Goal: Task Accomplishment & Management: Manage account settings

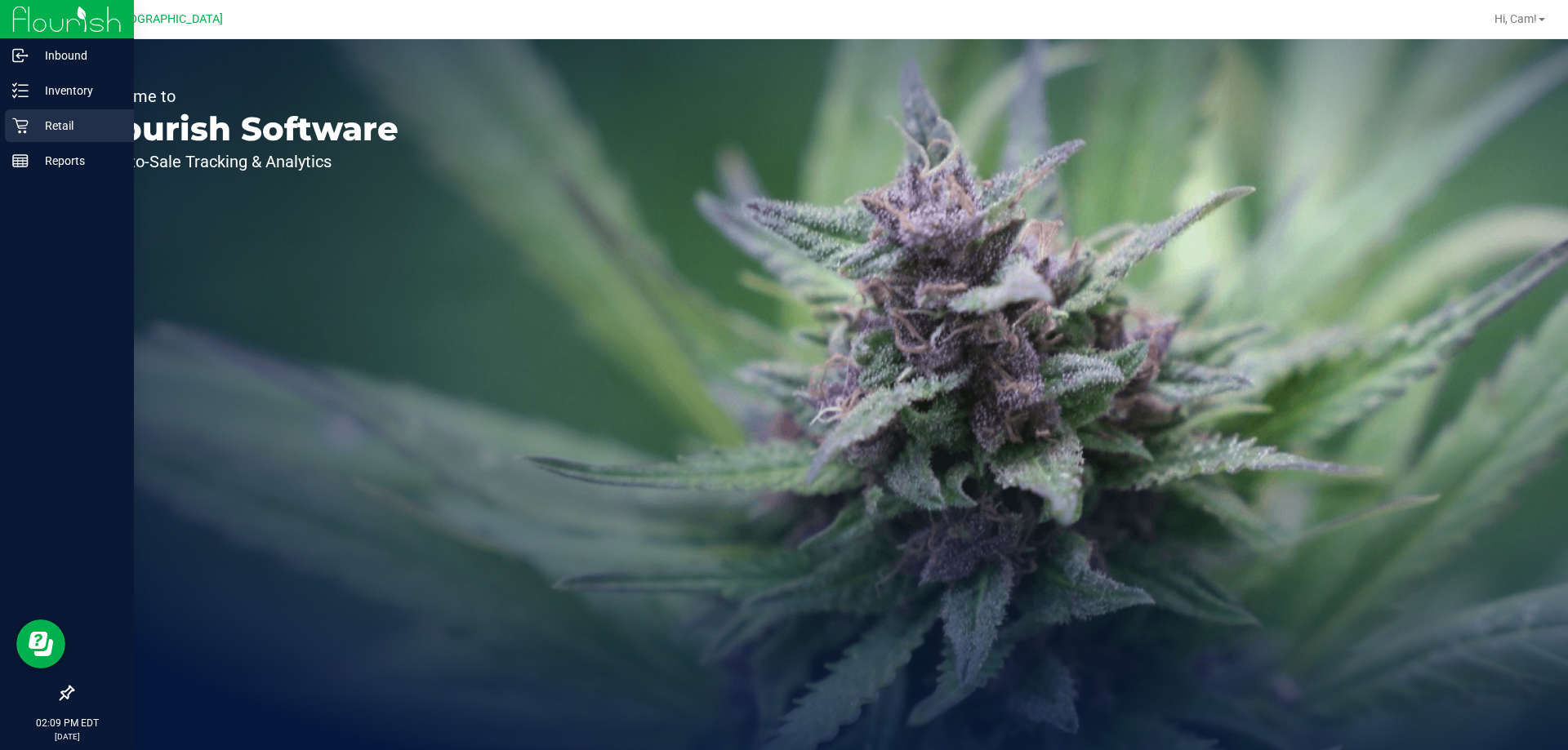
click at [15, 122] on icon at bounding box center [21, 126] width 16 height 16
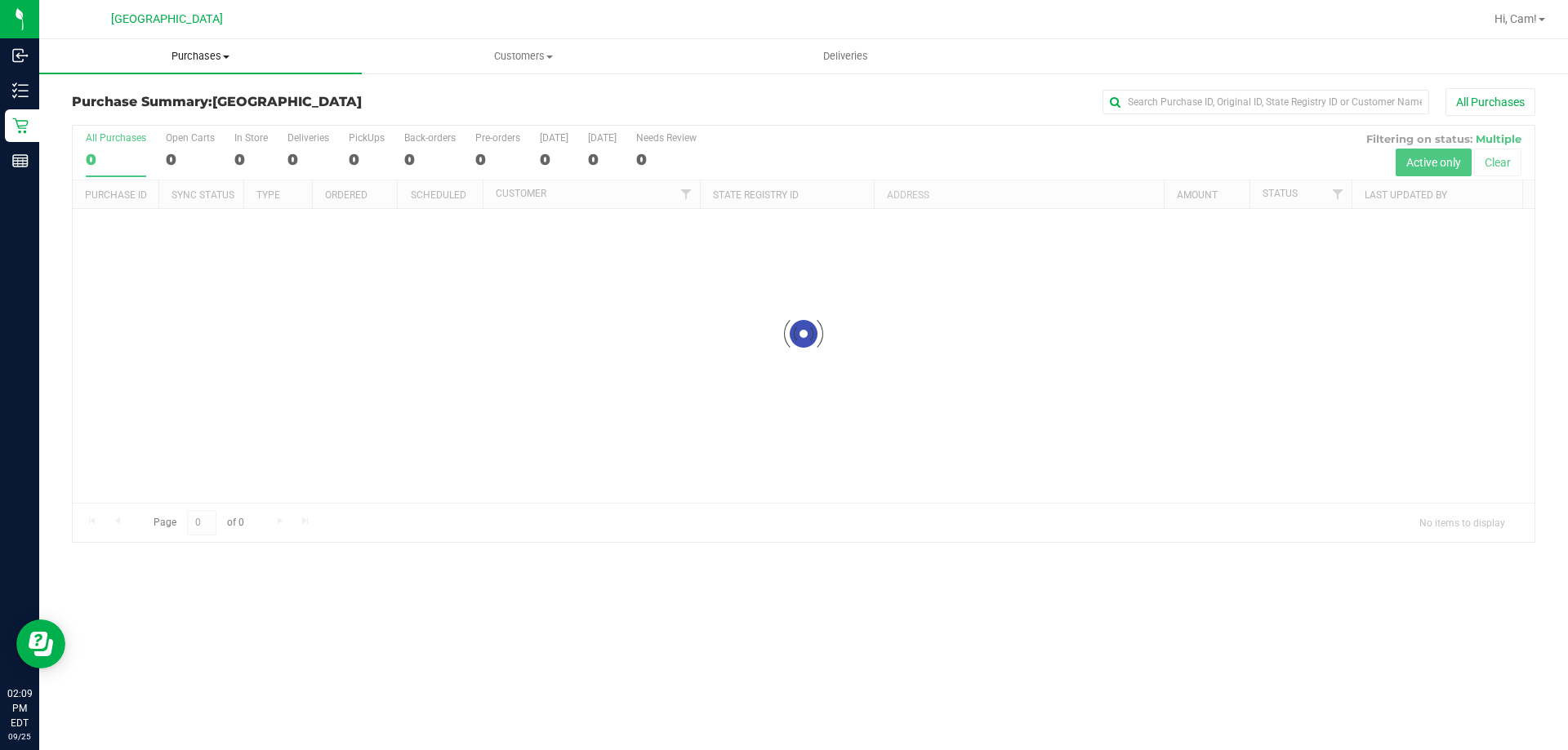
click at [227, 49] on span "Purchases" at bounding box center [200, 56] width 323 height 14
click at [121, 120] on span "Fulfillment" at bounding box center [90, 118] width 102 height 14
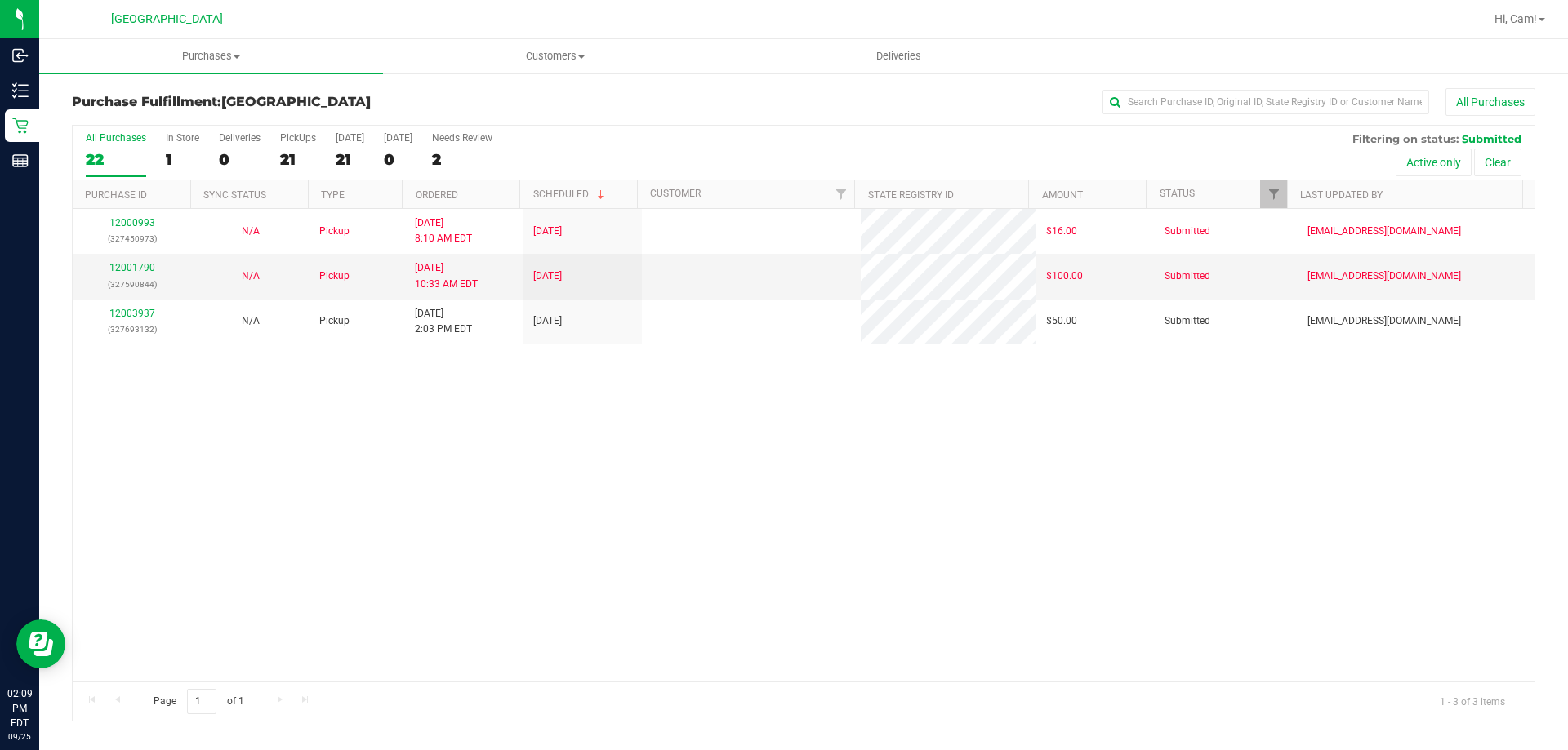
drag, startPoint x: 565, startPoint y: 475, endPoint x: 548, endPoint y: 479, distance: 17.5
click at [565, 476] on div "12000993 (327450973) N/A Pickup 9/25/2025 8:10 AM EDT 9/25/2025 $16.00 Submitte…" at bounding box center [803, 446] width 1462 height 473
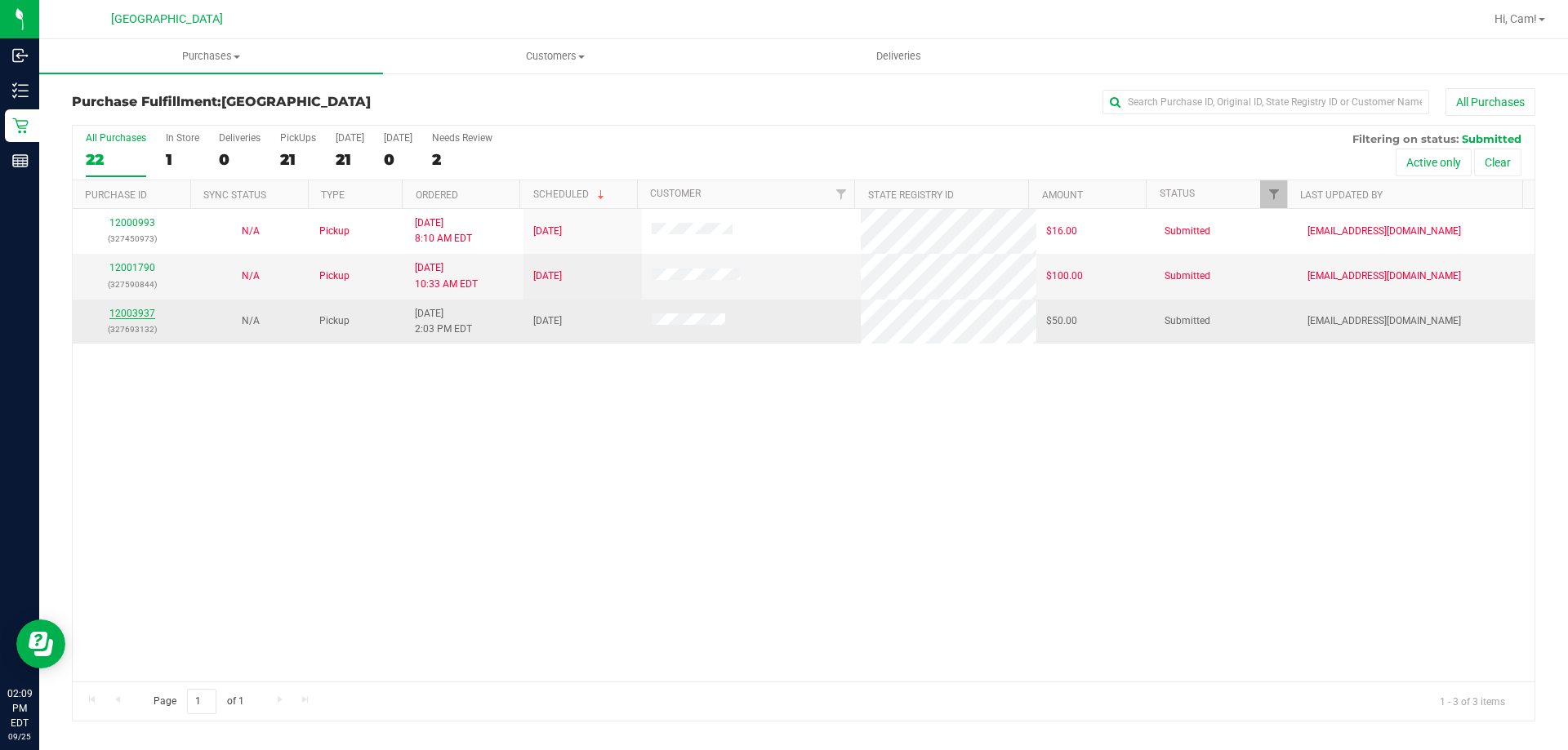
click at [149, 312] on link "12003937" at bounding box center [132, 313] width 45 height 12
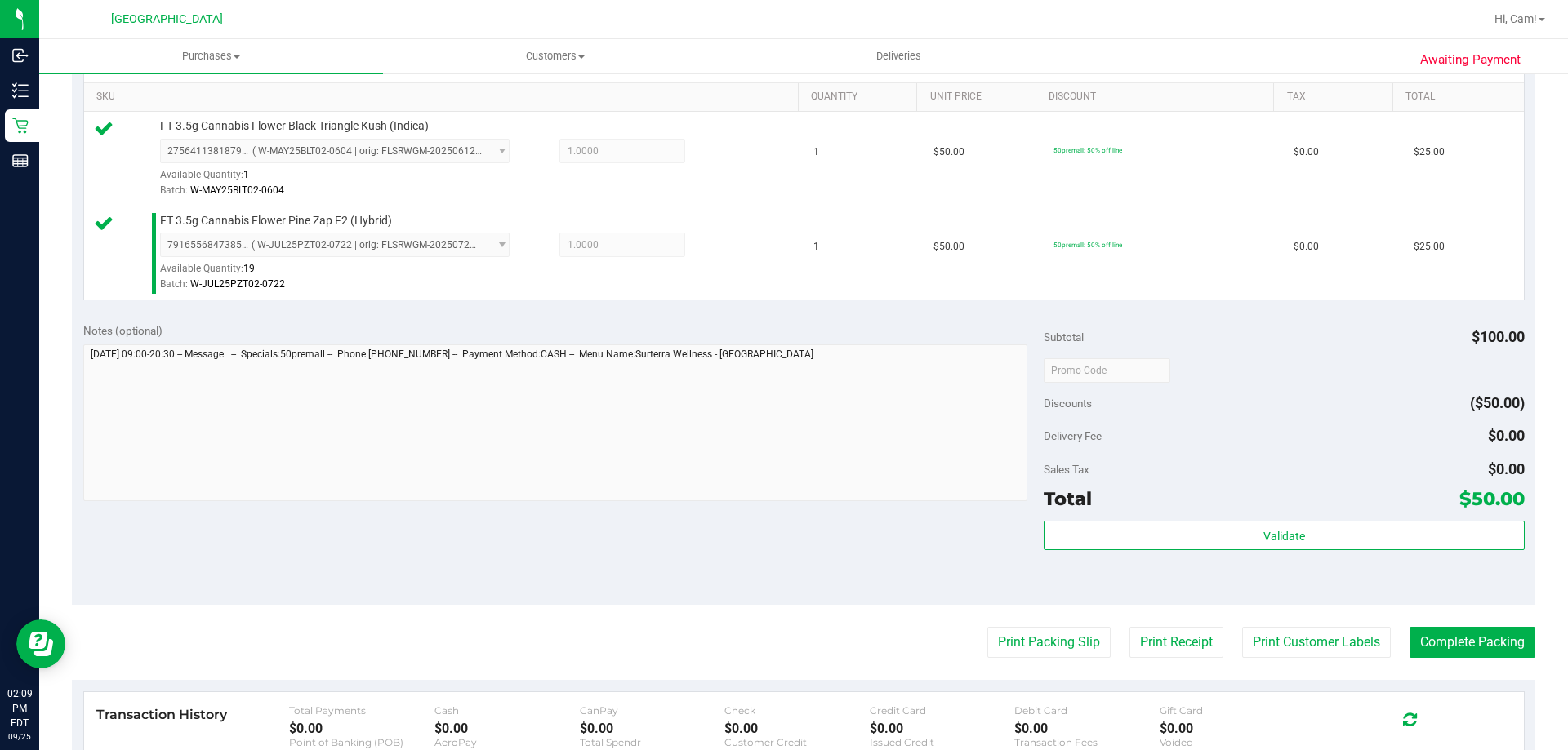
scroll to position [653, 0]
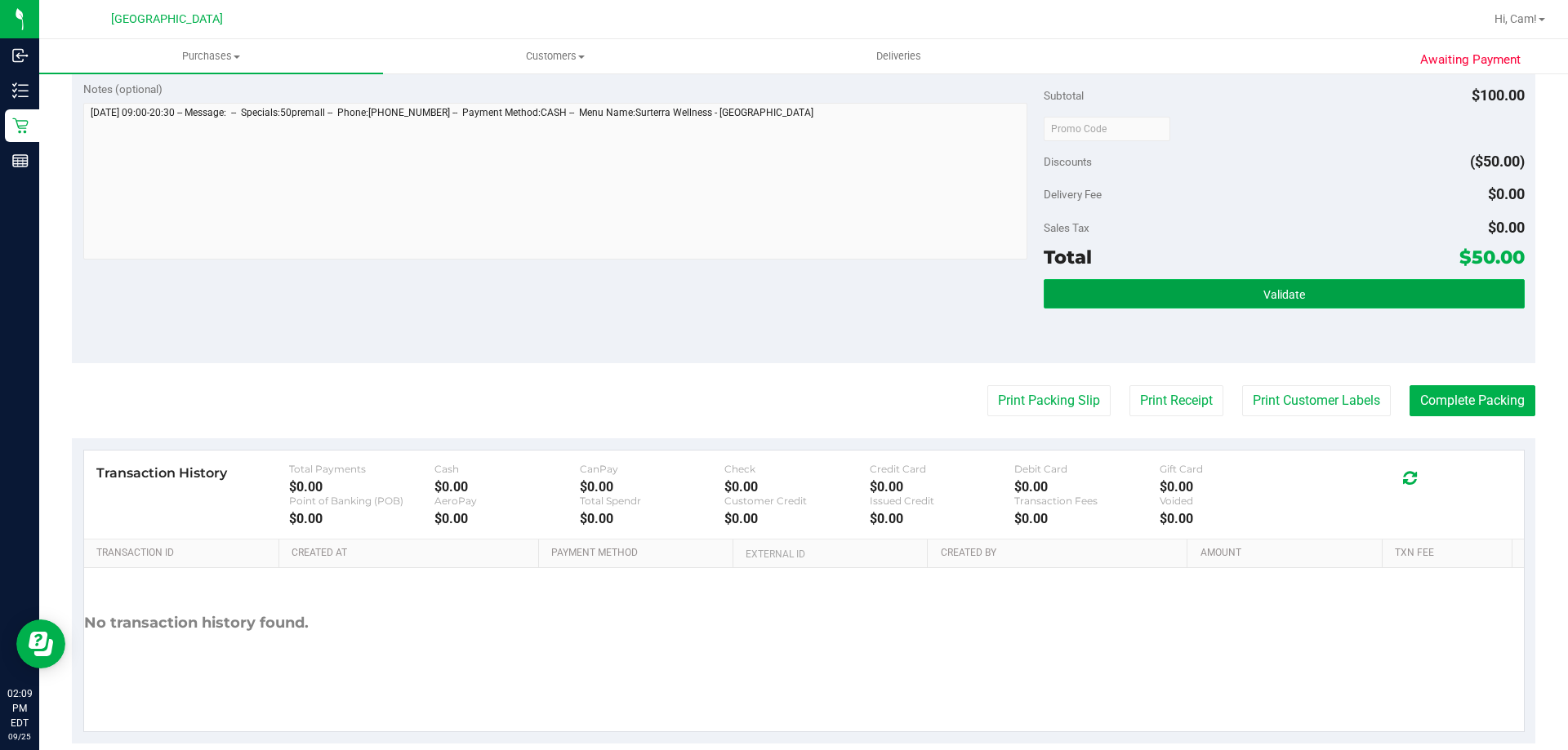
click at [1207, 301] on button "Validate" at bounding box center [1283, 293] width 480 height 29
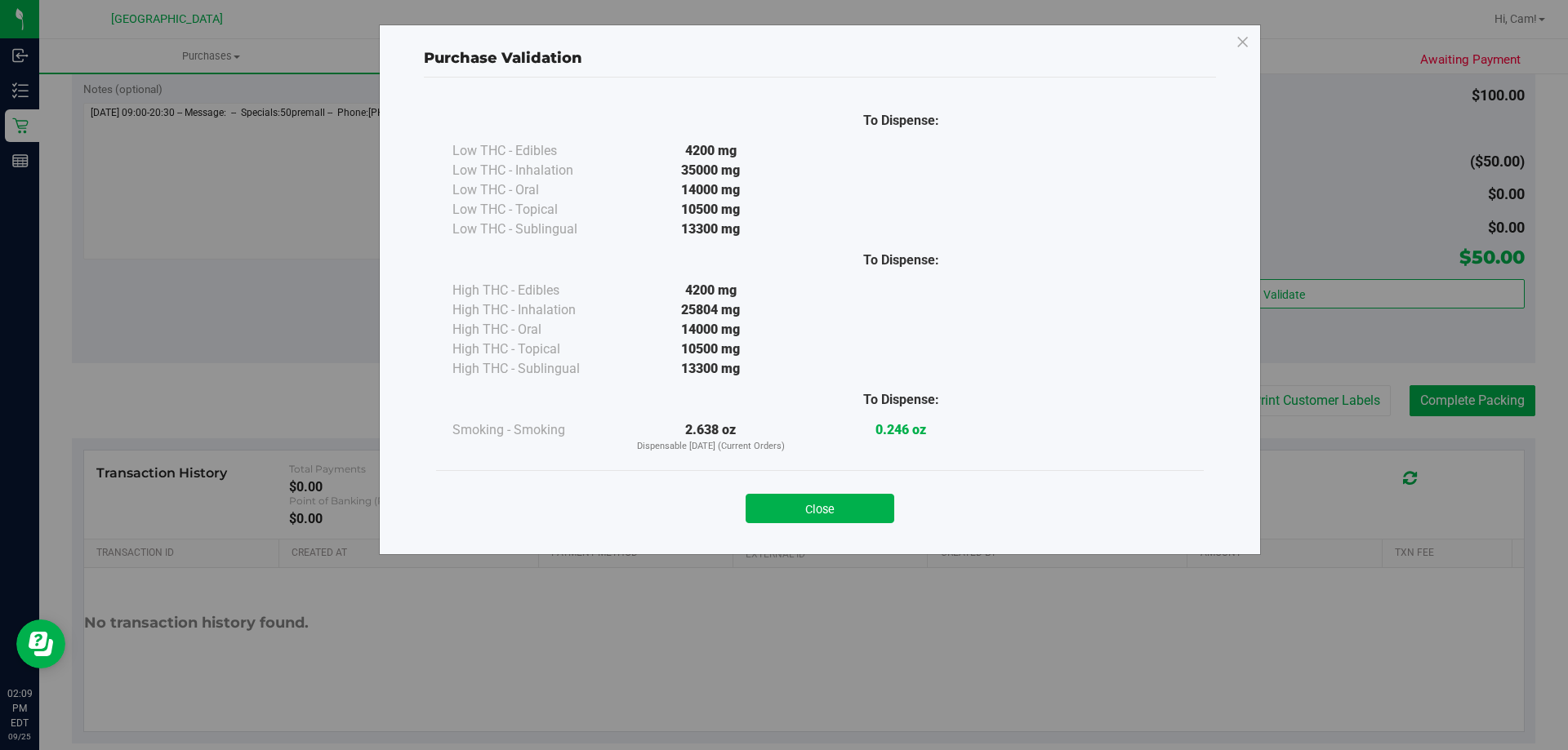
click at [854, 490] on div "Close" at bounding box center [820, 503] width 743 height 41
click at [856, 508] on button "Close" at bounding box center [820, 508] width 149 height 29
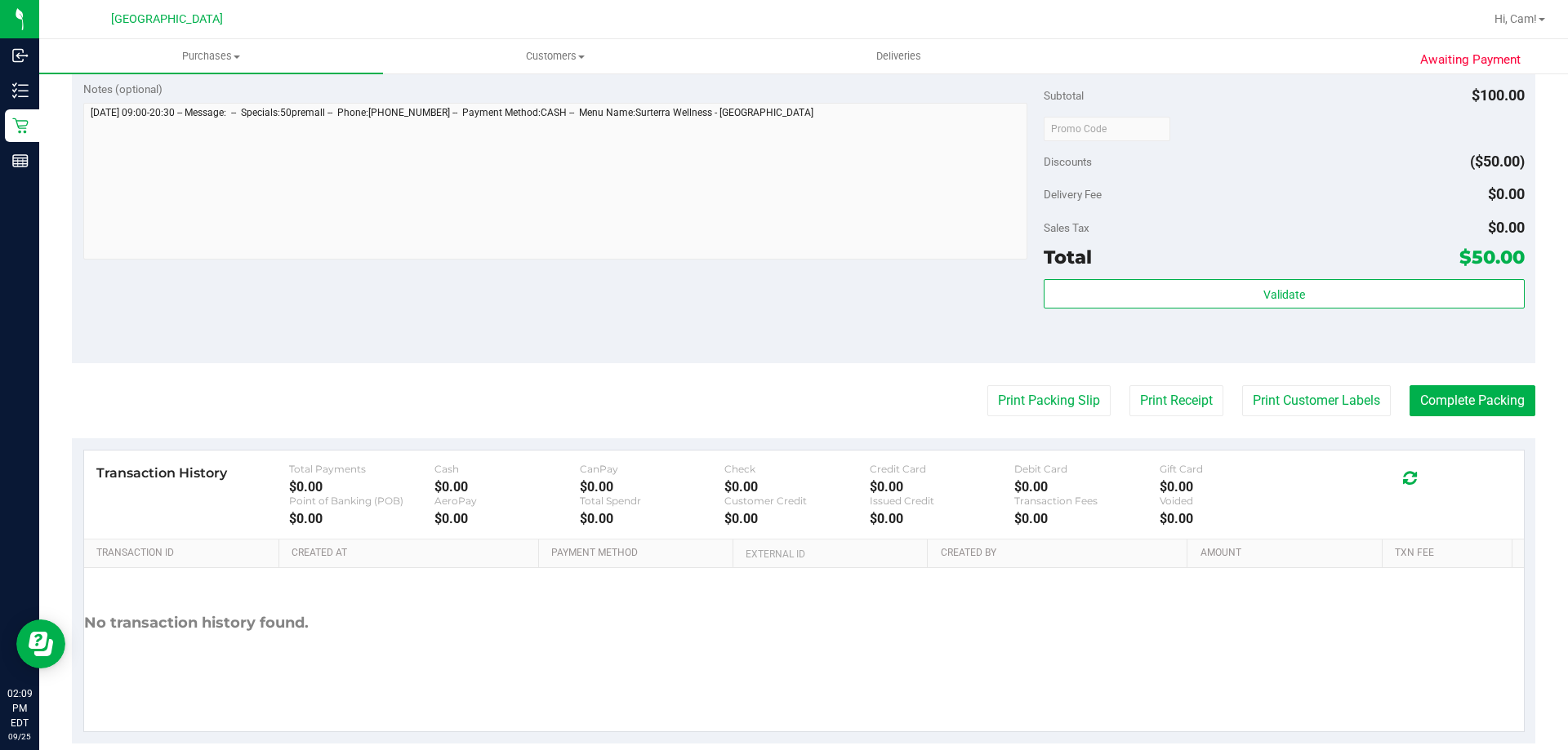
click at [1015, 376] on purchase-details "Back Edit Purchase Cancel Purchase View Profile # 12003937 BioTrack ID: - Submi…" at bounding box center [803, 90] width 1463 height 1308
click at [1014, 390] on button "Print Packing Slip" at bounding box center [1049, 400] width 123 height 31
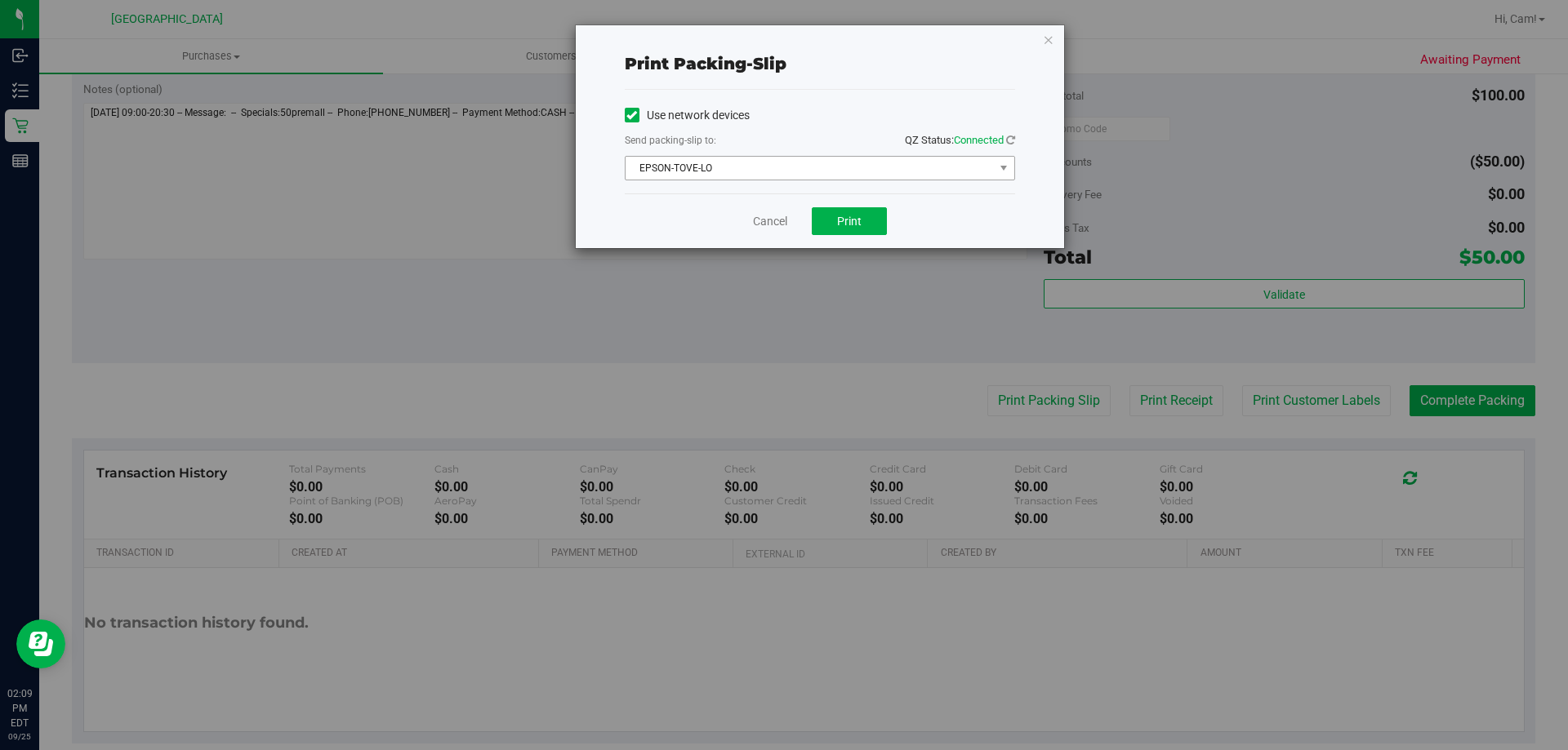
click at [866, 176] on span "EPSON-TOVE-LO" at bounding box center [809, 168] width 368 height 23
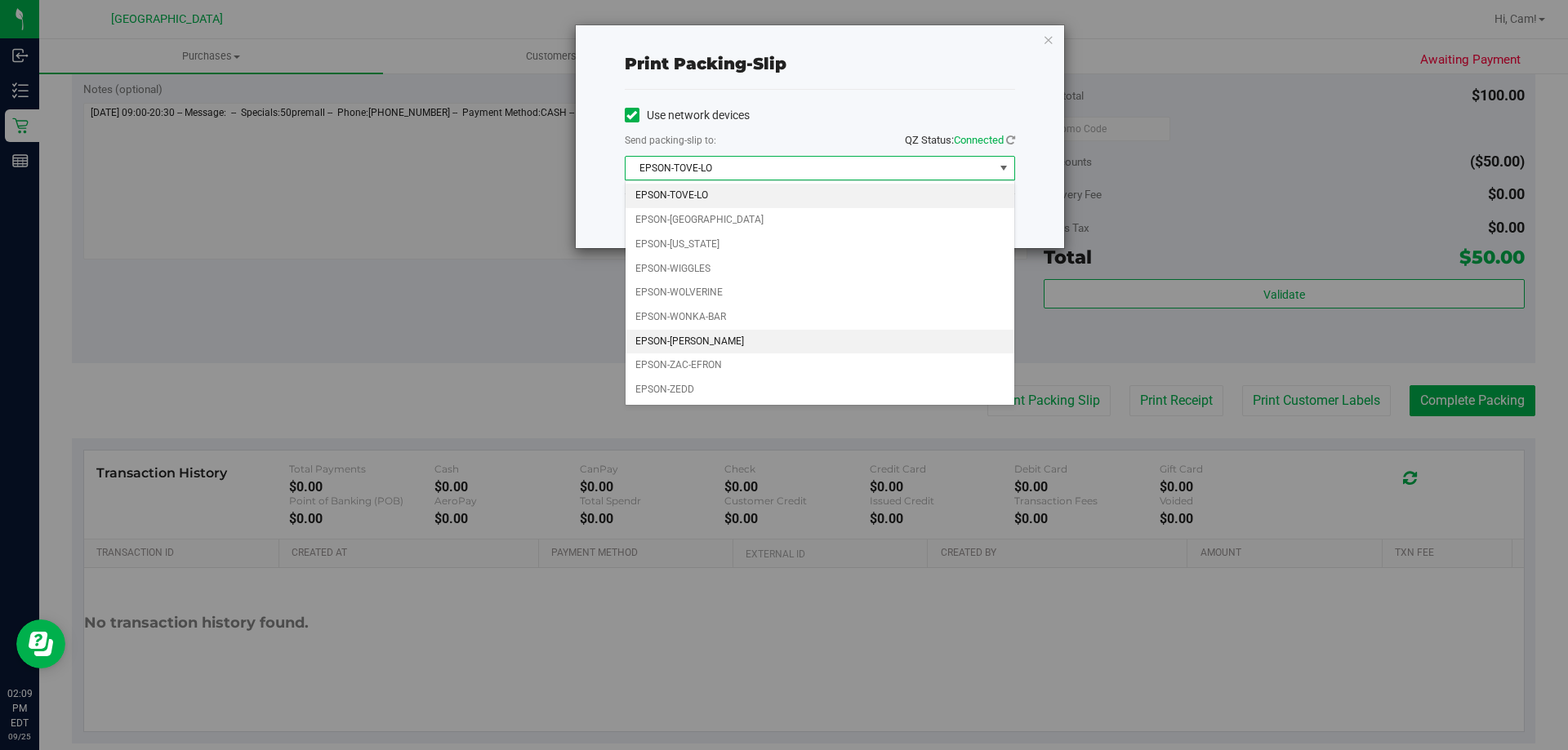
click at [688, 341] on li "EPSON-YIRUMA" at bounding box center [819, 341] width 389 height 24
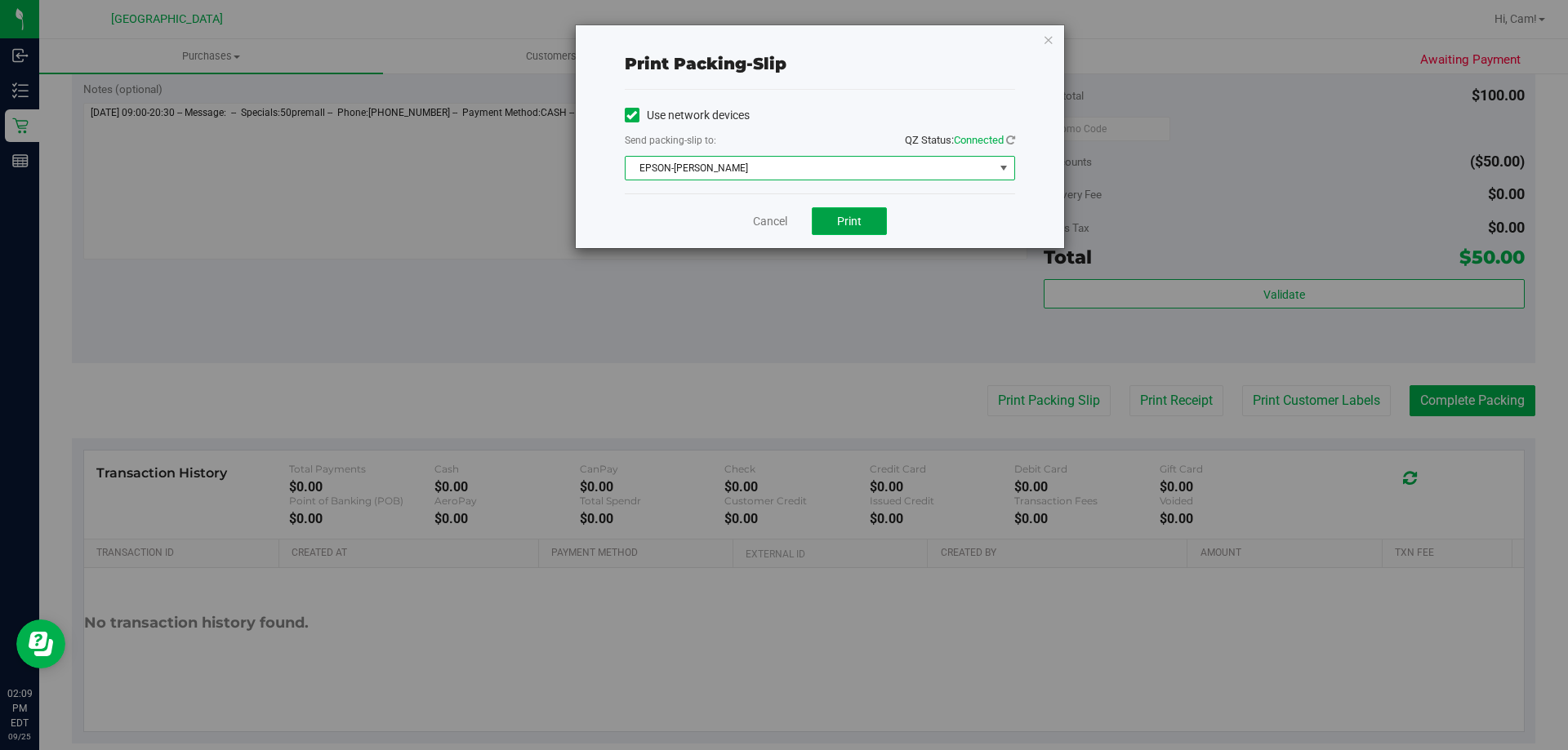
click at [861, 220] on span "Print" at bounding box center [848, 221] width 24 height 13
click at [1042, 34] on icon "button" at bounding box center [1048, 39] width 12 height 20
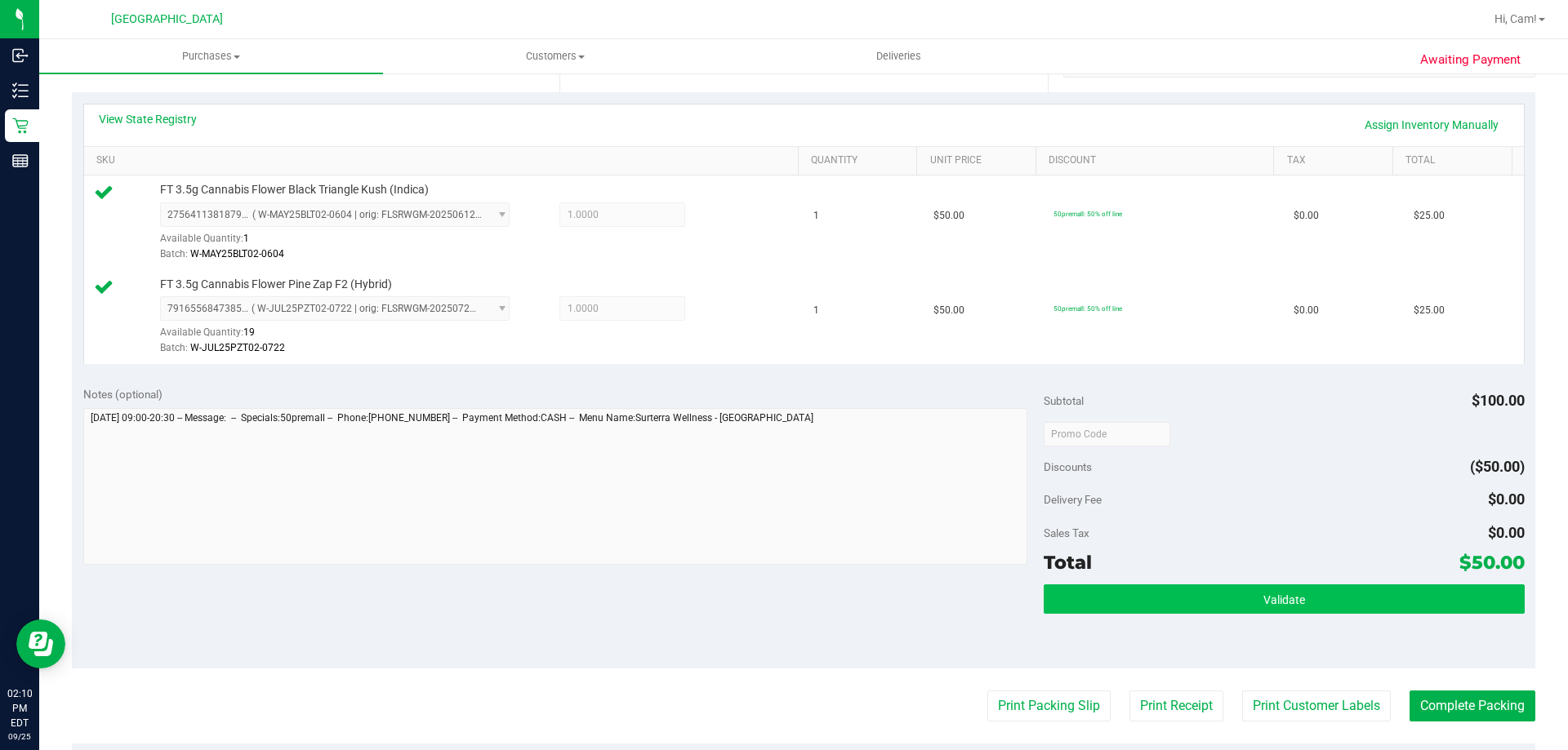
scroll to position [408, 0]
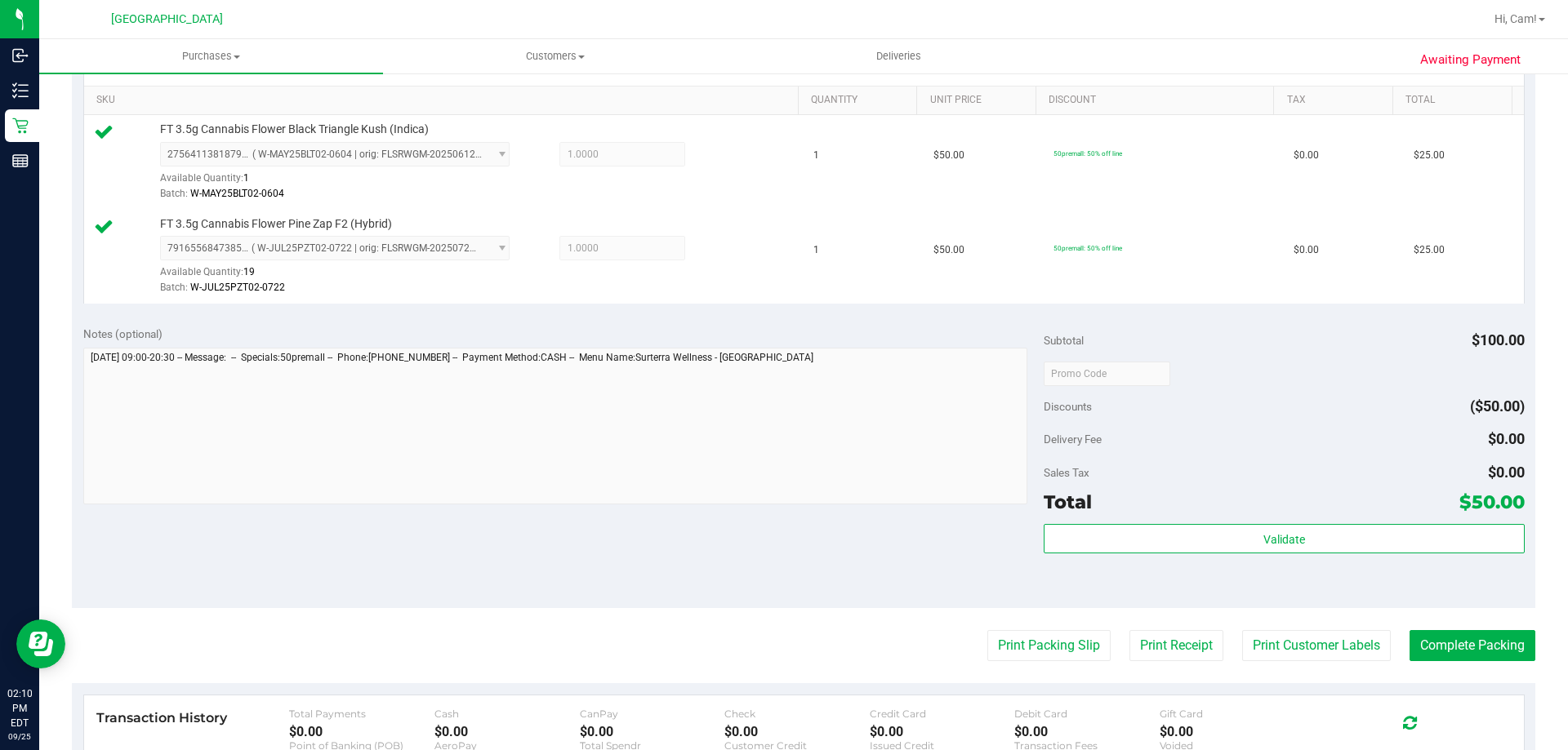
click at [1197, 557] on div "Validate" at bounding box center [1283, 560] width 480 height 73
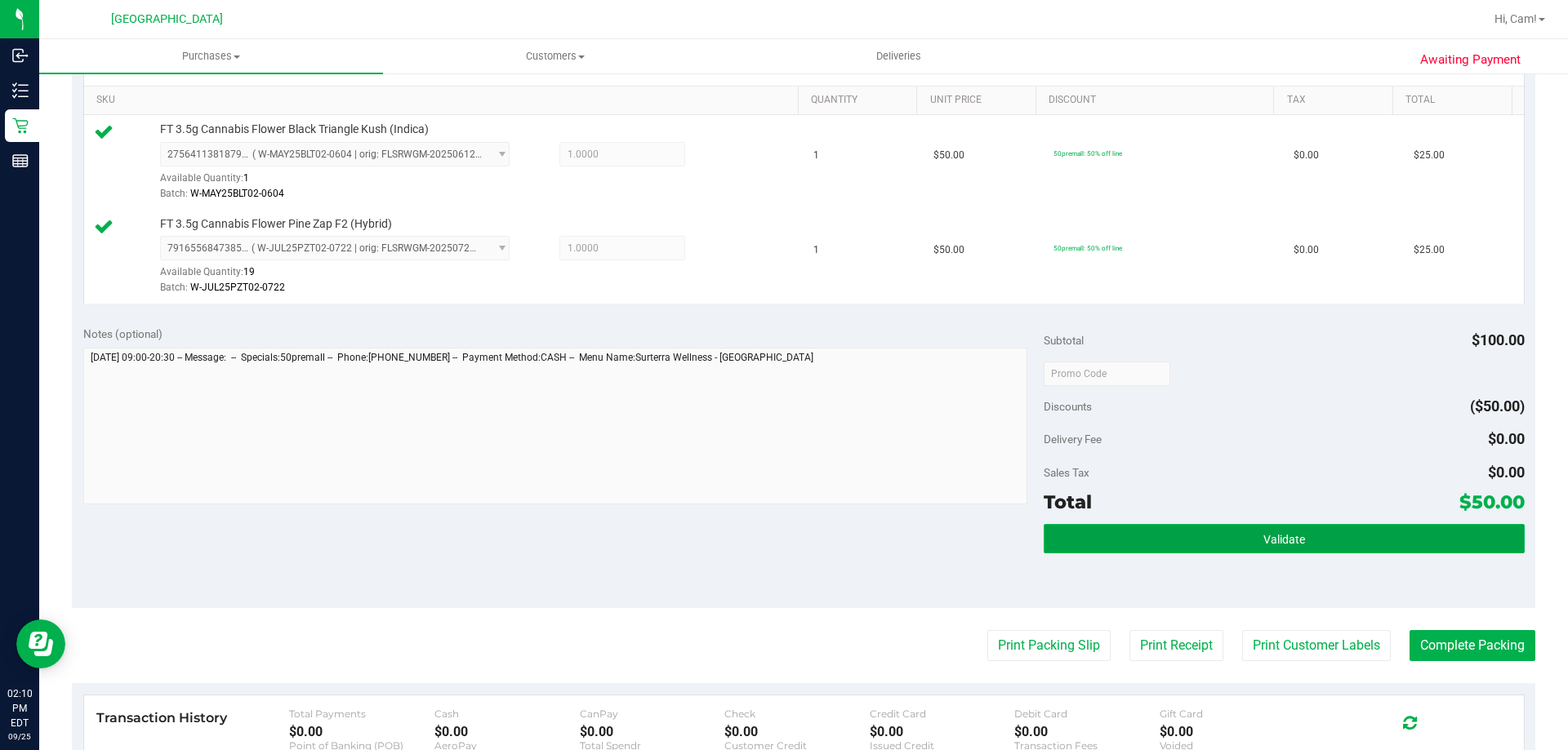
click at [1202, 539] on button "Validate" at bounding box center [1283, 538] width 480 height 29
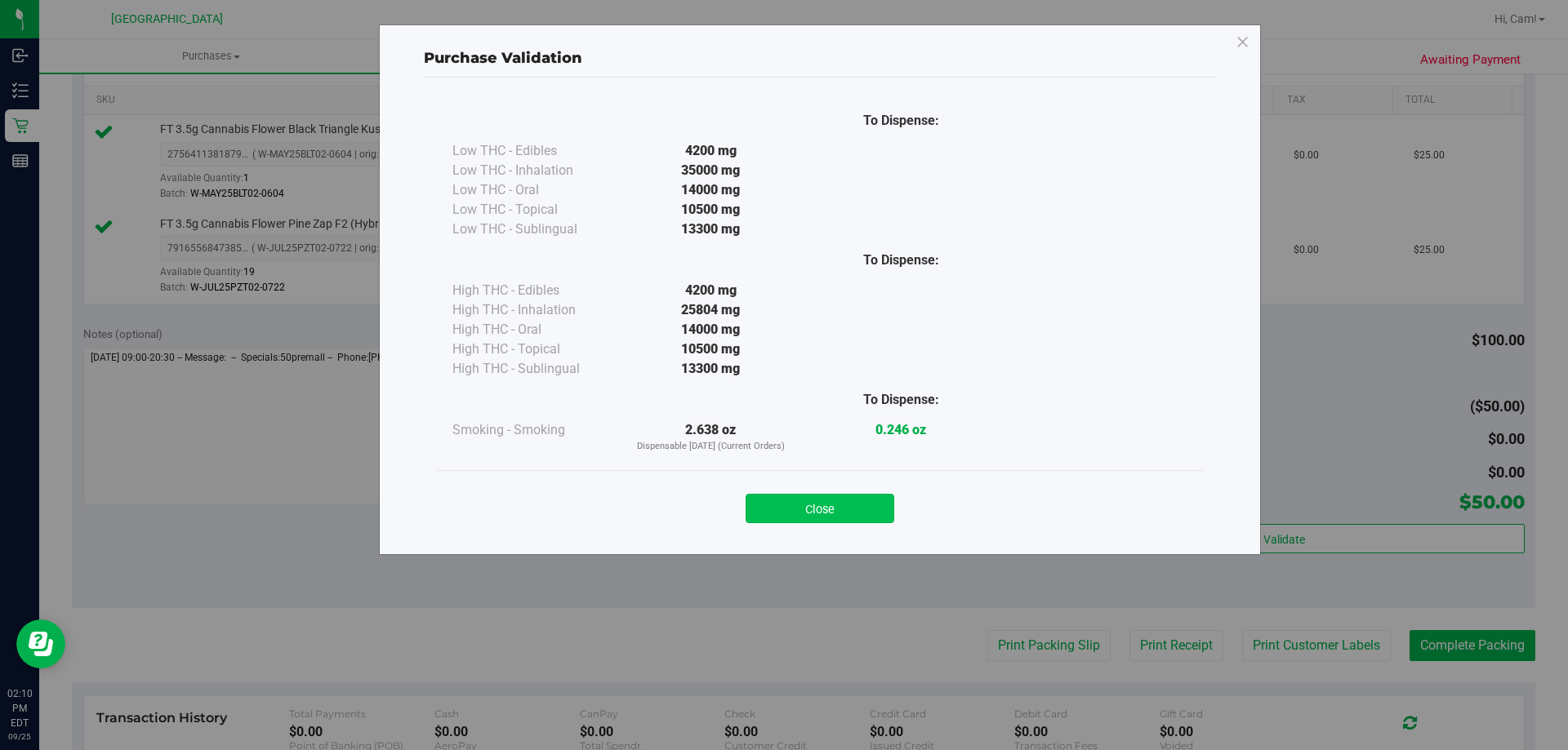
click at [863, 511] on button "Close" at bounding box center [820, 508] width 149 height 29
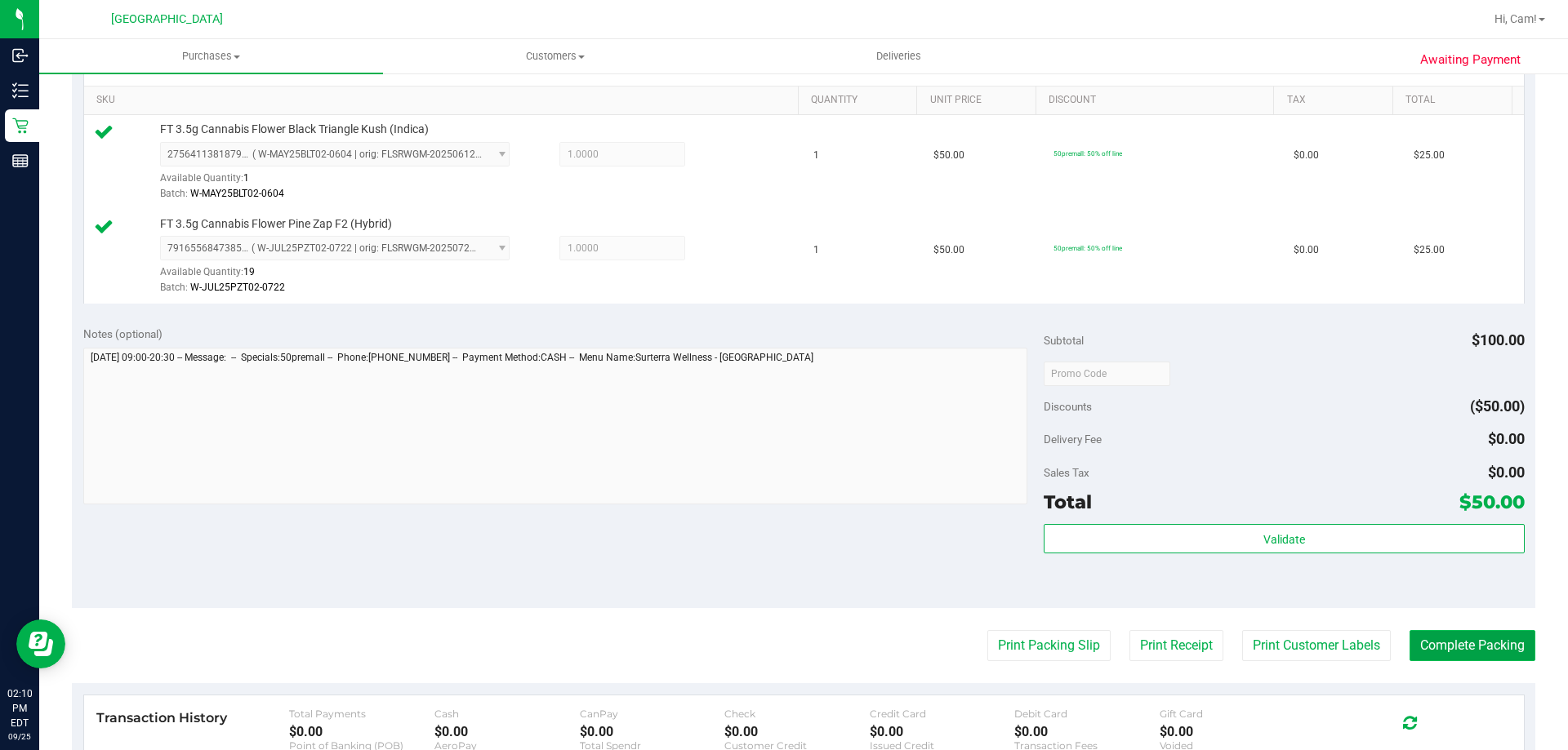
click at [1473, 647] on button "Complete Packing" at bounding box center [1472, 645] width 126 height 31
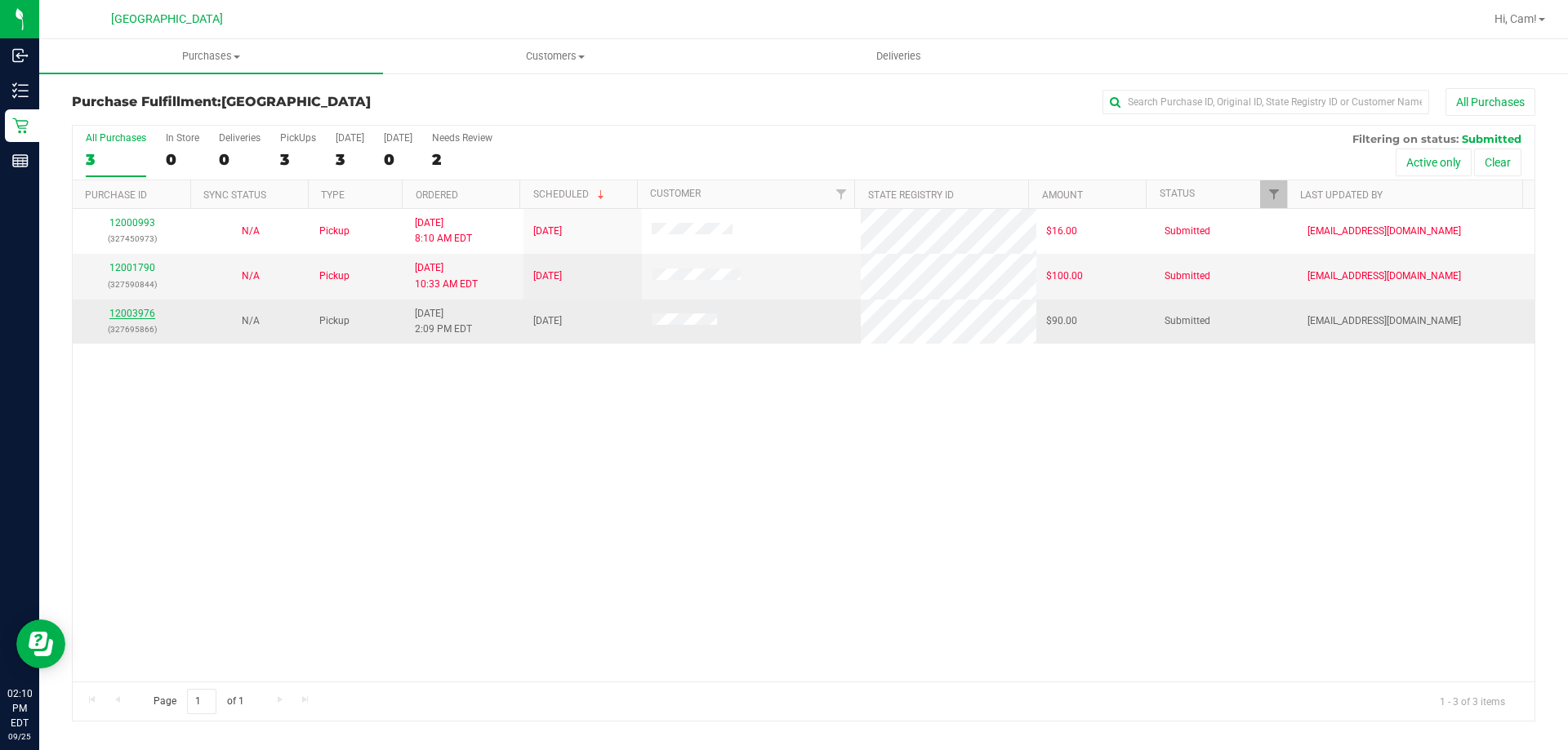
click at [132, 312] on link "12003976" at bounding box center [132, 313] width 45 height 12
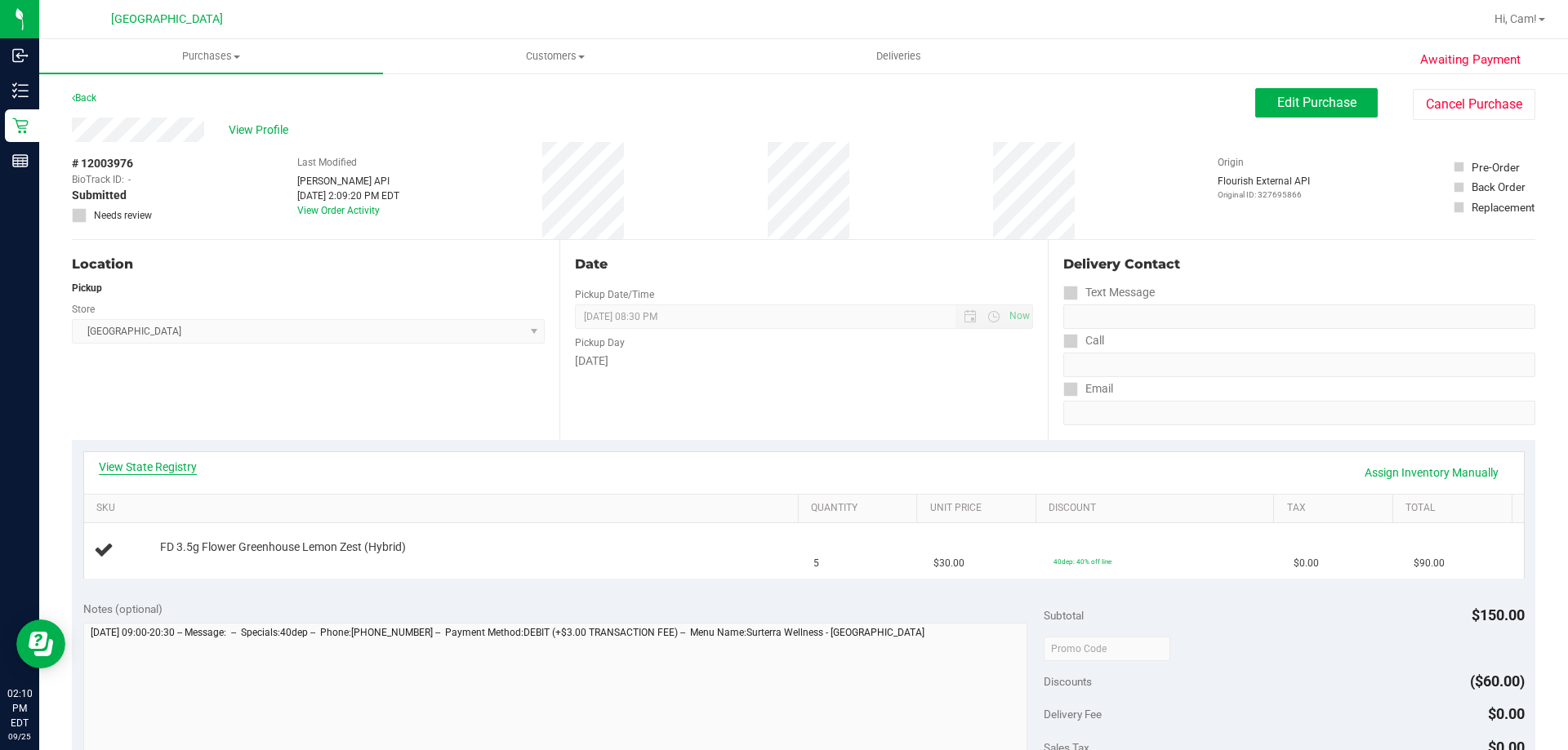
click at [165, 465] on link "View State Registry" at bounding box center [148, 466] width 98 height 16
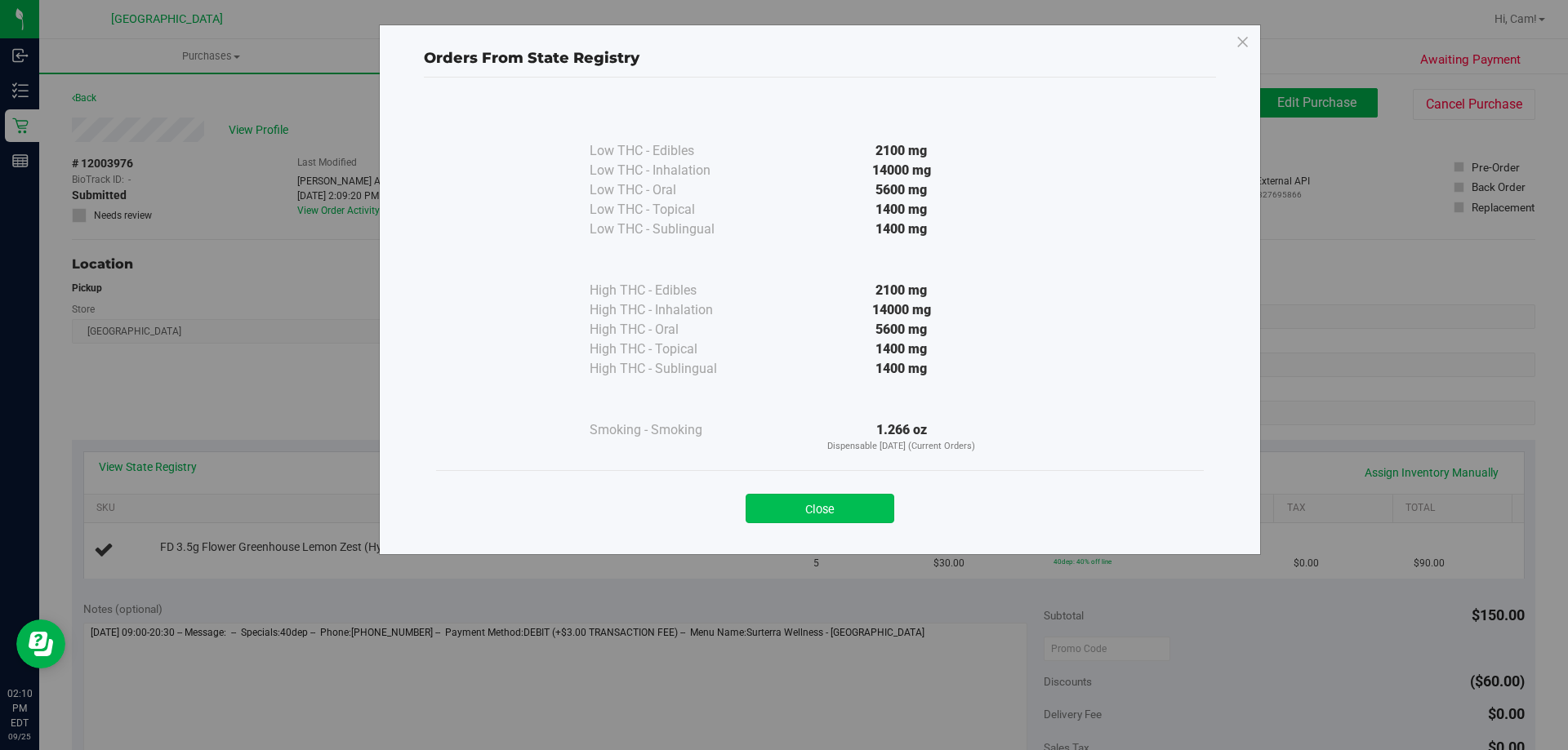
click at [787, 512] on button "Close" at bounding box center [820, 508] width 149 height 29
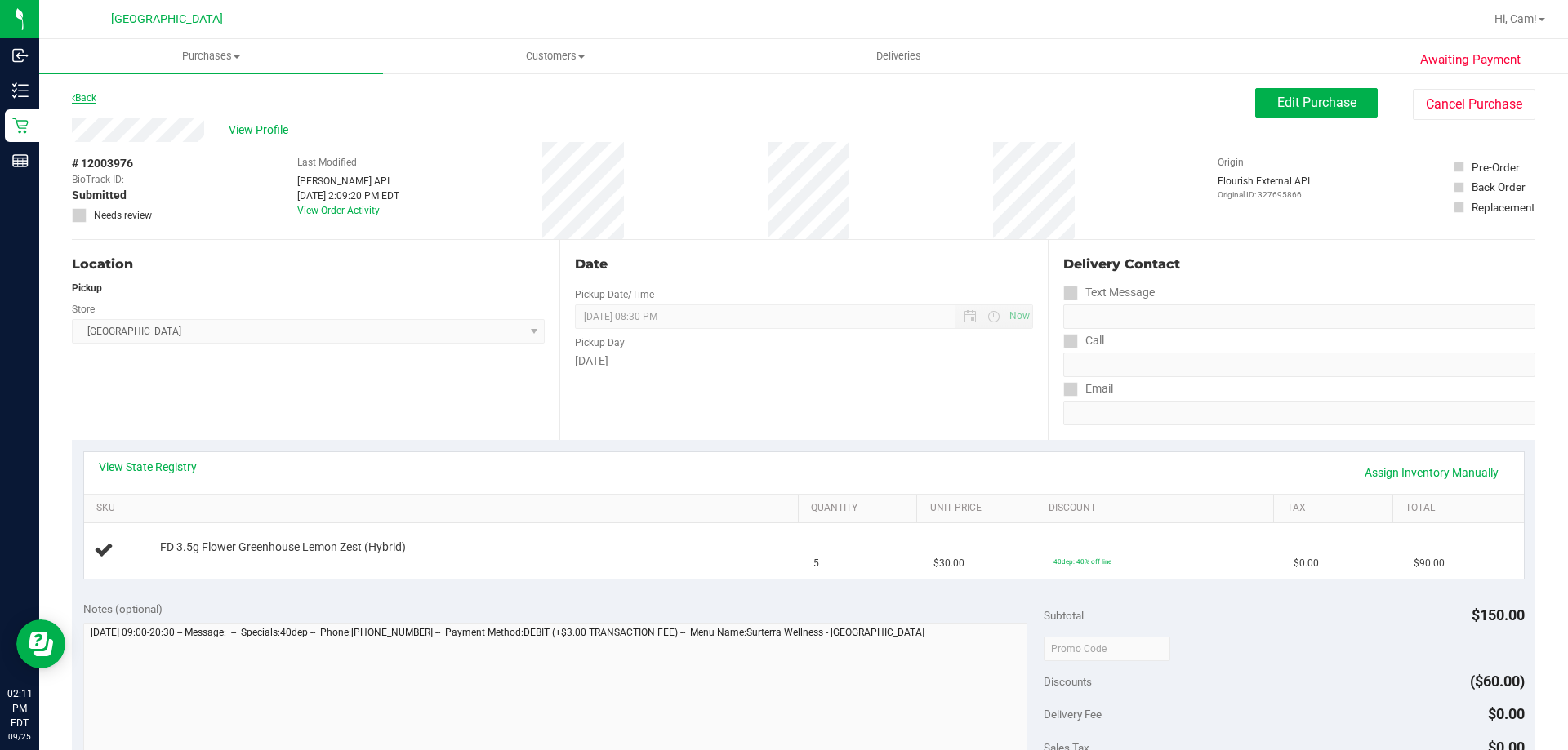
drag, startPoint x: 88, startPoint y: 105, endPoint x: 87, endPoint y: 95, distance: 10.0
click at [87, 103] on div "Back" at bounding box center [83, 98] width 24 height 20
click at [87, 95] on link "Back" at bounding box center [83, 98] width 24 height 12
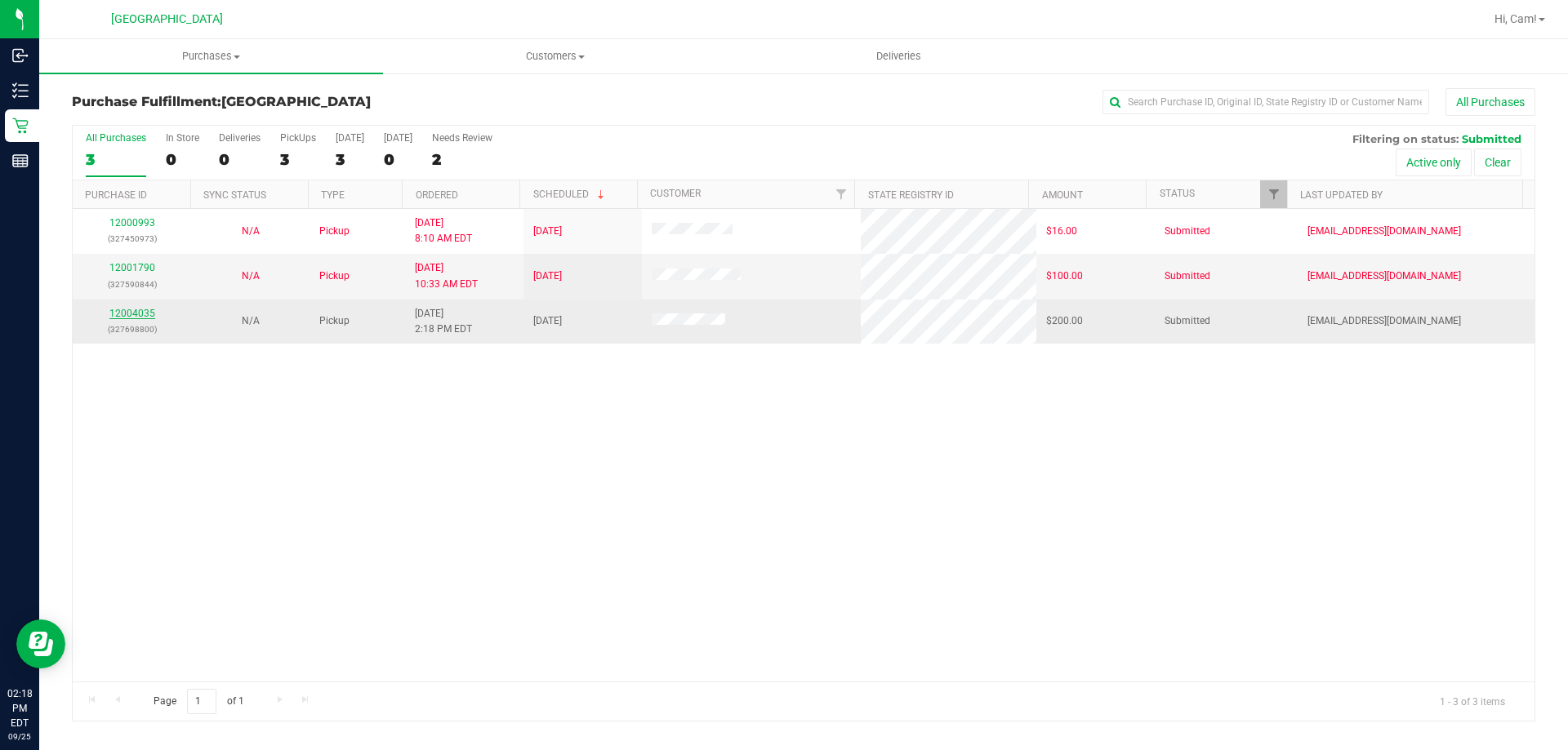
click at [138, 309] on link "12004035" at bounding box center [132, 313] width 45 height 12
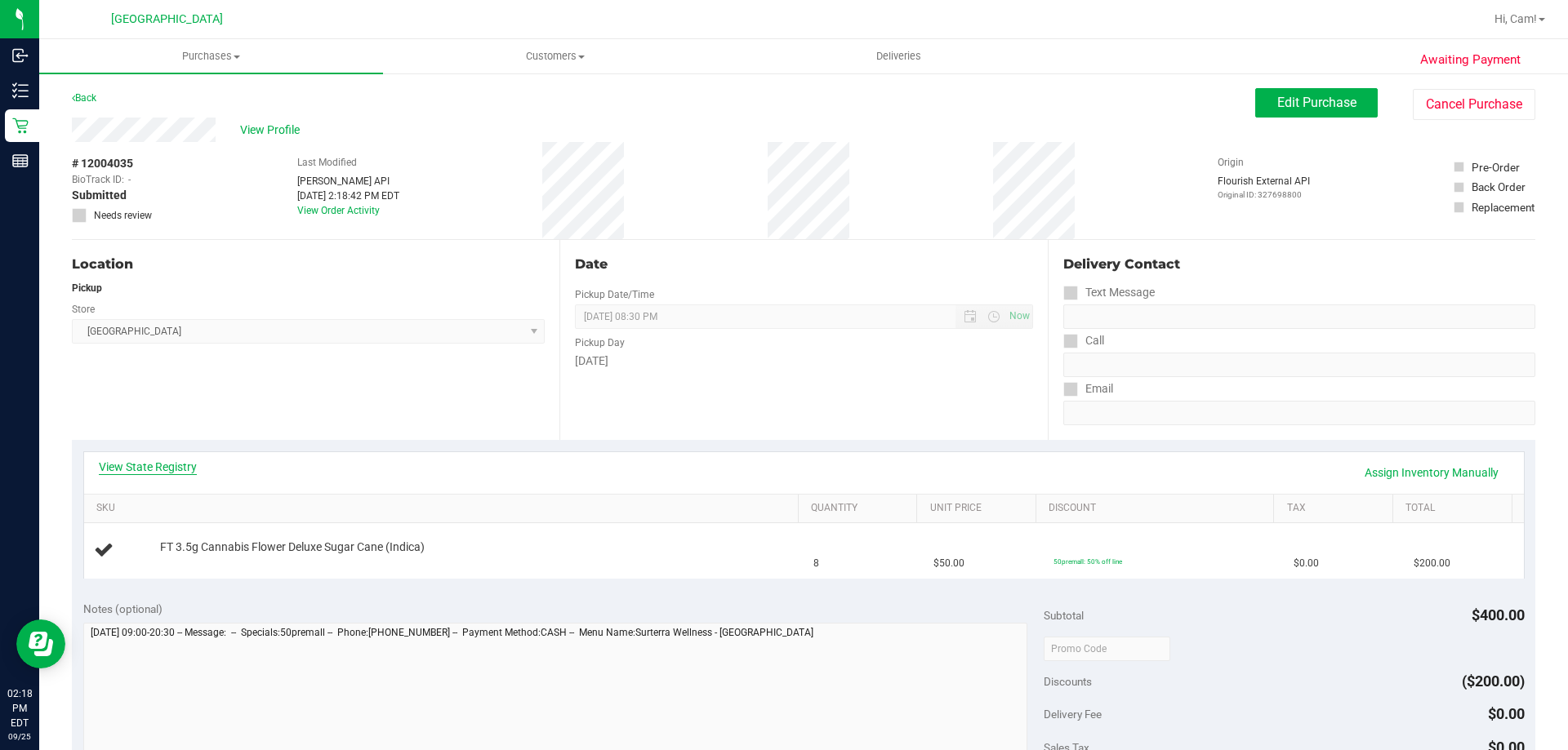
click at [175, 470] on link "View State Registry" at bounding box center [148, 466] width 98 height 16
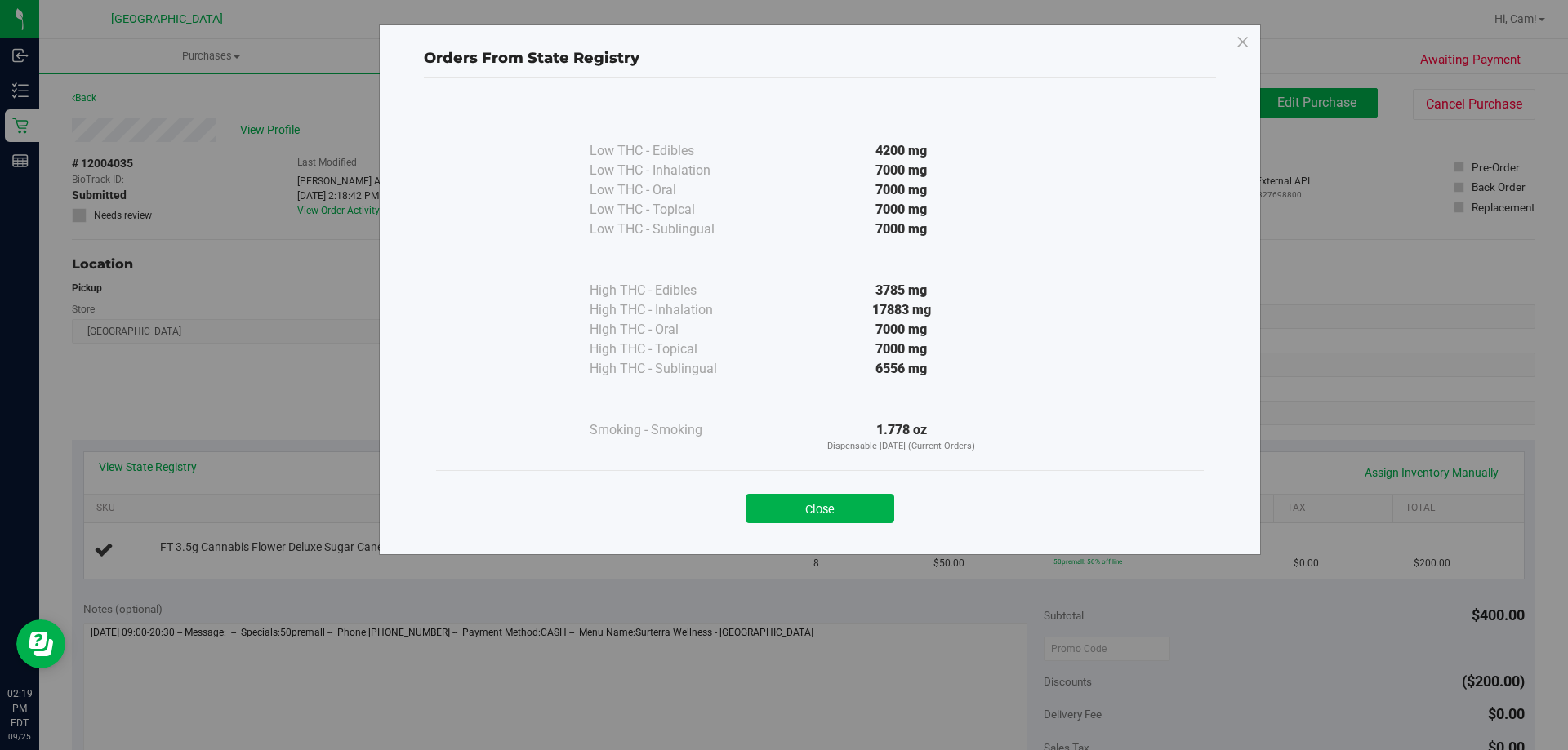
drag, startPoint x: 837, startPoint y: 519, endPoint x: 823, endPoint y: 520, distance: 14.0
click at [837, 520] on button "Close" at bounding box center [820, 508] width 149 height 29
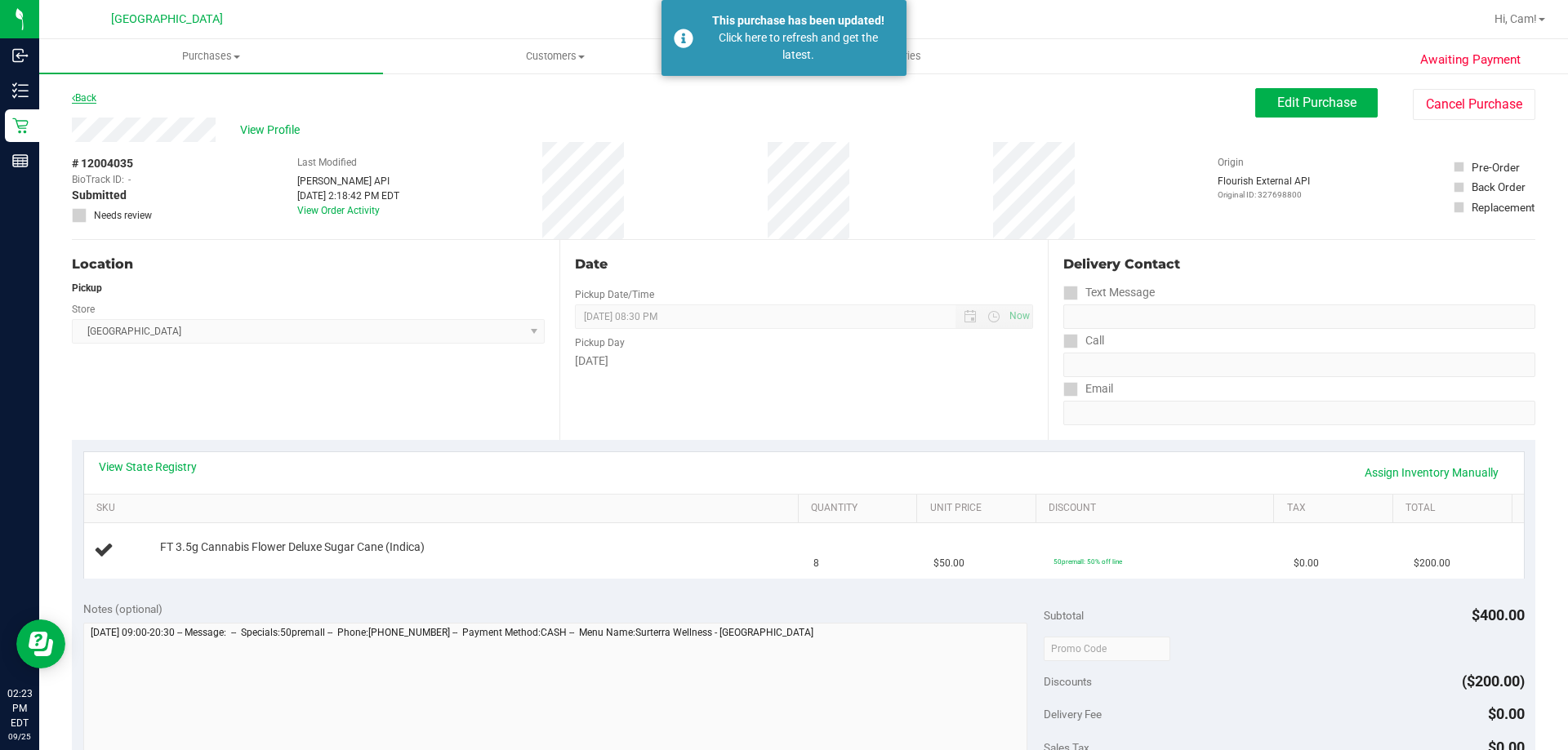
click at [71, 92] on div "Awaiting Payment Back Edit Purchase Cancel Purchase View Profile # 12004035 Bio…" at bounding box center [803, 683] width 1528 height 1224
click at [92, 92] on link "Back" at bounding box center [83, 98] width 24 height 12
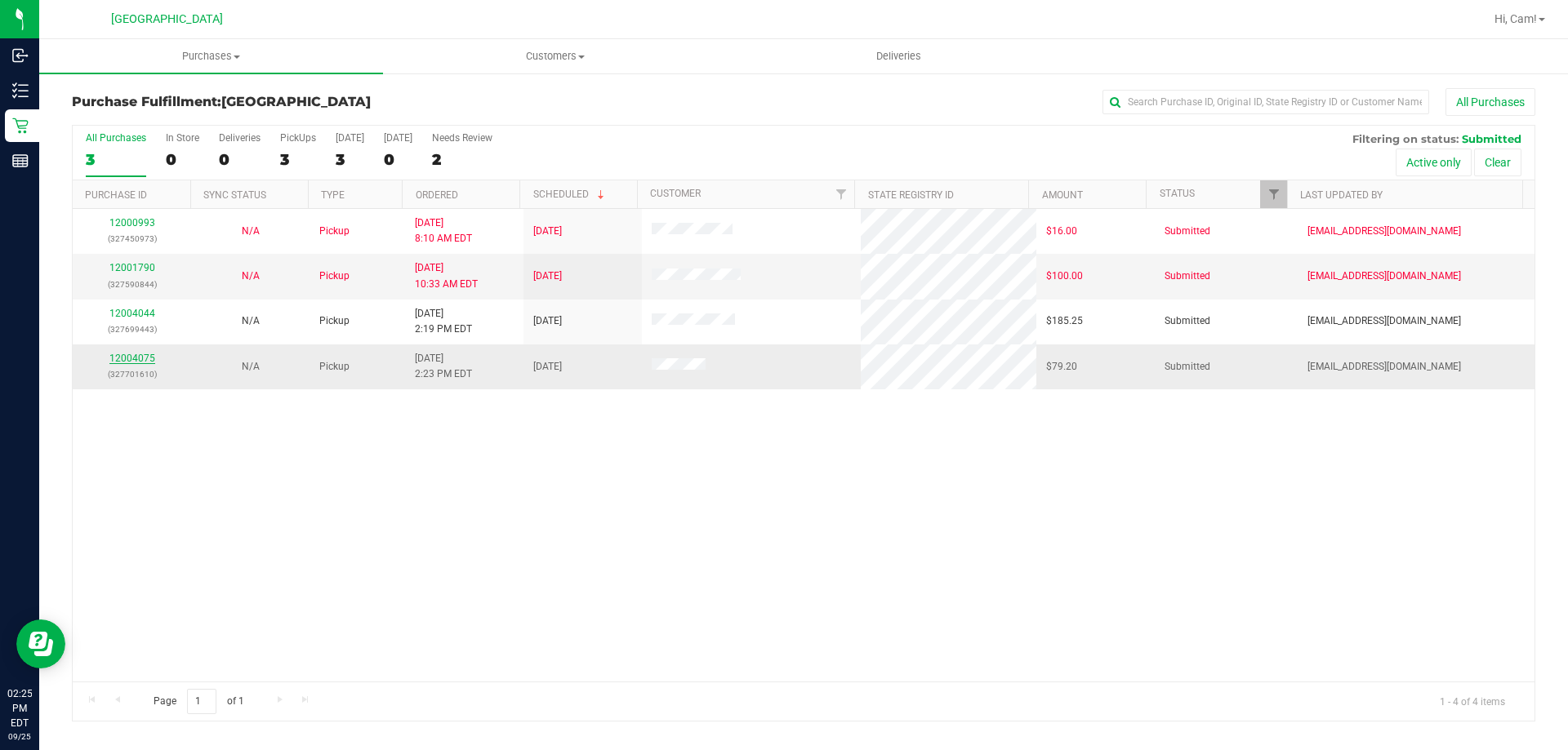
click at [145, 361] on link "12004075" at bounding box center [132, 358] width 45 height 12
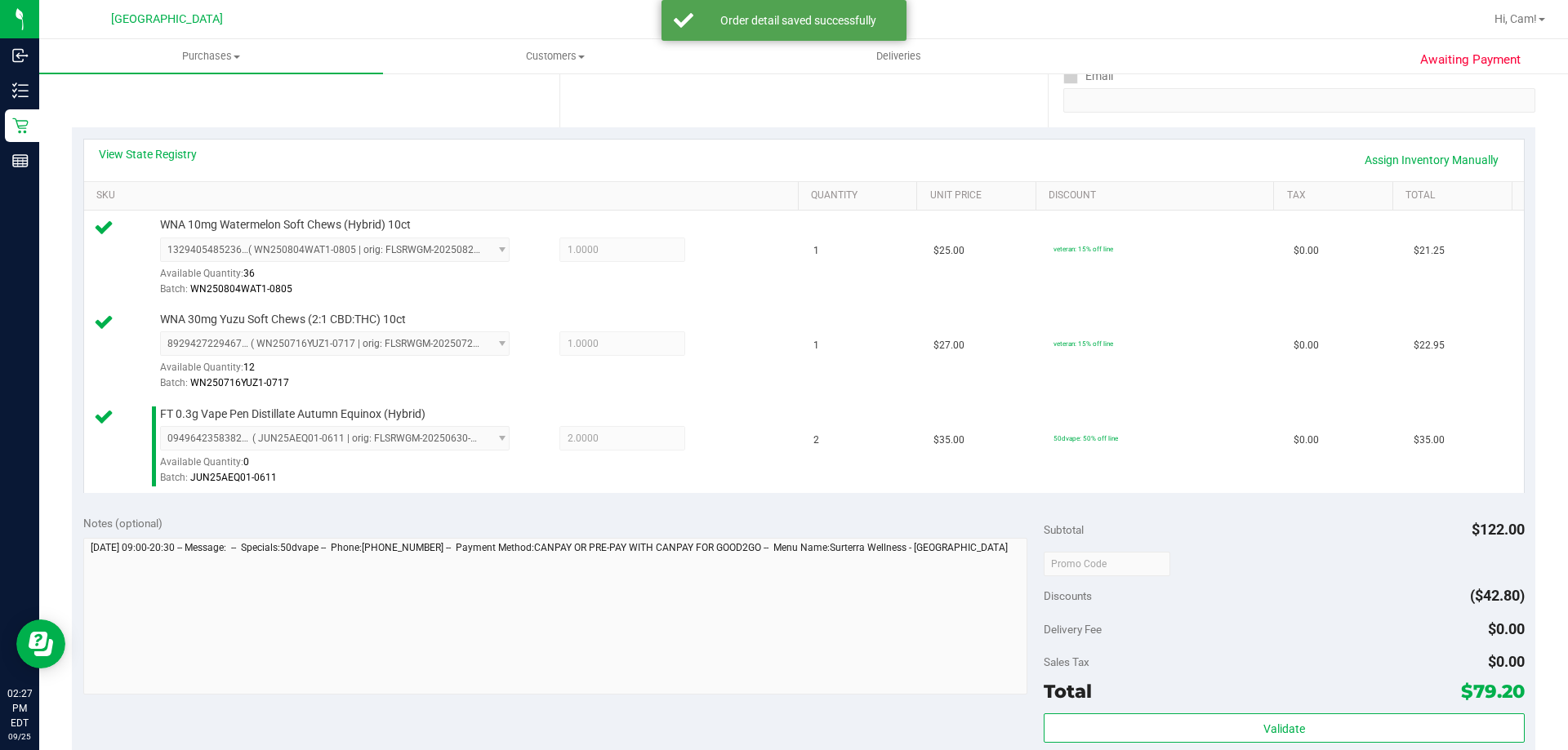
scroll to position [653, 0]
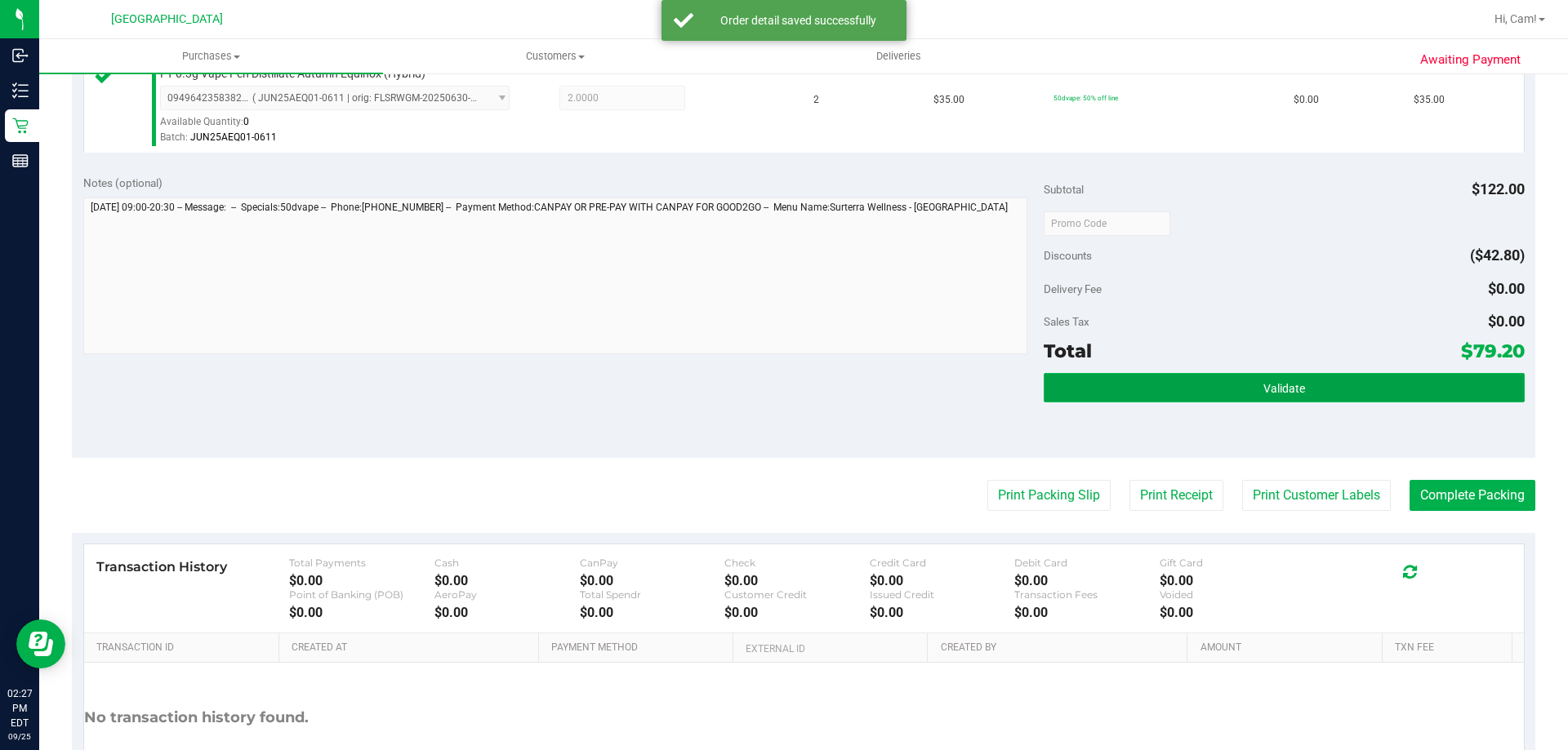
click at [1187, 397] on button "Validate" at bounding box center [1283, 388] width 480 height 29
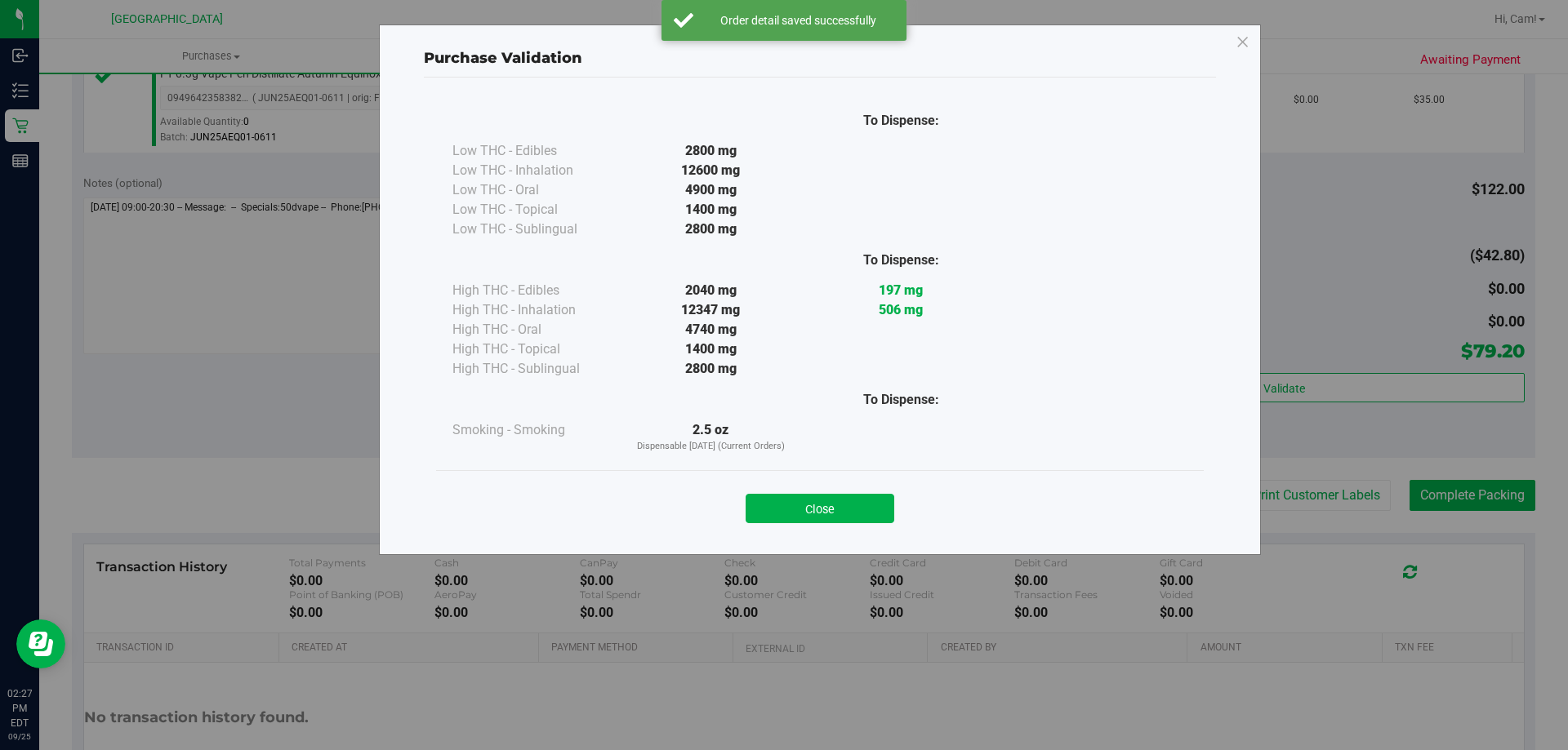
click at [803, 507] on button "Close" at bounding box center [820, 508] width 149 height 29
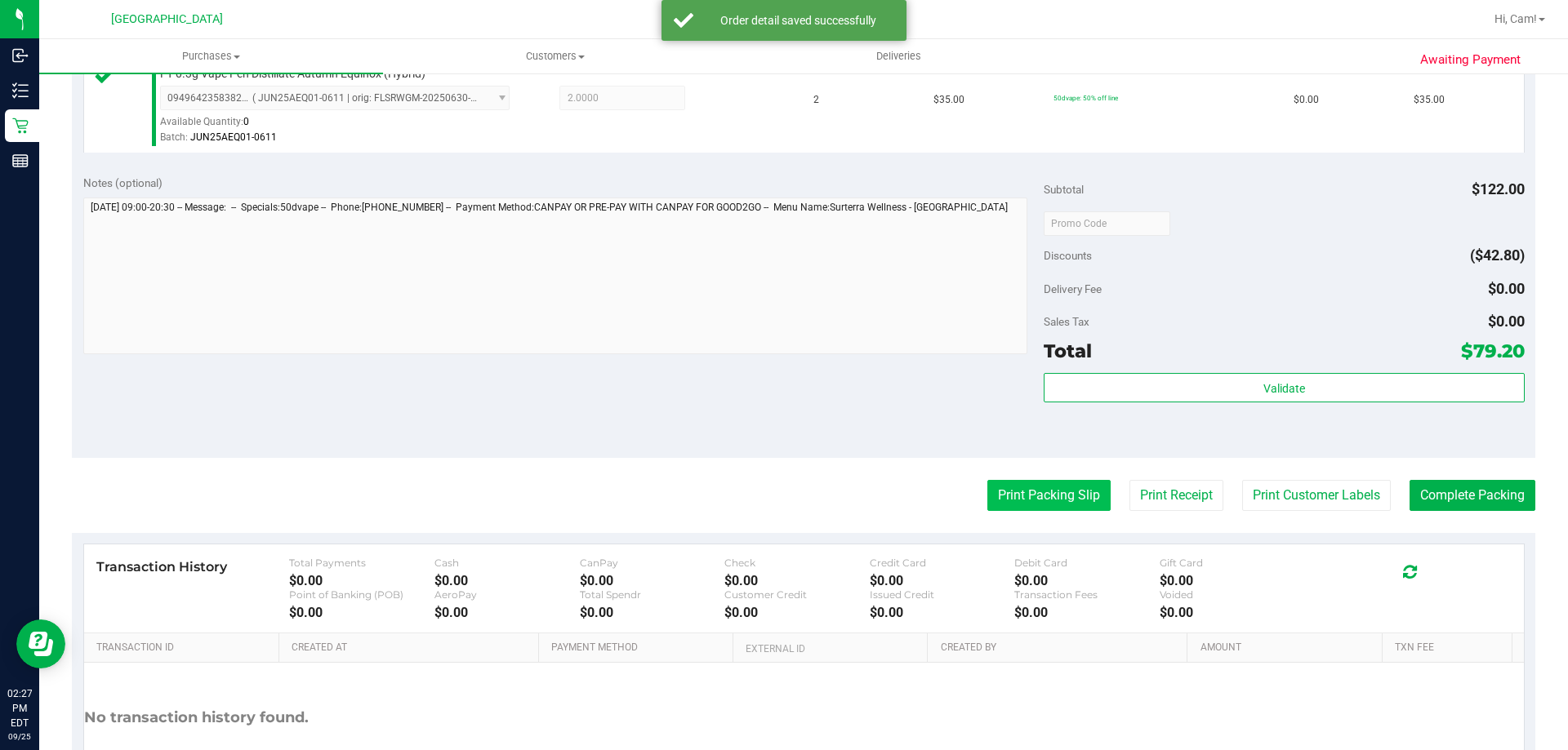
click at [1010, 496] on button "Print Packing Slip" at bounding box center [1049, 495] width 123 height 31
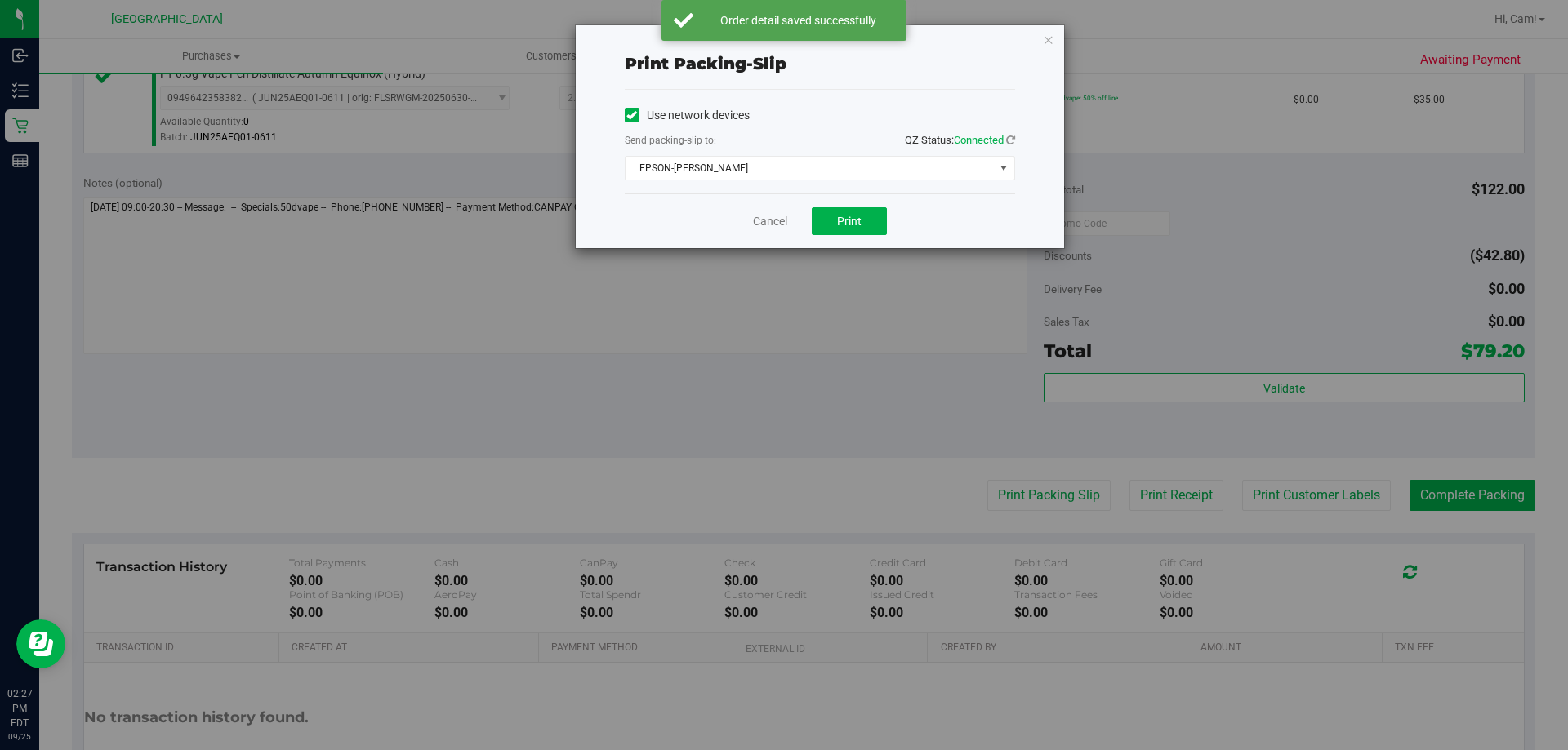
click at [859, 235] on div "Cancel Print" at bounding box center [819, 221] width 391 height 54
click at [859, 228] on button "Print" at bounding box center [848, 221] width 75 height 28
drag, startPoint x: 1050, startPoint y: 37, endPoint x: 1008, endPoint y: 142, distance: 113.1
click at [1050, 37] on icon "button" at bounding box center [1048, 39] width 12 height 20
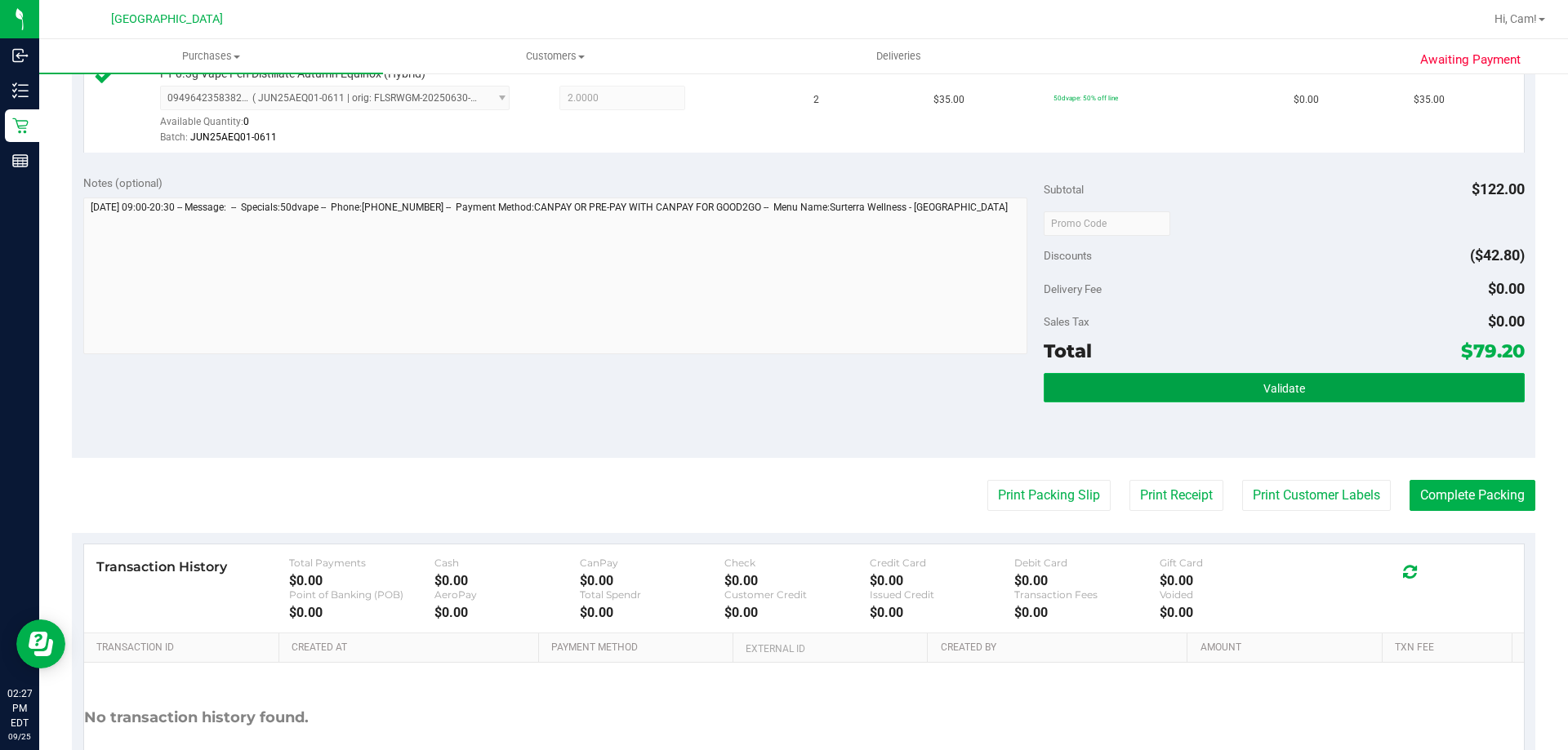
click at [1131, 384] on button "Validate" at bounding box center [1283, 388] width 480 height 29
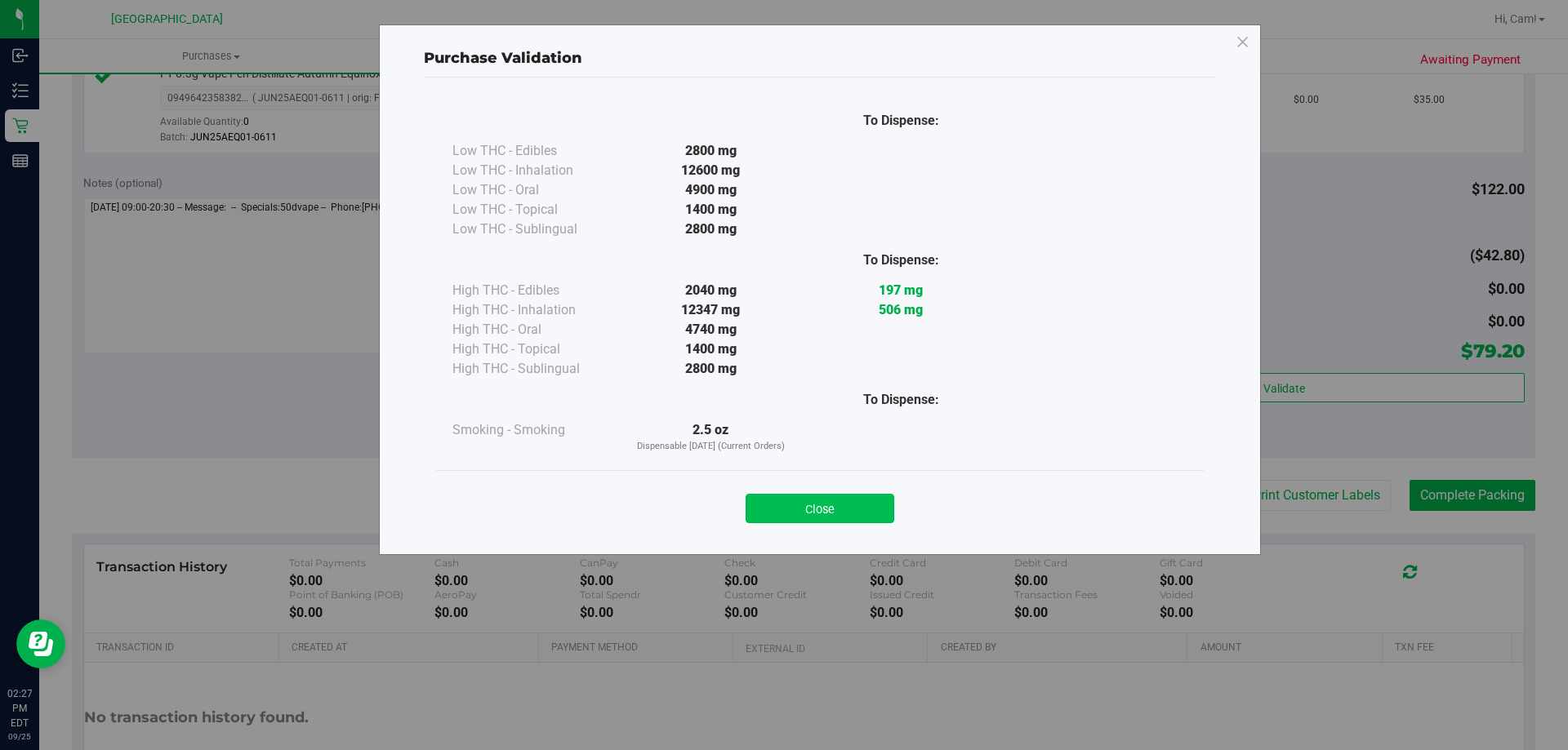
click at [876, 495] on button "Close" at bounding box center [820, 508] width 149 height 29
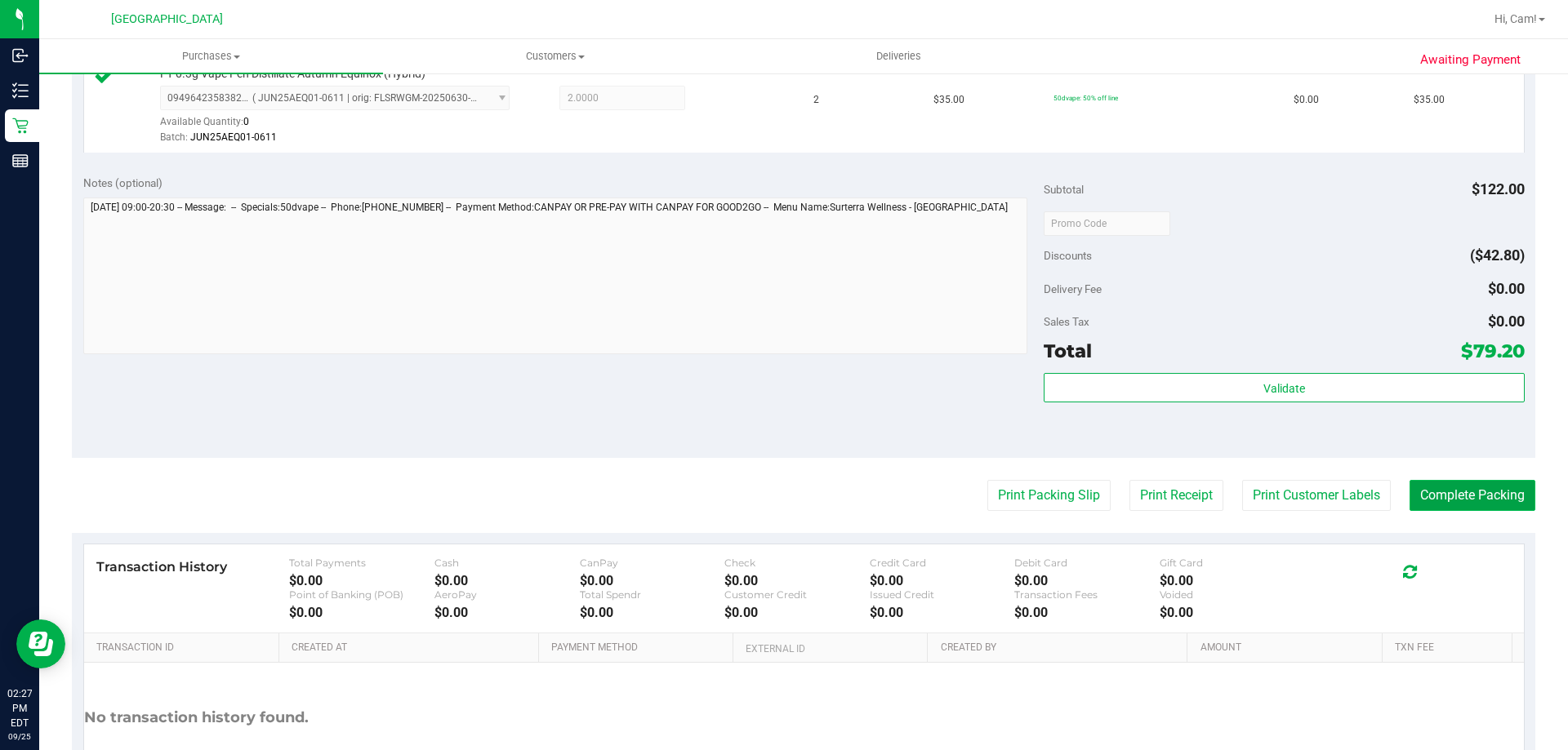
click at [1425, 495] on button "Complete Packing" at bounding box center [1472, 495] width 126 height 31
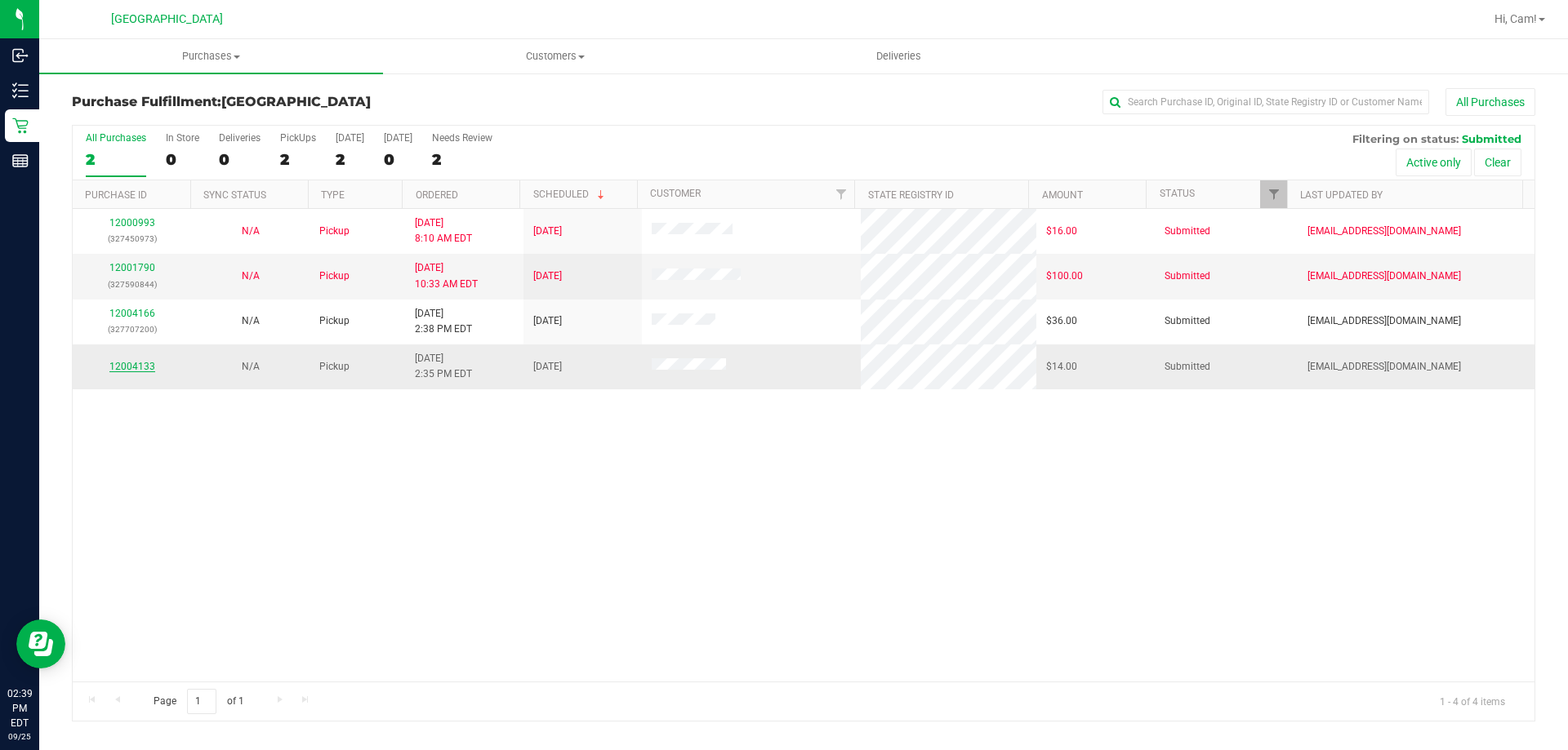
click at [113, 368] on link "12004133" at bounding box center [132, 366] width 45 height 12
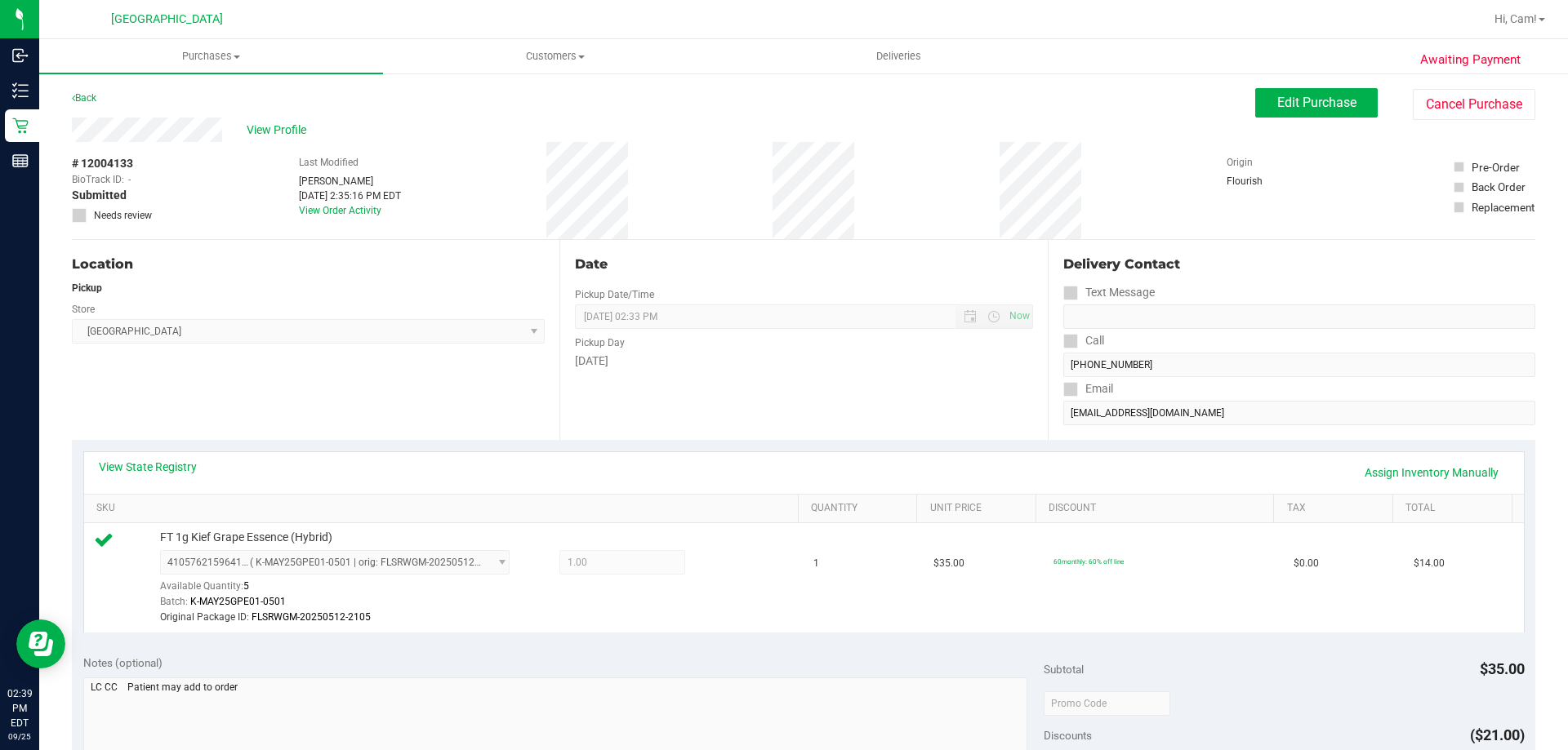
click at [78, 109] on div "Back Edit Purchase Cancel Purchase" at bounding box center [803, 102] width 1463 height 29
click at [81, 100] on link "Back" at bounding box center [83, 98] width 24 height 12
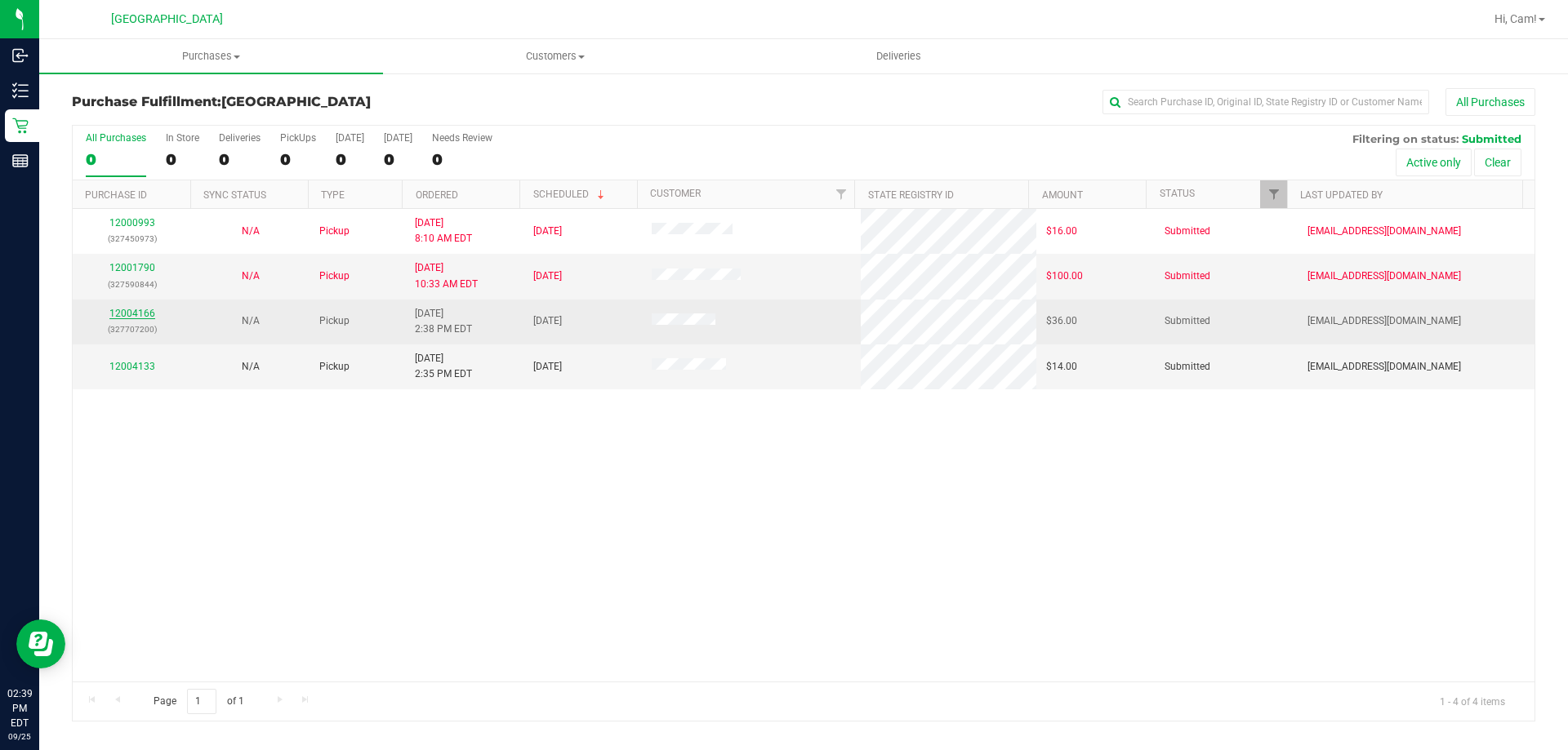
click at [141, 317] on link "12004166" at bounding box center [132, 313] width 45 height 12
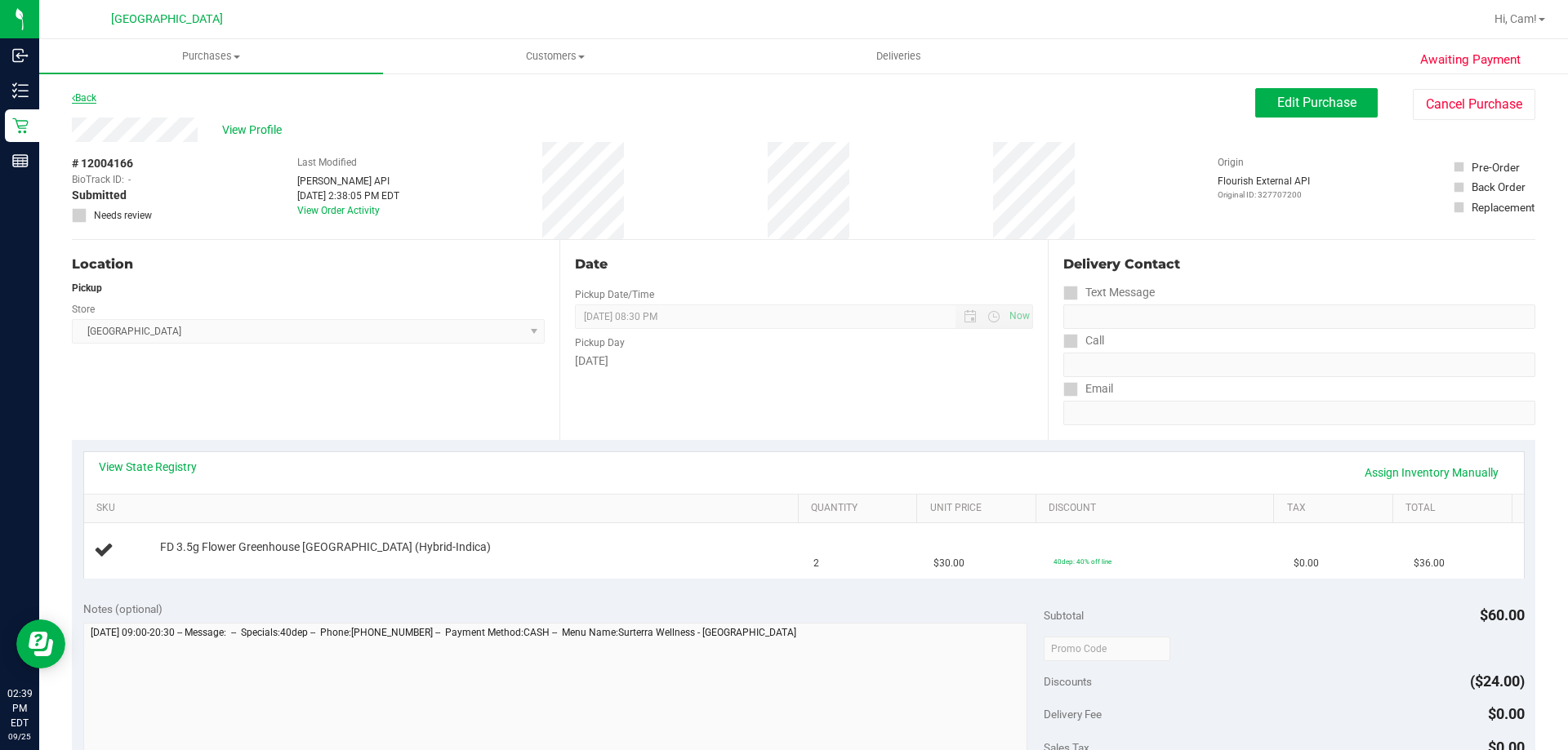
click at [88, 94] on link "Back" at bounding box center [83, 98] width 24 height 12
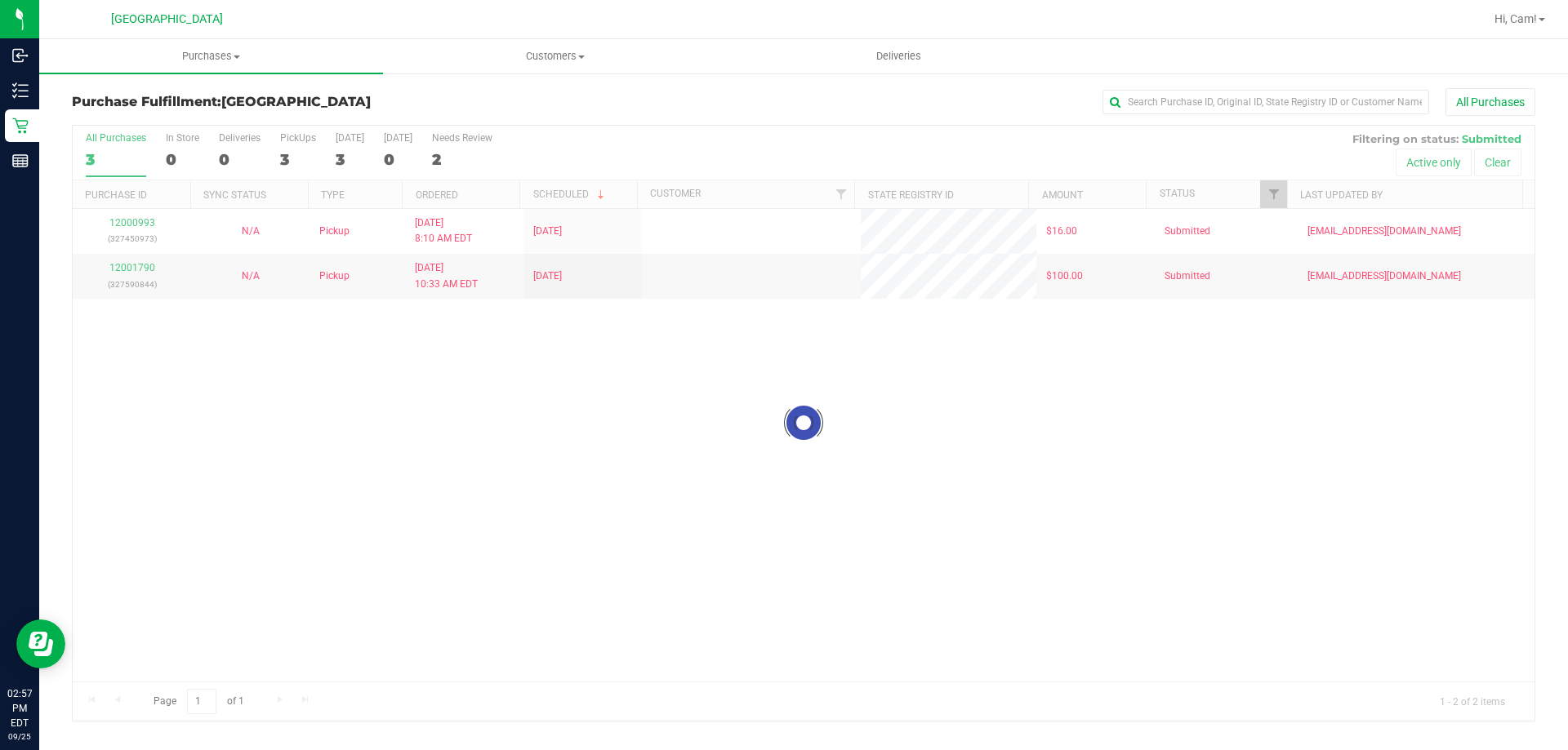
click at [500, 695] on div "Page 1 of 1 1 - 2 of 2 items" at bounding box center [803, 700] width 1462 height 39
click at [671, 493] on div "12000993 (327450973) N/A Pickup 9/25/2025 8:10 AM EDT 9/25/2025 $16.00 Submitte…" at bounding box center [803, 446] width 1462 height 473
click at [450, 487] on div "12000993 (327450973) N/A Pickup 9/25/2025 8:10 AM EDT 9/25/2025 $16.00 Submitte…" at bounding box center [803, 446] width 1462 height 473
click at [523, 484] on div "Loading... 12000993 (327450973) N/A Pickup 9/25/2025 8:10 AM EDT 9/25/2025 $16.…" at bounding box center [803, 446] width 1462 height 473
click at [523, 484] on div "12000993 (327450973) N/A Pickup 9/25/2025 8:10 AM EDT 9/25/2025 $16.00 Submitte…" at bounding box center [803, 446] width 1462 height 473
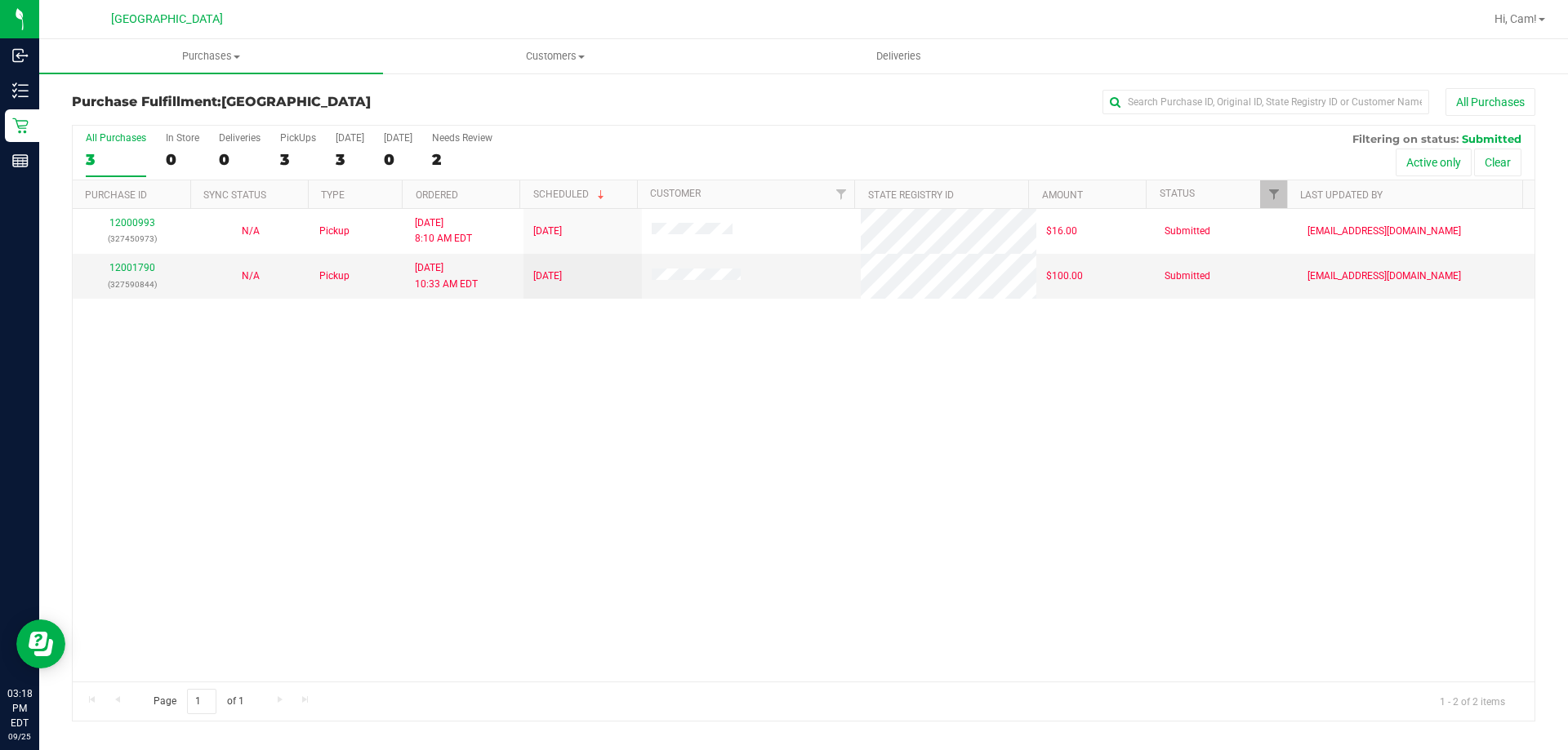
drag, startPoint x: 240, startPoint y: 465, endPoint x: 179, endPoint y: 448, distance: 63.3
click at [241, 465] on div "12000993 (327450973) N/A Pickup 9/25/2025 8:10 AM EDT 9/25/2025 $16.00 Submitte…" at bounding box center [803, 446] width 1462 height 473
click at [454, 430] on div "12000993 (327450973) N/A Pickup 9/25/2025 8:10 AM EDT 9/25/2025 $16.00 Submitte…" at bounding box center [803, 446] width 1462 height 473
click at [242, 66] on uib-tab-heading "Purchases Summary of purchases Fulfillment All purchases" at bounding box center [210, 56] width 344 height 34
click at [140, 114] on li "Fulfillment" at bounding box center [210, 119] width 344 height 20
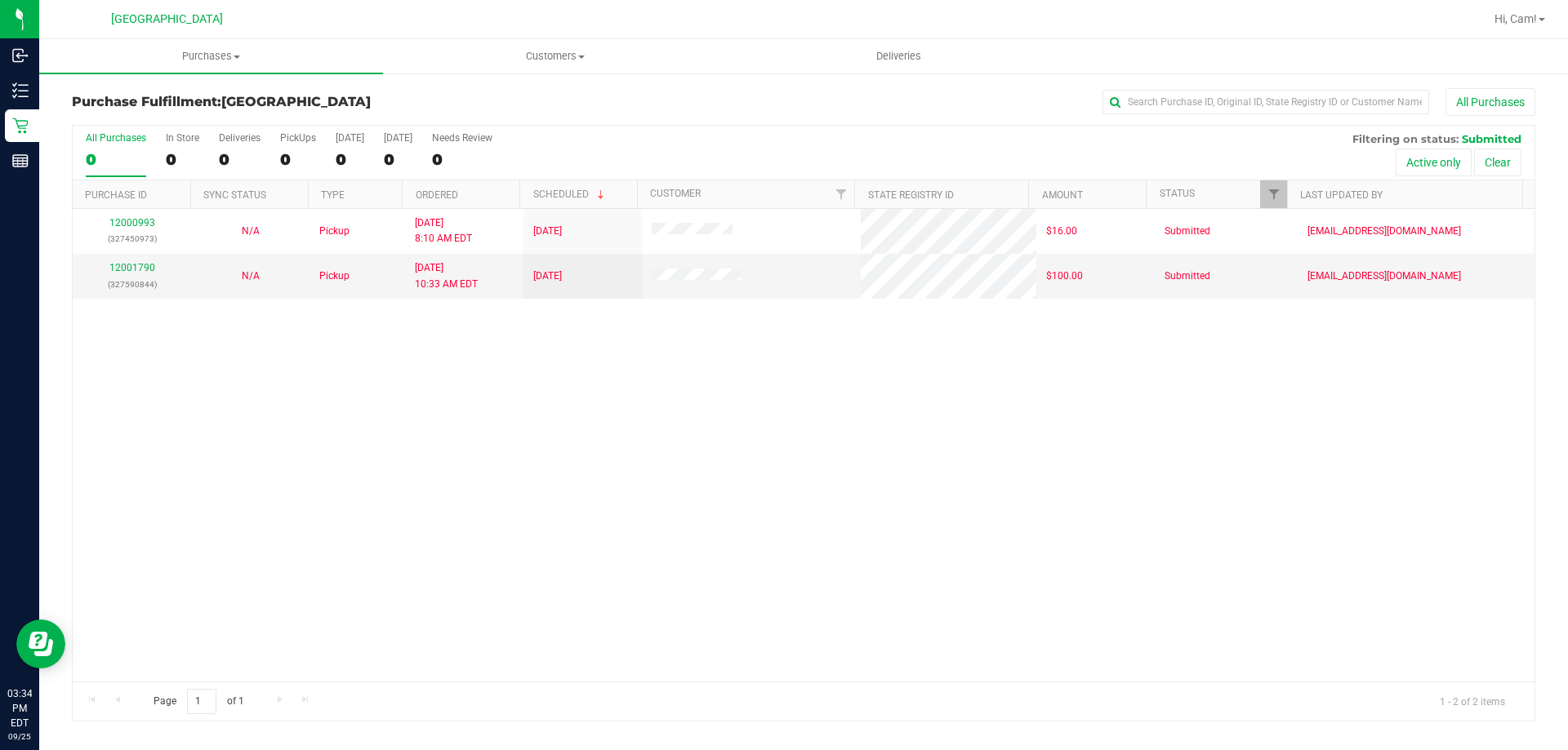
click at [313, 428] on div "12000993 (327450973) N/A Pickup 9/25/2025 8:10 AM EDT 9/25/2025 $16.00 Submitte…" at bounding box center [803, 446] width 1462 height 473
click at [708, 453] on div "12000993 (327450973) N/A Pickup 9/25/2025 8:10 AM EDT 9/25/2025 $16.00 Submitte…" at bounding box center [803, 446] width 1462 height 473
click at [818, 574] on div "12000993 (327450973) N/A Pickup 9/25/2025 8:10 AM EDT 9/25/2025 $16.00 Submitte…" at bounding box center [803, 446] width 1462 height 473
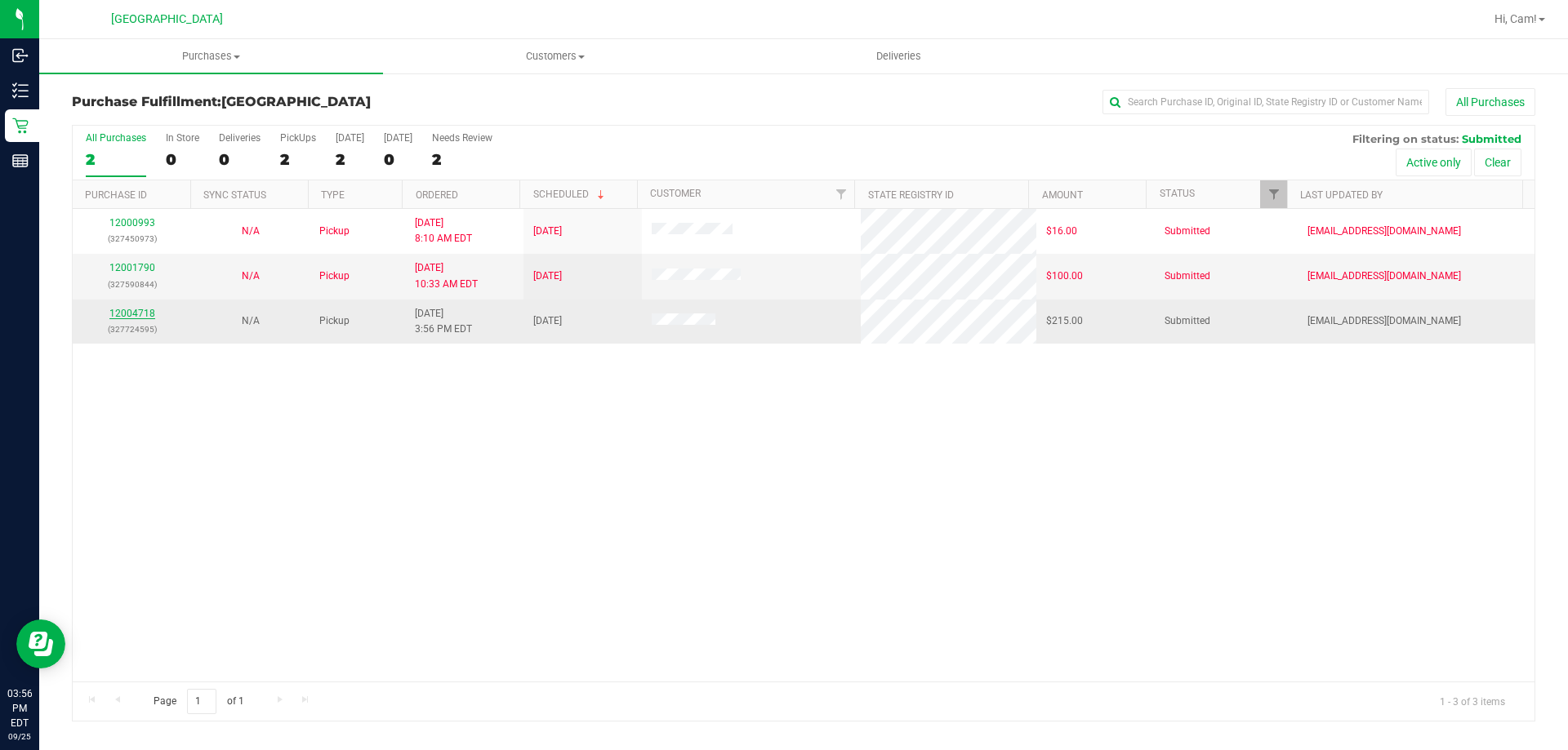
click at [152, 316] on link "12004718" at bounding box center [132, 313] width 45 height 12
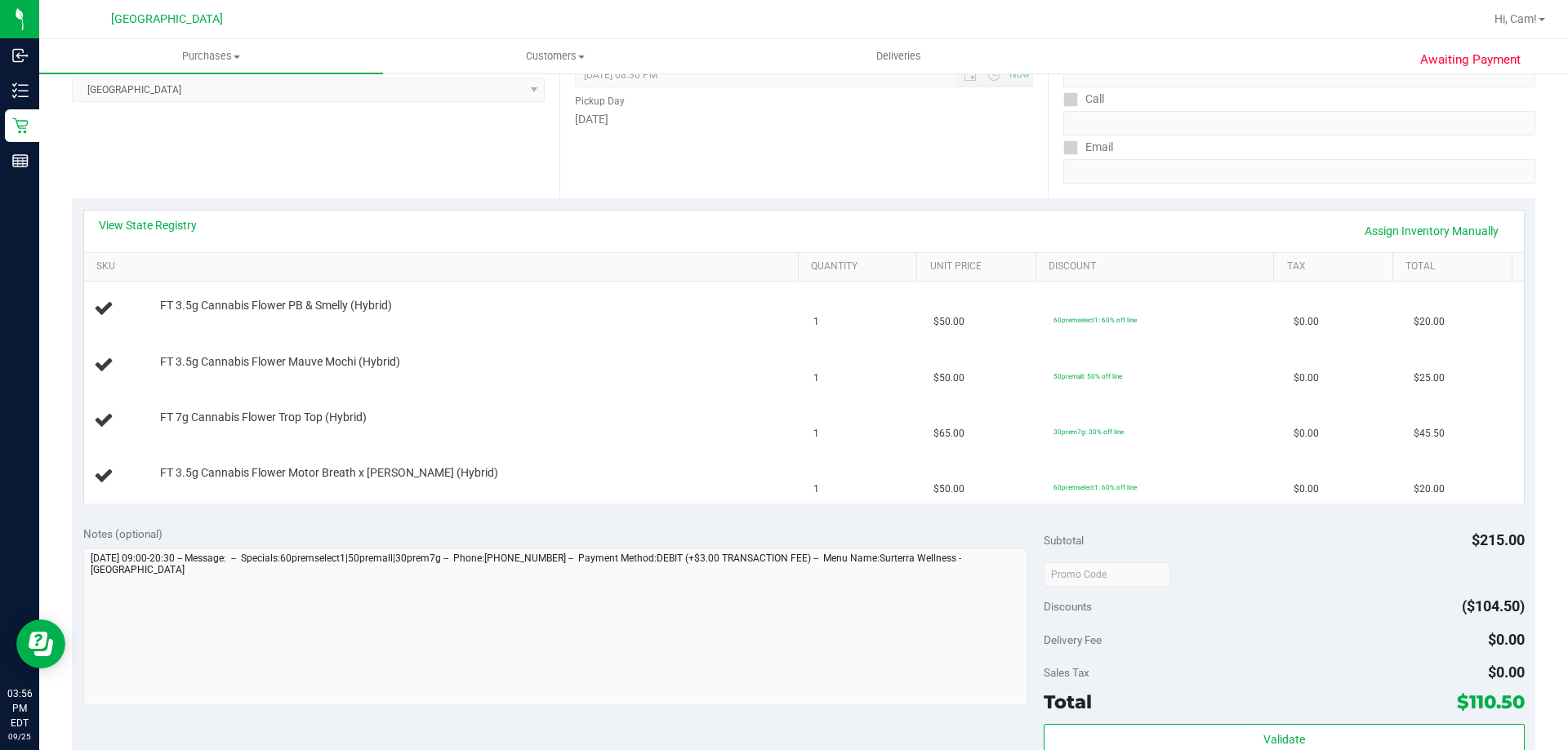
scroll to position [245, 0]
click at [169, 226] on link "View State Registry" at bounding box center [148, 222] width 98 height 16
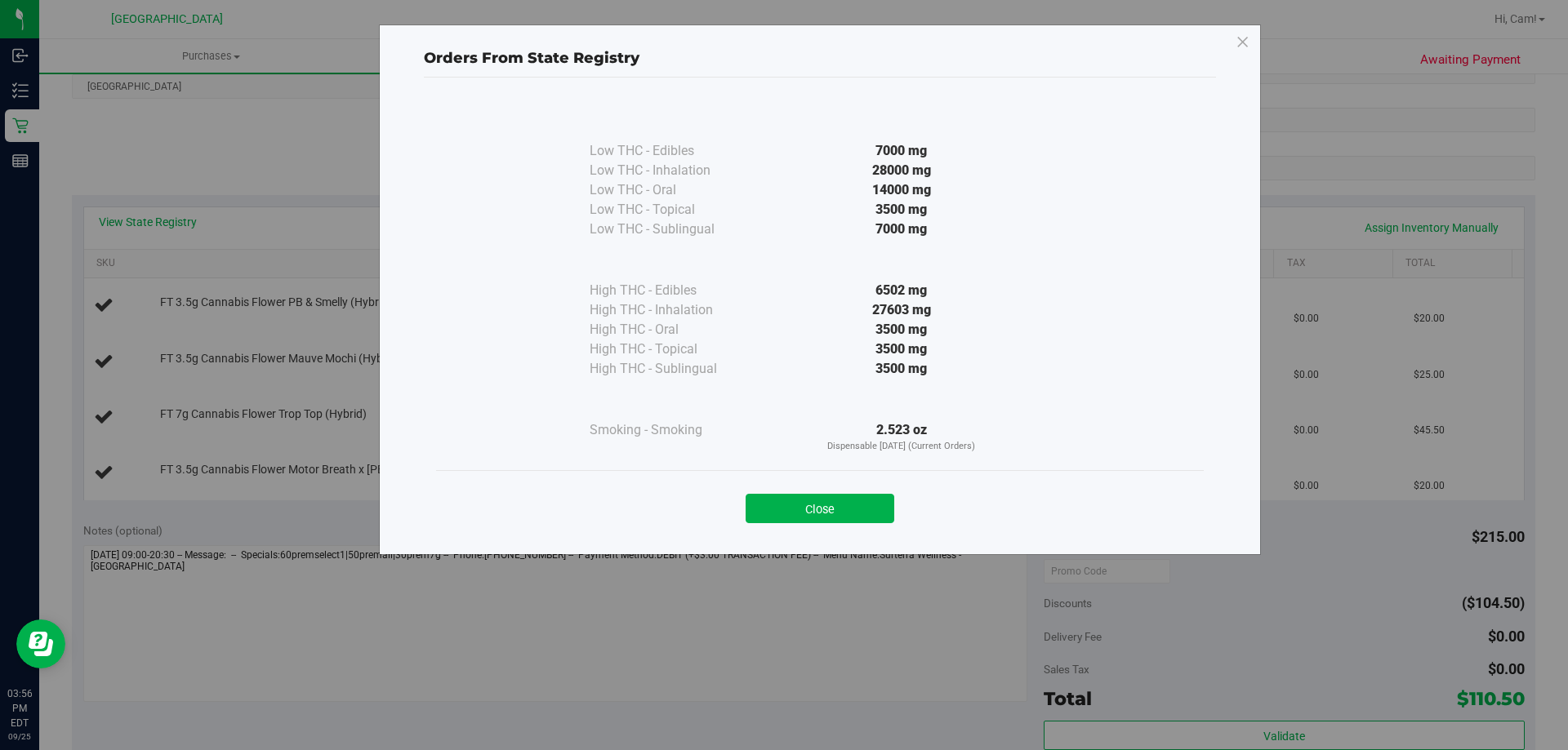
drag, startPoint x: 777, startPoint y: 514, endPoint x: 772, endPoint y: 501, distance: 13.9
click at [779, 509] on button "Close" at bounding box center [820, 508] width 149 height 29
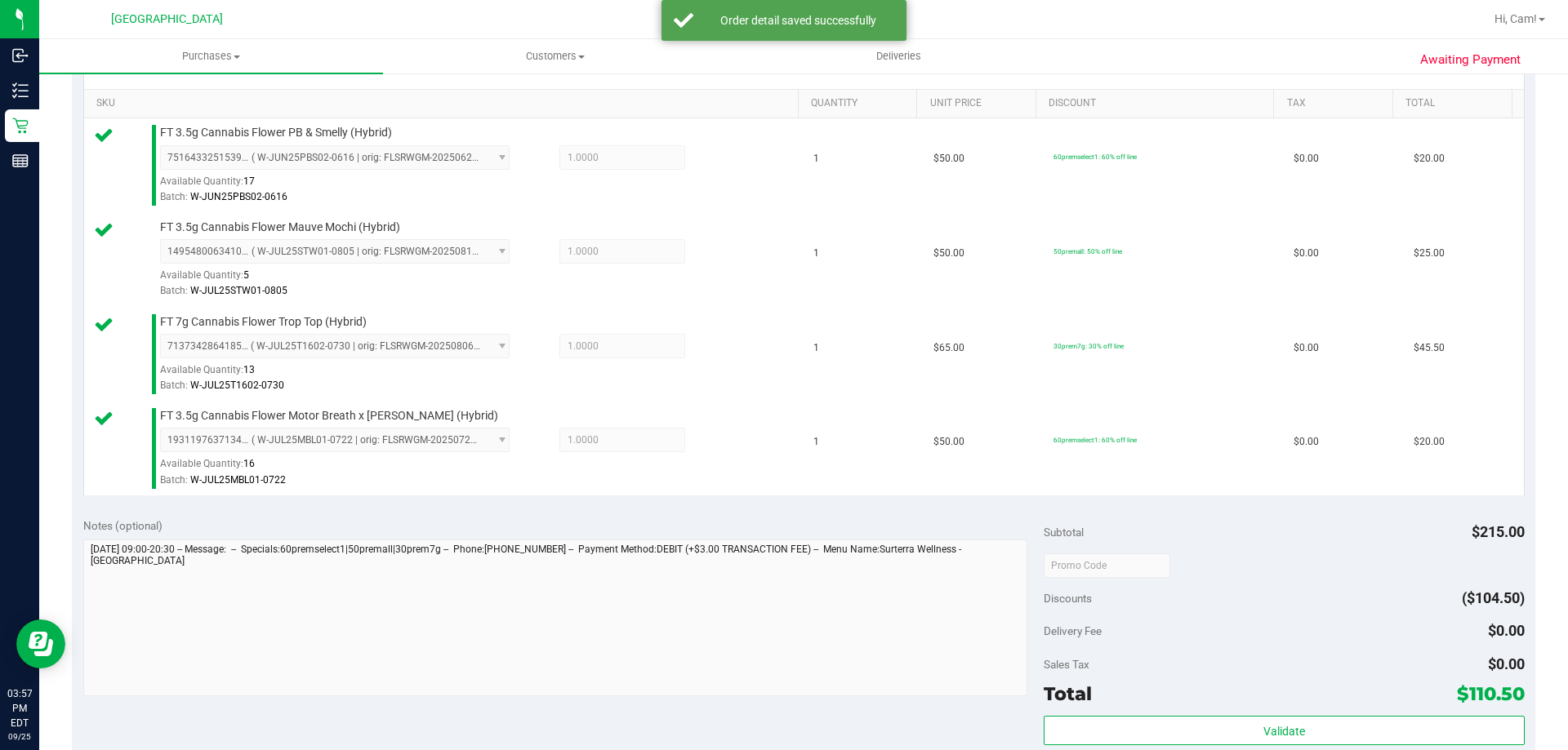
scroll to position [735, 0]
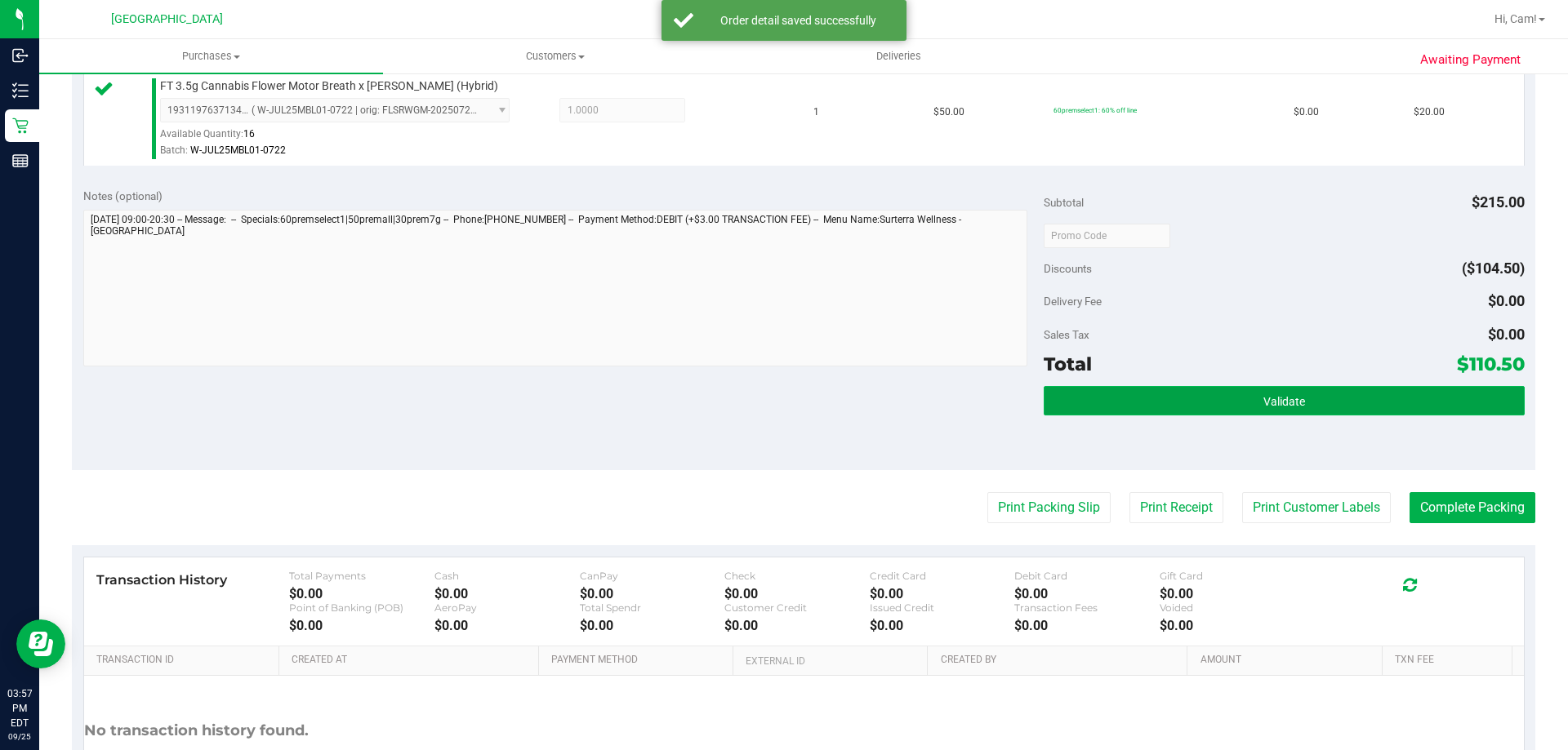
click at [1445, 406] on button "Validate" at bounding box center [1283, 400] width 480 height 29
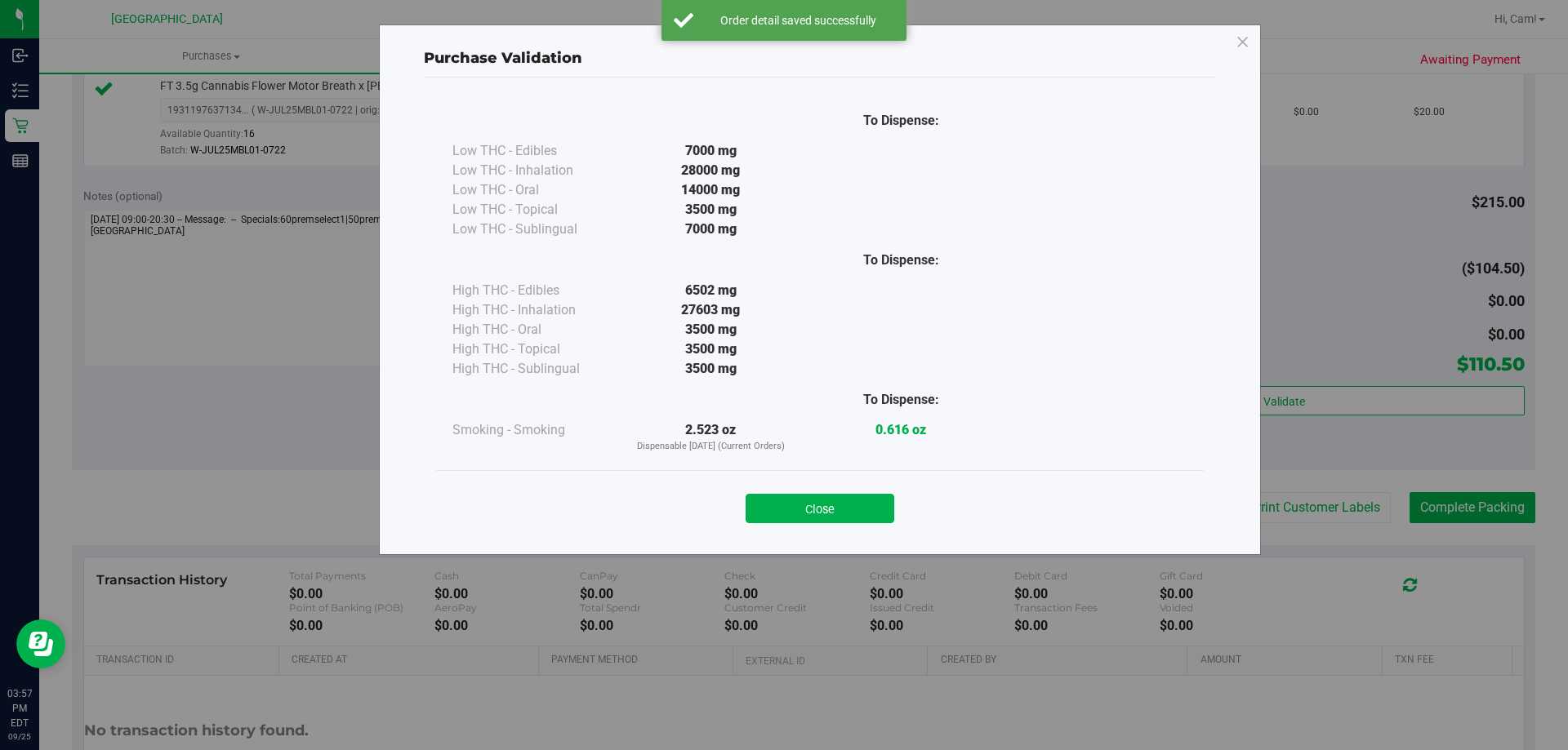
drag, startPoint x: 826, startPoint y: 503, endPoint x: 938, endPoint y: 503, distance: 112.0
click at [829, 503] on button "Close" at bounding box center [820, 508] width 149 height 29
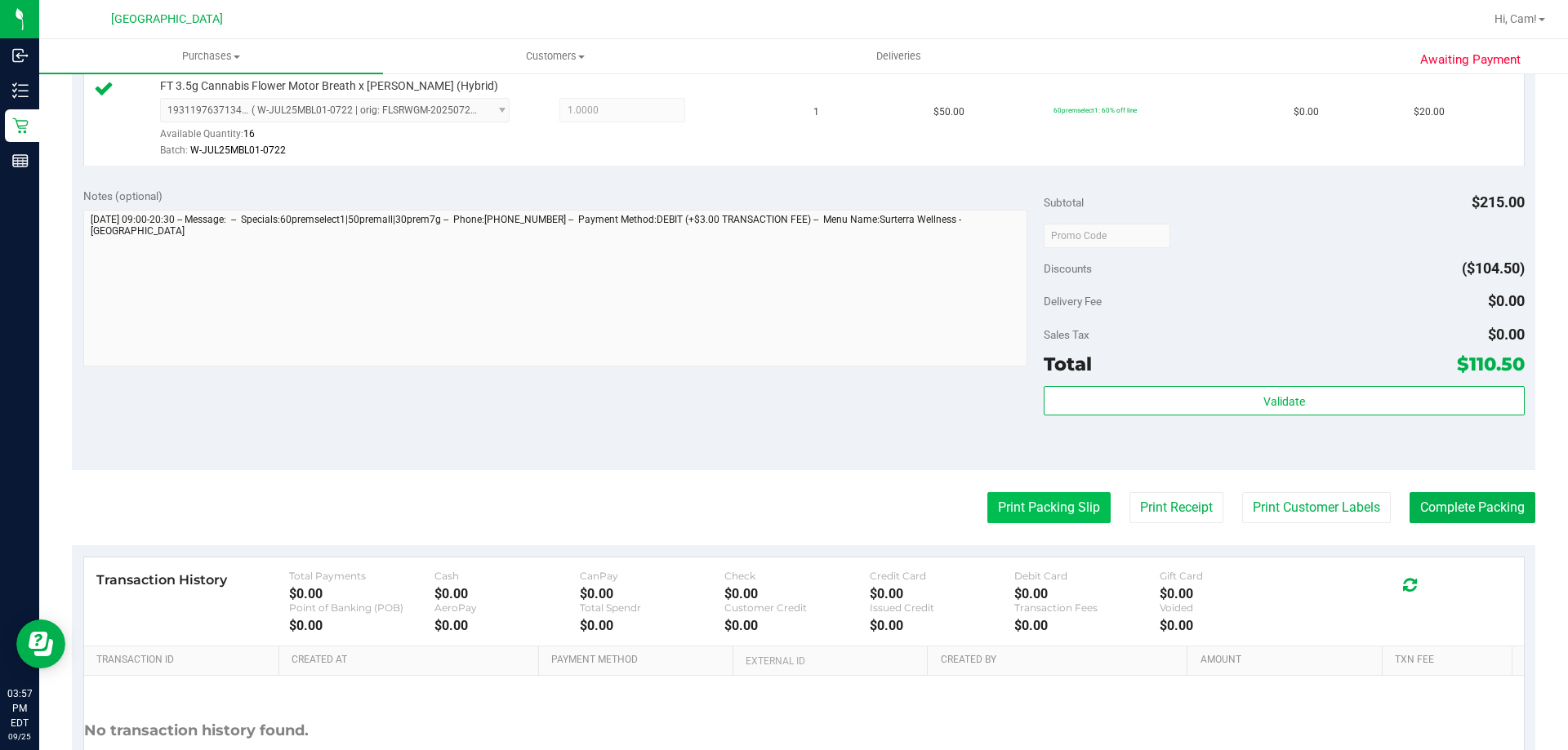
click at [1048, 494] on button "Print Packing Slip" at bounding box center [1049, 507] width 123 height 31
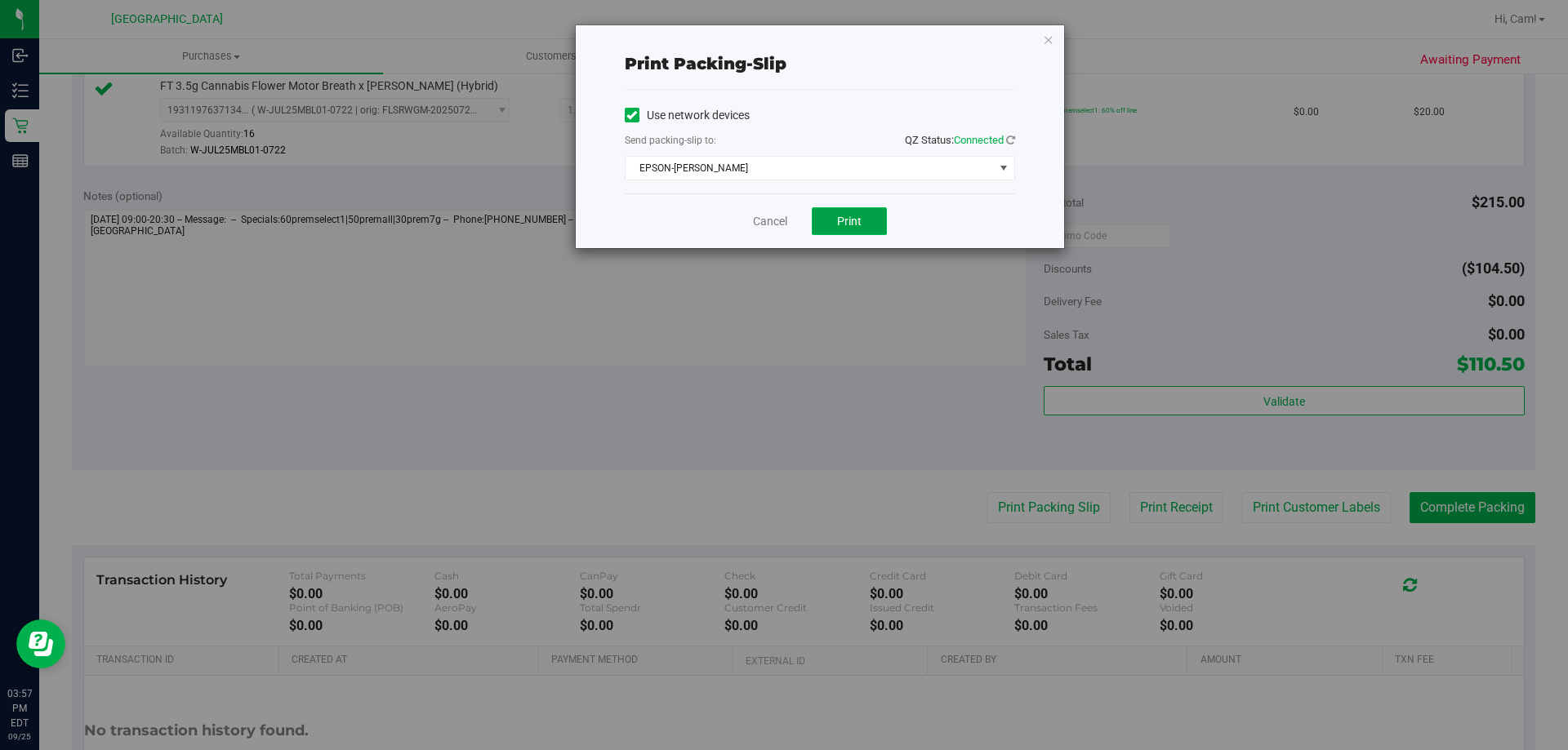
click at [856, 226] on span "Print" at bounding box center [848, 221] width 24 height 13
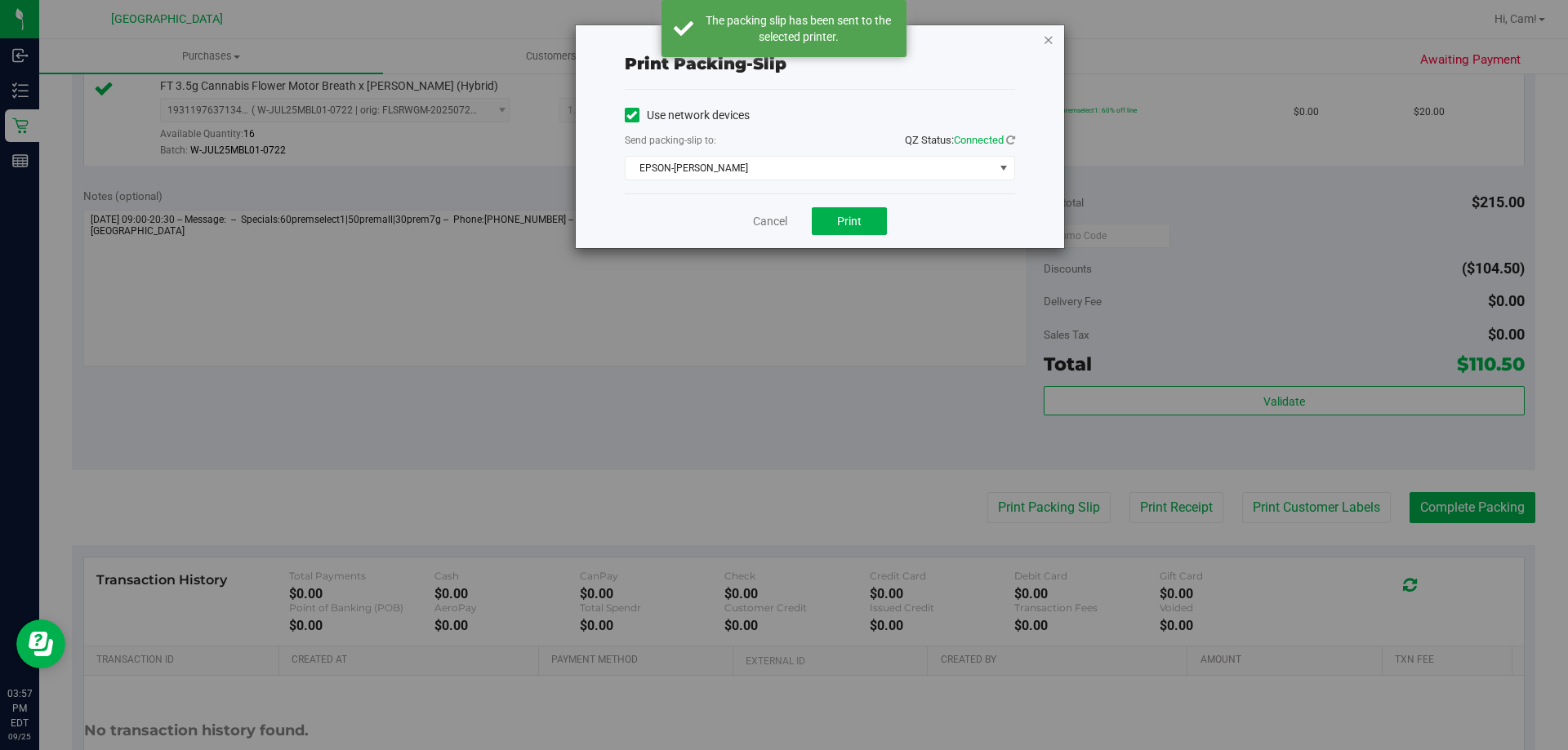
click at [1044, 43] on icon "button" at bounding box center [1048, 39] width 12 height 20
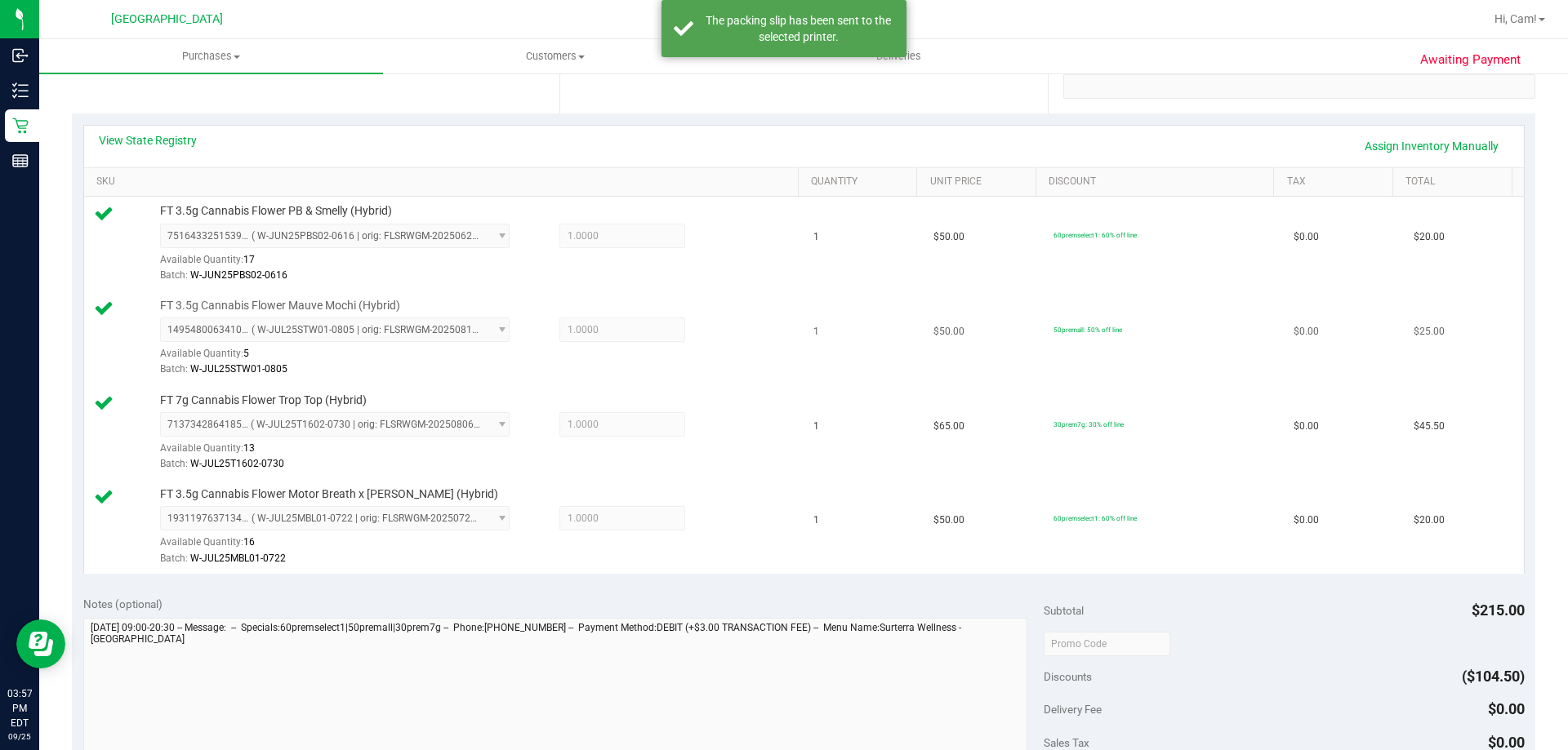
scroll to position [0, 0]
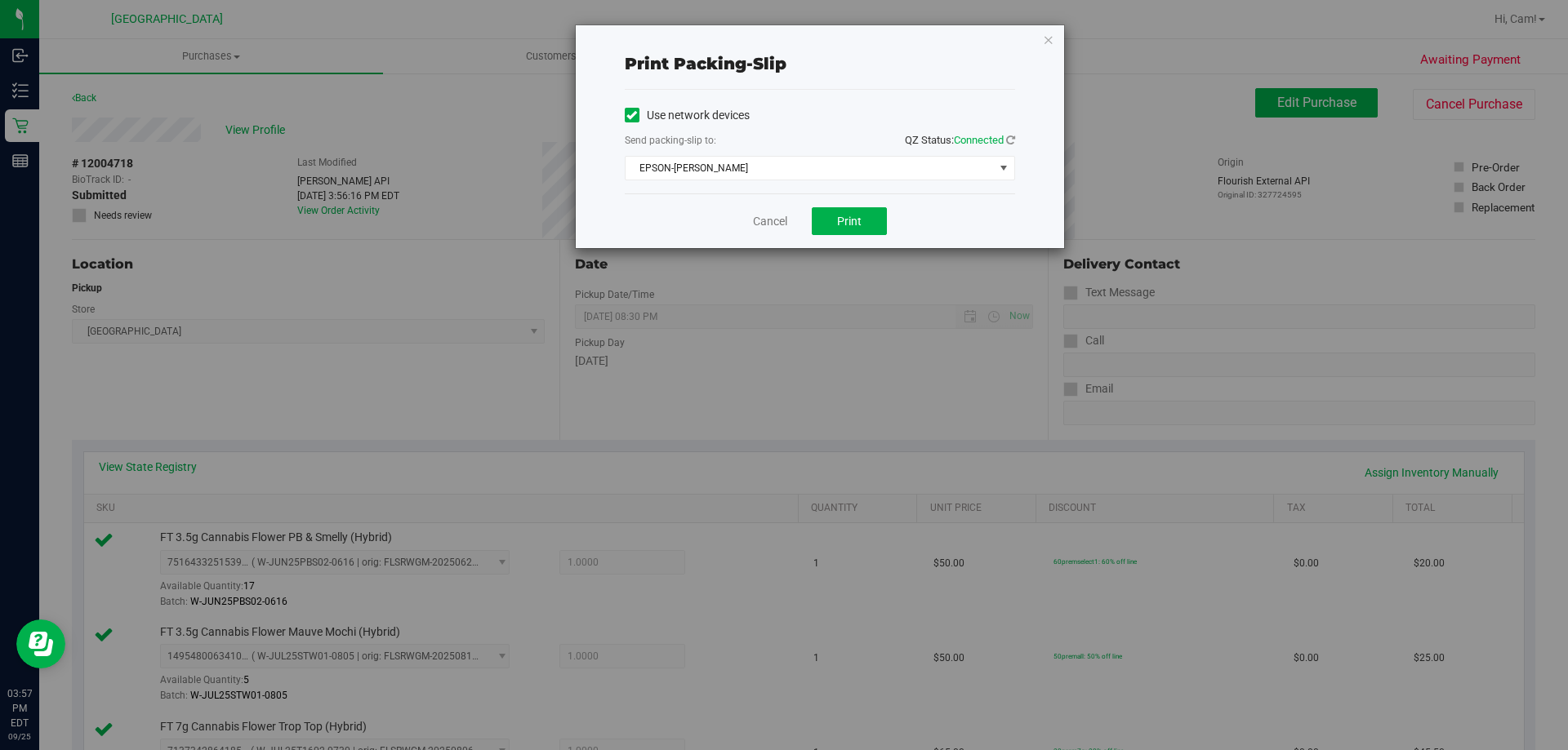
click at [1056, 41] on div "Print packing-slip Use network devices Send packing-slip to: QZ Status: Connect…" at bounding box center [819, 137] width 489 height 223
click at [1057, 41] on div "Print packing-slip Use network devices Send packing-slip to: QZ Status: Connect…" at bounding box center [819, 137] width 489 height 223
click at [1043, 41] on icon "button" at bounding box center [1048, 39] width 12 height 20
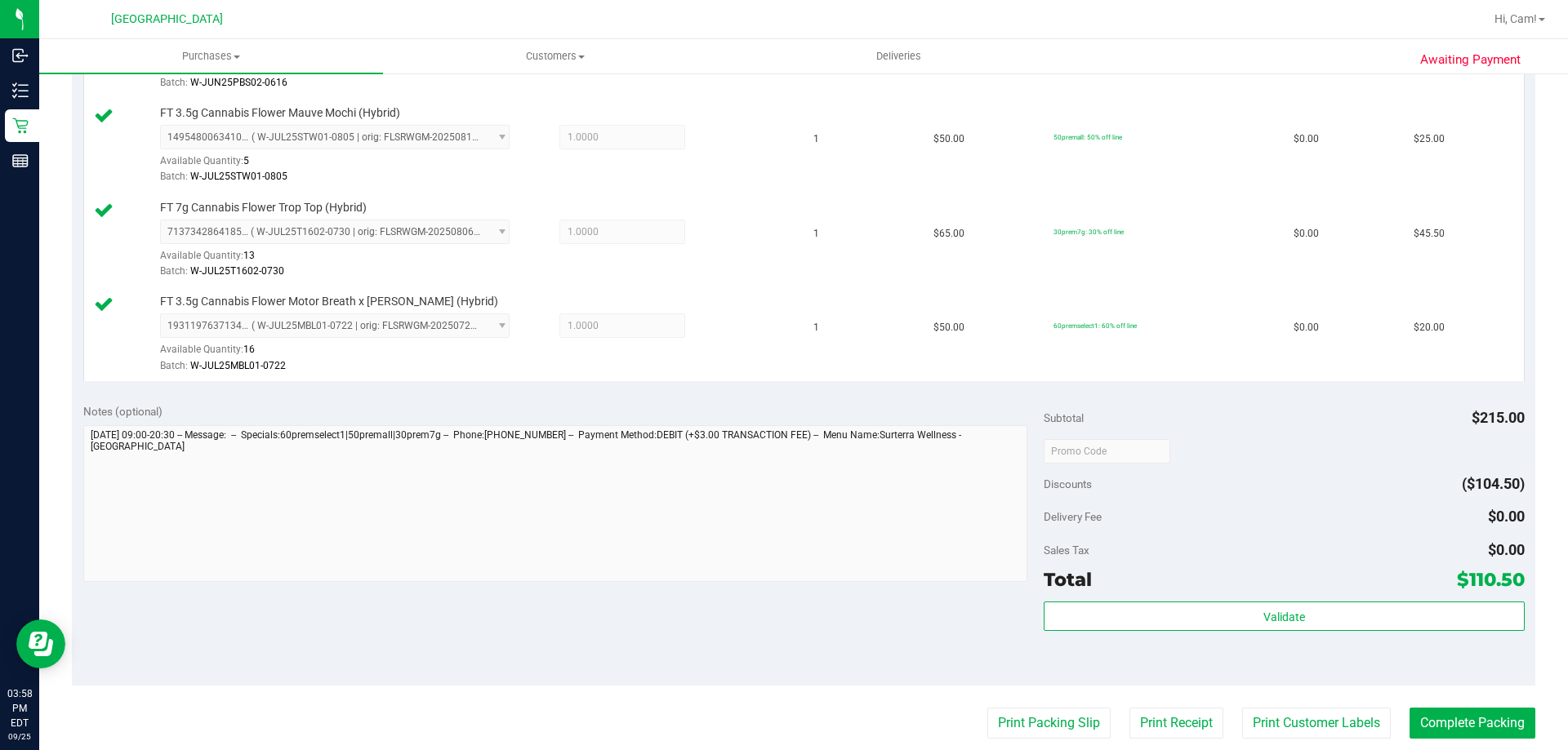
scroll to position [572, 0]
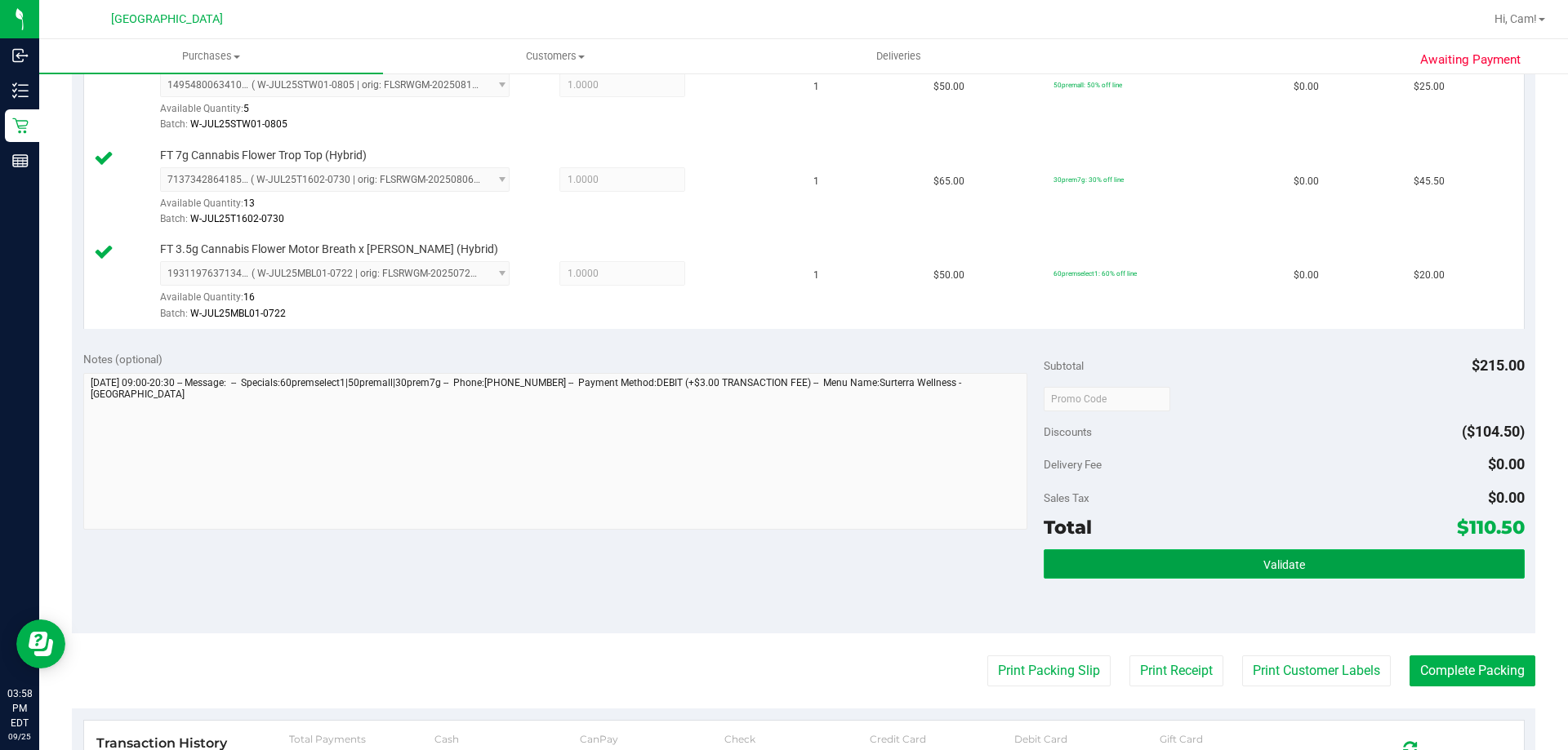
click at [1220, 553] on button "Validate" at bounding box center [1283, 563] width 480 height 29
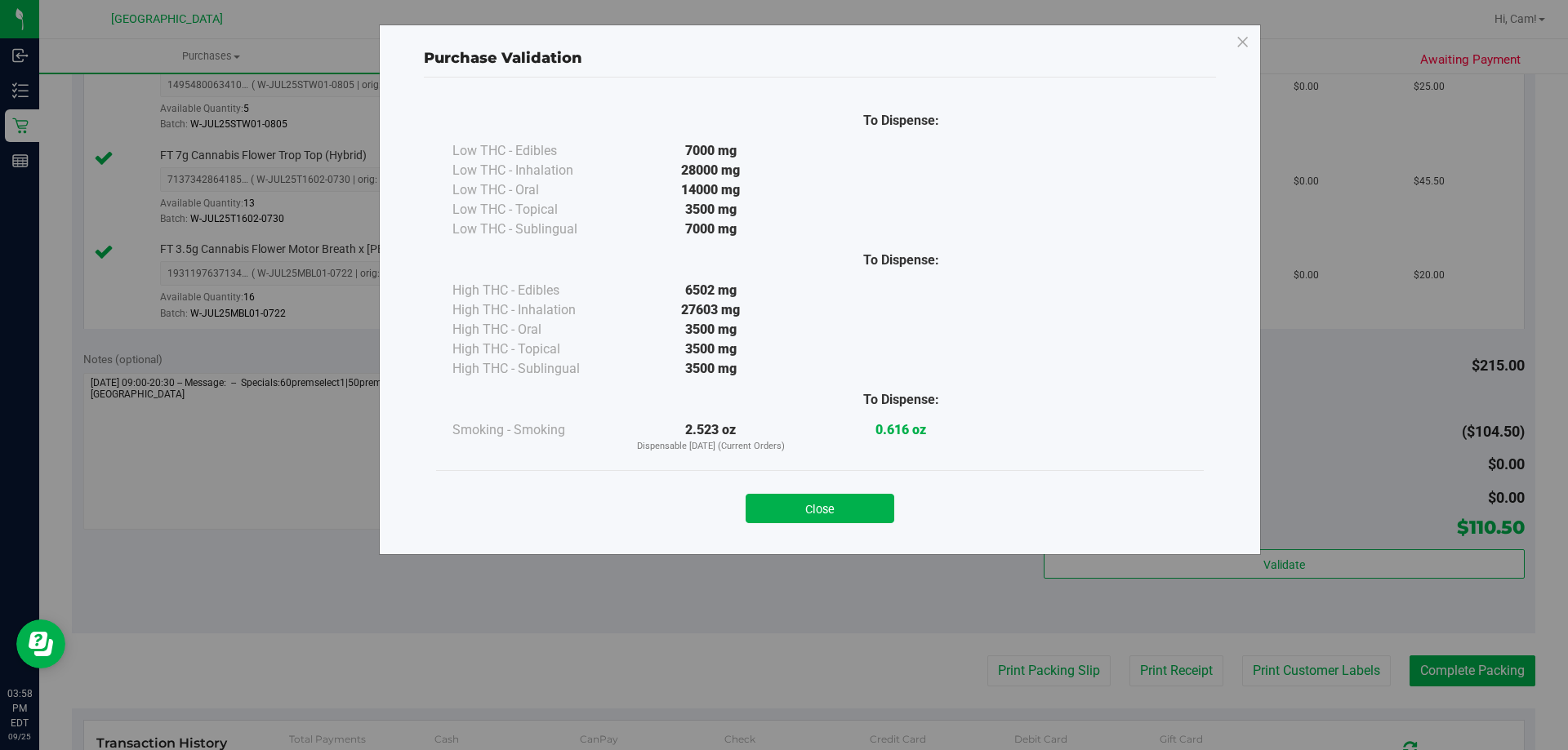
click at [818, 514] on button "Close" at bounding box center [820, 508] width 149 height 29
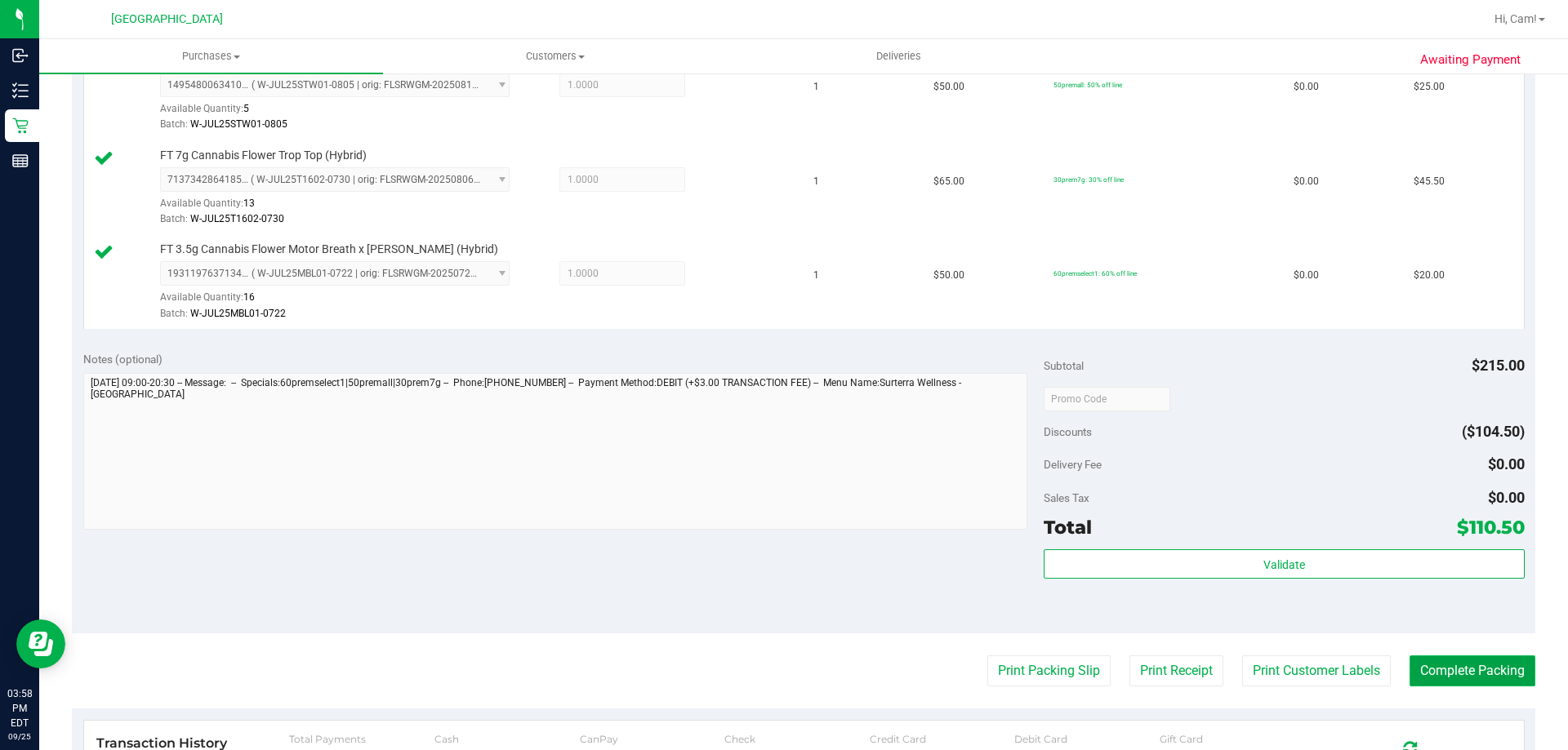
click at [1495, 664] on button "Complete Packing" at bounding box center [1472, 670] width 126 height 31
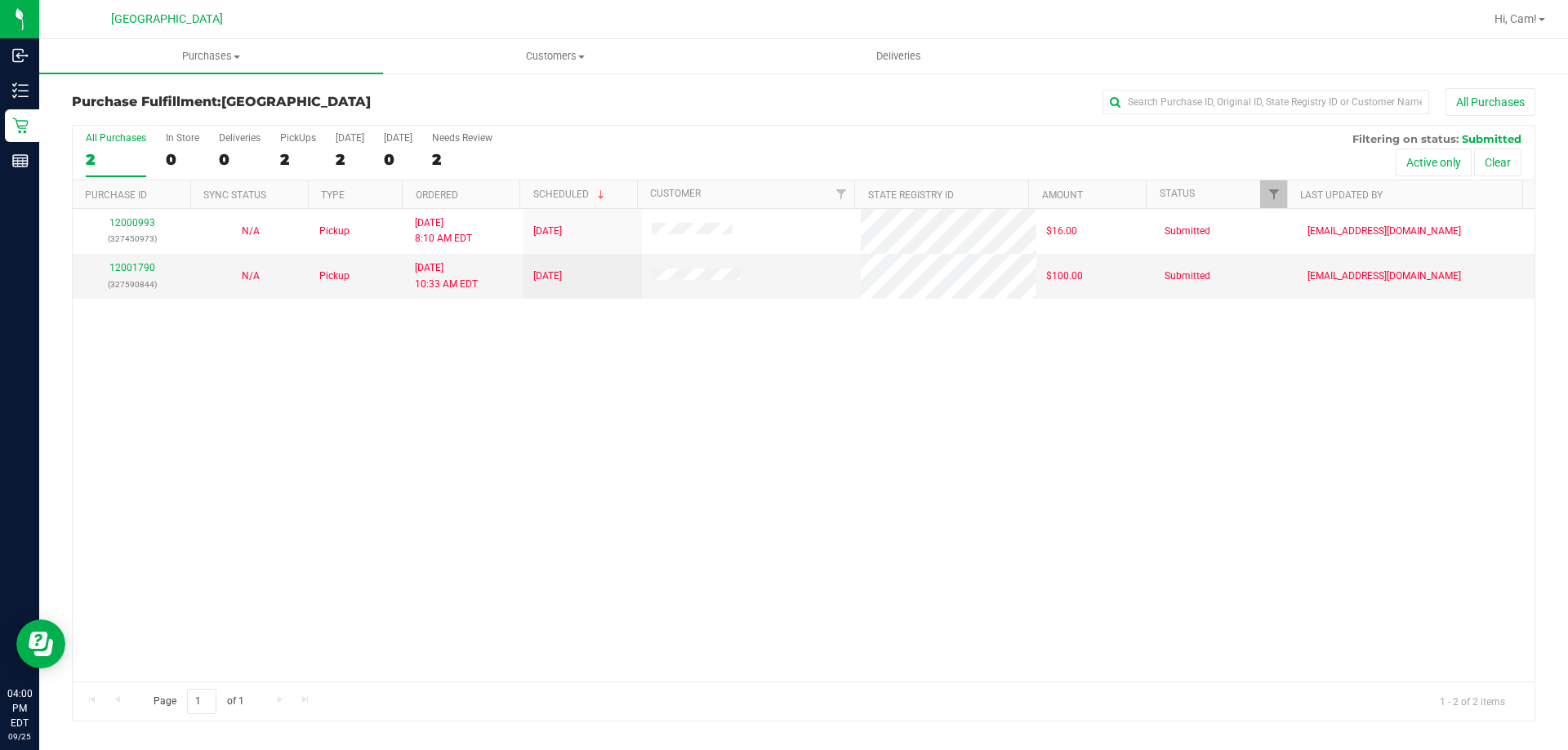
click at [408, 420] on div "12000993 (327450973) N/A Pickup 9/25/2025 8:10 AM EDT 9/25/2025 $16.00 Submitte…" at bounding box center [803, 446] width 1462 height 473
click at [207, 44] on uib-tab-heading "Purchases Summary of purchases Fulfillment All purchases" at bounding box center [210, 56] width 344 height 34
click at [165, 117] on li "Fulfillment" at bounding box center [210, 119] width 344 height 20
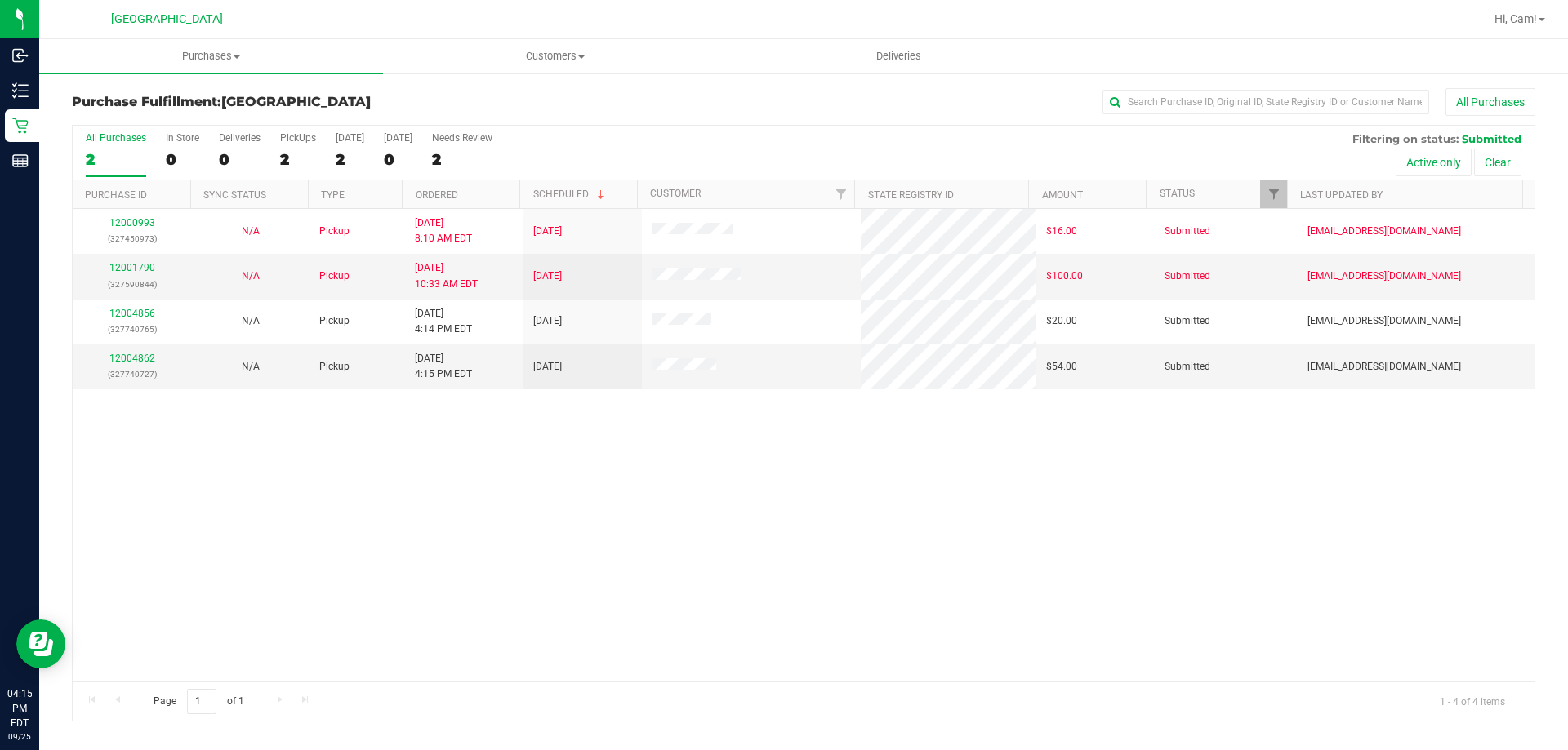
click at [490, 569] on div "12000993 (327450973) N/A Pickup 9/25/2025 8:10 AM EDT 9/25/2025 $16.00 Submitte…" at bounding box center [803, 446] width 1462 height 473
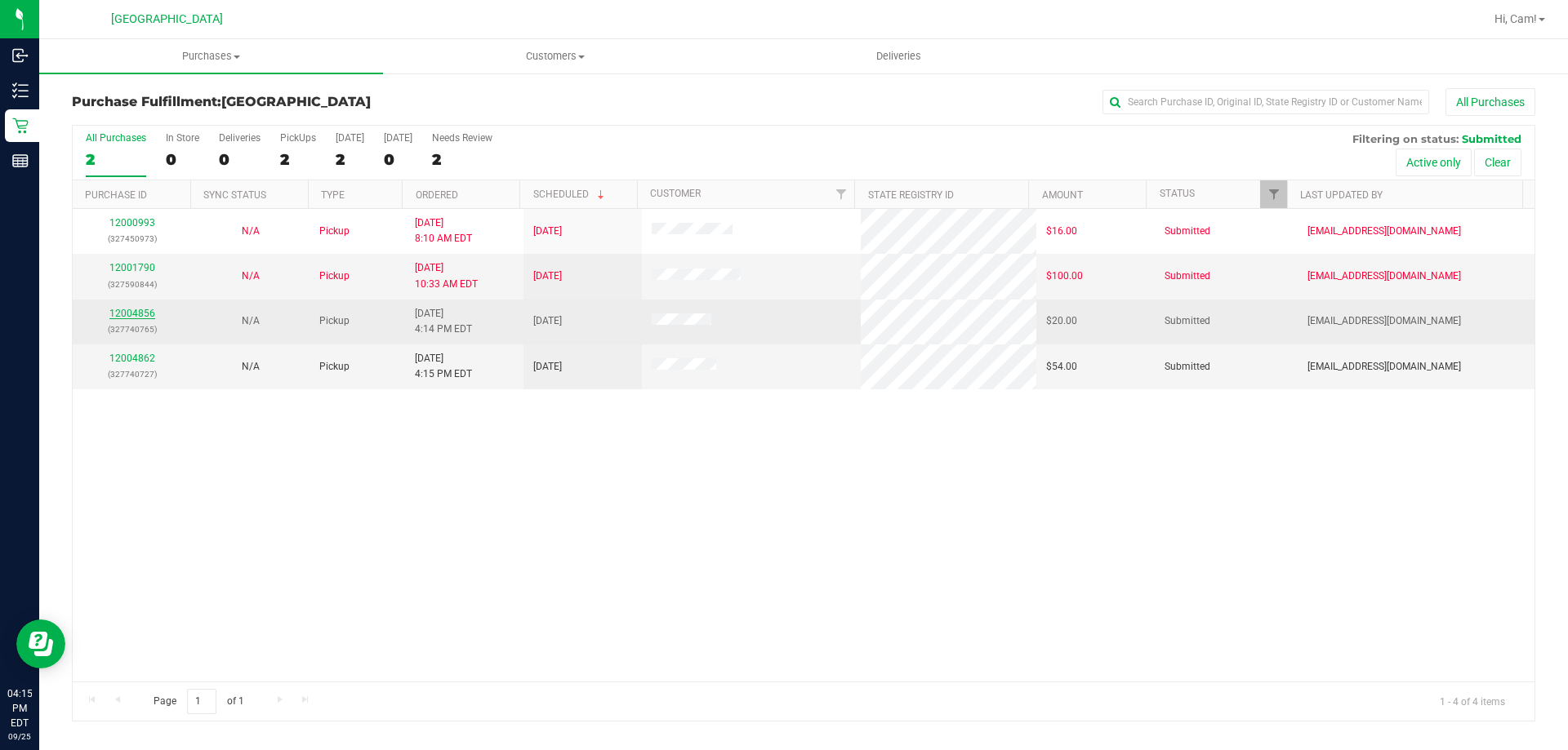
click at [136, 318] on link "12004856" at bounding box center [132, 313] width 45 height 12
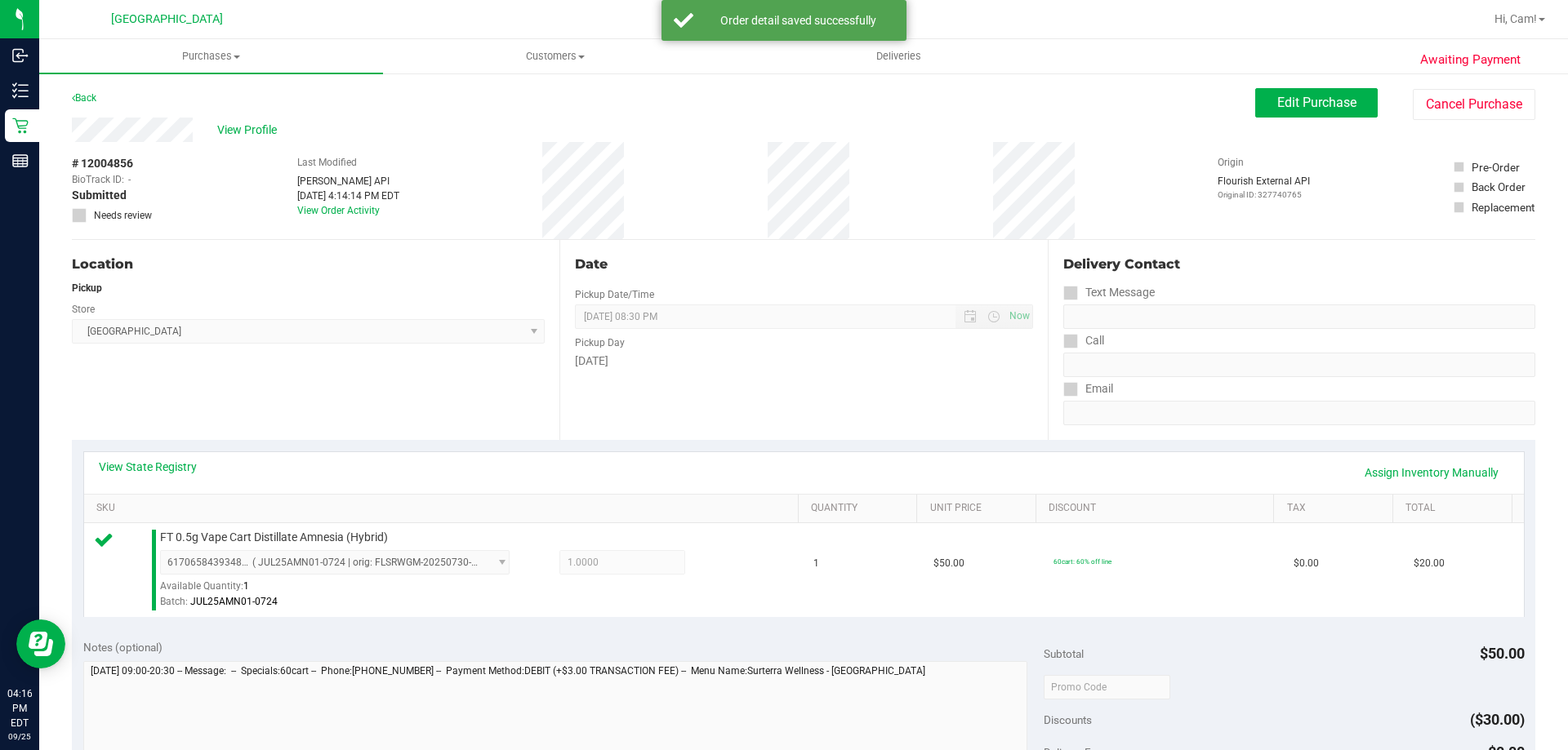
scroll to position [584, 0]
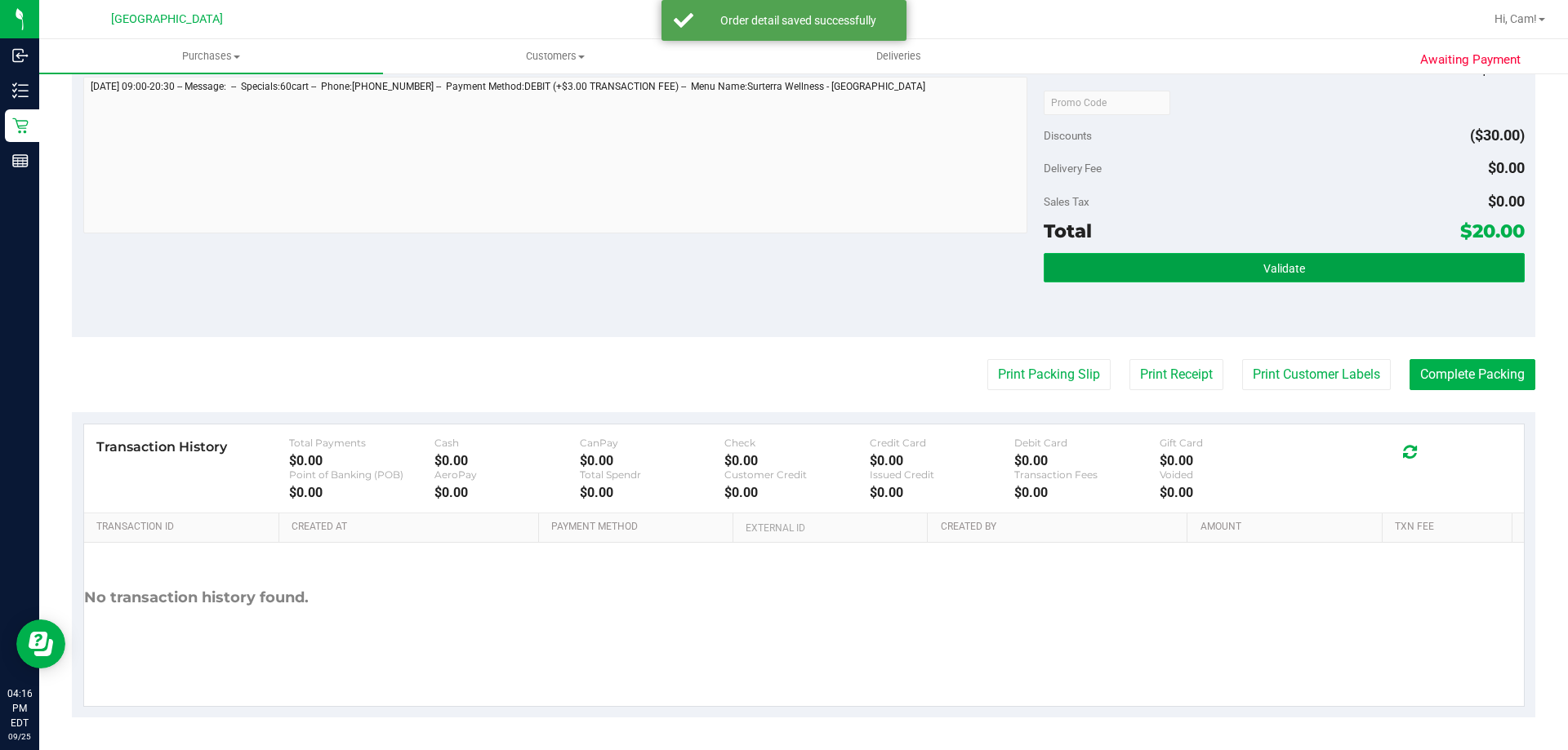
click at [1081, 271] on button "Validate" at bounding box center [1283, 267] width 480 height 29
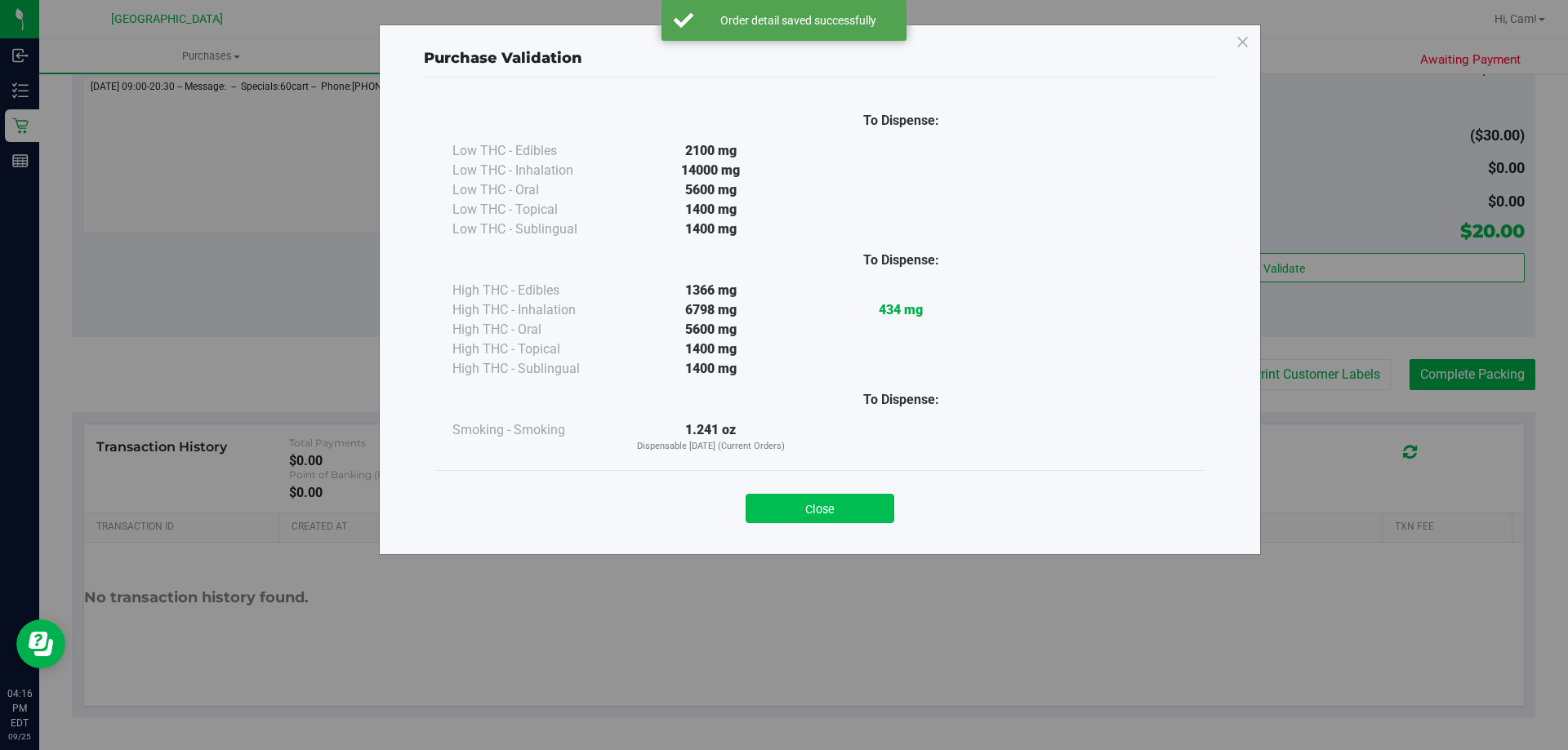
drag, startPoint x: 826, startPoint y: 523, endPoint x: 836, endPoint y: 518, distance: 11.2
click at [826, 524] on div "Close" at bounding box center [819, 503] width 768 height 66
click at [847, 511] on button "Close" at bounding box center [820, 508] width 149 height 29
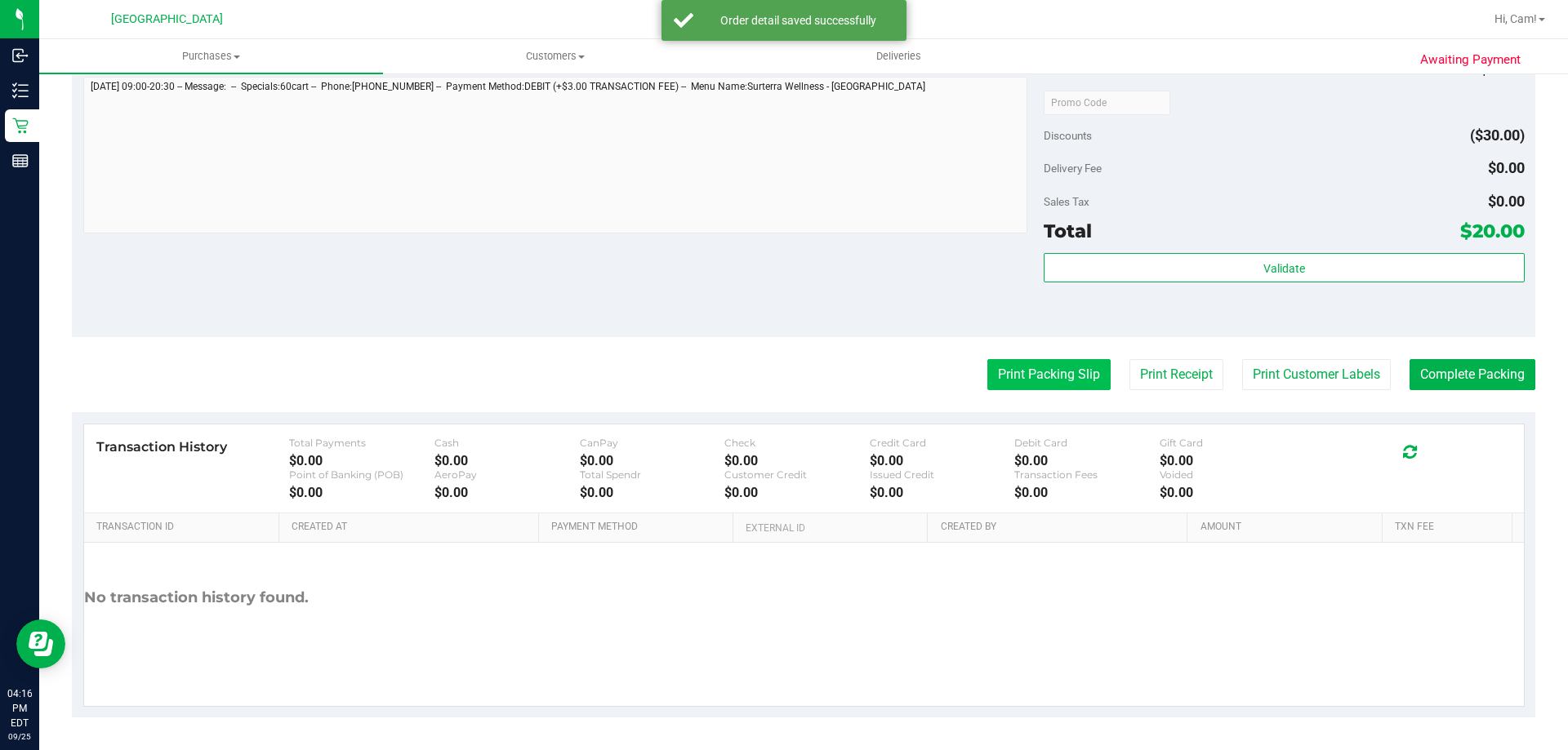
click at [1014, 366] on button "Print Packing Slip" at bounding box center [1049, 374] width 123 height 31
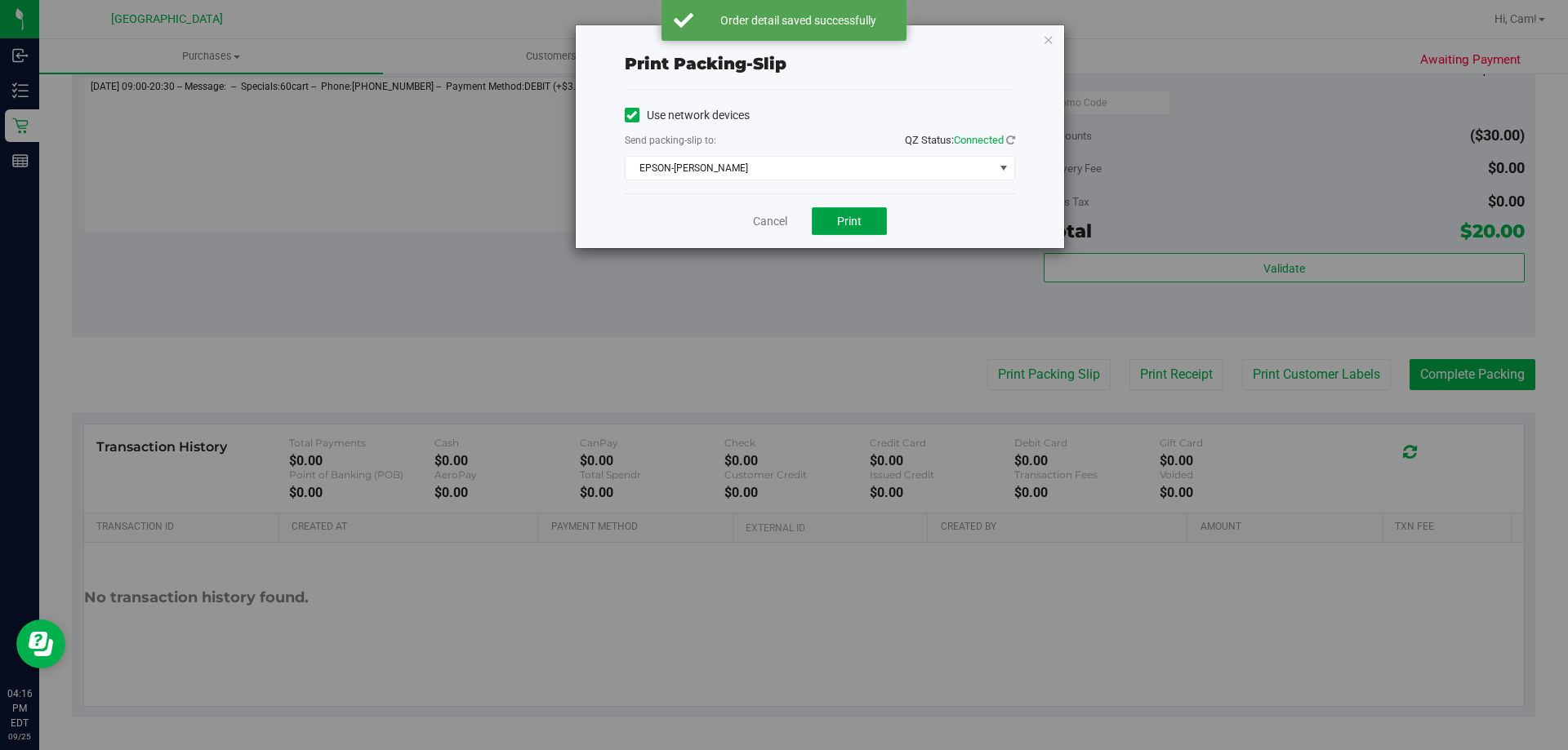
click at [848, 221] on span "Print" at bounding box center [848, 221] width 24 height 13
click at [1050, 33] on icon "button" at bounding box center [1048, 39] width 12 height 20
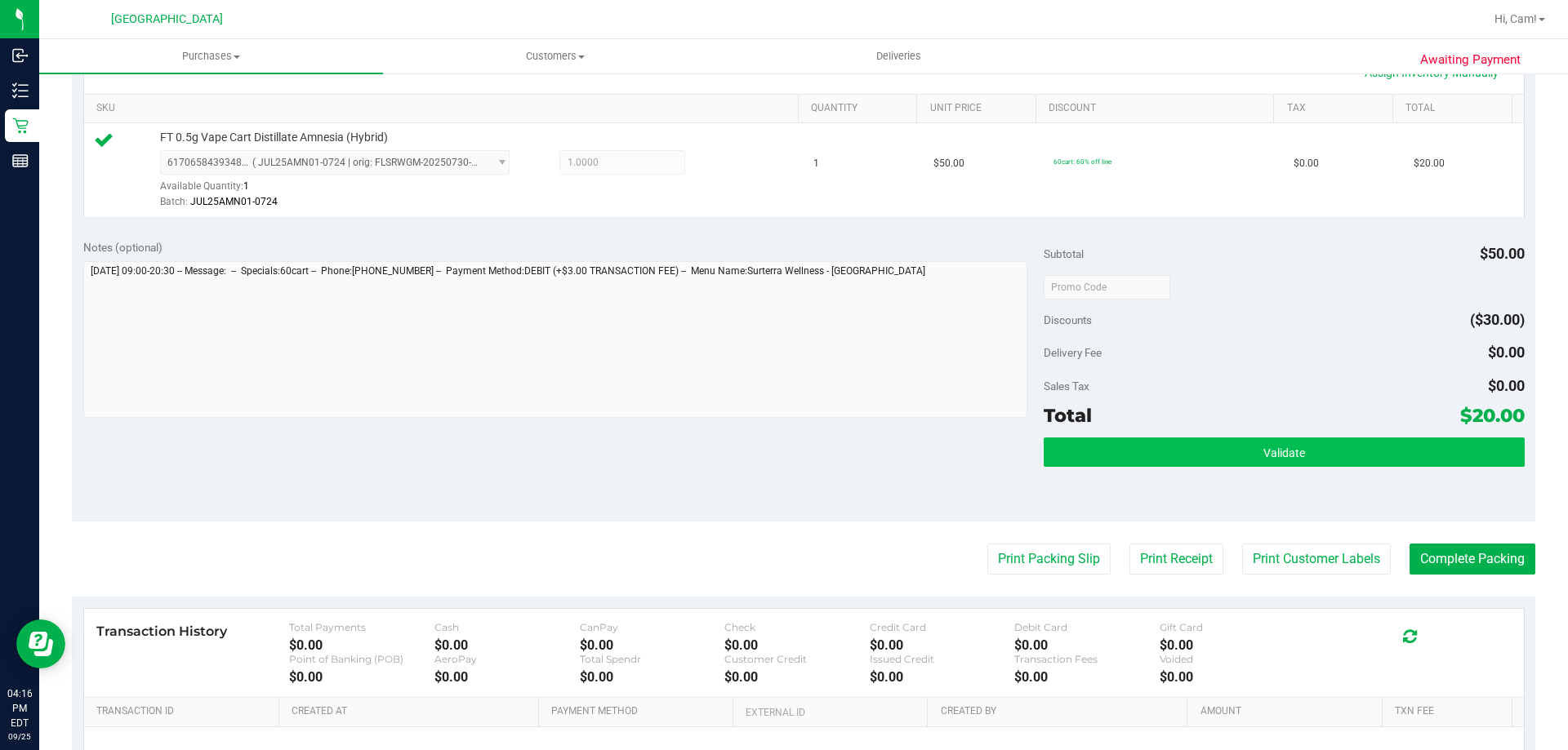
scroll to position [572, 0]
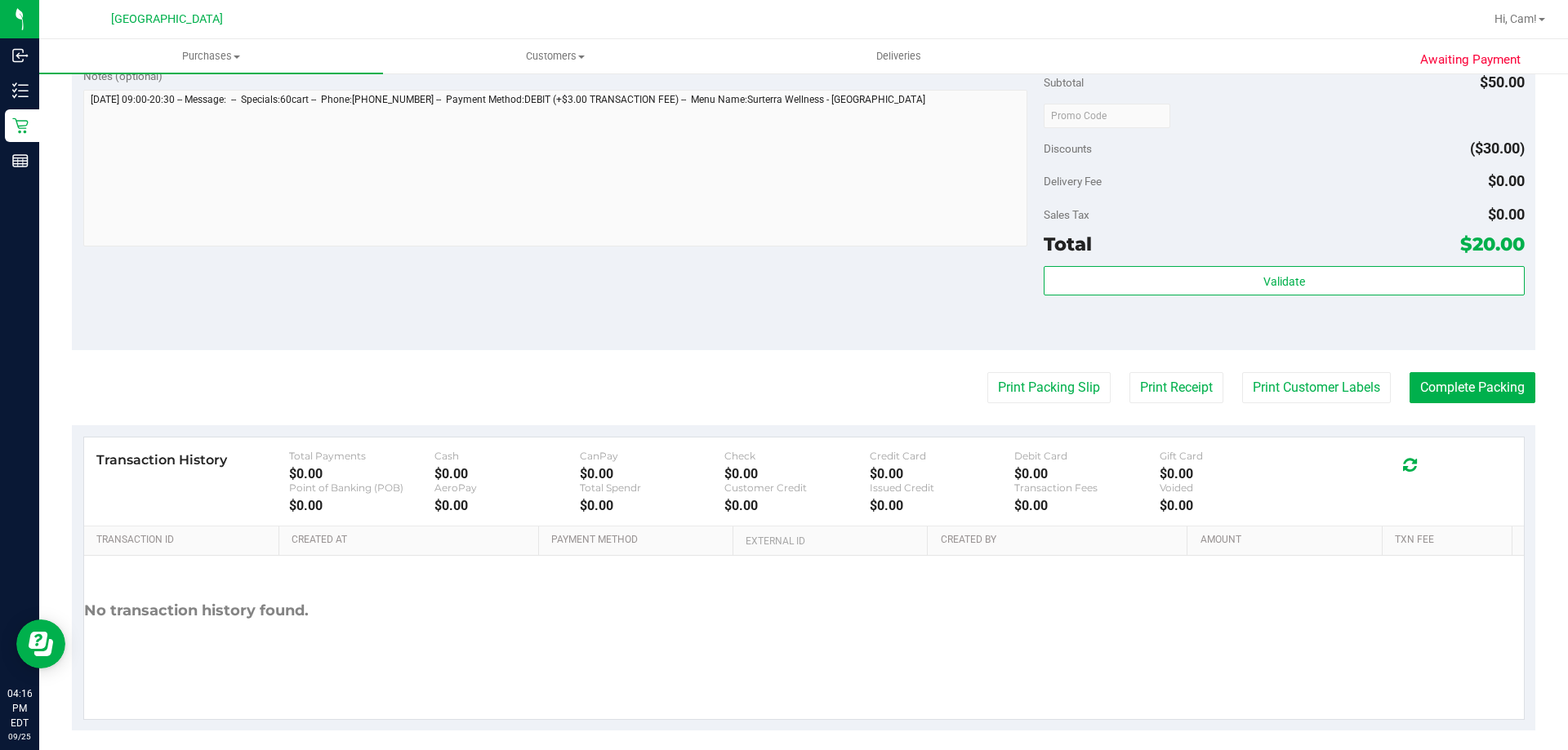
click at [1095, 295] on div "Validate" at bounding box center [1283, 282] width 480 height 31
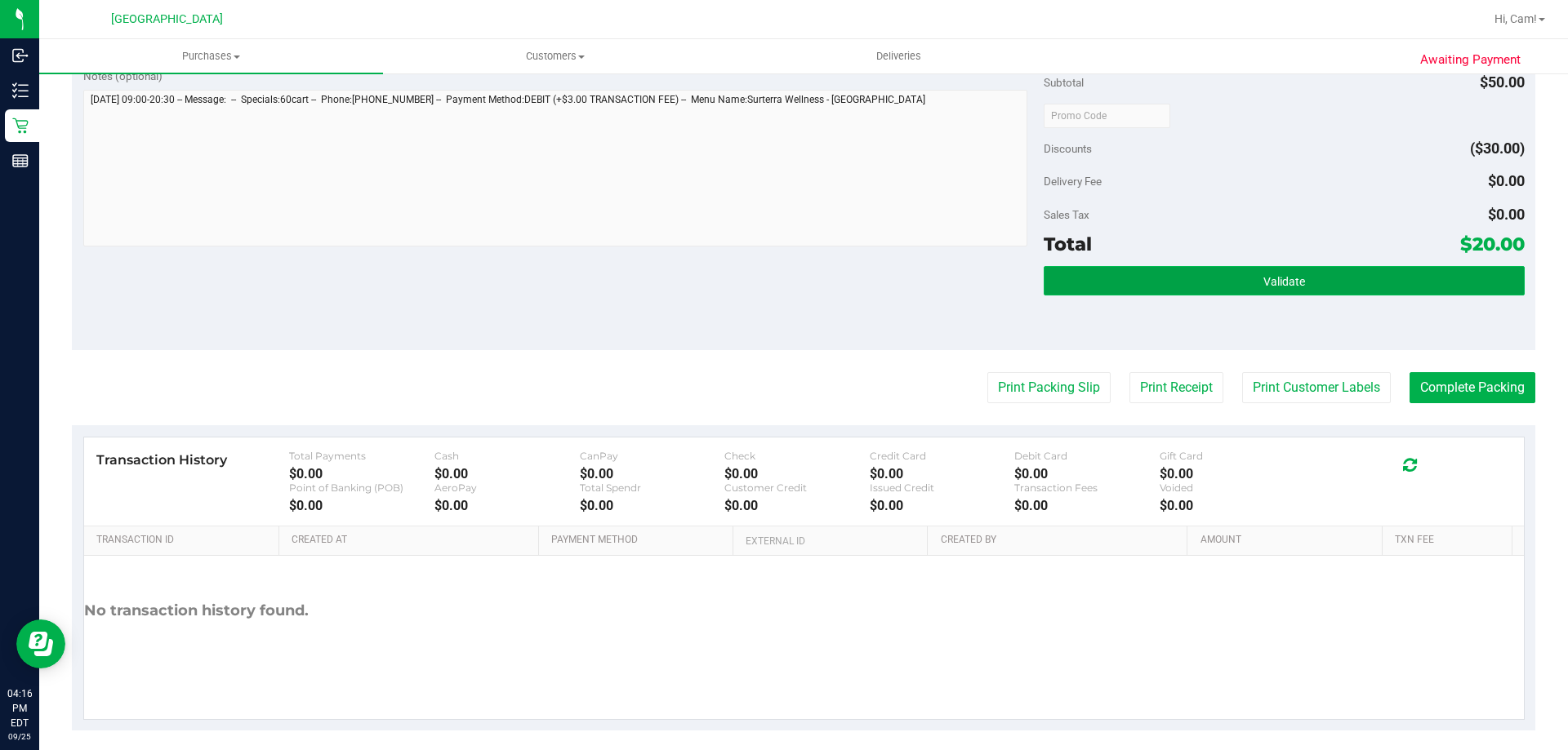
drag, startPoint x: 1039, startPoint y: 291, endPoint x: 1091, endPoint y: 293, distance: 52.0
click at [1043, 291] on button "Validate" at bounding box center [1283, 281] width 480 height 29
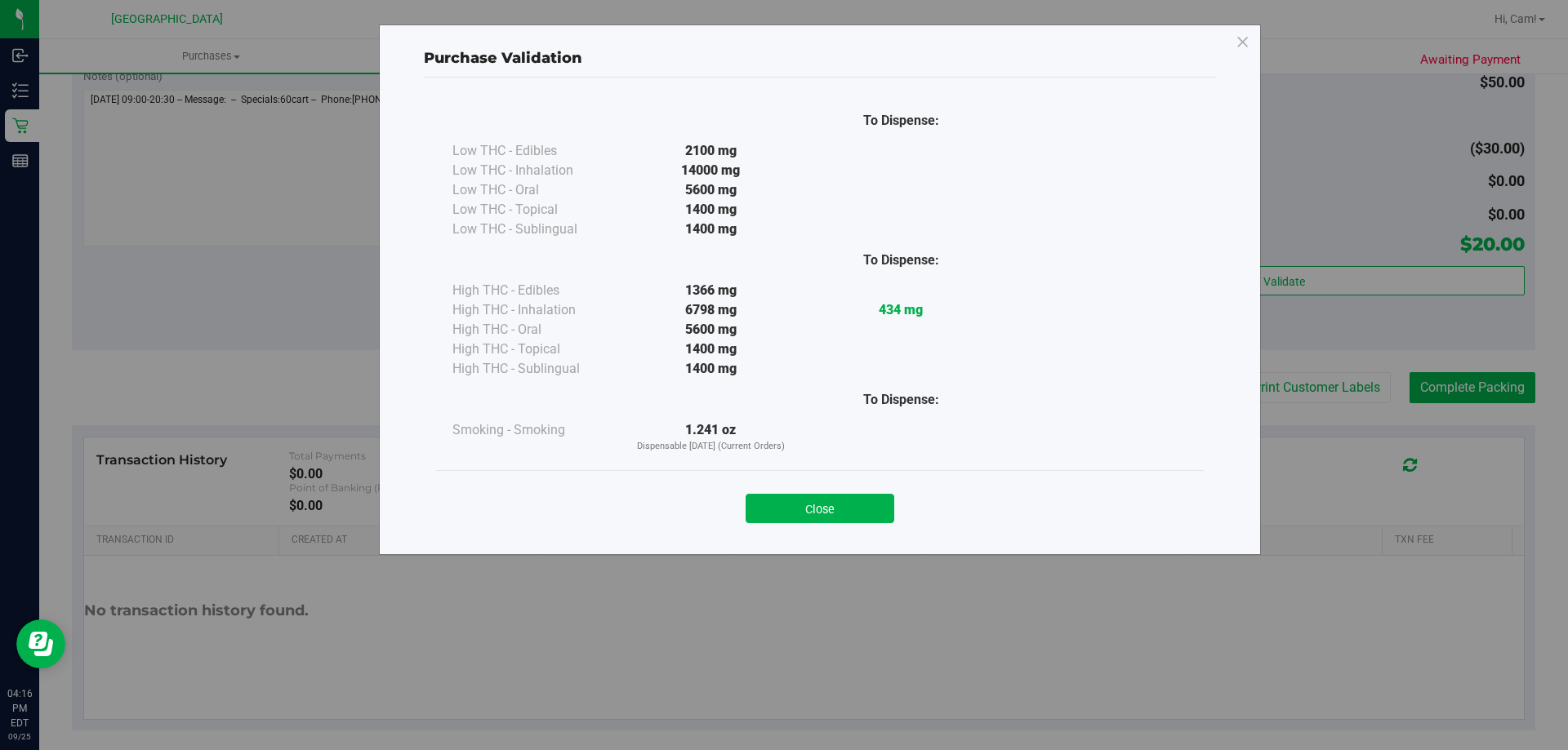
click at [825, 490] on div "Close" at bounding box center [820, 503] width 743 height 41
drag, startPoint x: 828, startPoint y: 503, endPoint x: 963, endPoint y: 504, distance: 135.0
click at [843, 504] on button "Close" at bounding box center [820, 508] width 149 height 29
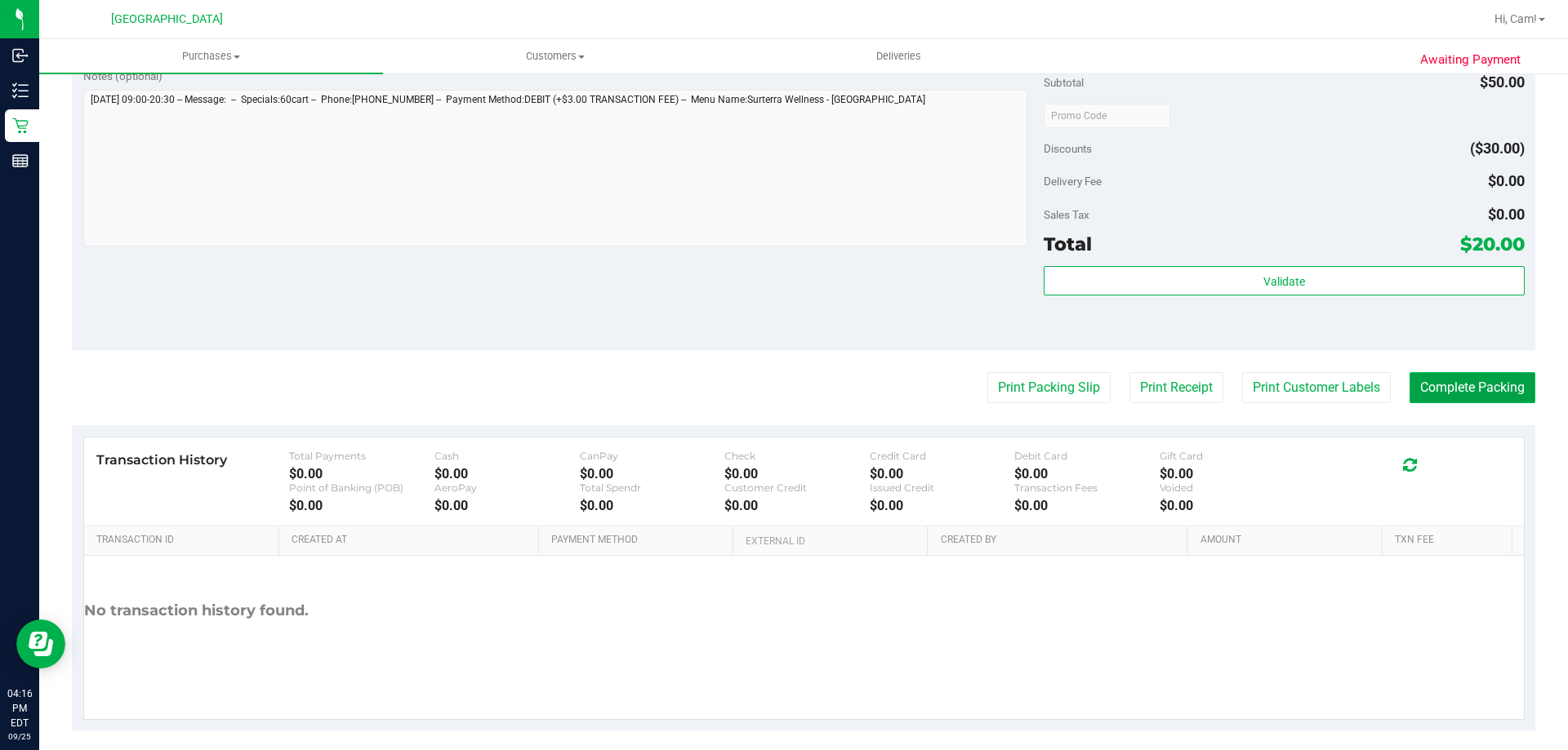
click at [1466, 388] on button "Complete Packing" at bounding box center [1472, 388] width 126 height 31
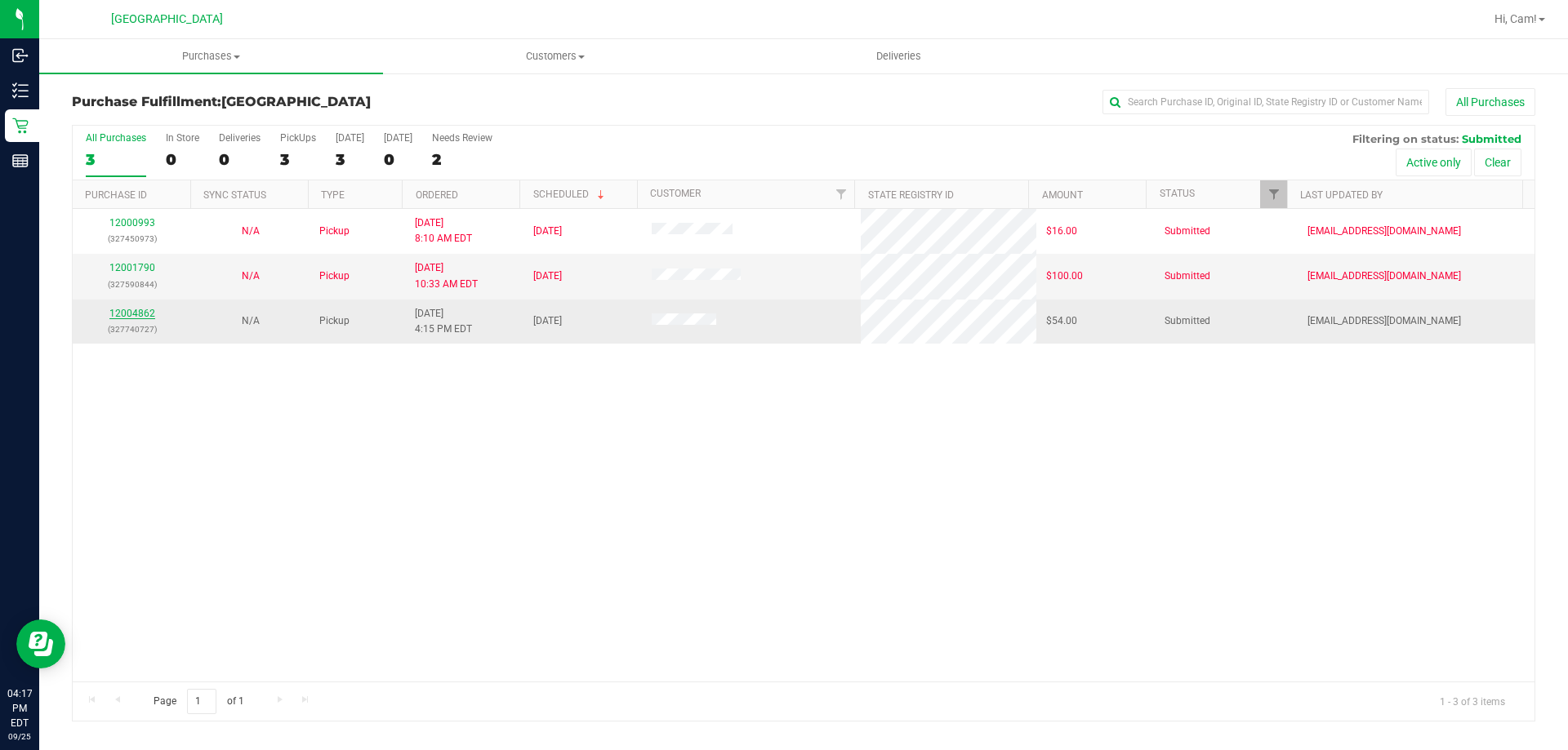
drag, startPoint x: 463, startPoint y: 466, endPoint x: 144, endPoint y: 314, distance: 353.4
click at [144, 314] on link "12004862" at bounding box center [132, 313] width 45 height 12
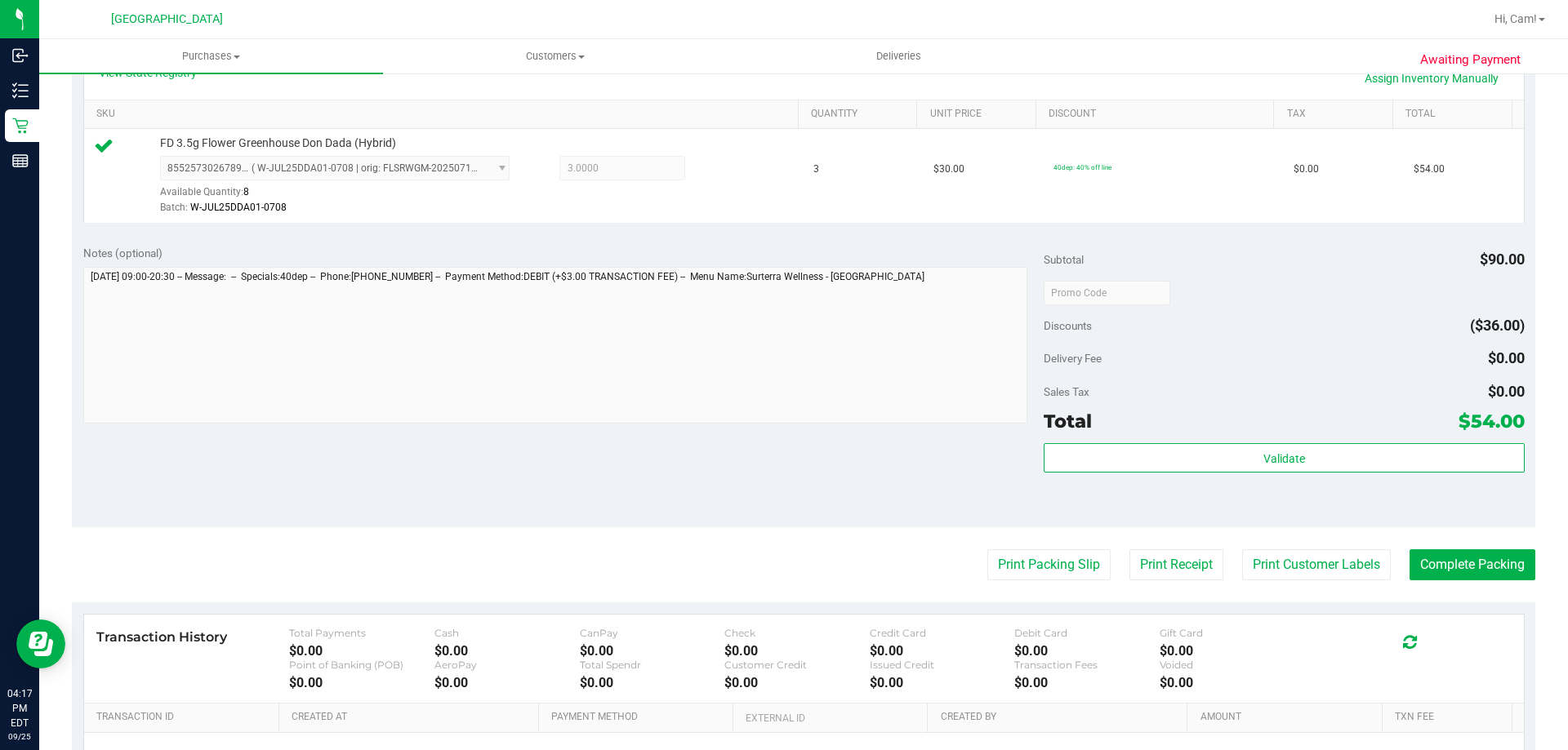
scroll to position [408, 0]
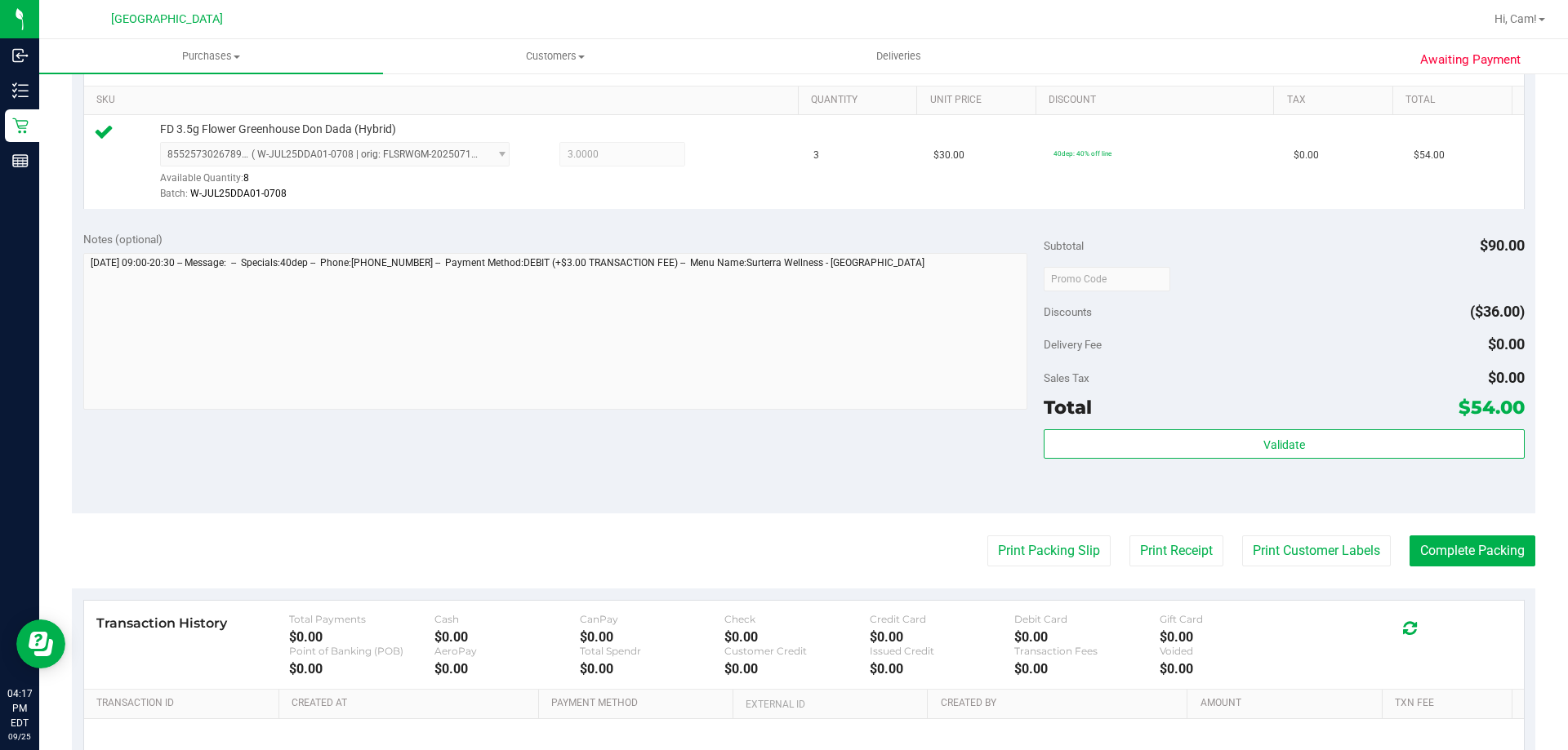
click at [1395, 460] on div "Validate" at bounding box center [1283, 466] width 480 height 73
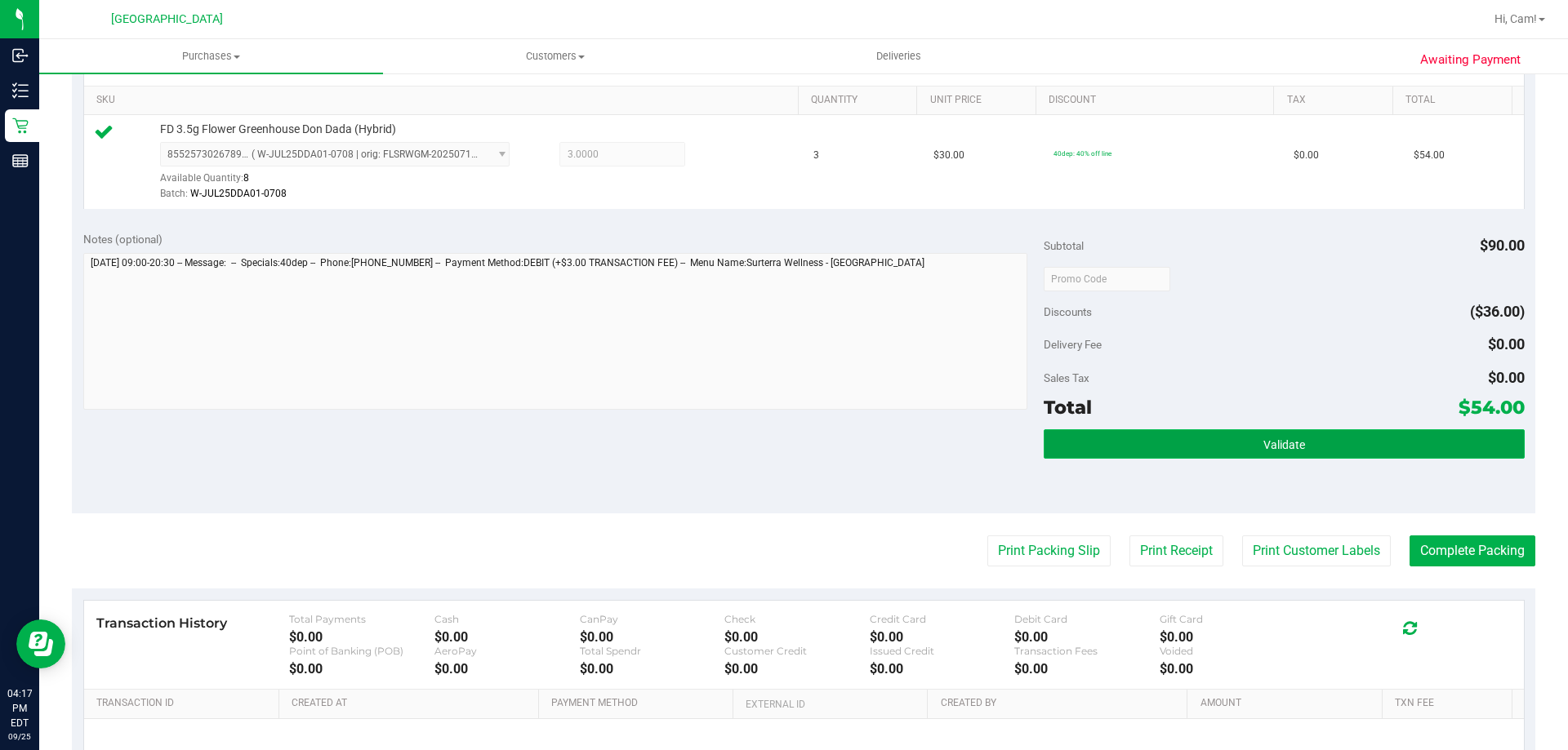
click at [1403, 444] on button "Validate" at bounding box center [1283, 444] width 480 height 29
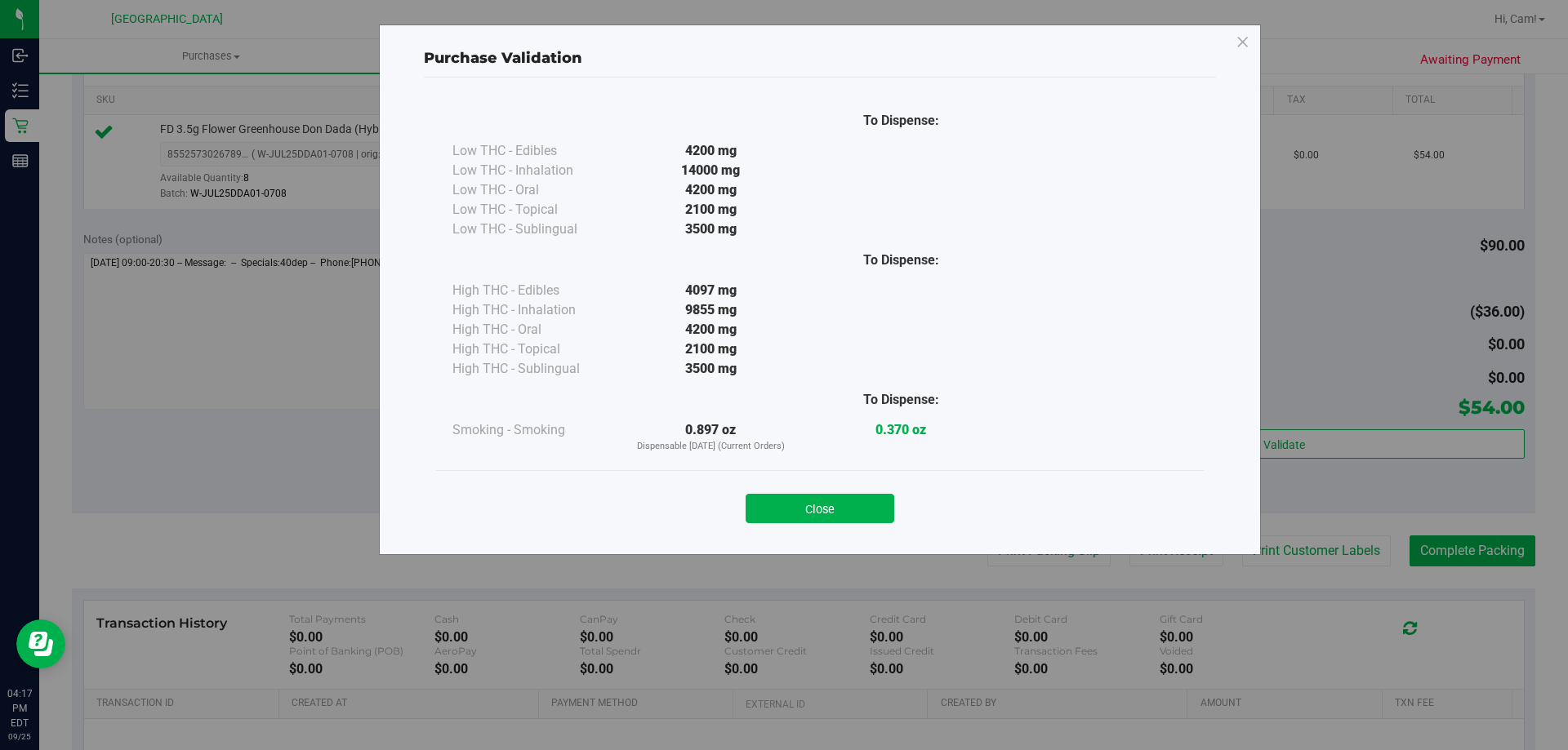
drag, startPoint x: 828, startPoint y: 517, endPoint x: 1089, endPoint y: 497, distance: 261.8
click at [832, 514] on button "Close" at bounding box center [820, 508] width 149 height 29
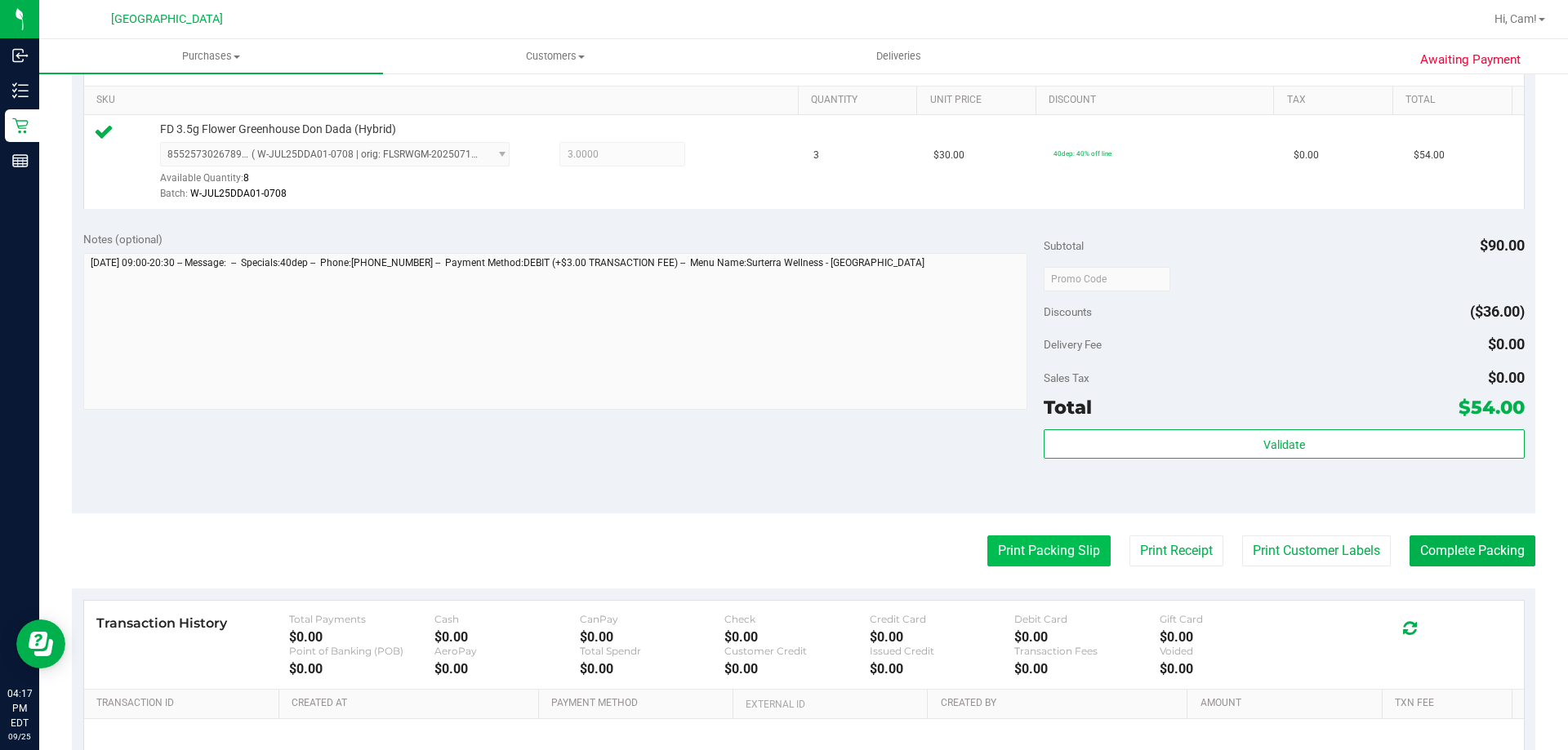
click at [1075, 549] on button "Print Packing Slip" at bounding box center [1049, 551] width 123 height 31
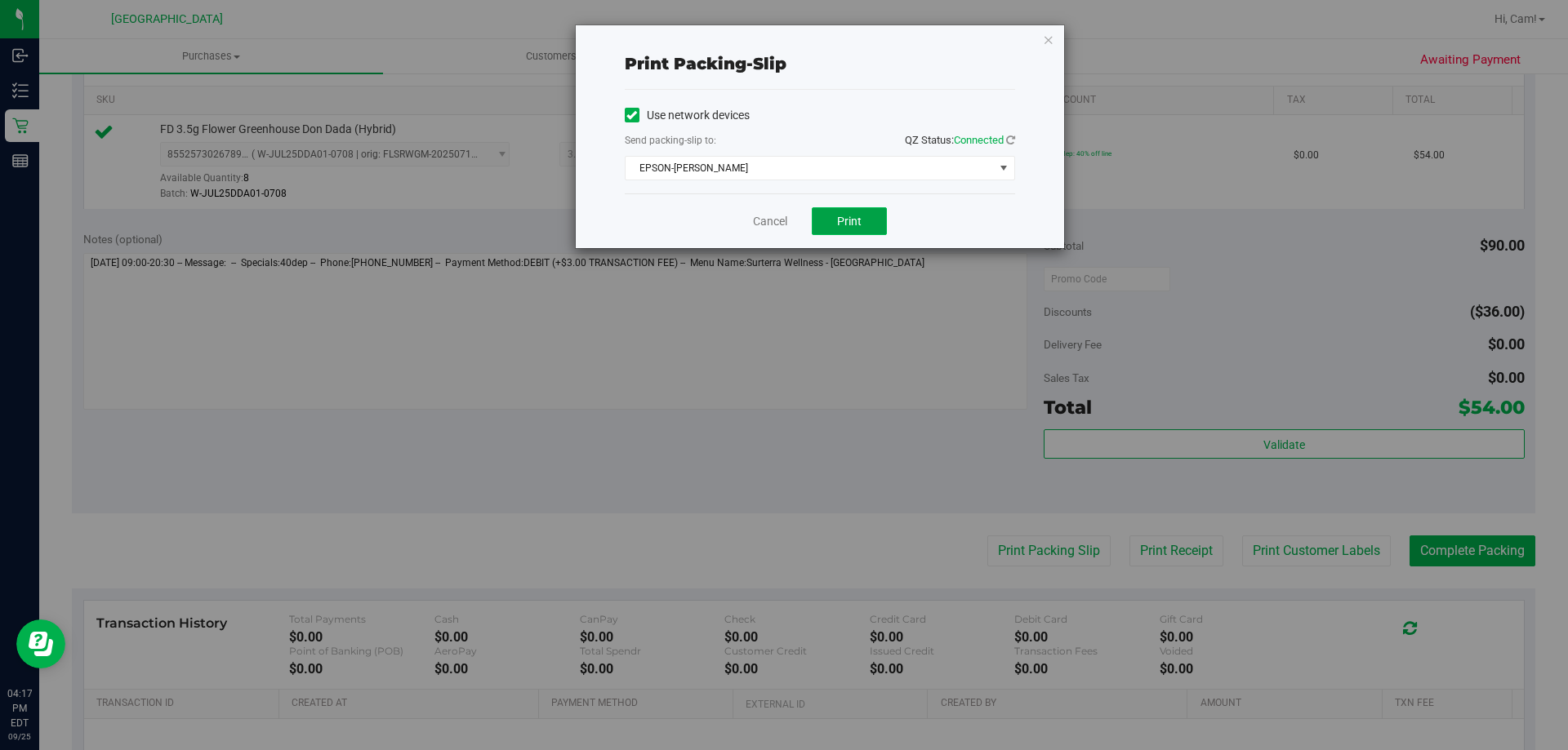
click at [865, 220] on button "Print" at bounding box center [848, 221] width 75 height 28
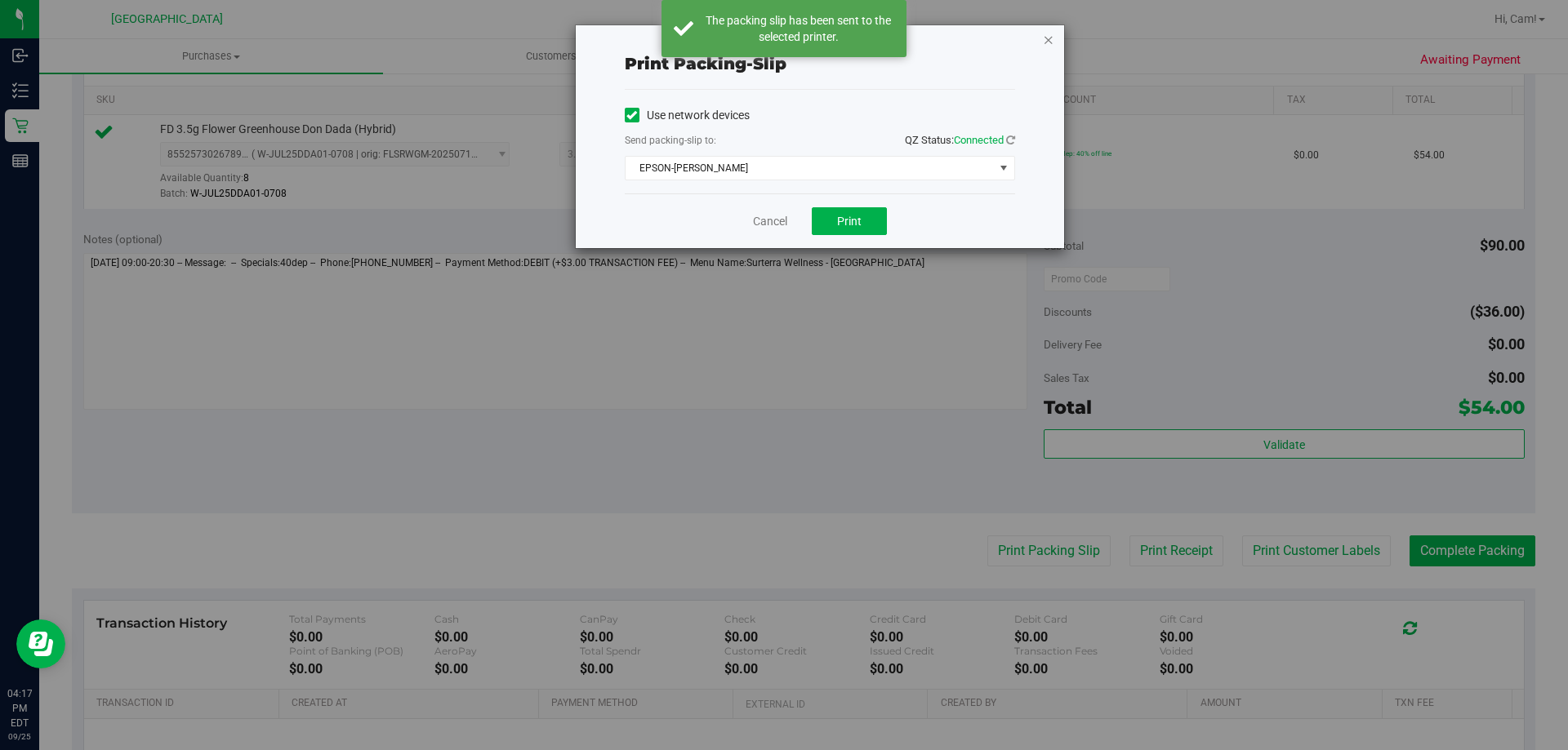
click at [1051, 43] on icon "button" at bounding box center [1048, 39] width 12 height 20
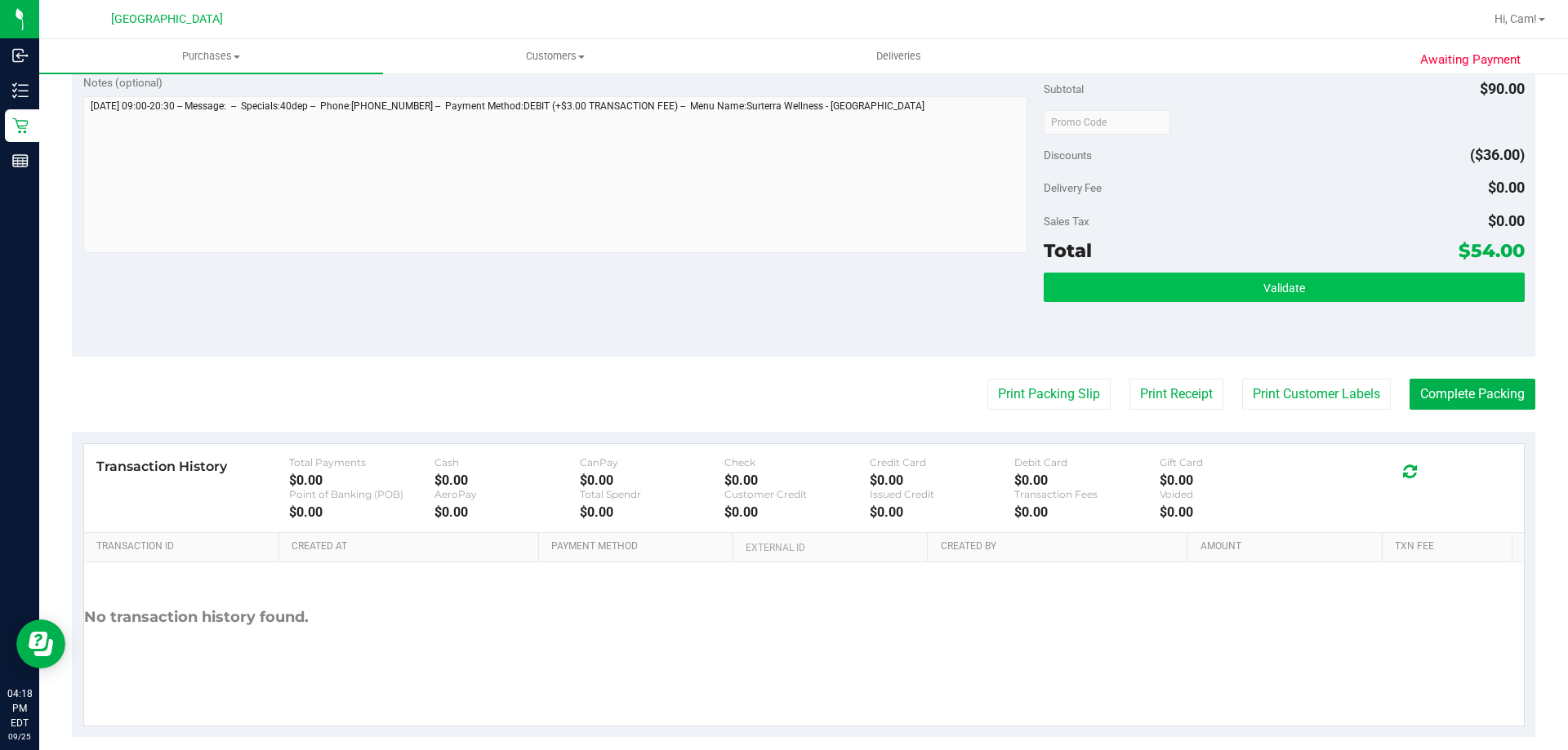
scroll to position [584, 0]
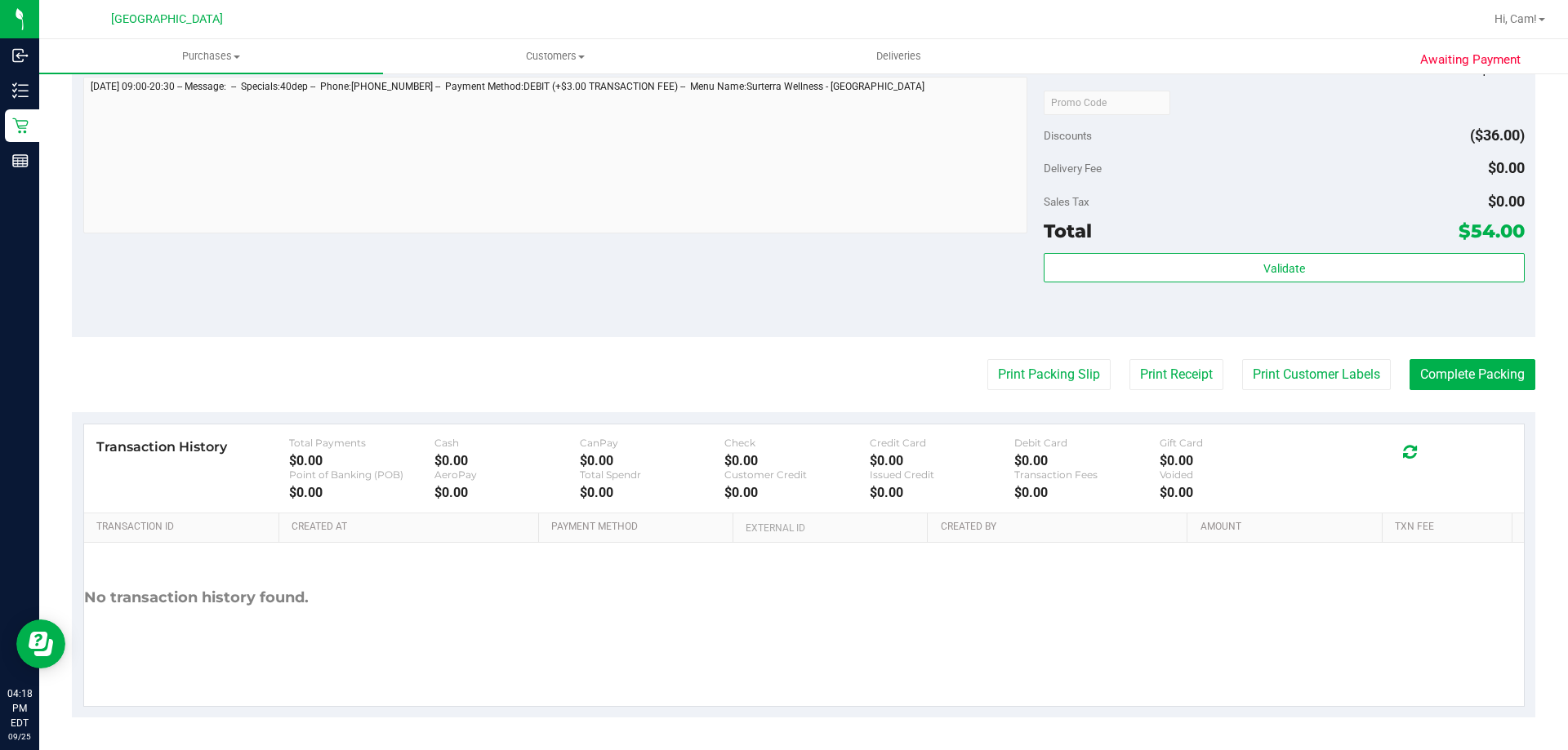
click at [1247, 244] on div "Total $54.00" at bounding box center [1283, 231] width 480 height 29
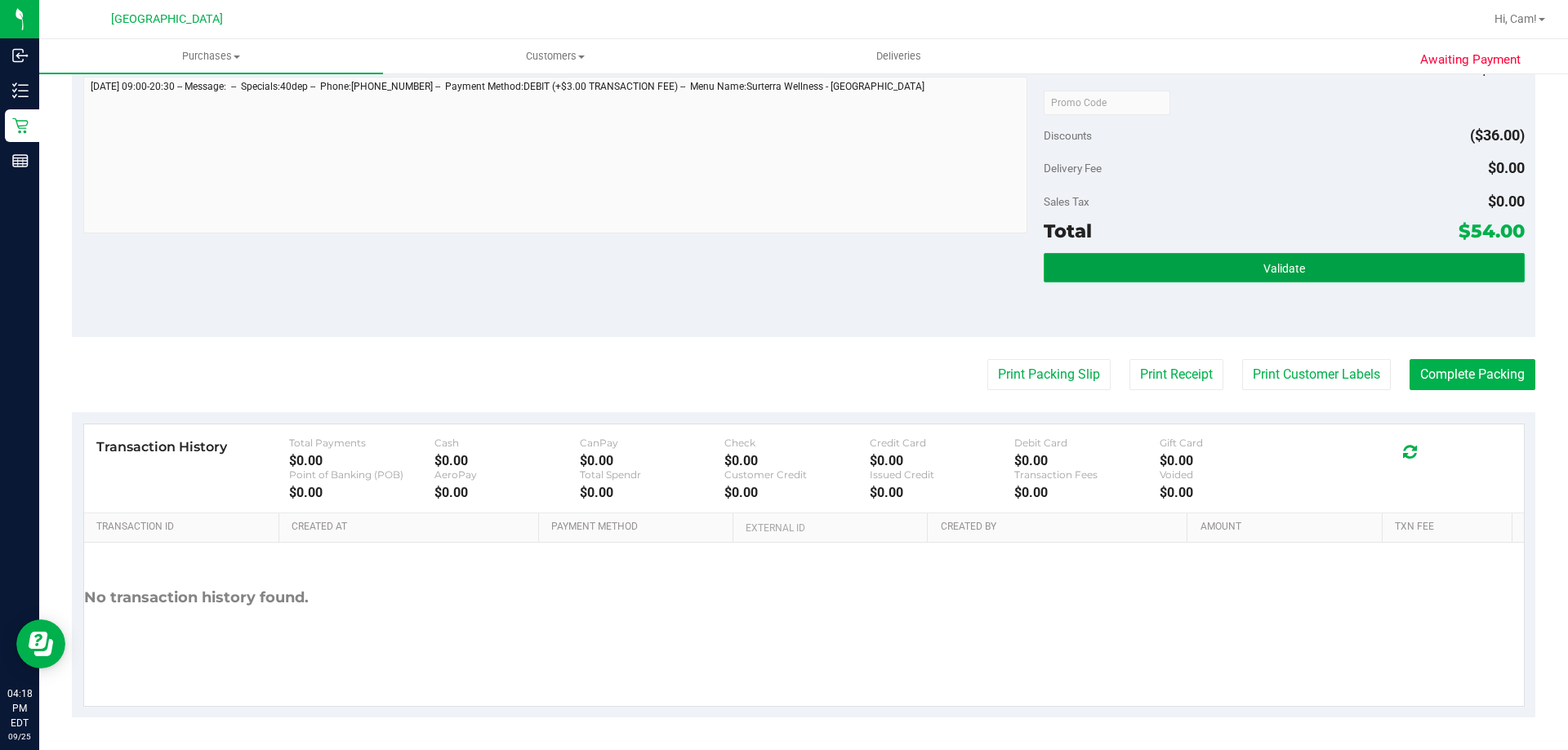
click at [1241, 259] on button "Validate" at bounding box center [1283, 267] width 480 height 29
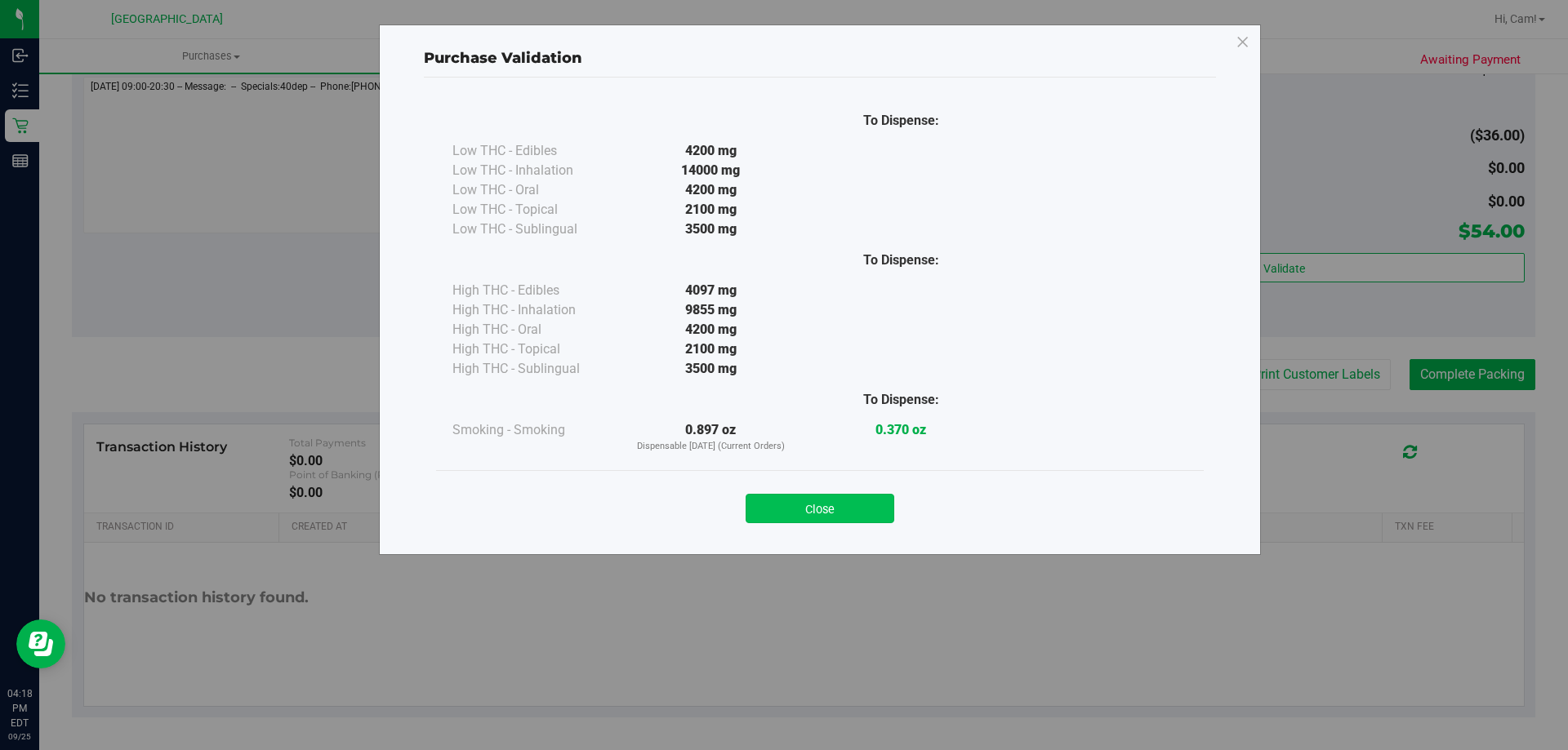
click at [865, 504] on button "Close" at bounding box center [820, 508] width 149 height 29
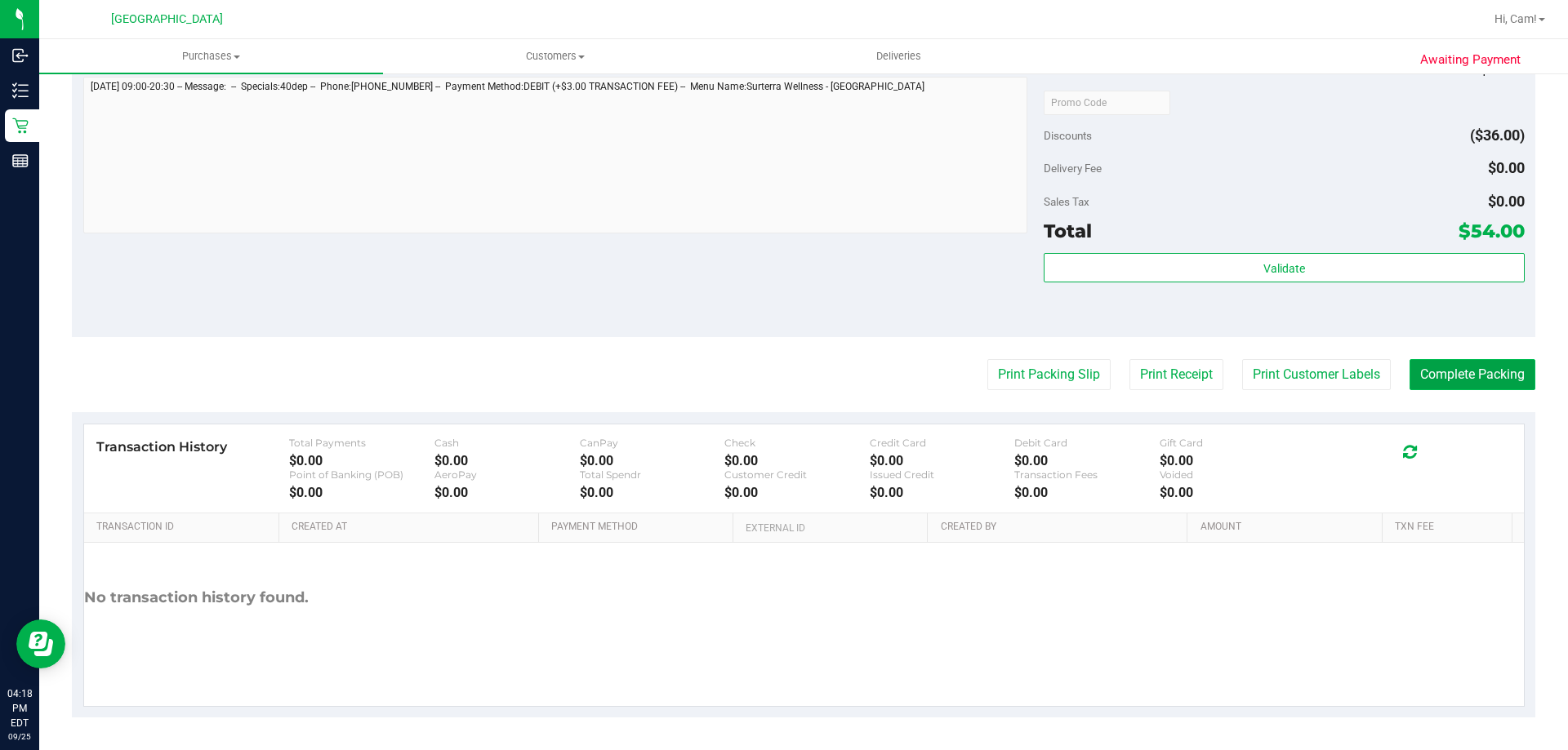
click at [1500, 371] on button "Complete Packing" at bounding box center [1472, 374] width 126 height 31
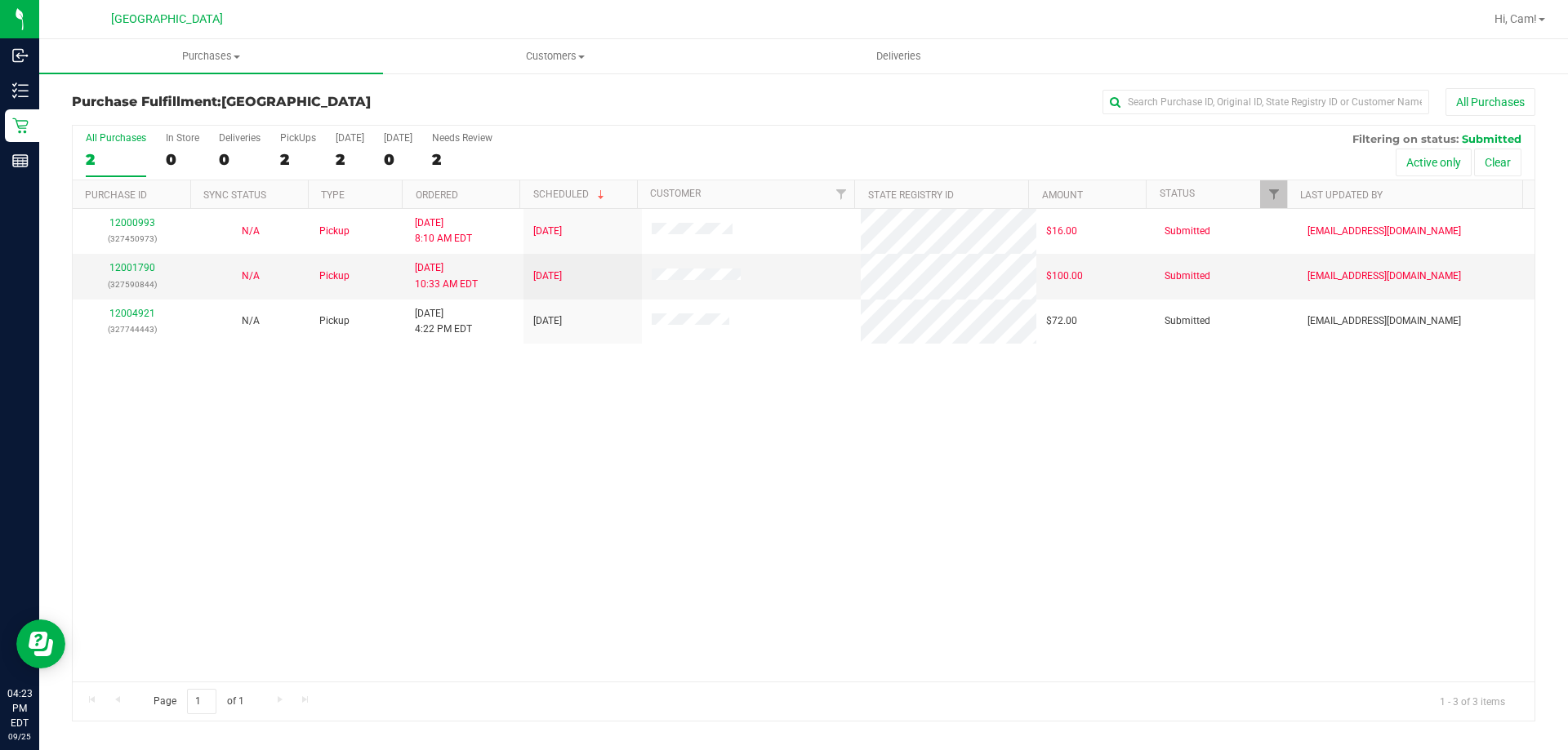
click at [505, 442] on div "12000993 (327450973) N/A Pickup 9/25/2025 8:10 AM EDT 9/25/2025 $16.00 Submitte…" at bounding box center [803, 446] width 1462 height 473
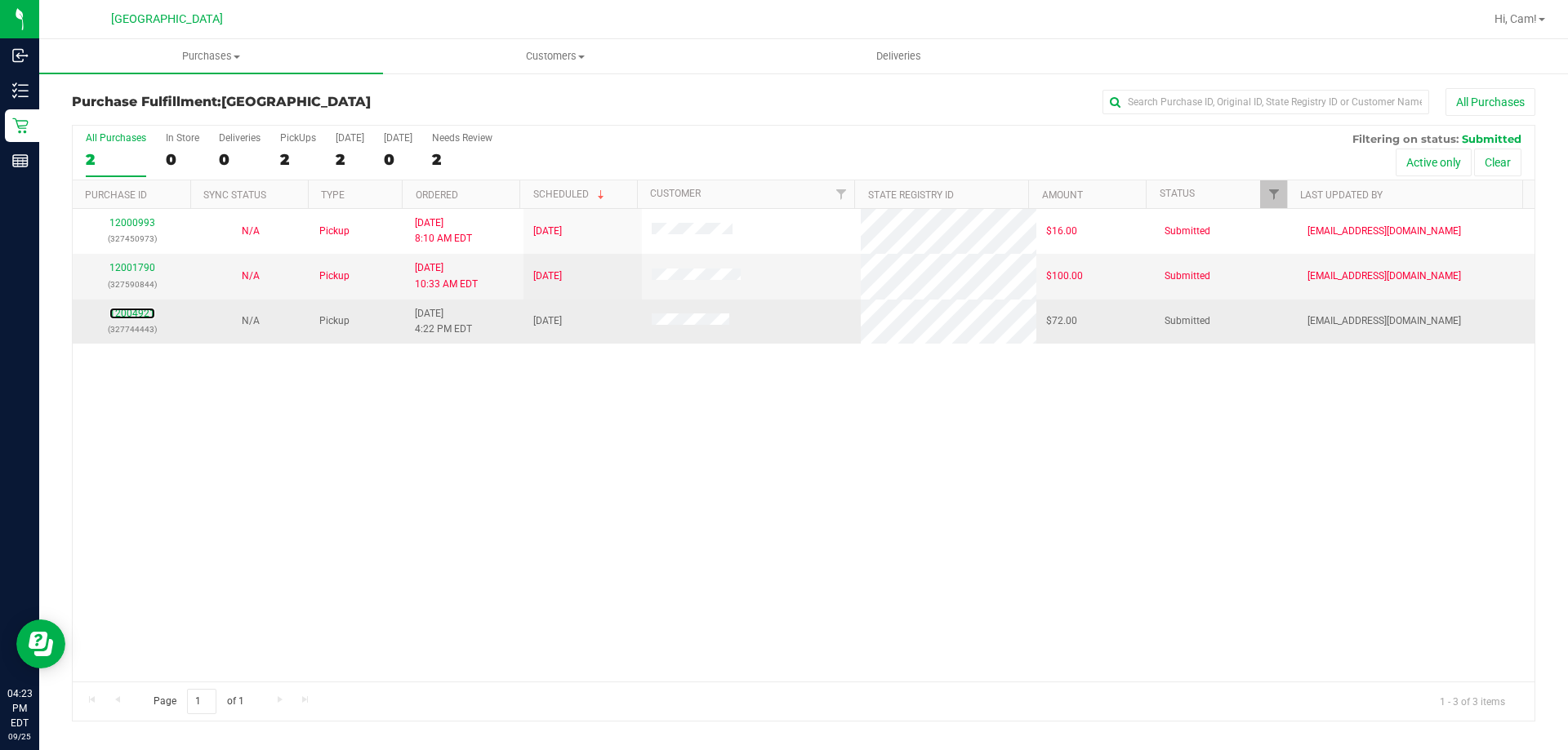
click at [109, 312] on div "12004921 (327744443)" at bounding box center [131, 322] width 99 height 31
click at [121, 311] on link "12004921" at bounding box center [132, 313] width 45 height 12
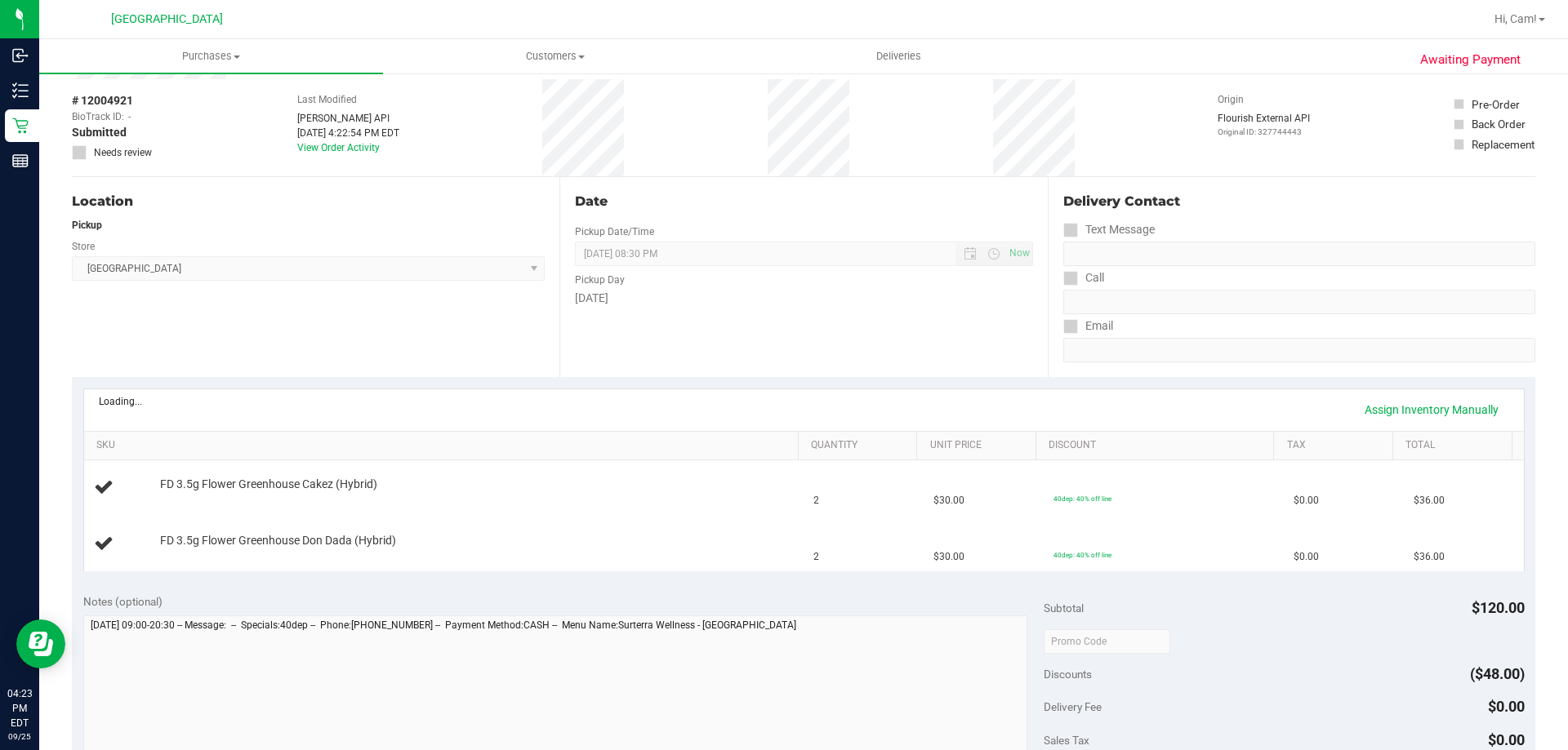
scroll to position [82, 0]
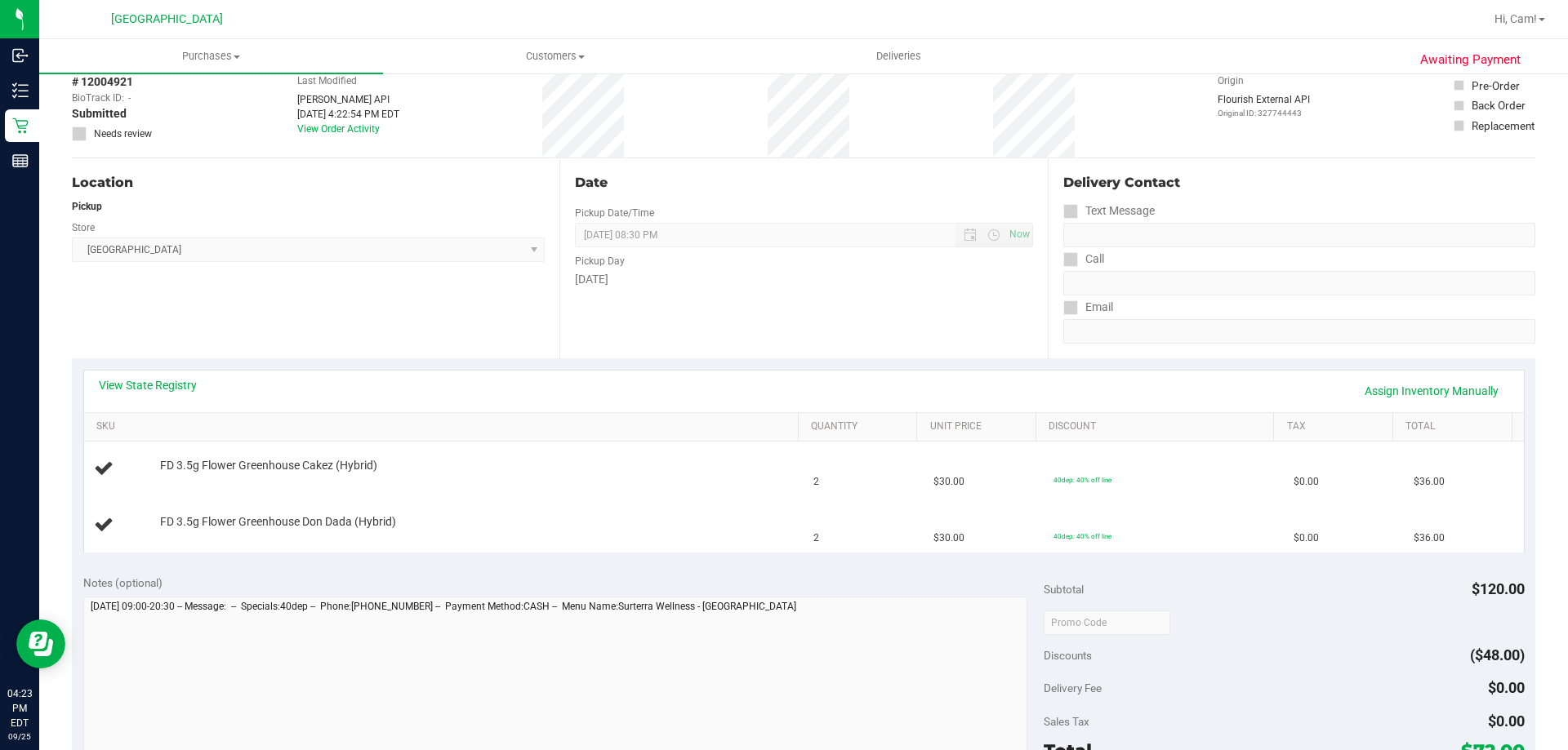
click at [127, 395] on div "View State Registry Assign Inventory Manually" at bounding box center [804, 390] width 1410 height 28
click at [121, 375] on div "View State Registry Assign Inventory Manually" at bounding box center [804, 391] width 1439 height 42
click at [121, 376] on div "View State Registry Assign Inventory Manually" at bounding box center [804, 391] width 1439 height 42
click at [136, 385] on link "View State Registry" at bounding box center [148, 385] width 98 height 16
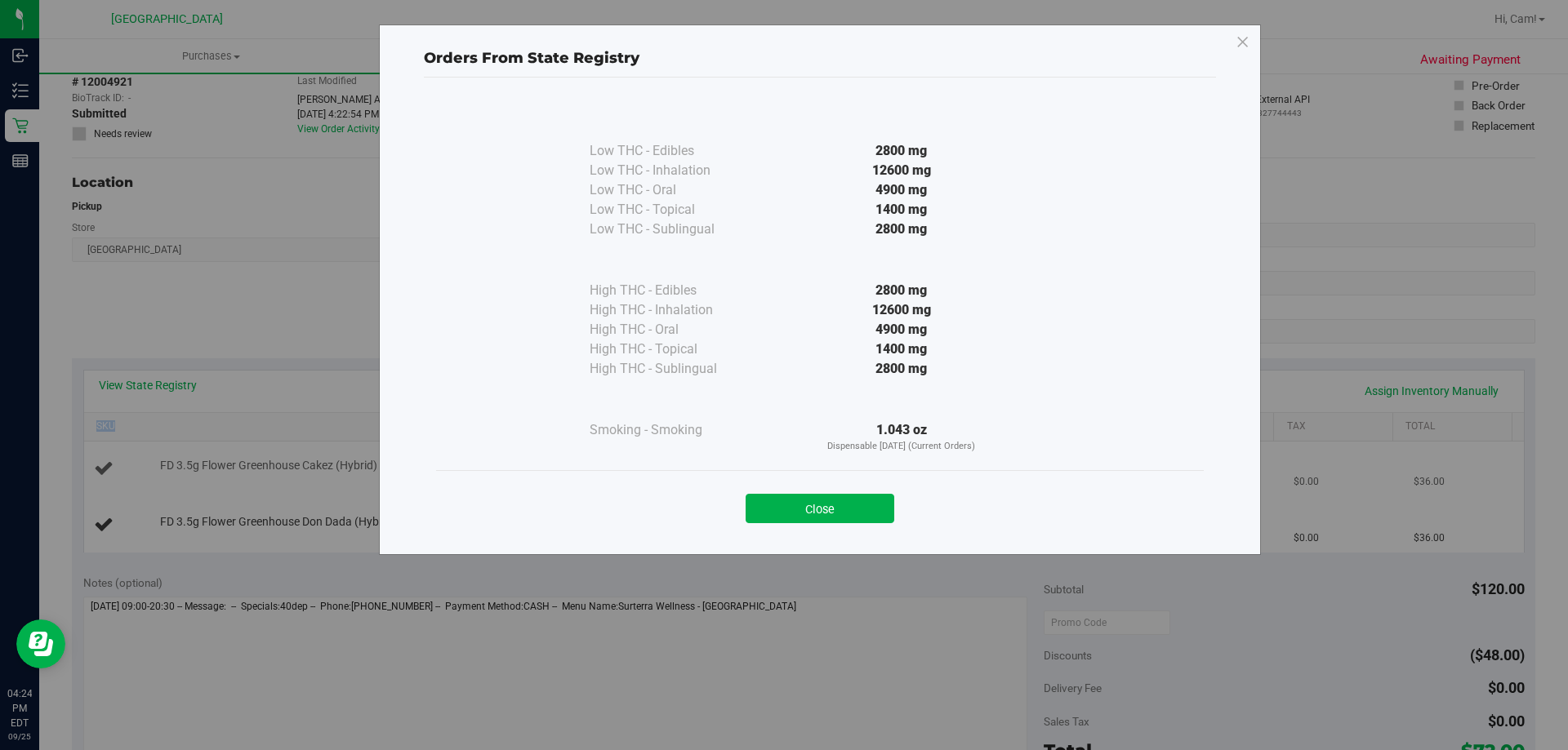
drag, startPoint x: 831, startPoint y: 503, endPoint x: 728, endPoint y: 466, distance: 109.4
click at [831, 504] on button "Close" at bounding box center [820, 508] width 149 height 29
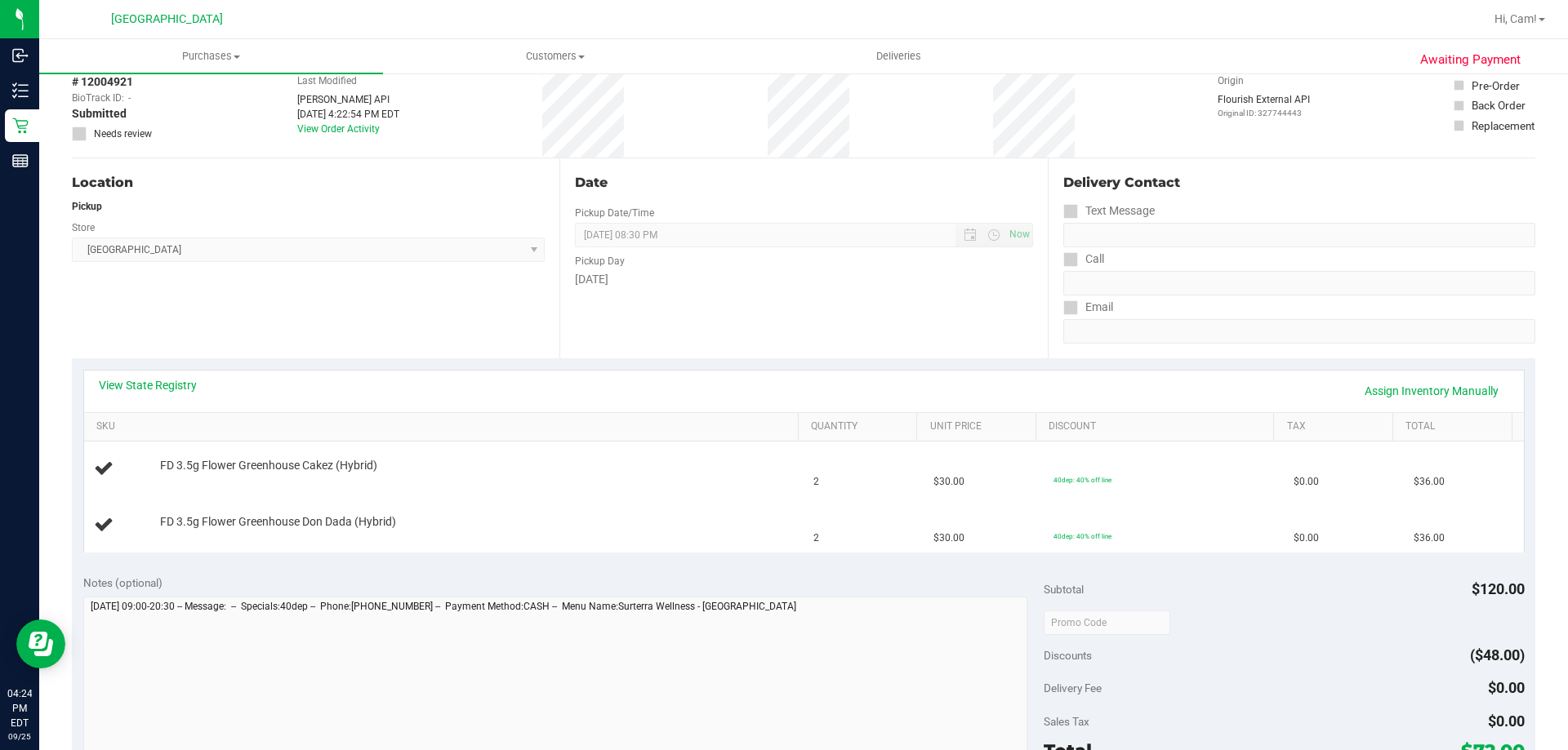
click at [344, 341] on div "Location Pickup Store Palm Coast WC Select Store Bonita Springs WC Boynton Beac…" at bounding box center [315, 258] width 488 height 200
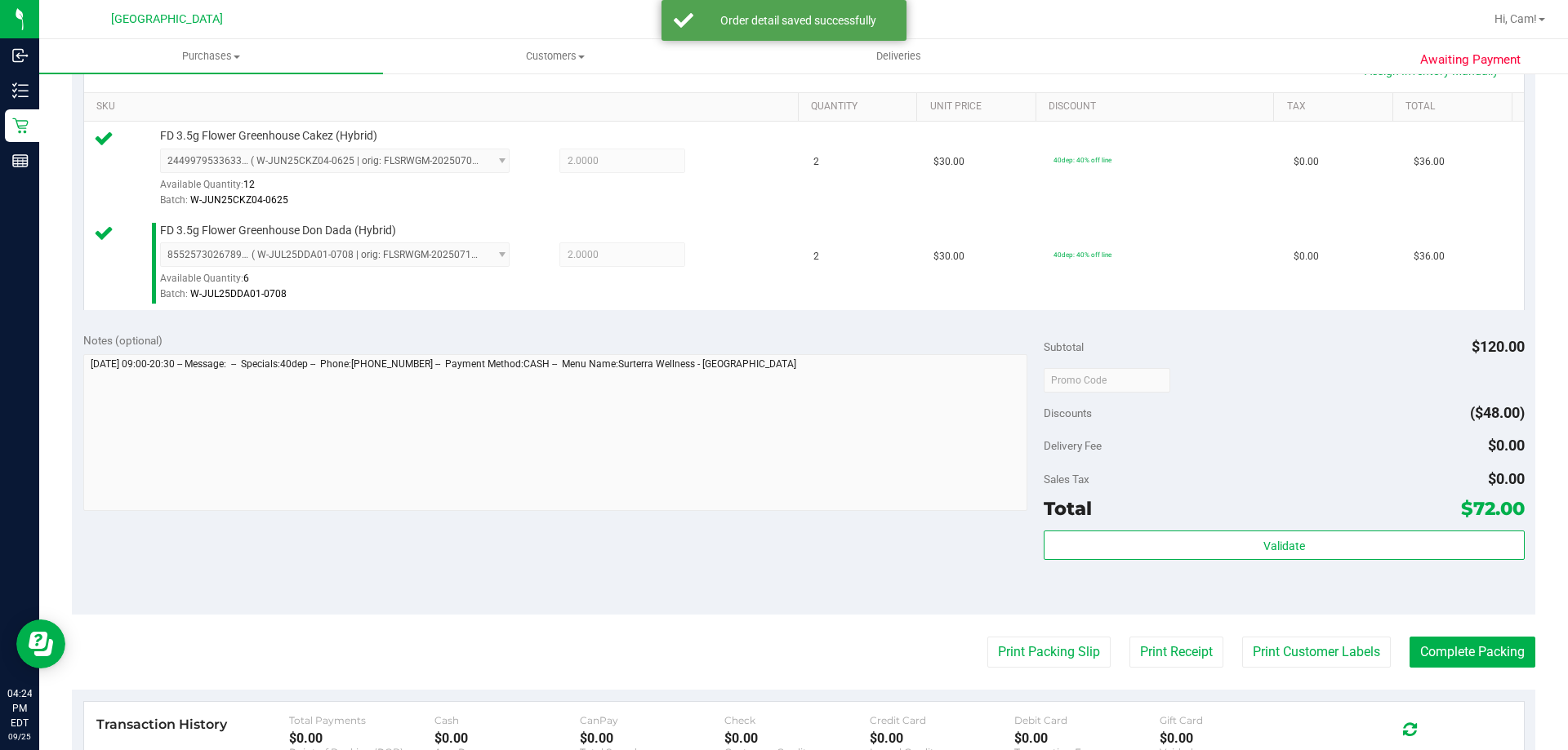
scroll to position [653, 0]
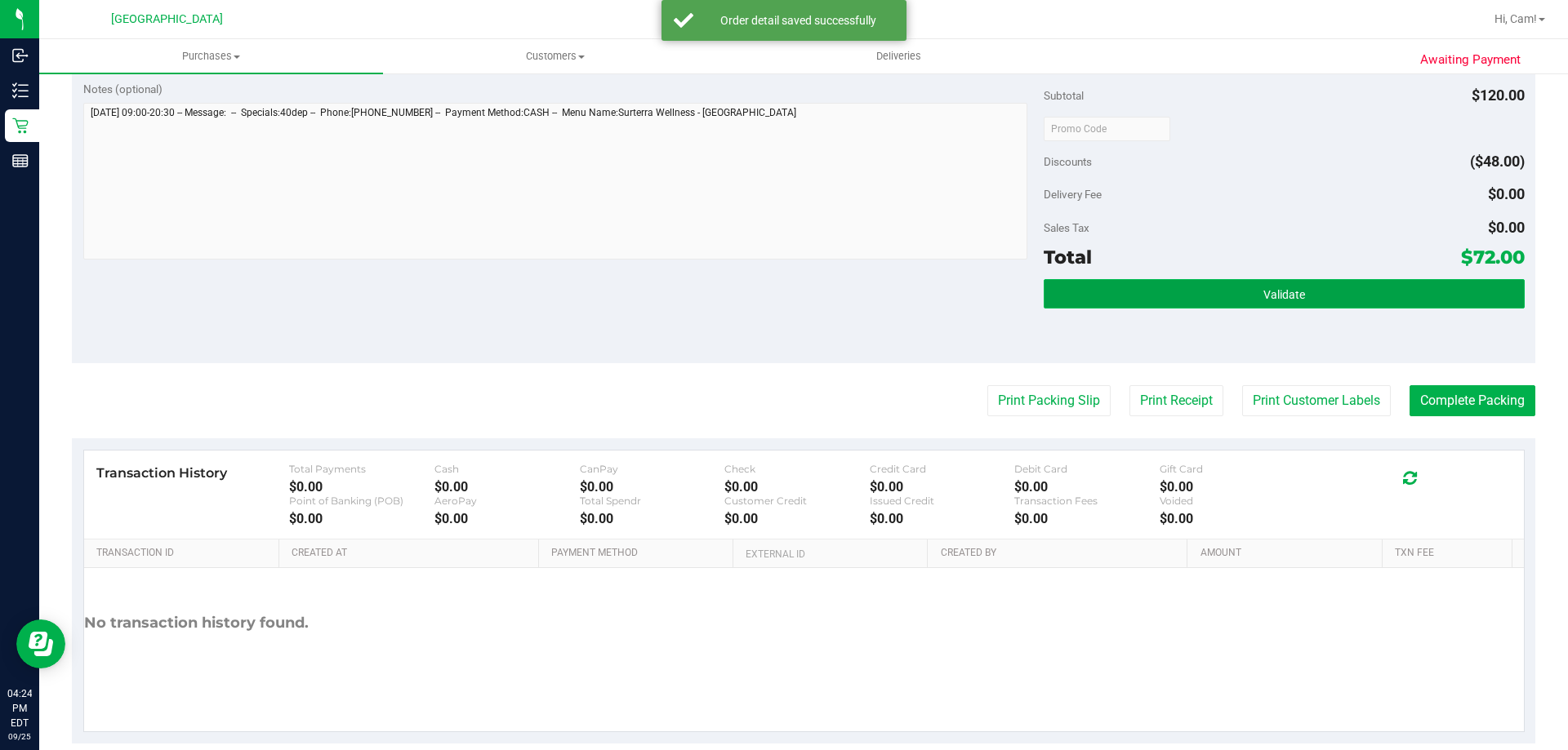
click at [1184, 296] on button "Validate" at bounding box center [1283, 293] width 480 height 29
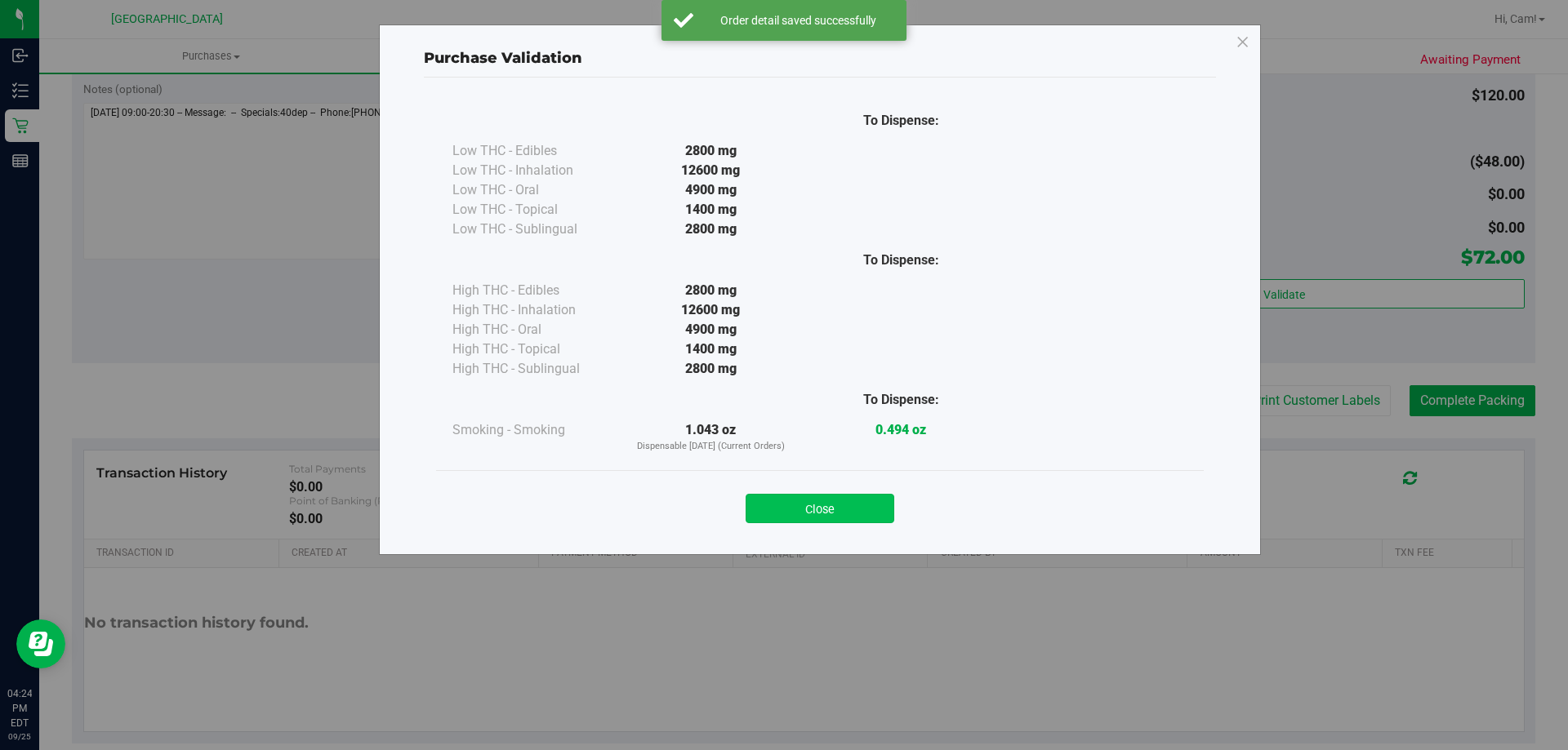
click at [779, 515] on button "Close" at bounding box center [820, 508] width 149 height 29
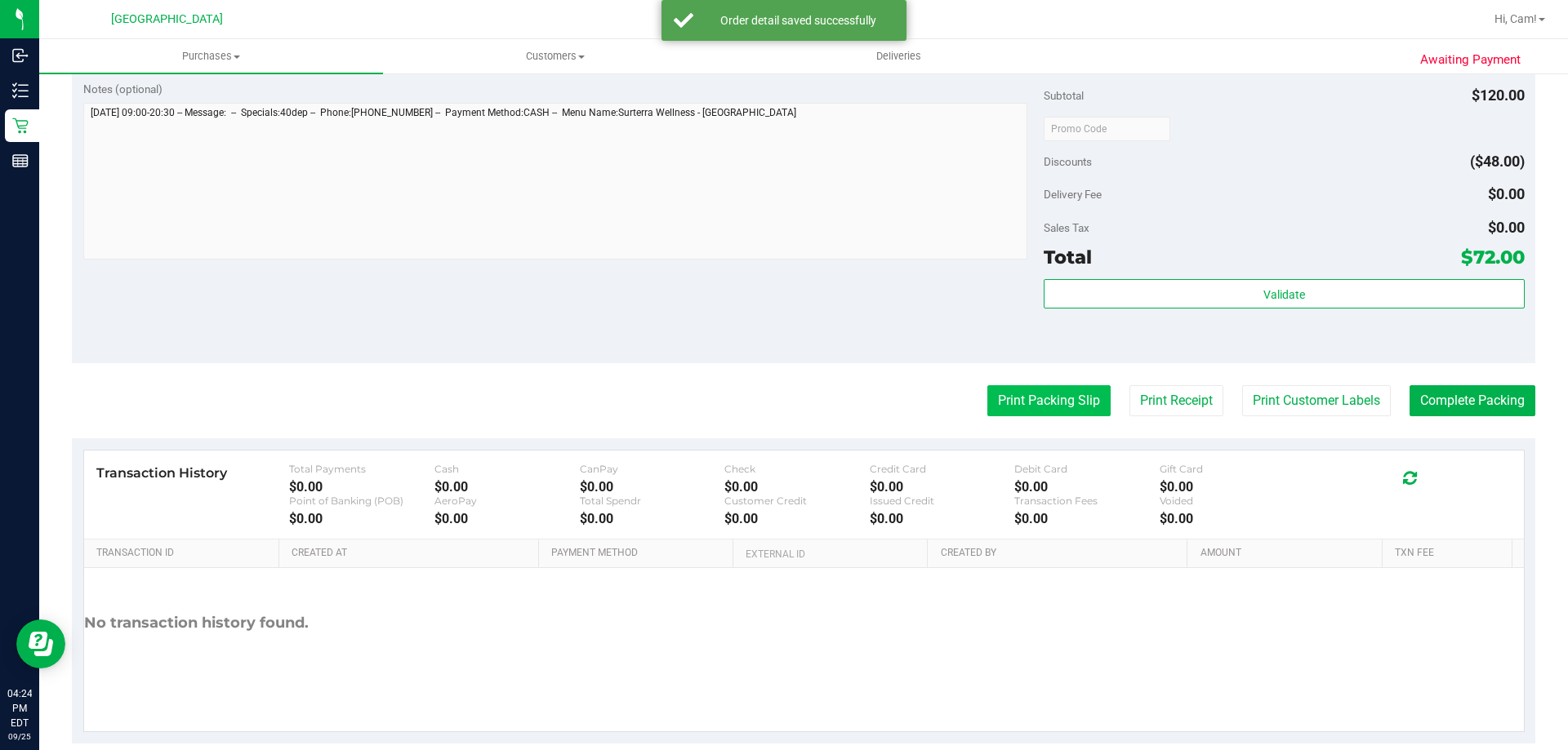
click at [1059, 392] on button "Print Packing Slip" at bounding box center [1049, 400] width 123 height 31
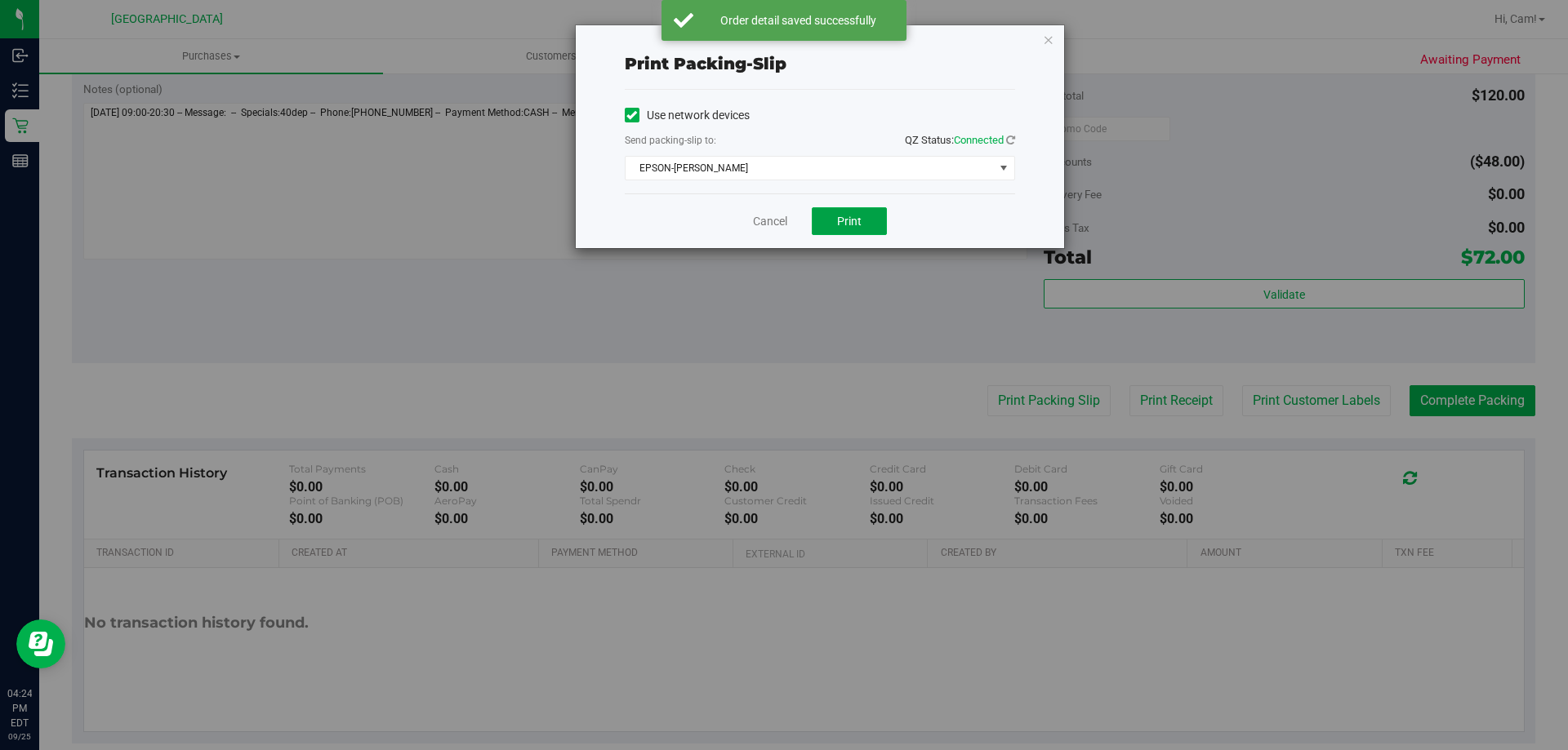
drag, startPoint x: 843, startPoint y: 226, endPoint x: 837, endPoint y: 204, distance: 22.8
click at [843, 225] on span "Print" at bounding box center [848, 221] width 24 height 13
click at [1042, 37] on icon "button" at bounding box center [1048, 39] width 12 height 20
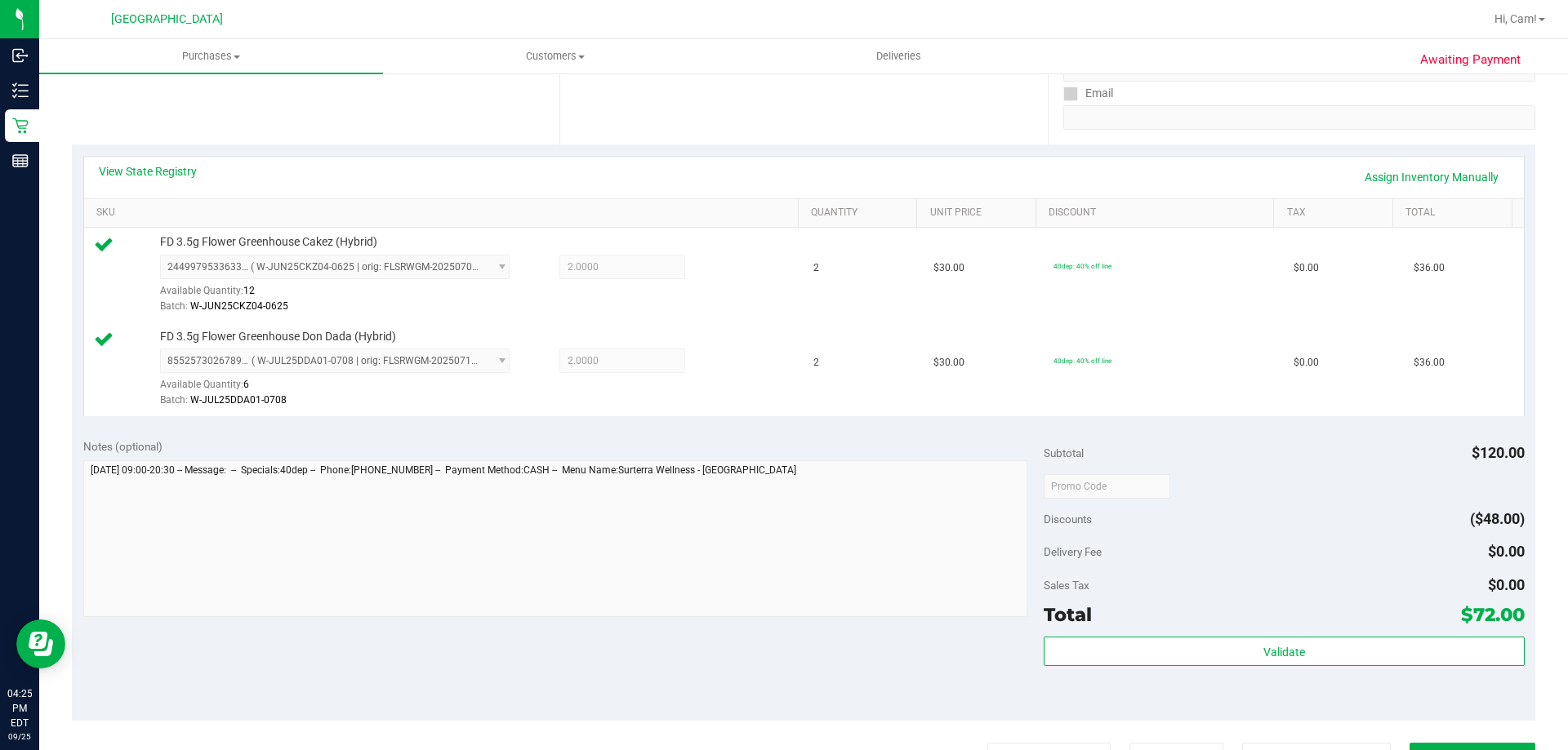
scroll to position [490, 0]
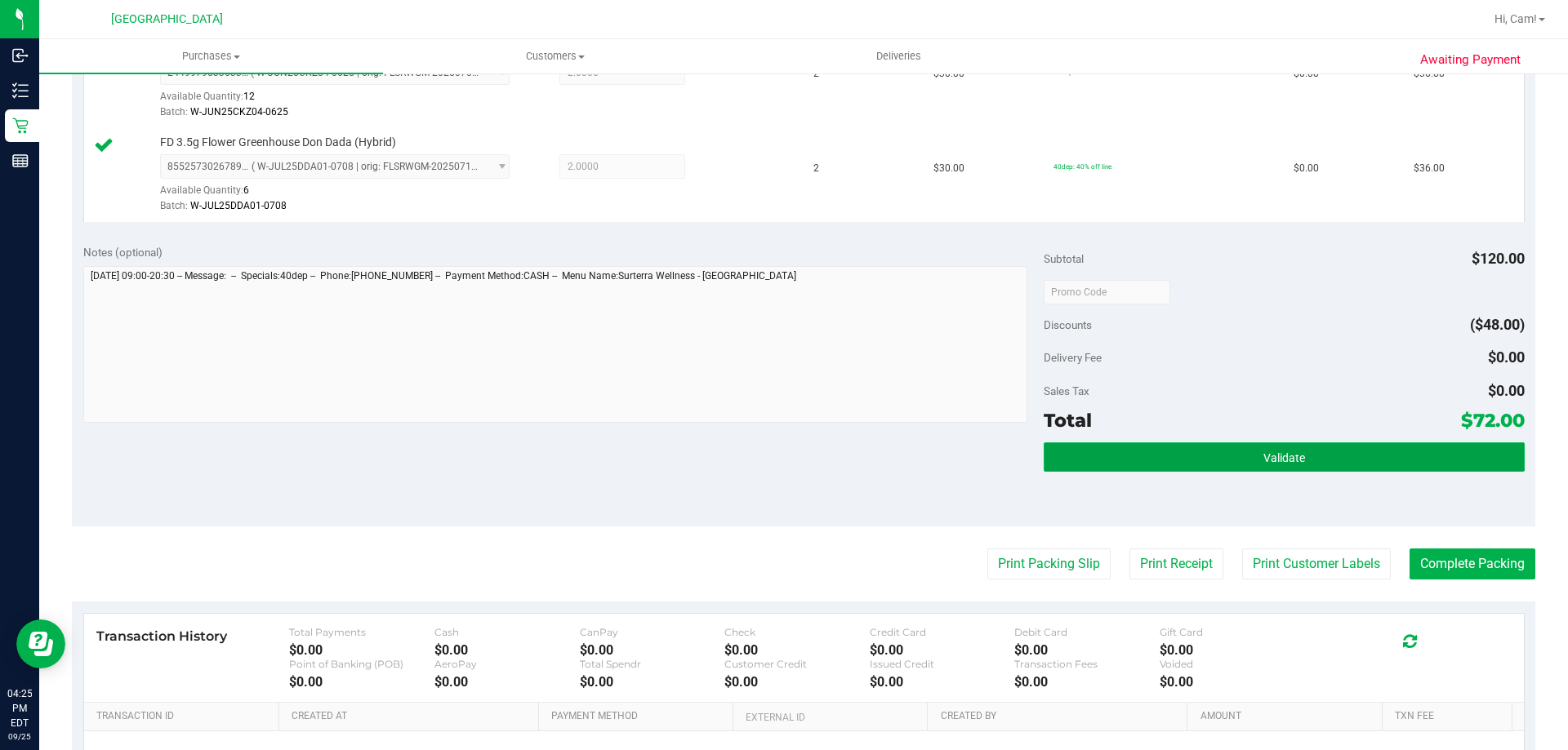
click at [1185, 453] on button "Validate" at bounding box center [1283, 457] width 480 height 29
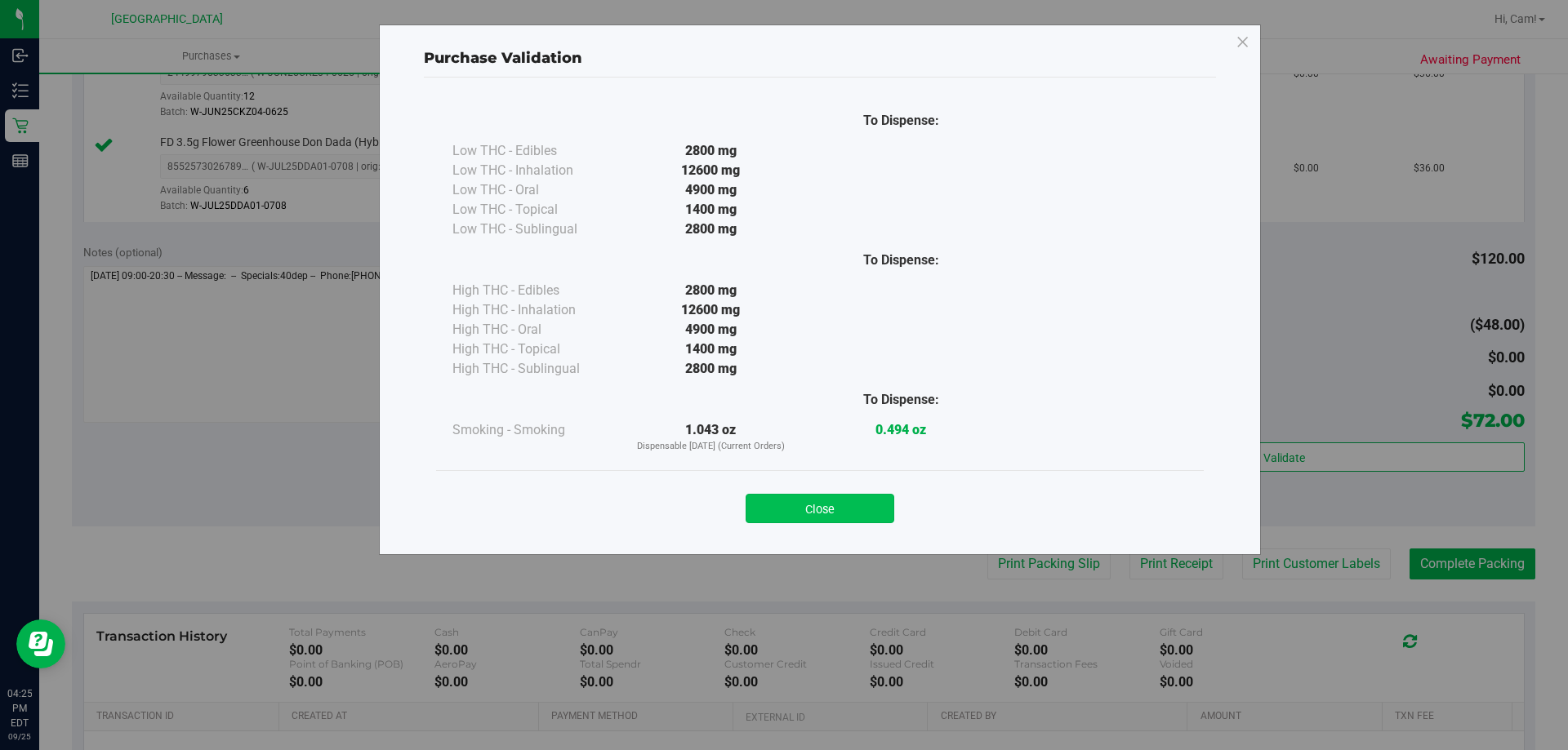
click at [820, 520] on button "Close" at bounding box center [820, 508] width 149 height 29
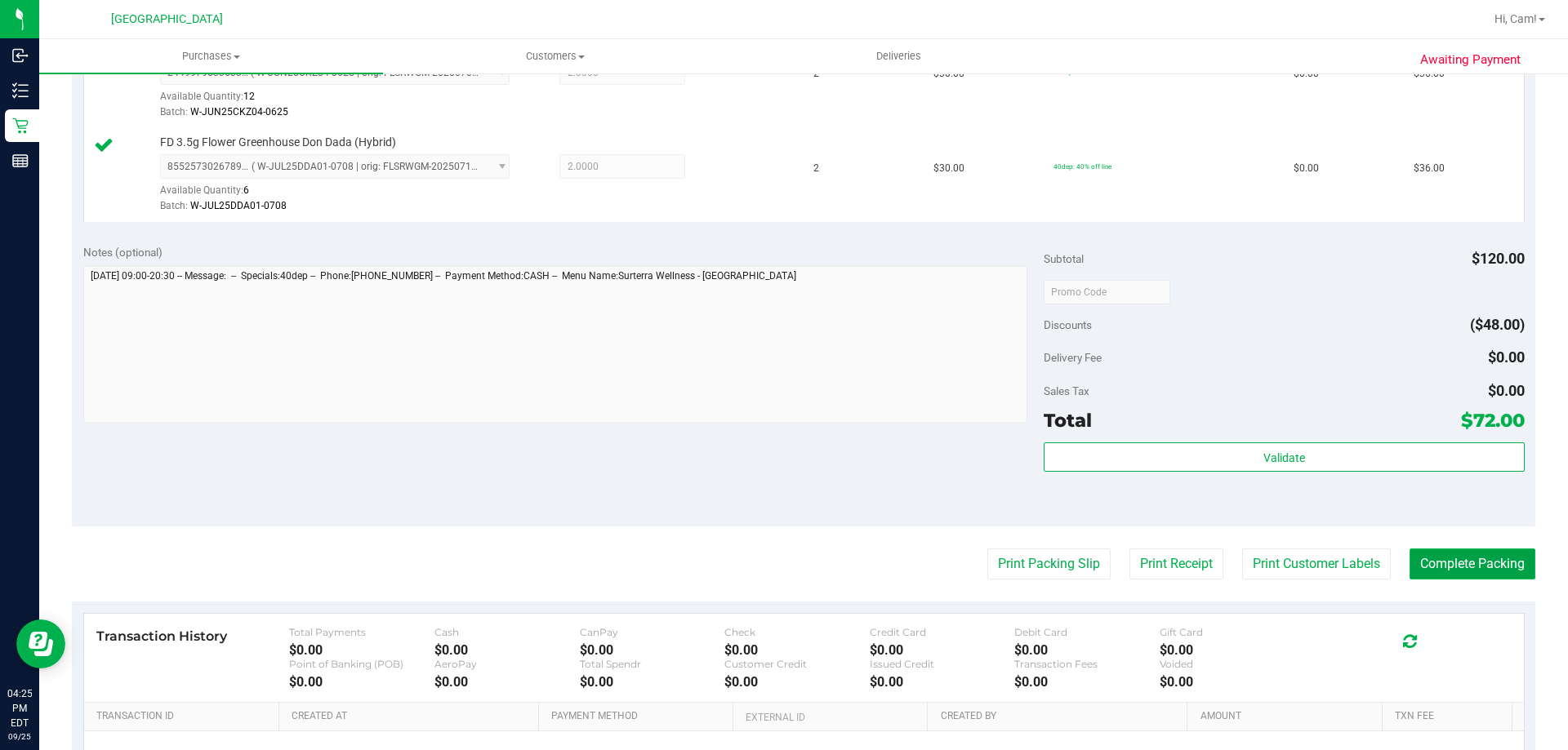
click at [1476, 567] on button "Complete Packing" at bounding box center [1472, 563] width 126 height 31
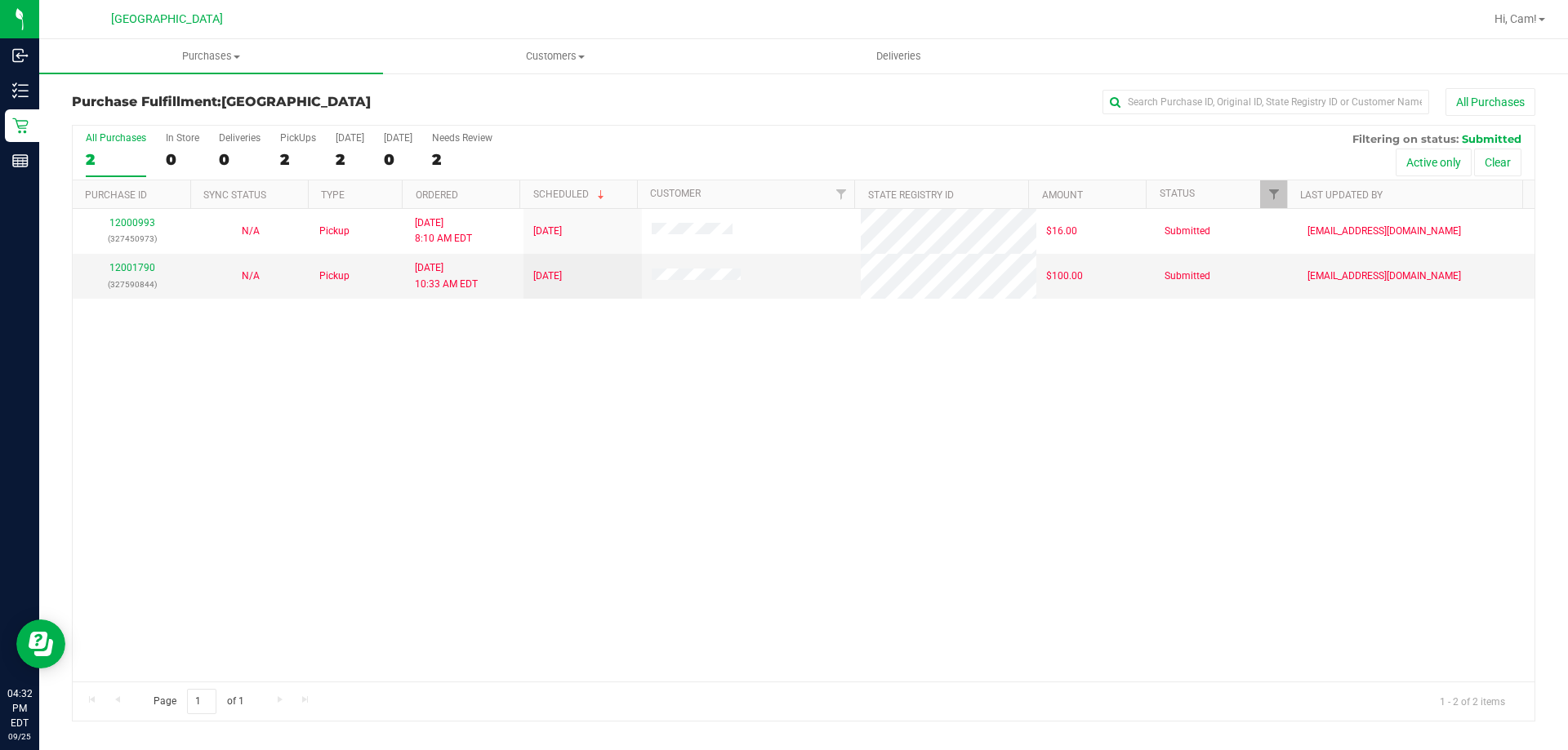
click at [536, 431] on div "12000993 (327450973) N/A Pickup 9/25/2025 8:10 AM EDT 9/25/2025 $16.00 Submitte…" at bounding box center [803, 446] width 1462 height 473
click at [609, 486] on div "12000993 (327450973) N/A Pickup 9/25/2025 8:10 AM EDT 9/25/2025 $16.00 Submitte…" at bounding box center [803, 446] width 1462 height 473
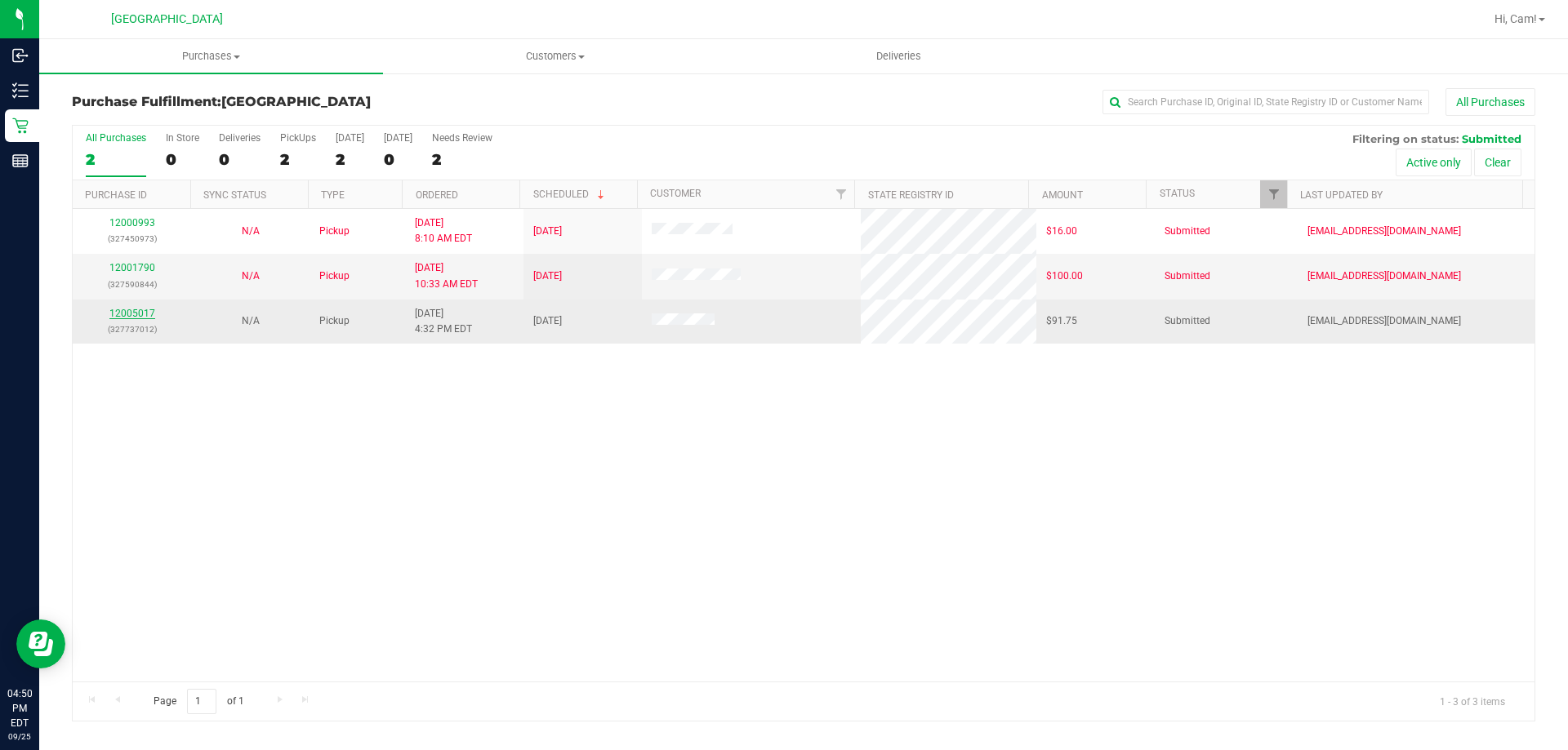
click at [140, 309] on link "12005017" at bounding box center [132, 313] width 45 height 12
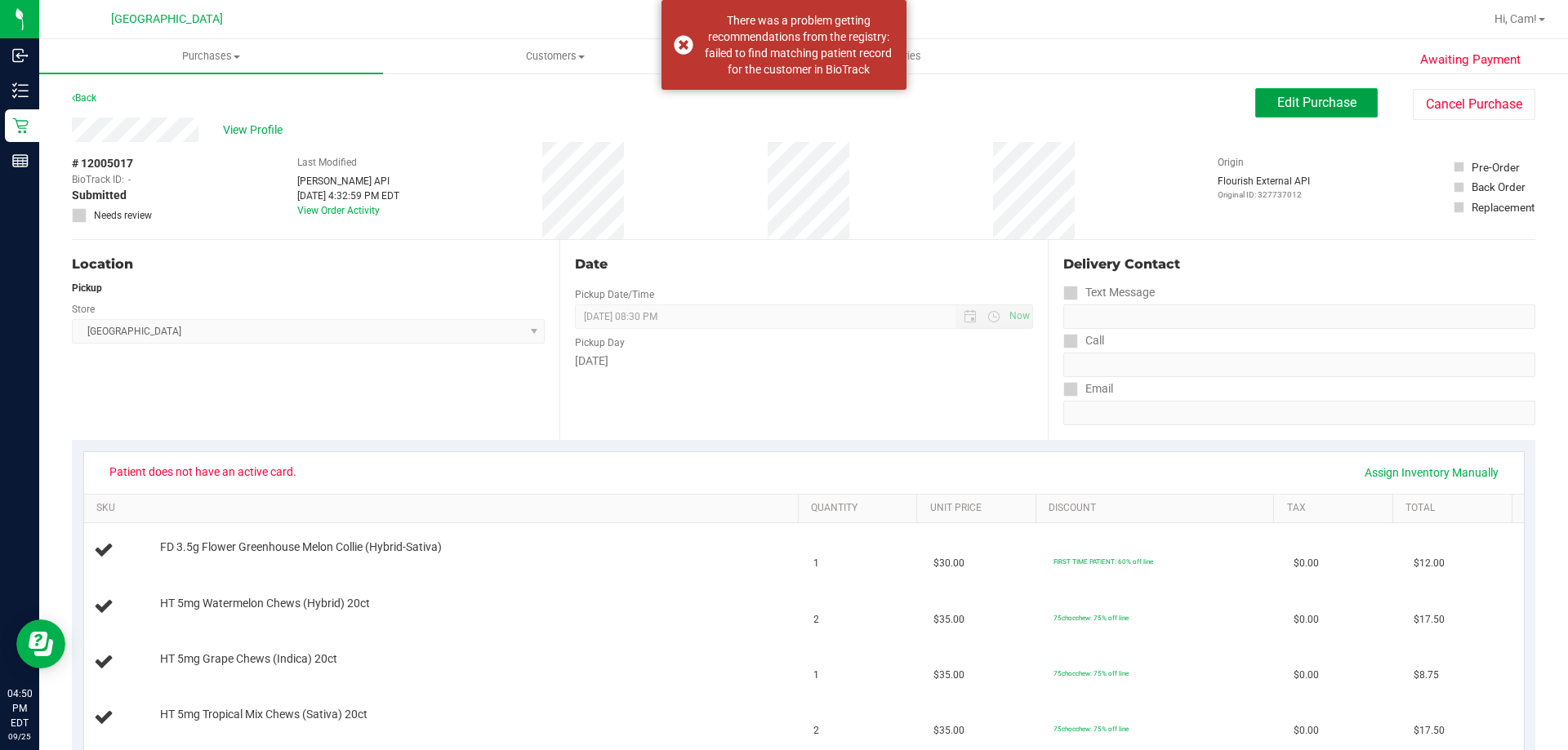
click at [1316, 104] on span "Edit Purchase" at bounding box center [1316, 102] width 79 height 15
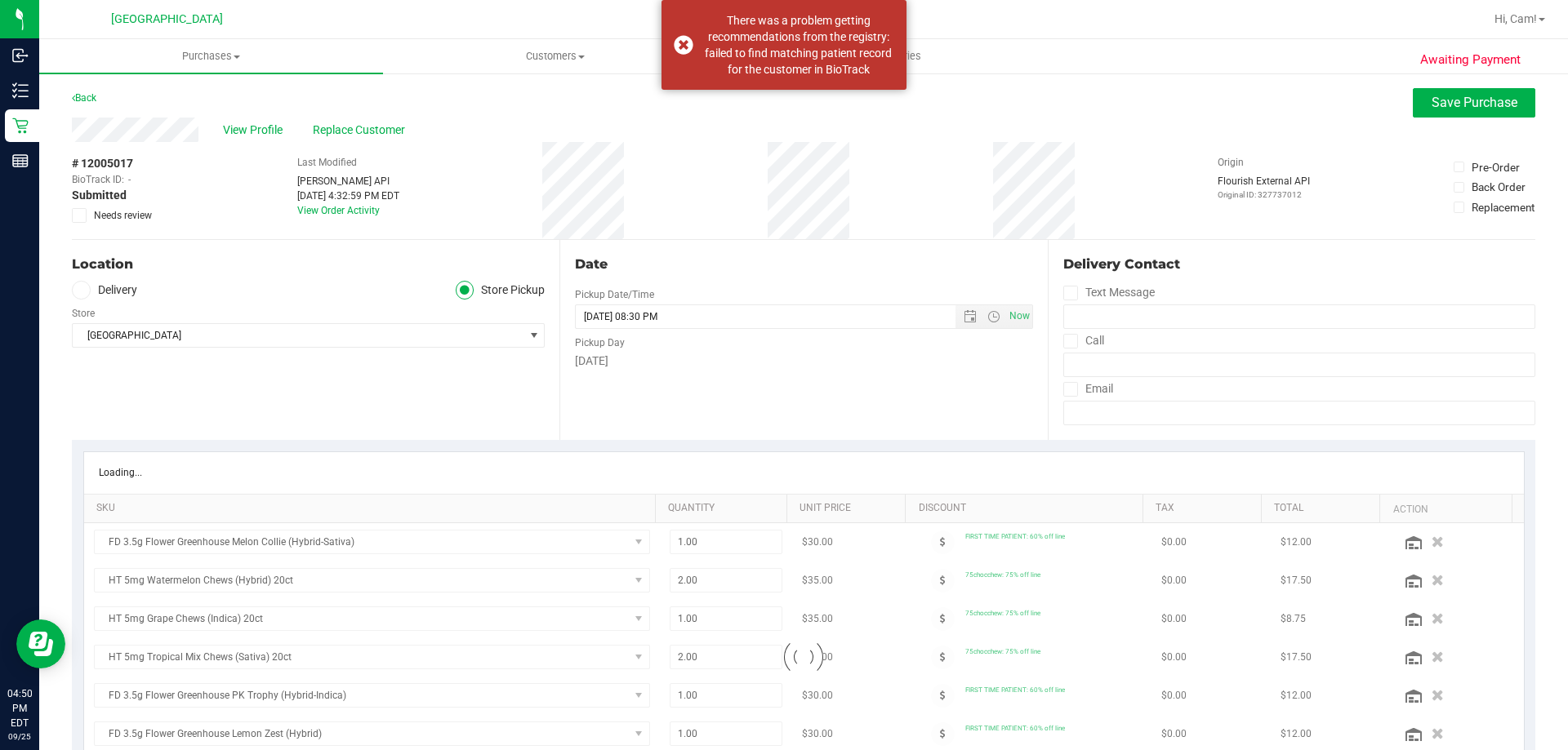
click at [87, 218] on label "Needs review" at bounding box center [112, 216] width 82 height 14
click at [0, 0] on input "Needs review" at bounding box center [0, 0] width 0 height 0
click at [1416, 98] on button "Save Purchase" at bounding box center [1474, 102] width 122 height 29
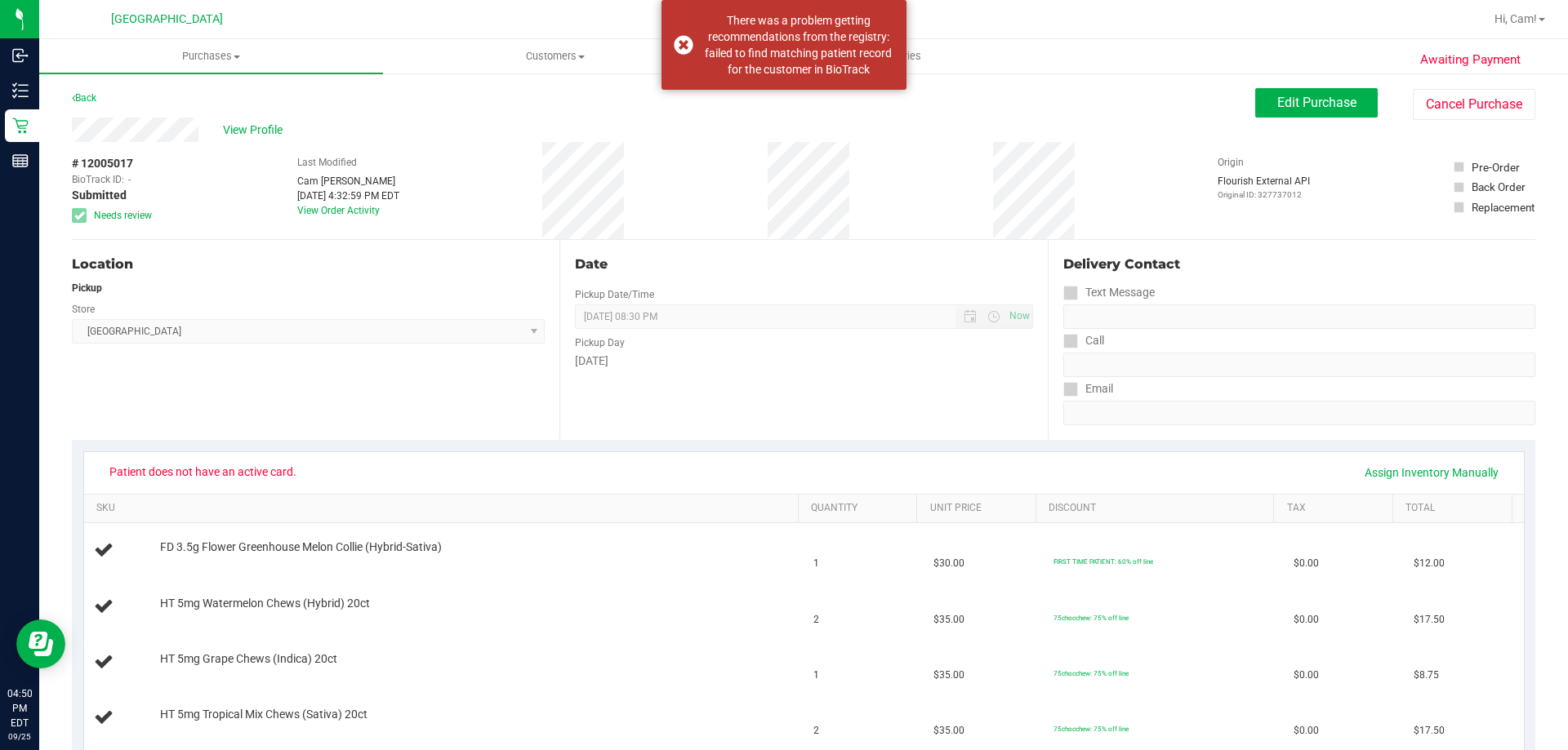
click at [84, 95] on link "Back" at bounding box center [83, 98] width 24 height 12
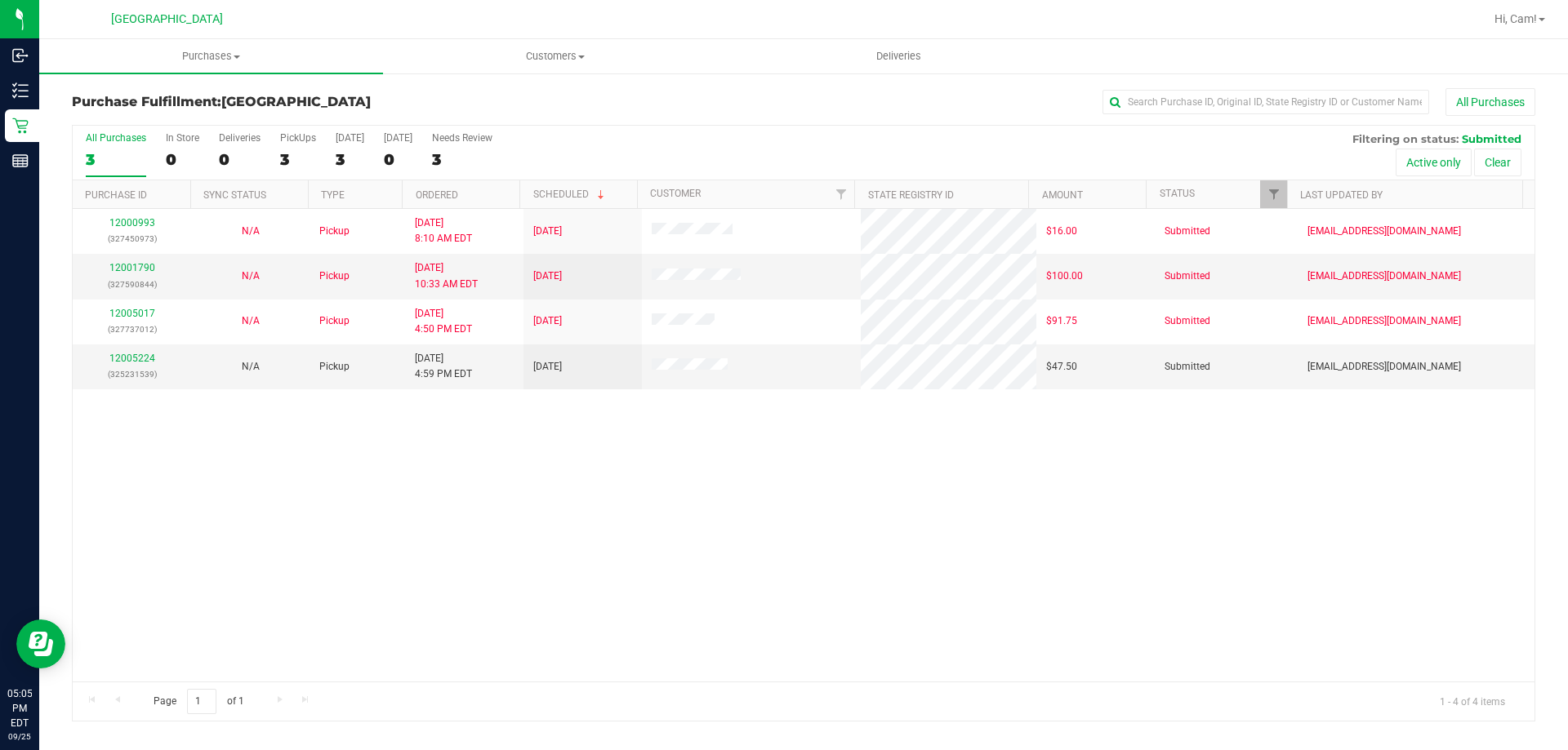
click at [449, 471] on div "12000993 (327450973) N/A Pickup 9/25/2025 8:10 AM EDT 9/25/2025 $16.00 Submitte…" at bounding box center [803, 446] width 1462 height 473
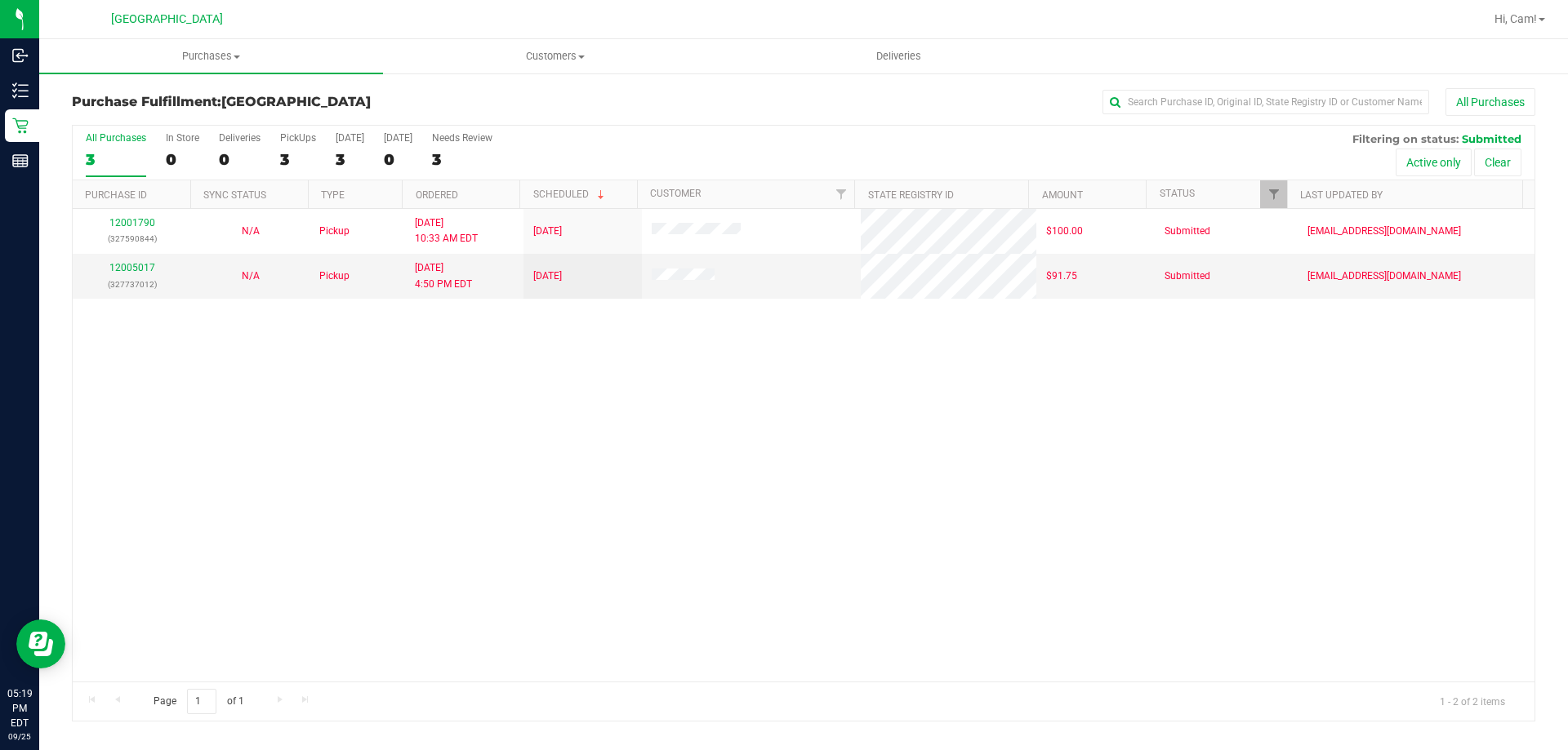
click at [701, 530] on div "12001790 (327590844) N/A Pickup [DATE] 10:33 AM EDT 9/25/2025 $100.00 Submitted…" at bounding box center [803, 446] width 1462 height 473
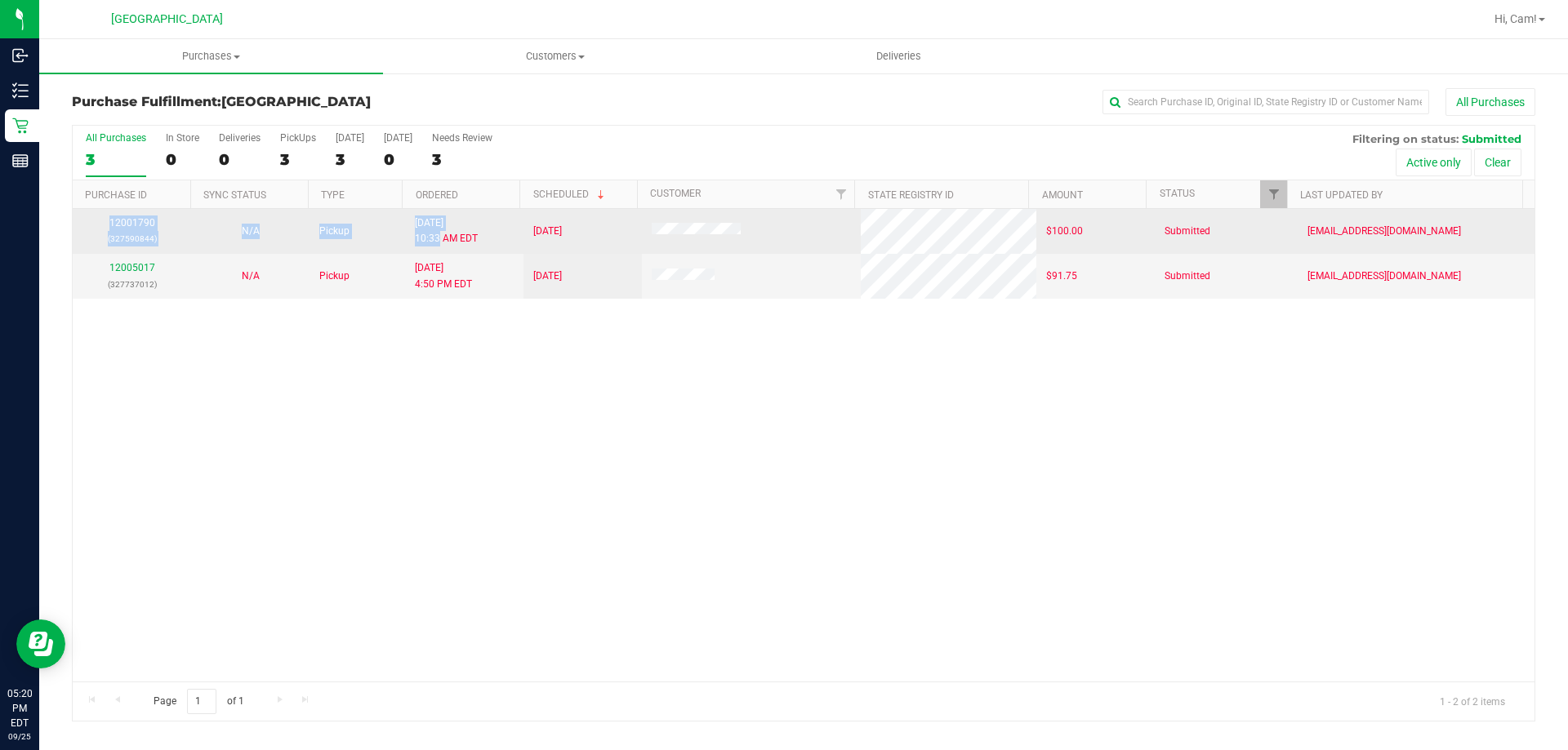
drag, startPoint x: 417, startPoint y: 275, endPoint x: 439, endPoint y: 238, distance: 43.0
click at [439, 238] on div "12001790 (327590844) N/A Pickup [DATE] 10:33 AM EDT 9/25/2025 $100.00 Submitted…" at bounding box center [803, 446] width 1462 height 473
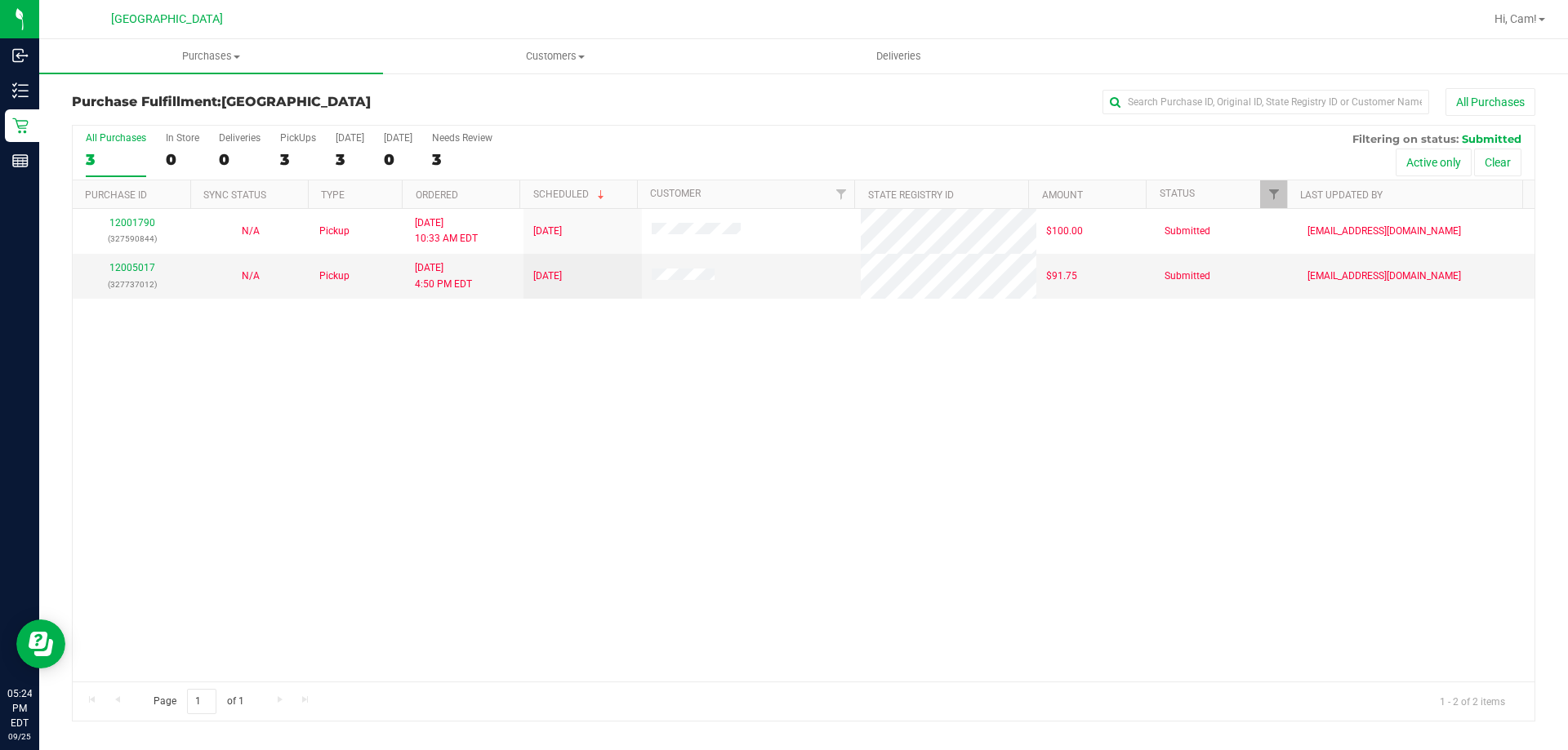
click at [715, 490] on div "12001790 (327590844) N/A Pickup [DATE] 10:33 AM EDT 9/25/2025 $100.00 Submitted…" at bounding box center [803, 446] width 1462 height 473
click at [213, 55] on span "Purchases" at bounding box center [210, 56] width 344 height 14
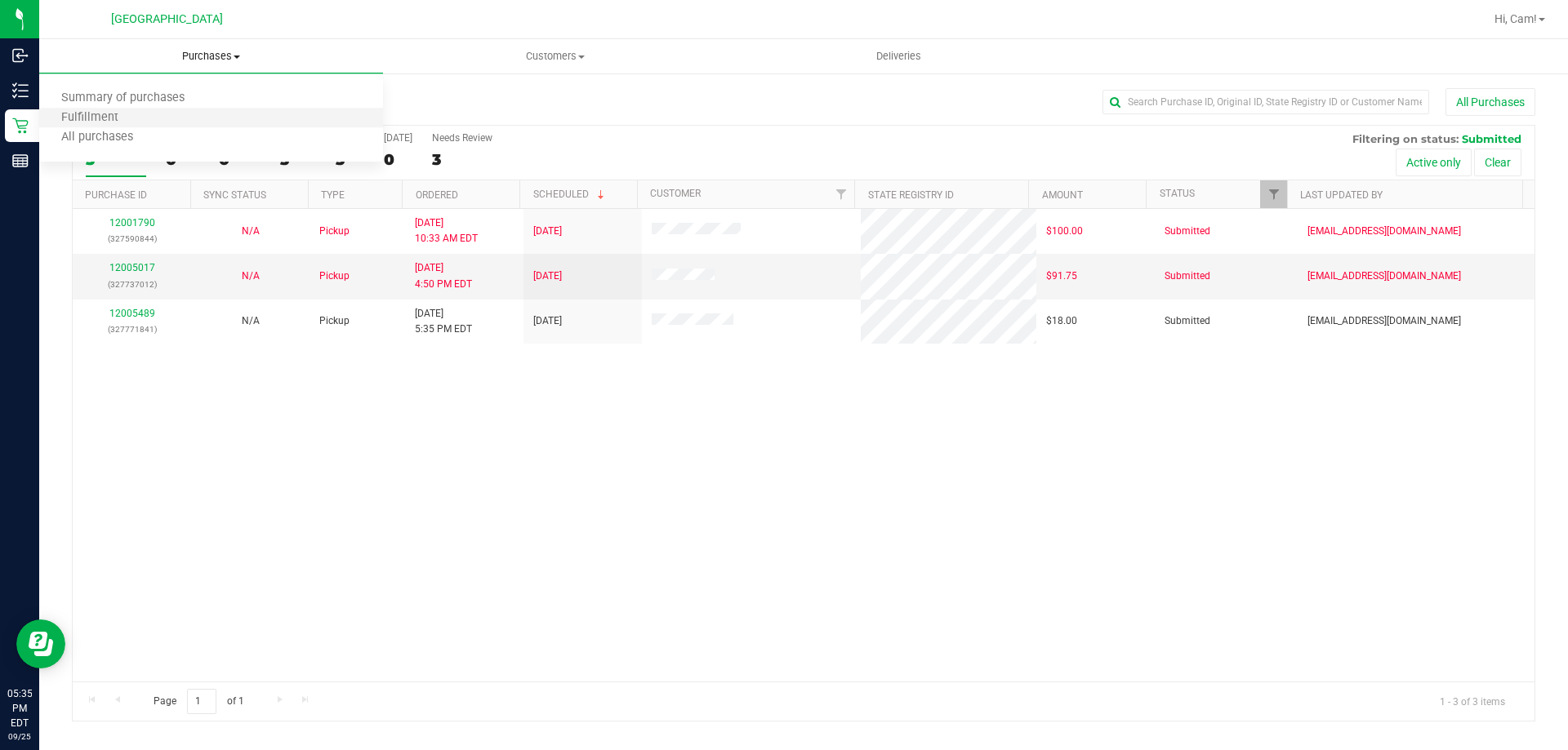
click at [146, 123] on li "Fulfillment" at bounding box center [210, 119] width 344 height 20
click at [196, 54] on span "Purchases" at bounding box center [210, 56] width 344 height 14
click at [129, 123] on span "Fulfillment" at bounding box center [90, 118] width 102 height 14
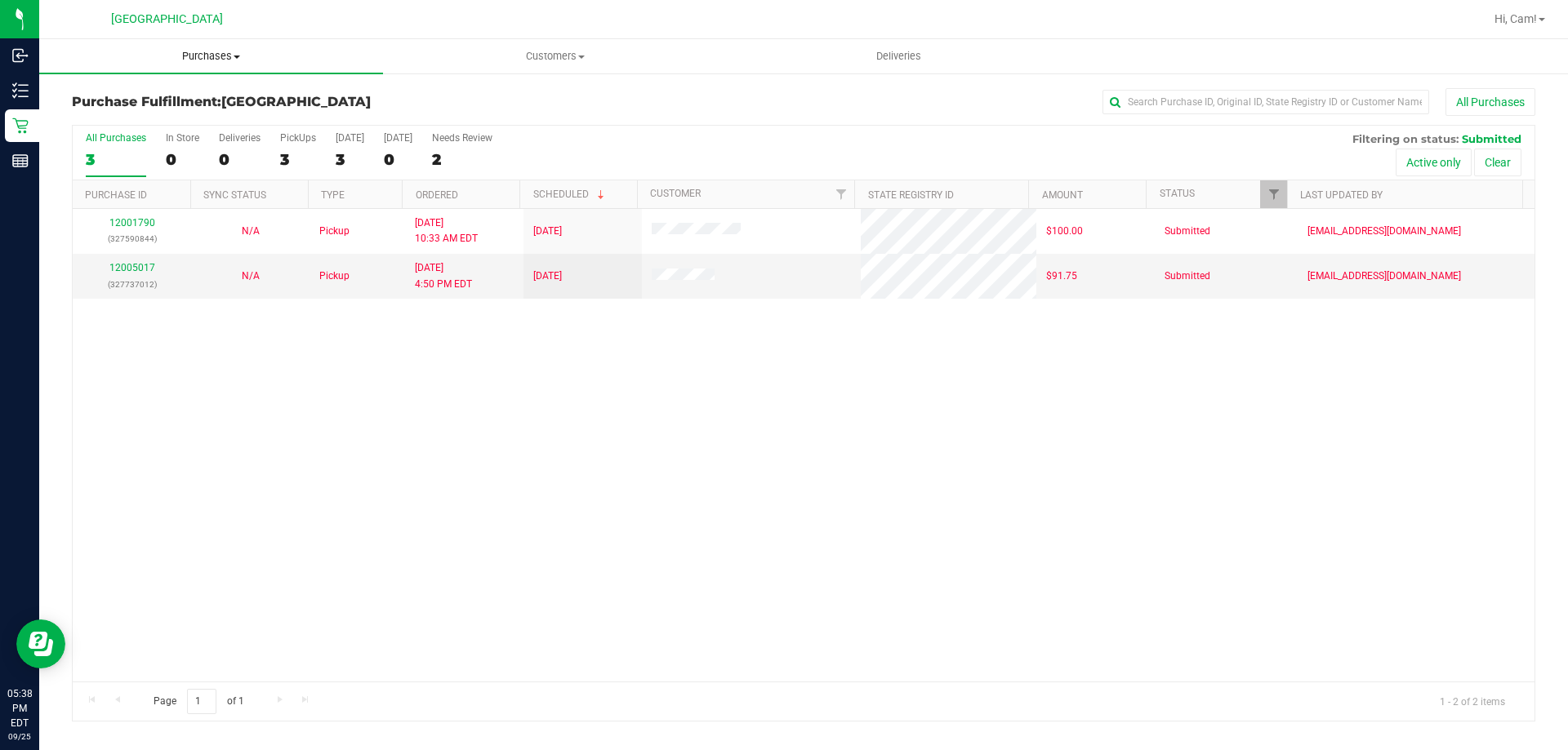
click at [222, 53] on span "Purchases" at bounding box center [210, 56] width 344 height 14
click at [110, 120] on span "Fulfillment" at bounding box center [90, 118] width 102 height 14
click at [208, 57] on span "Purchases" at bounding box center [210, 56] width 344 height 14
click at [103, 116] on span "Fulfillment" at bounding box center [90, 118] width 102 height 14
click at [216, 54] on span "Purchases" at bounding box center [210, 56] width 344 height 14
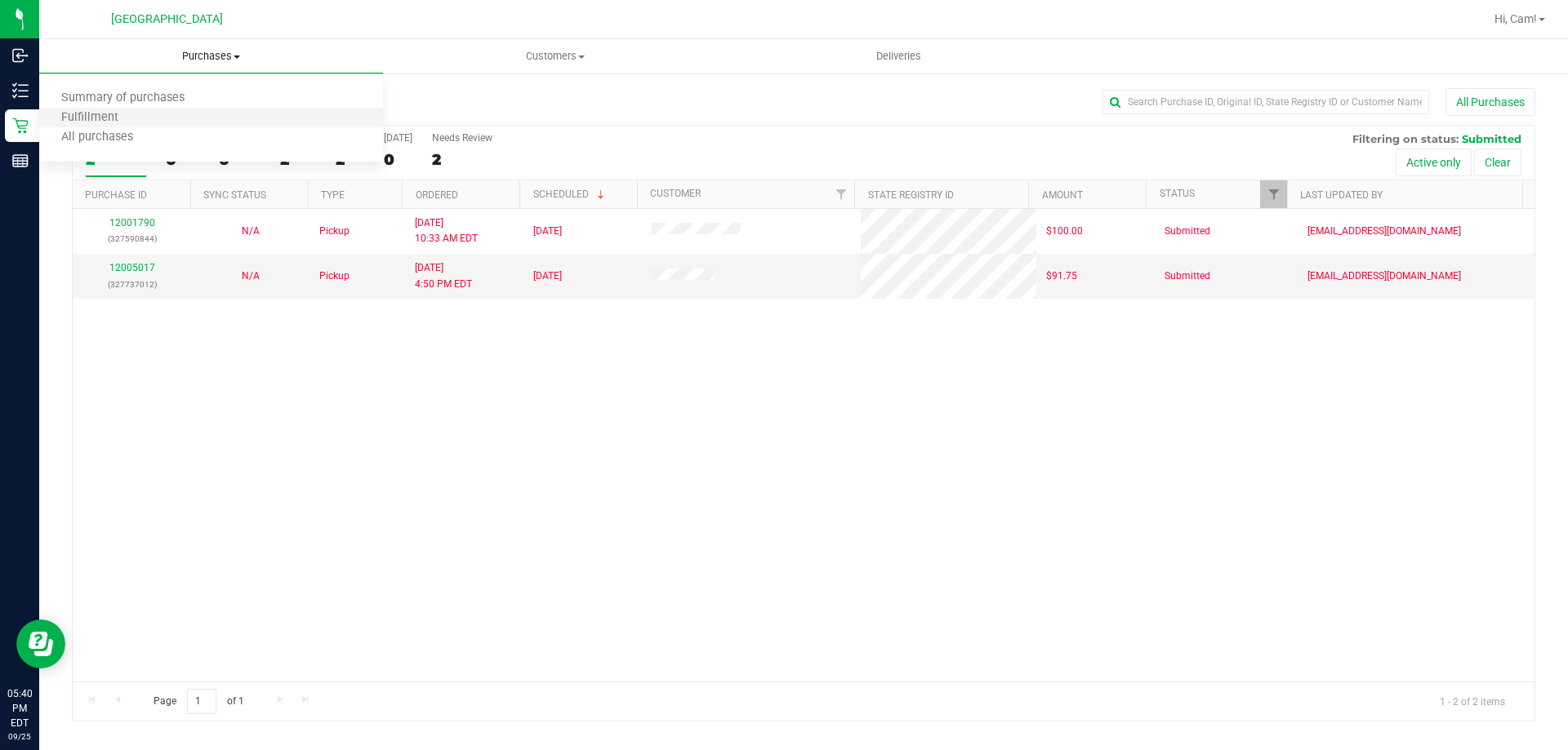
click at [93, 110] on li "Fulfillment" at bounding box center [210, 119] width 344 height 20
click at [985, 273] on tr "12005017 (327737012) N/A Pickup 9/25/2025 4:50 PM EDT 9/25/2025 $91.75 Submitte…" at bounding box center [803, 275] width 1462 height 44
drag, startPoint x: 846, startPoint y: 280, endPoint x: 809, endPoint y: 272, distance: 37.9
click at [818, 260] on tr "12005017 (327737012) N/A Pickup 9/25/2025 4:50 PM EDT 9/25/2025 $91.75 Submitte…" at bounding box center [803, 275] width 1462 height 44
click at [808, 284] on td at bounding box center [751, 275] width 219 height 44
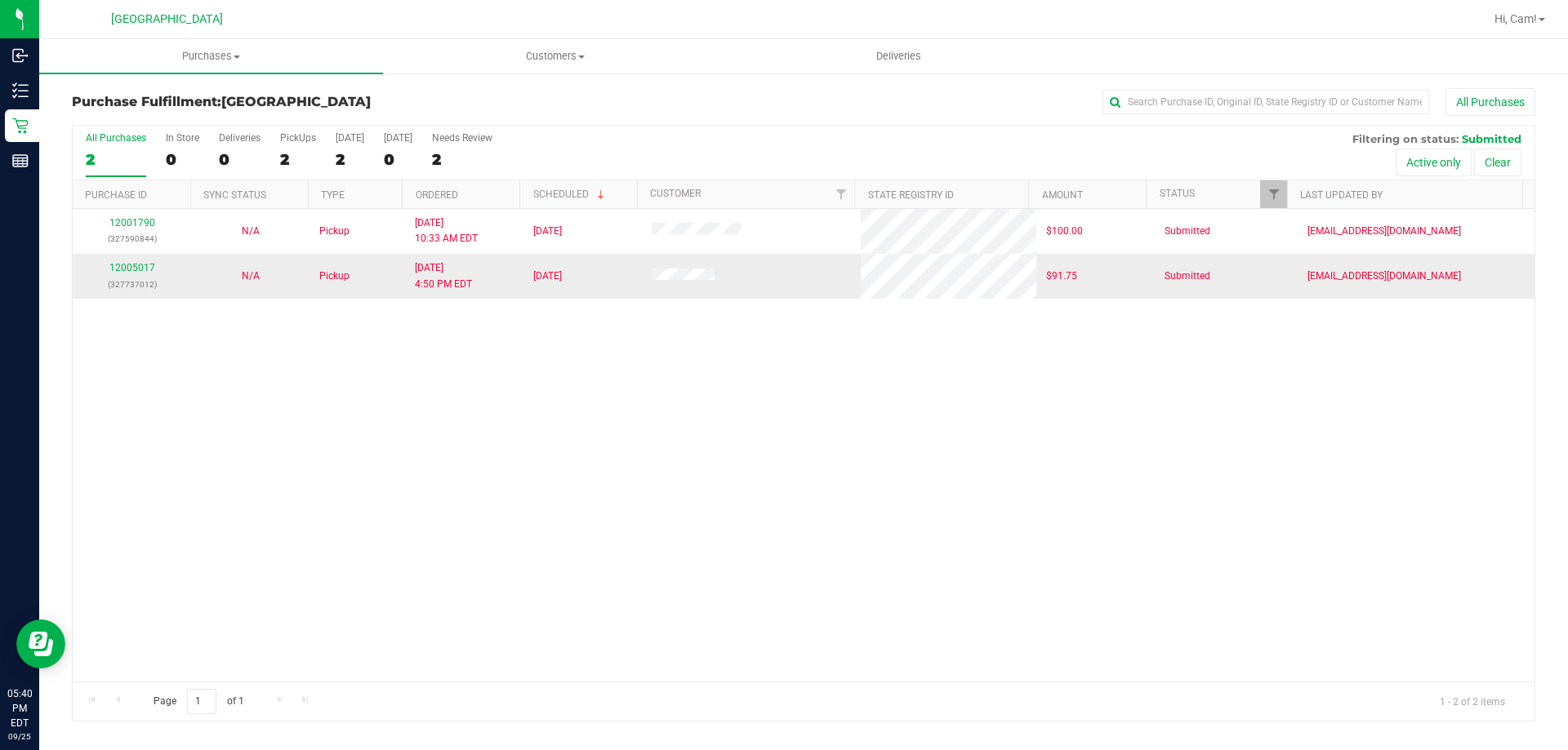
click at [976, 277] on tr "12005017 (327737012) N/A Pickup 9/25/2025 4:50 PM EDT 9/25/2025 $91.75 Submitte…" at bounding box center [803, 275] width 1462 height 44
drag, startPoint x: 818, startPoint y: 281, endPoint x: 839, endPoint y: 277, distance: 21.4
click at [839, 277] on tr "12005017 (327737012) N/A Pickup 9/25/2025 4:50 PM EDT 9/25/2025 $91.75 Submitte…" at bounding box center [803, 275] width 1462 height 44
click at [839, 277] on td at bounding box center [751, 275] width 219 height 44
click at [960, 289] on tr "12005017 (327737012) N/A Pickup 9/25/2025 4:50 PM EDT 9/25/2025 $91.75 Submitte…" at bounding box center [803, 275] width 1462 height 44
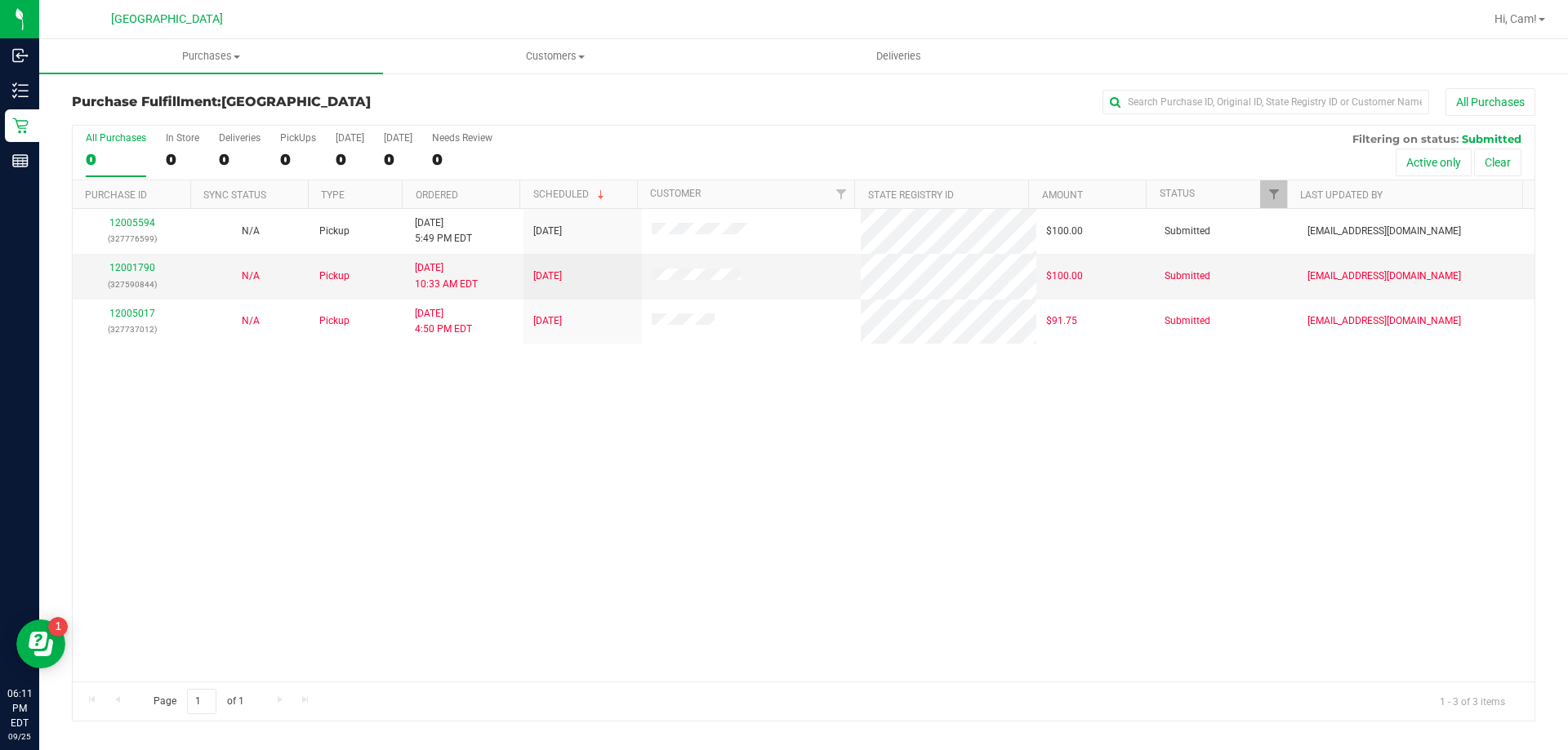
click at [526, 451] on div "12005594 (327776599) N/A Pickup [DATE] 5:49 PM EDT 9/26/2025 $100.00 Submitted …" at bounding box center [803, 446] width 1462 height 473
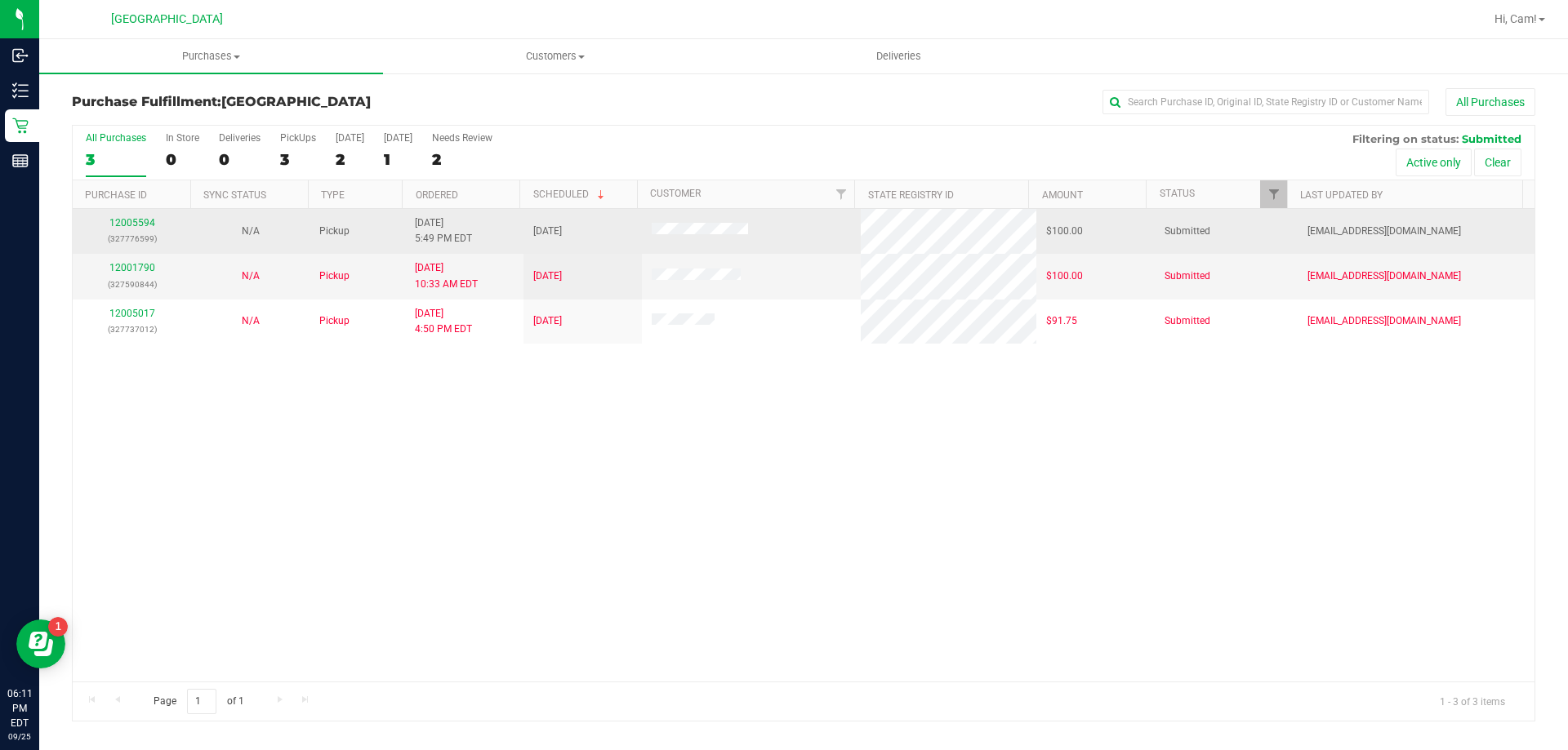
click at [126, 214] on td "12005594 (327776599)" at bounding box center [131, 232] width 119 height 45
click at [126, 220] on link "12005594" at bounding box center [132, 223] width 45 height 12
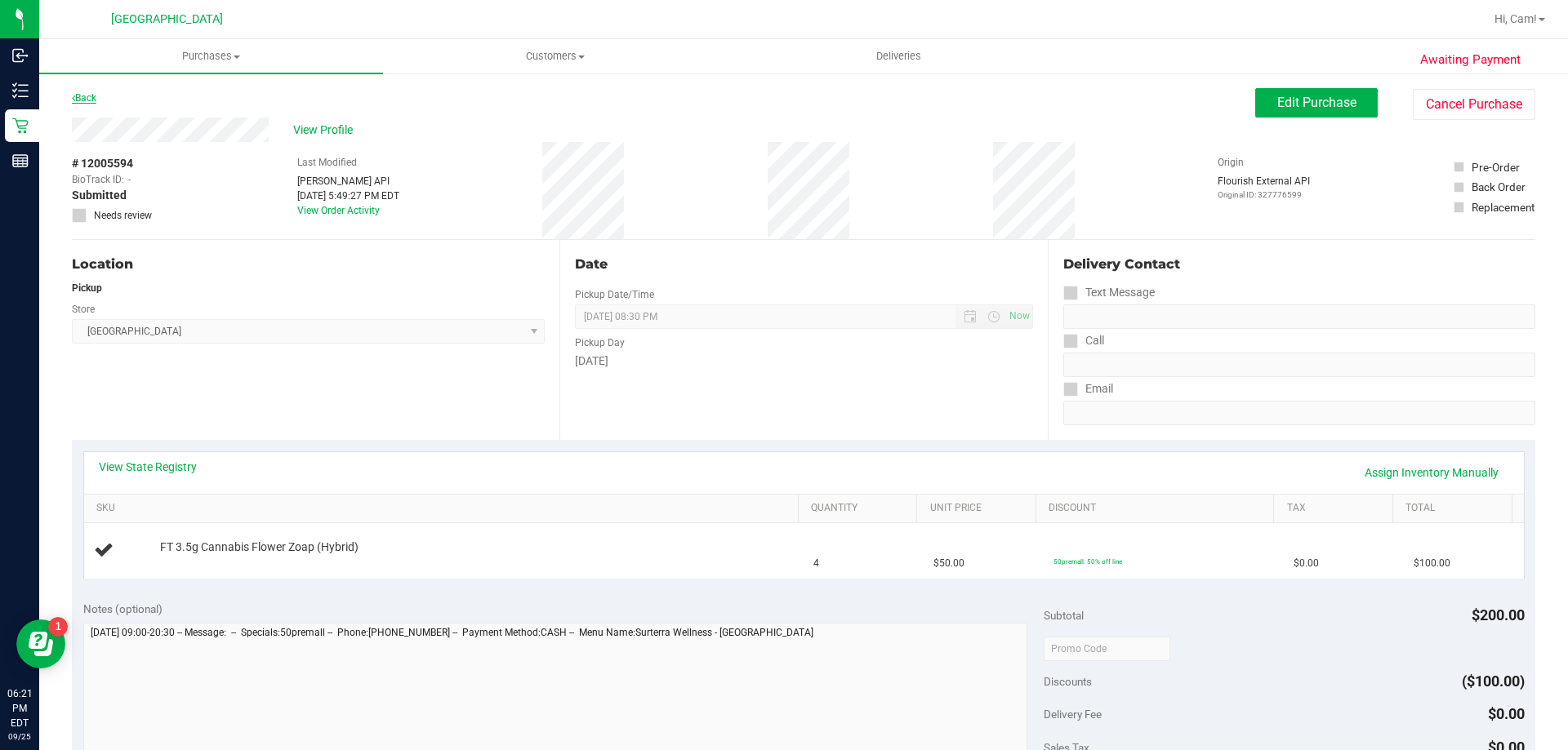
click at [80, 102] on link "Back" at bounding box center [83, 98] width 24 height 12
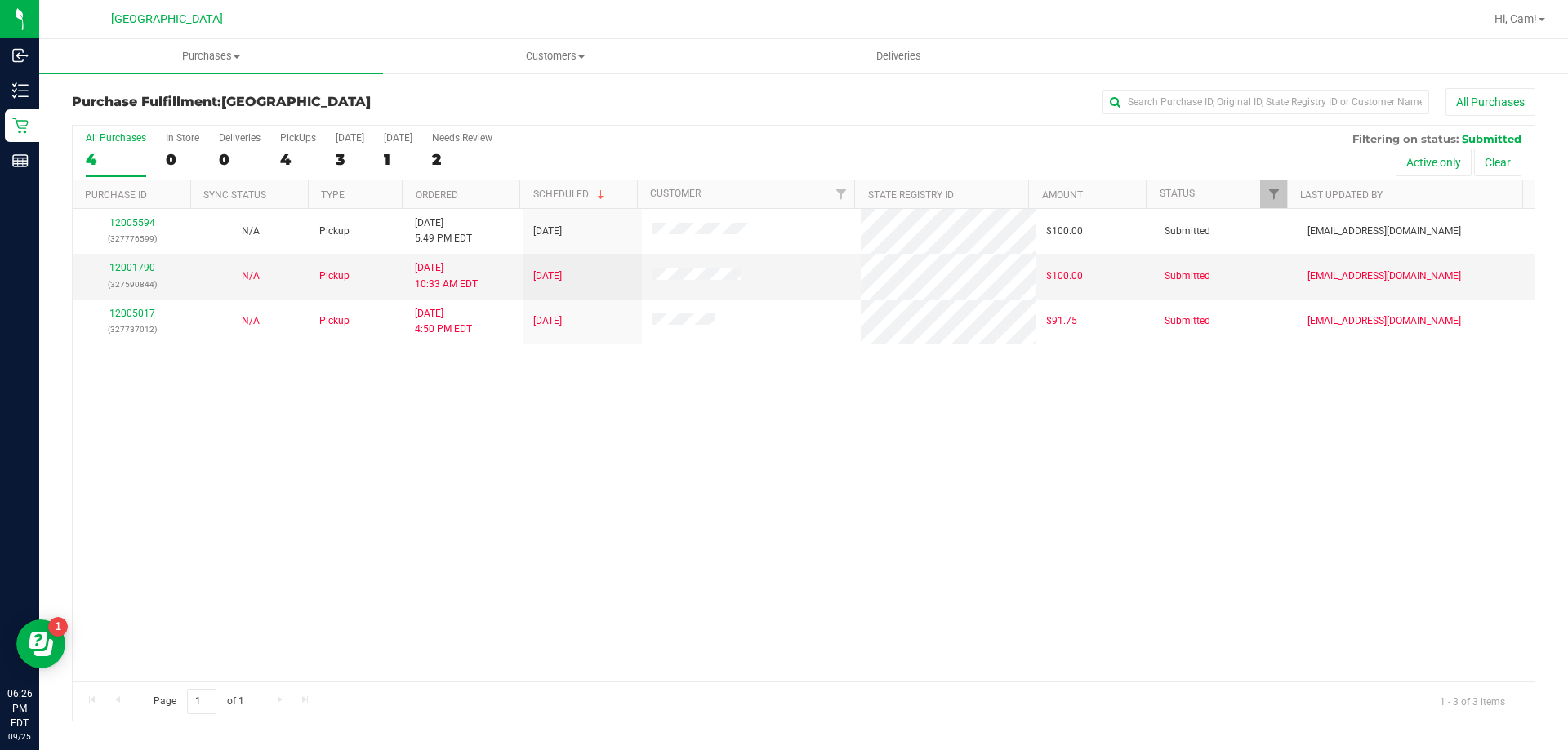
click at [523, 458] on div "12005594 (327776599) N/A Pickup [DATE] 5:49 PM EDT 9/26/2025 $100.00 Submitted …" at bounding box center [803, 446] width 1462 height 473
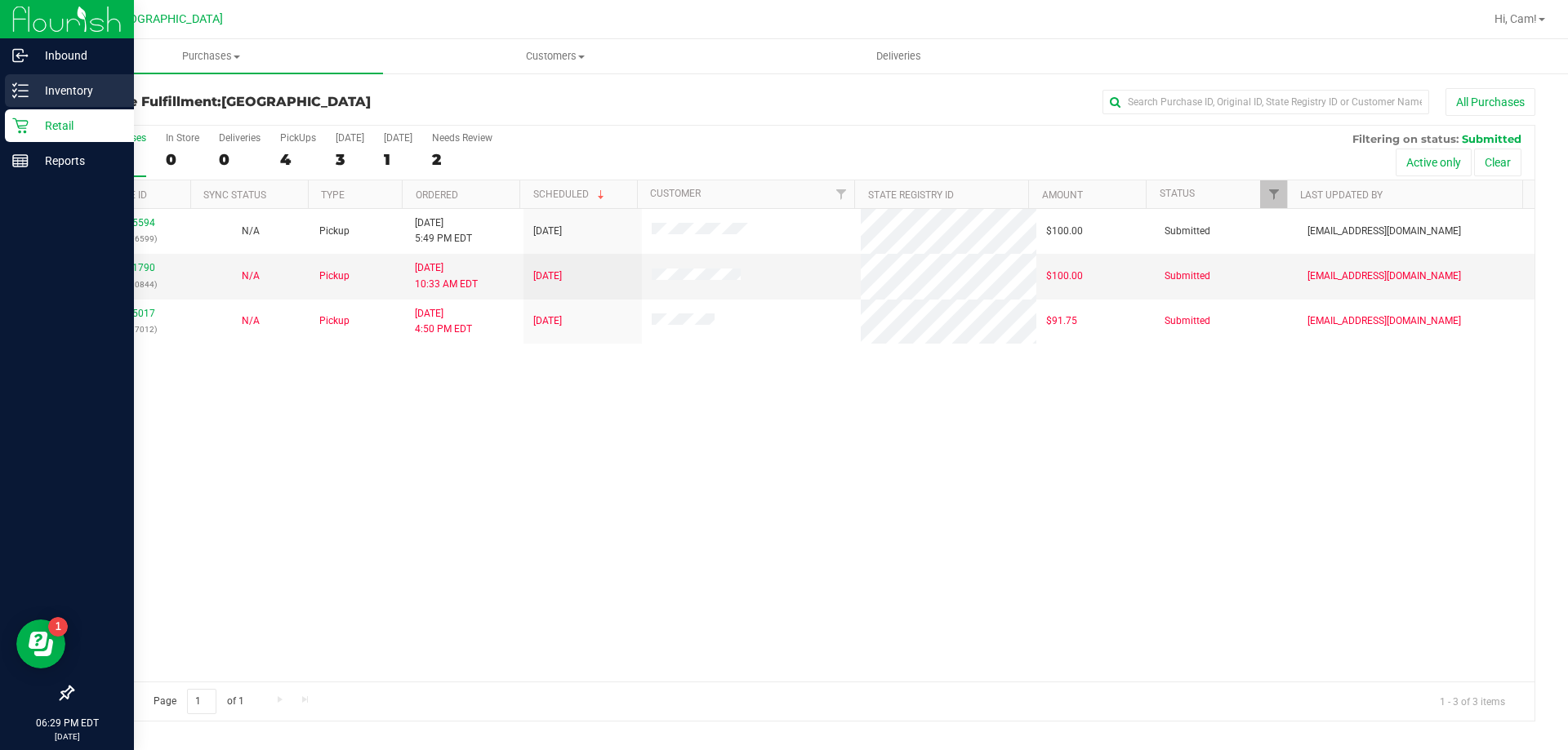
click at [0, 85] on link "Inventory" at bounding box center [67, 91] width 134 height 35
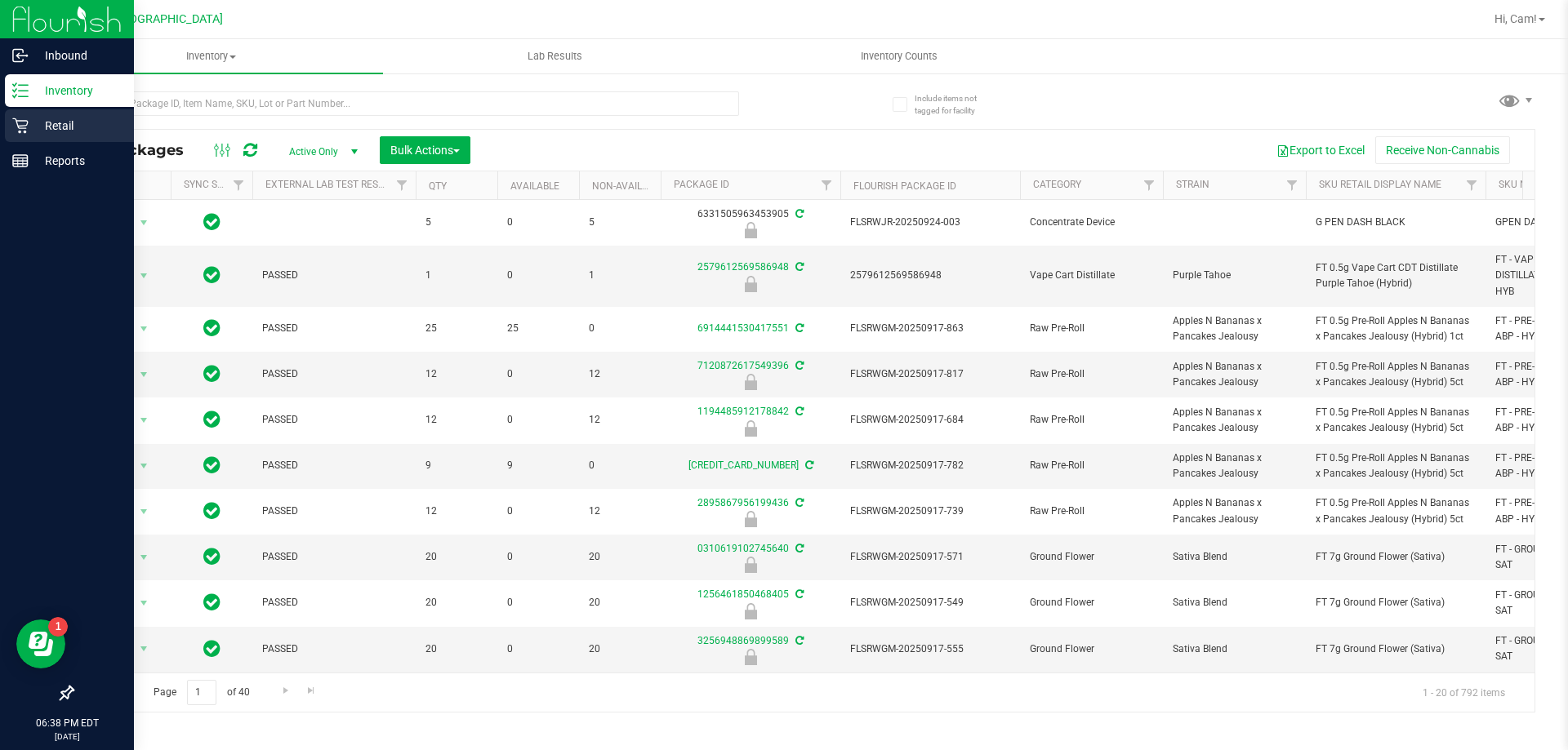
click at [29, 135] on p "Retail" at bounding box center [78, 126] width 98 height 20
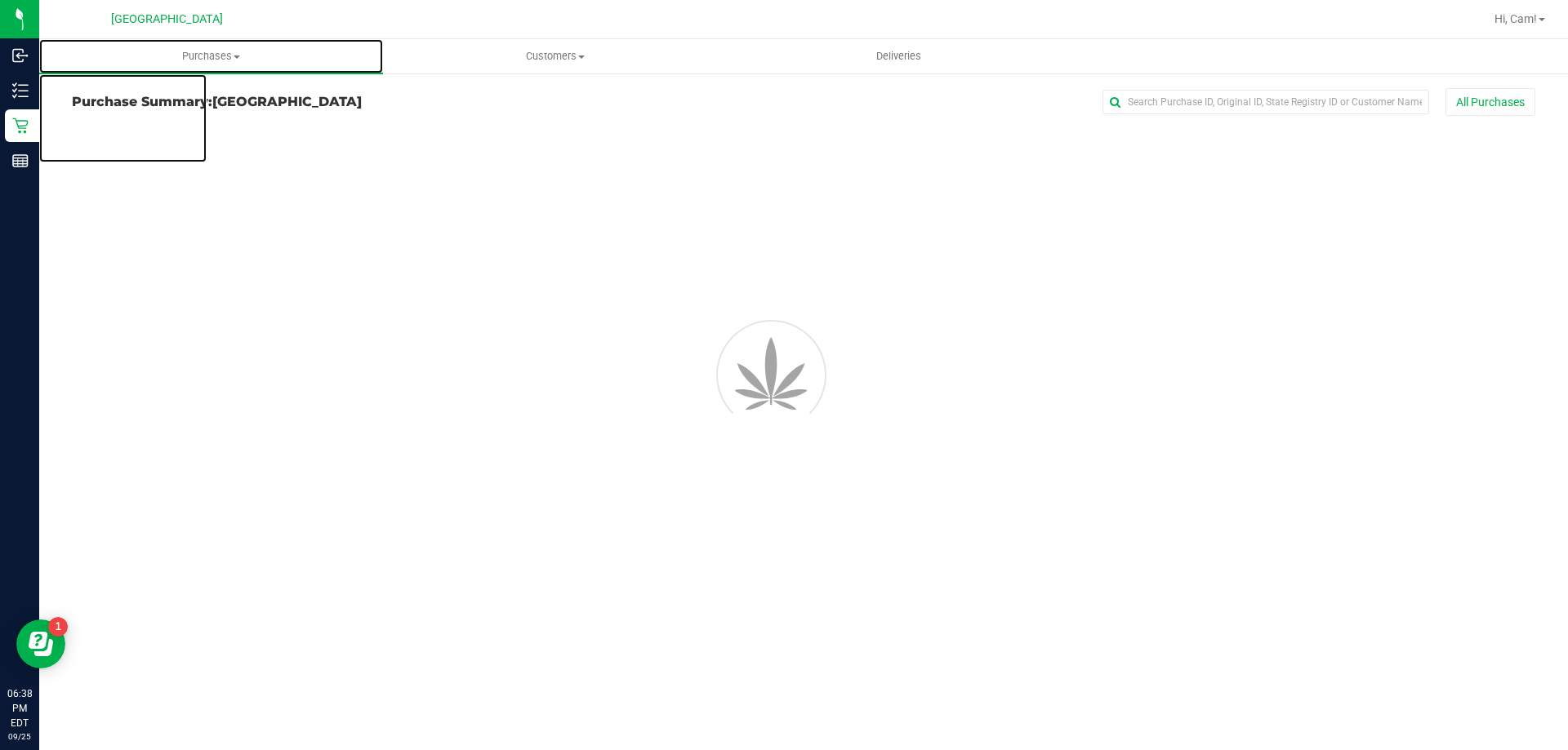
click at [234, 62] on span "Purchases" at bounding box center [210, 56] width 344 height 14
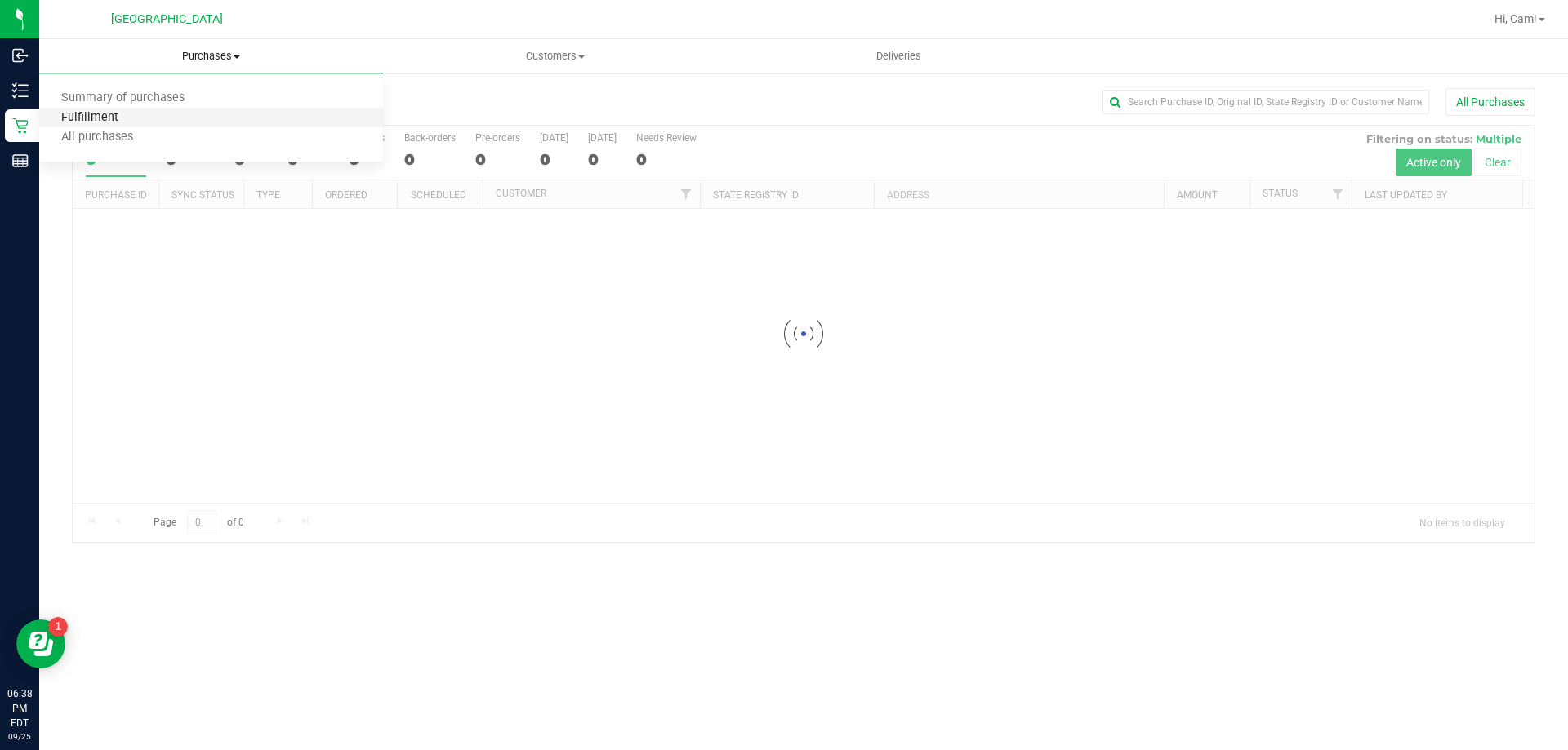
click at [120, 115] on span "Fulfillment" at bounding box center [90, 118] width 102 height 14
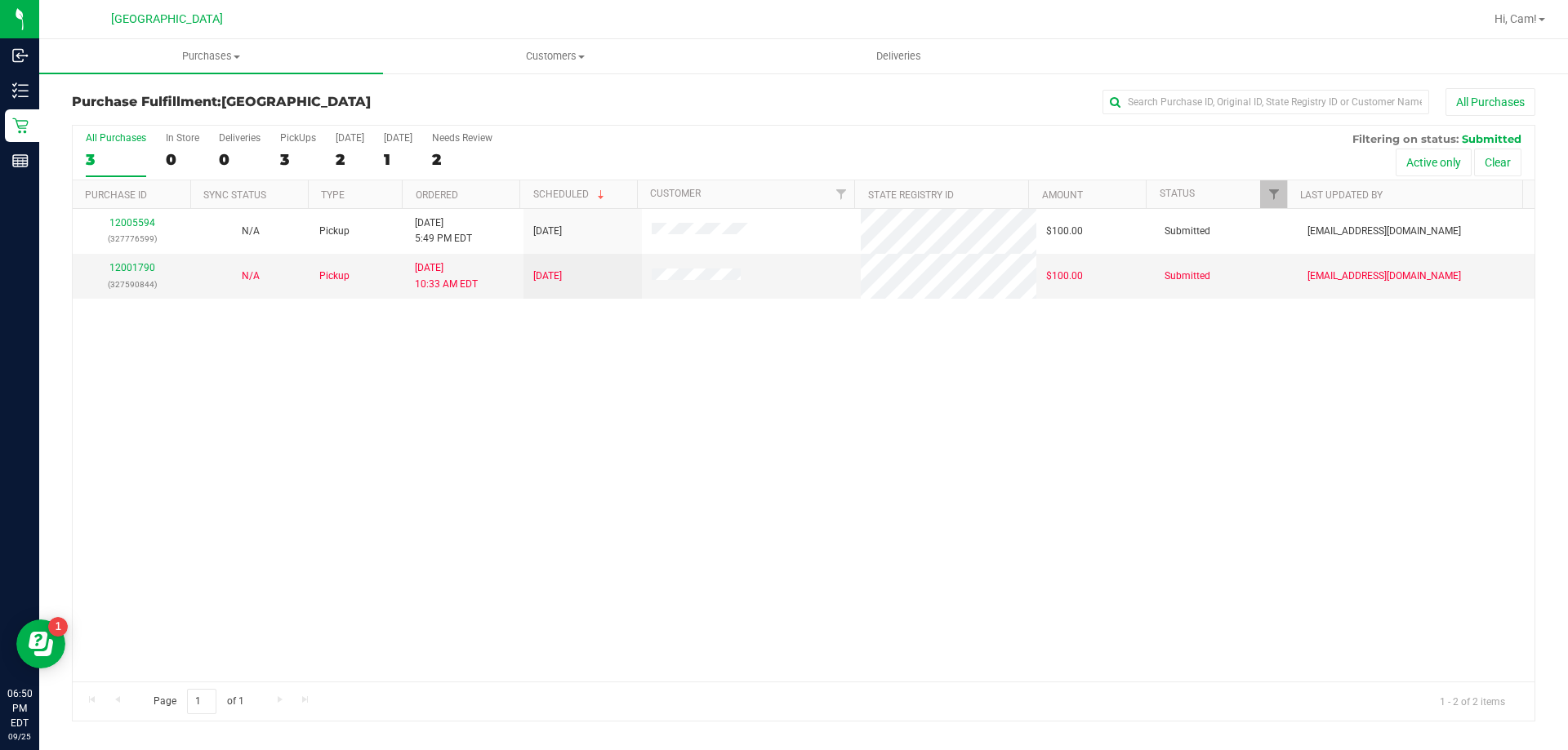
click at [544, 351] on div "12005594 (327776599) N/A Pickup [DATE] 5:49 PM EDT 9/26/2025 $100.00 Submitted …" at bounding box center [803, 446] width 1462 height 473
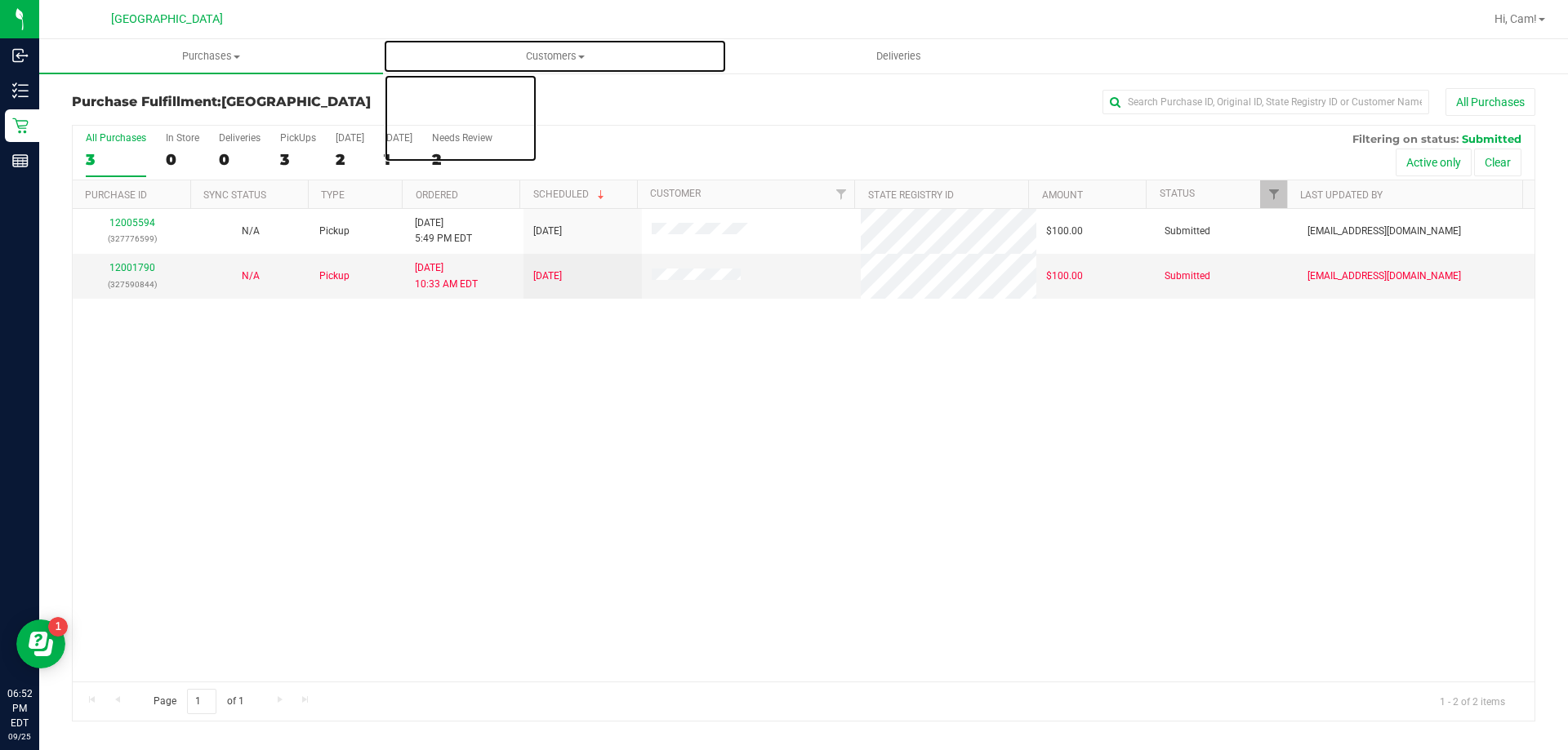
drag, startPoint x: 632, startPoint y: 82, endPoint x: 620, endPoint y: 19, distance: 64.1
click at [700, 51] on span "Customers" at bounding box center [554, 56] width 342 height 14
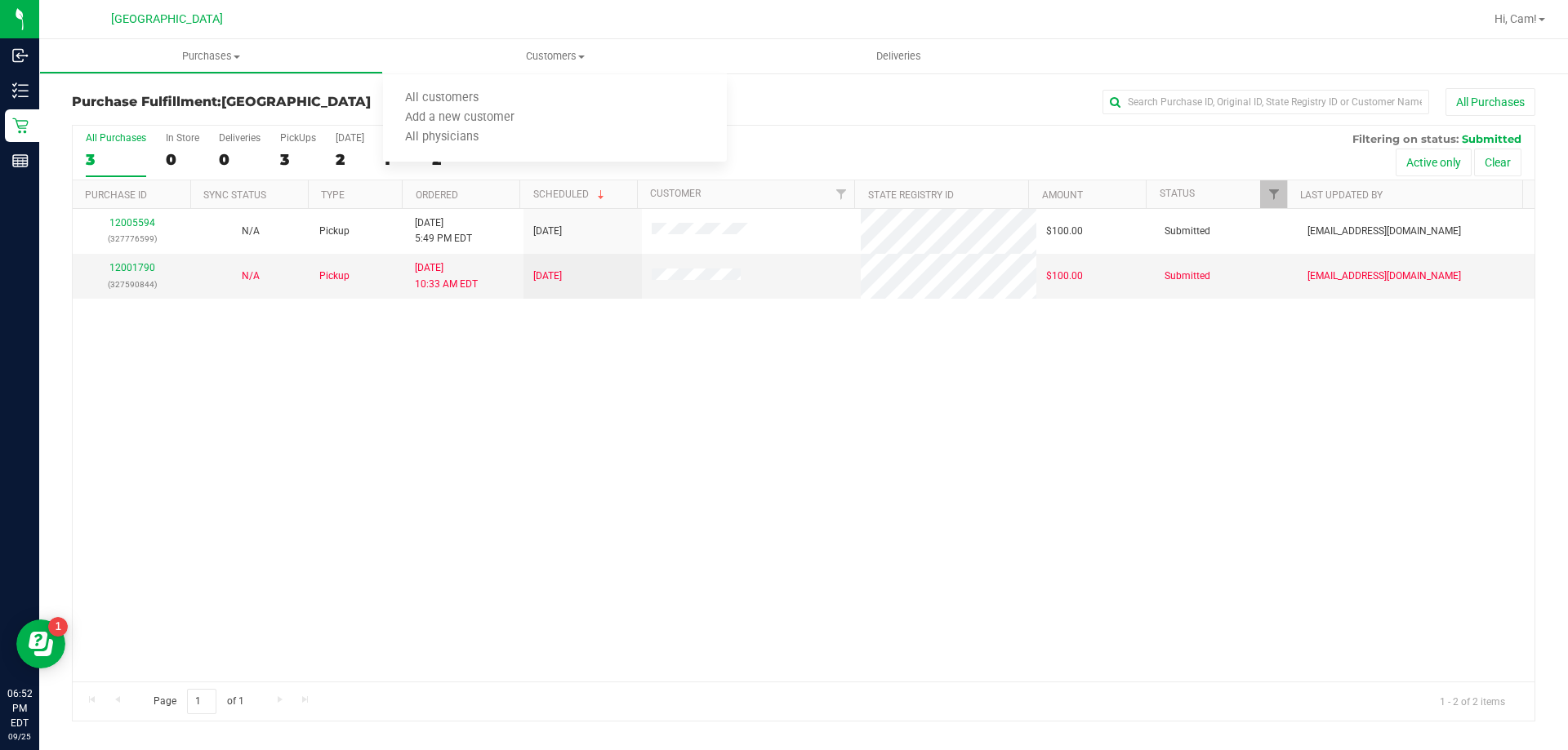
click at [696, 430] on div "12005594 (327776599) N/A Pickup [DATE] 5:49 PM EDT 9/26/2025 $100.00 Submitted …" at bounding box center [803, 446] width 1462 height 473
click at [528, 484] on div "12005594 (327776599) N/A Pickup [DATE] 5:49 PM EDT 9/26/2025 $100.00 Submitted …" at bounding box center [803, 446] width 1462 height 473
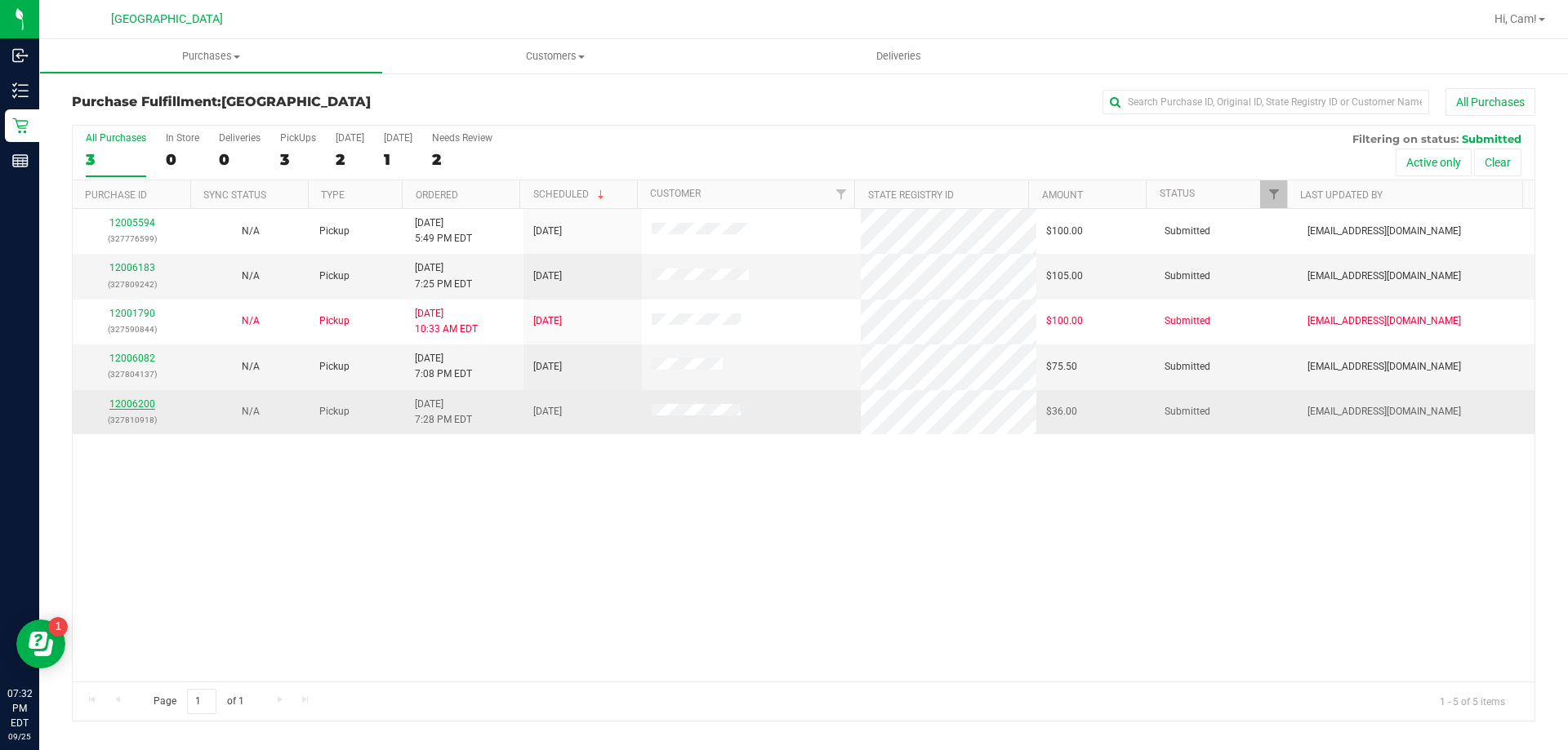
click at [123, 401] on link "12006200" at bounding box center [132, 404] width 45 height 12
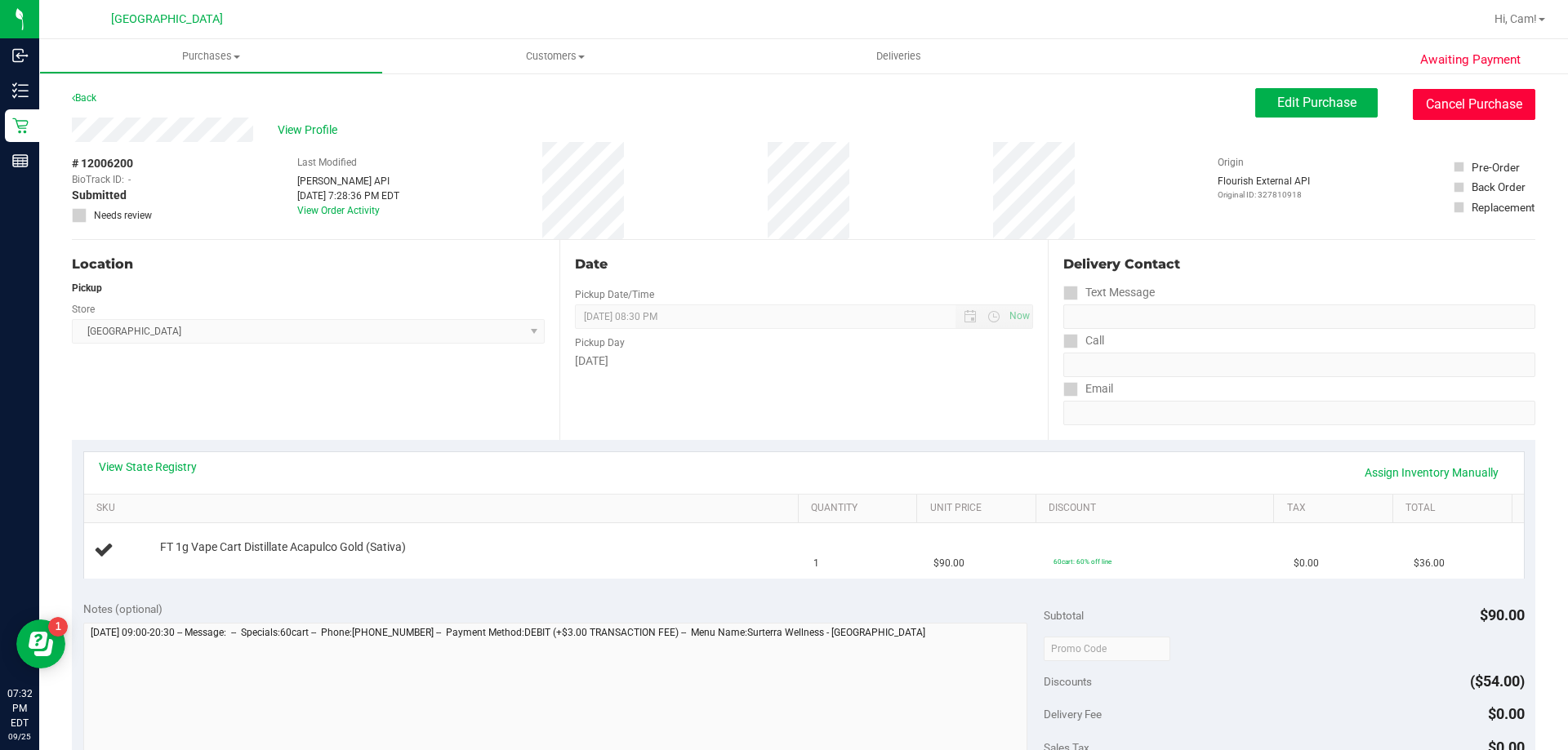
click at [1479, 106] on button "Cancel Purchase" at bounding box center [1474, 104] width 122 height 31
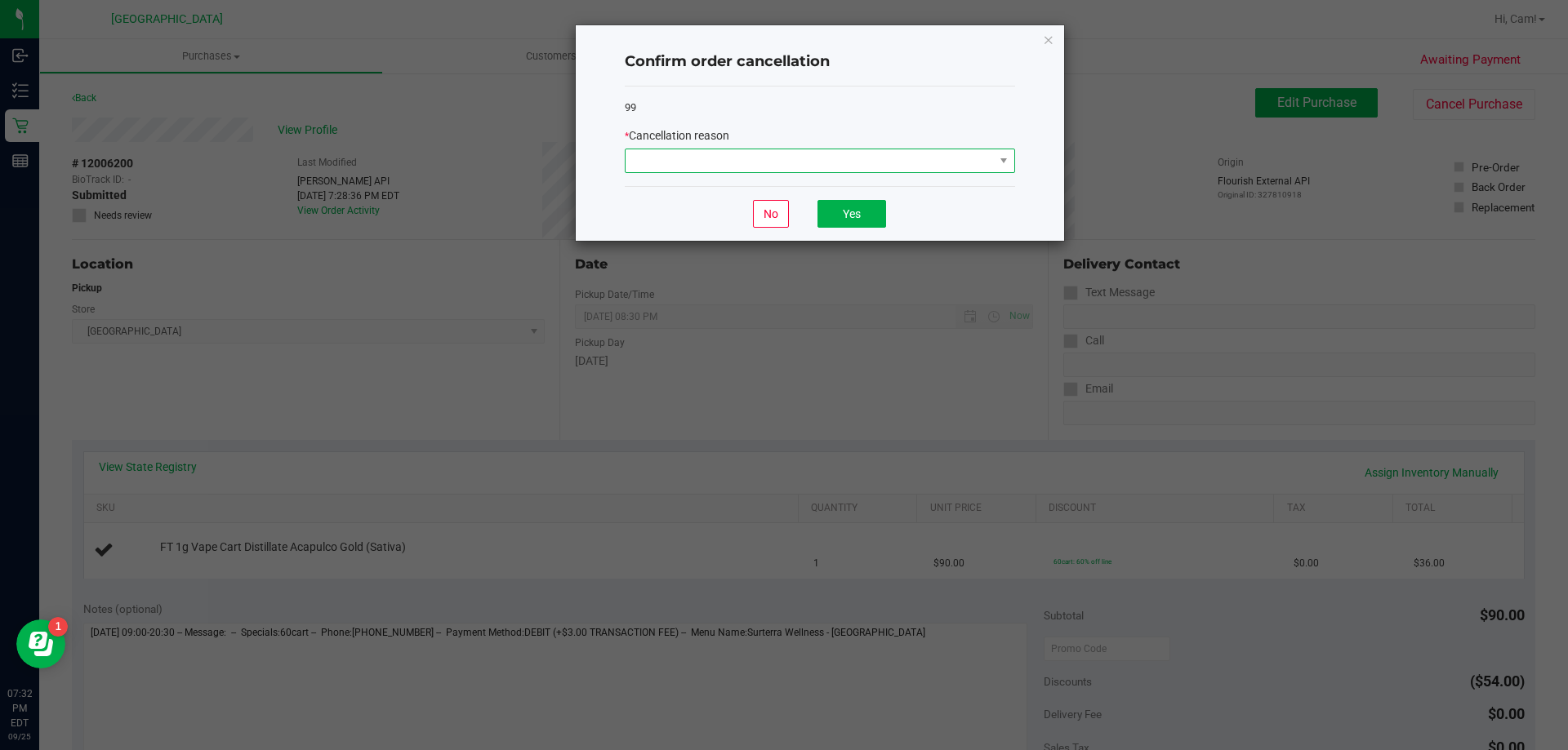
click at [886, 149] on span at bounding box center [819, 160] width 391 height 24
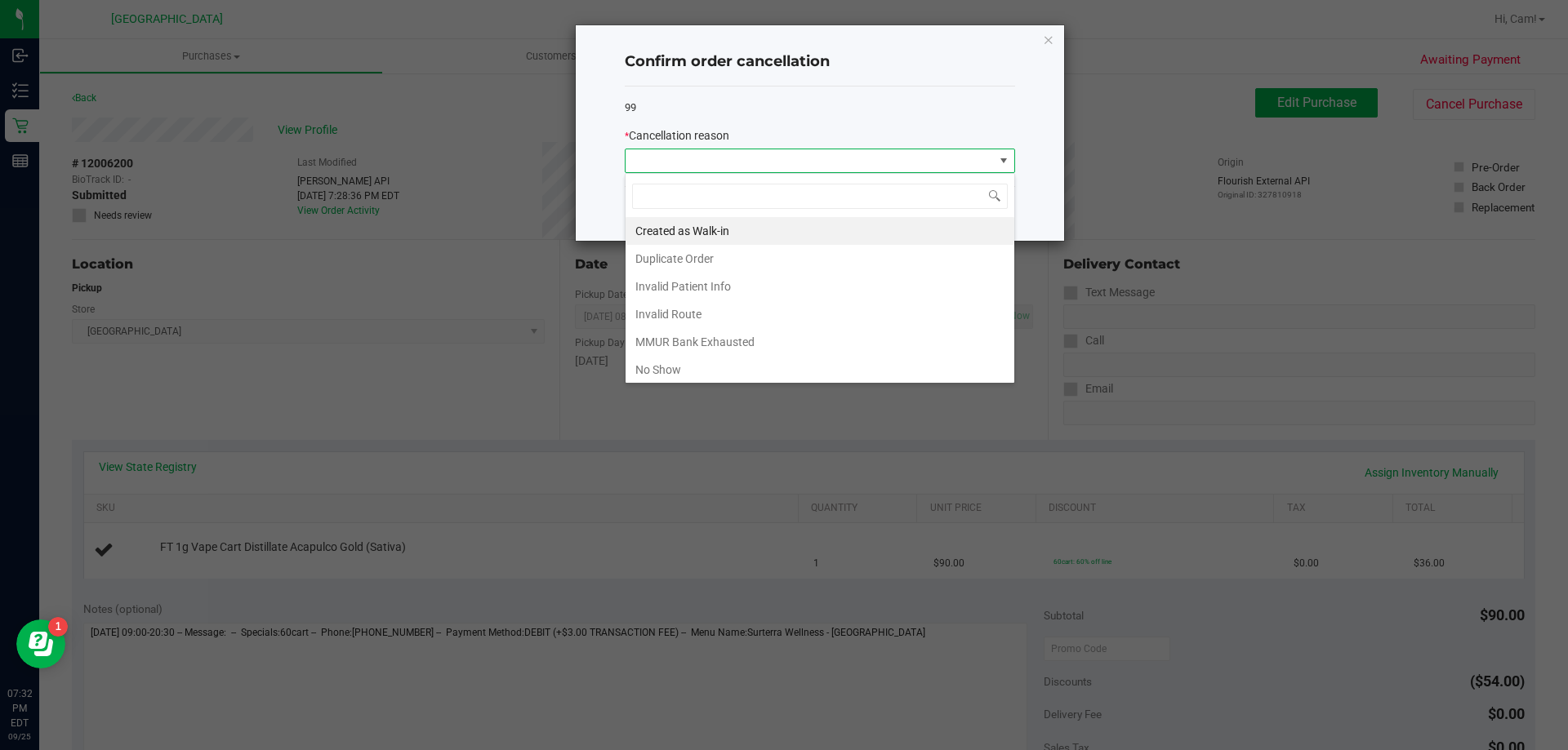
click at [886, 150] on span at bounding box center [809, 160] width 368 height 23
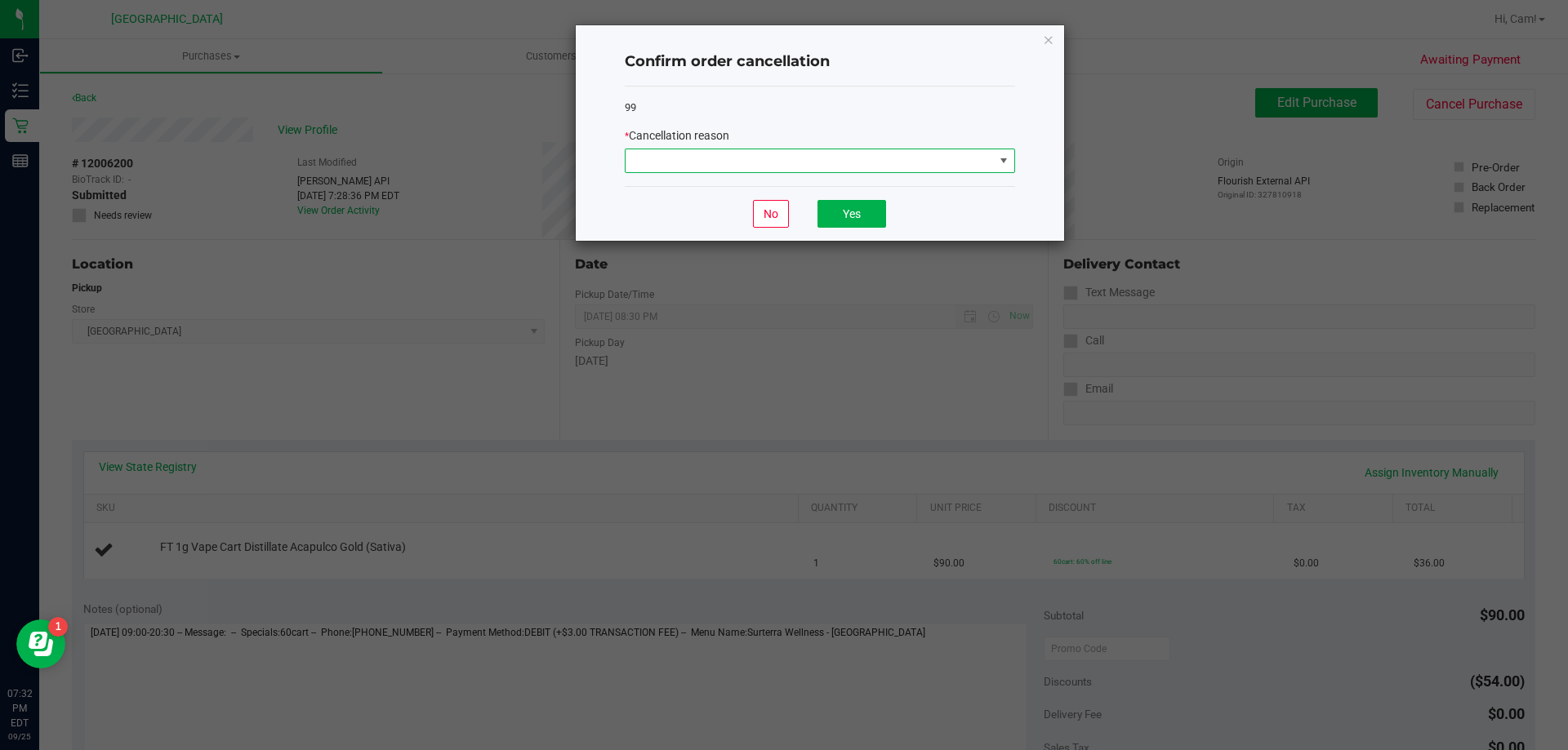
click at [762, 167] on span at bounding box center [809, 160] width 368 height 23
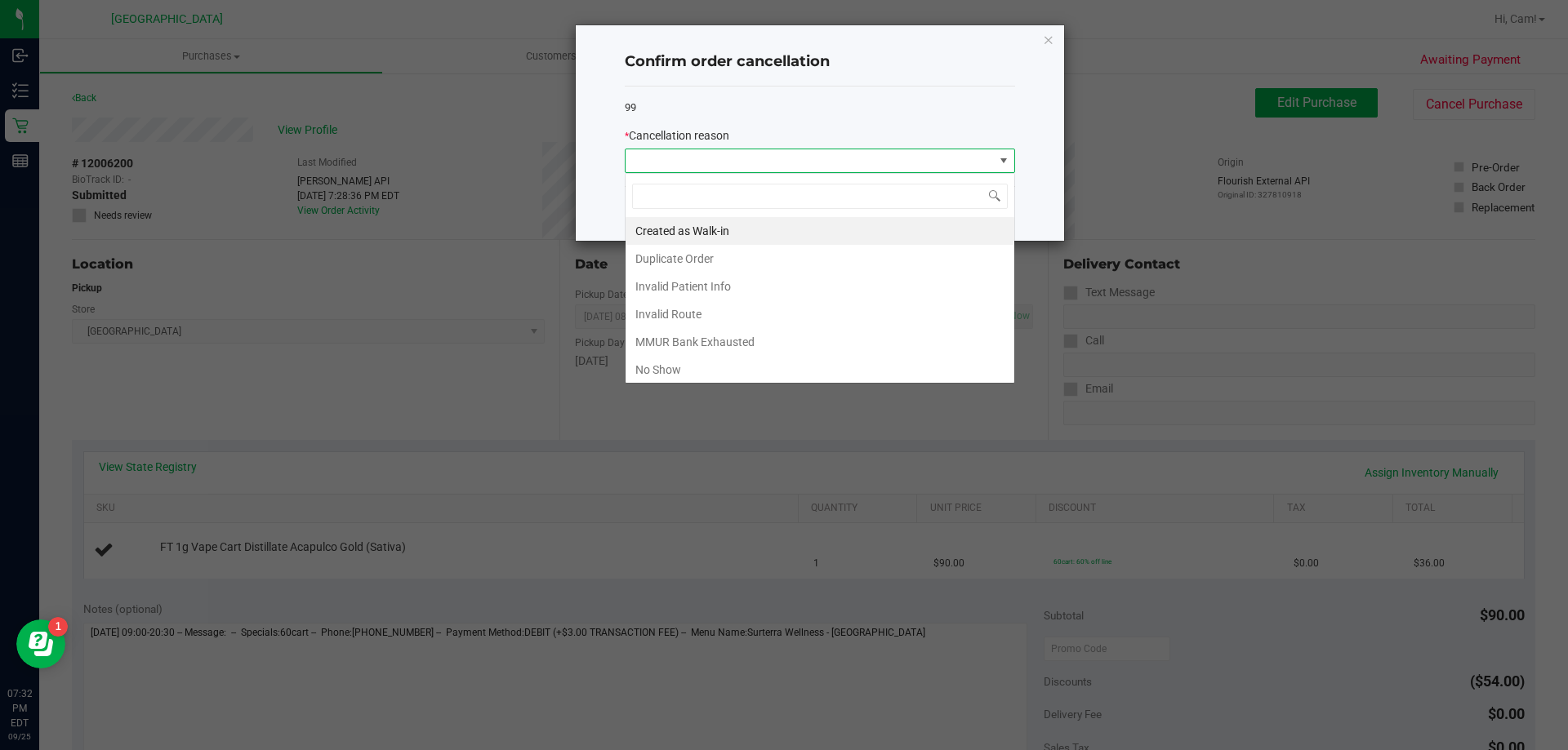
scroll to position [24, 391]
click at [740, 259] on li "Duplicate Order" at bounding box center [819, 258] width 389 height 28
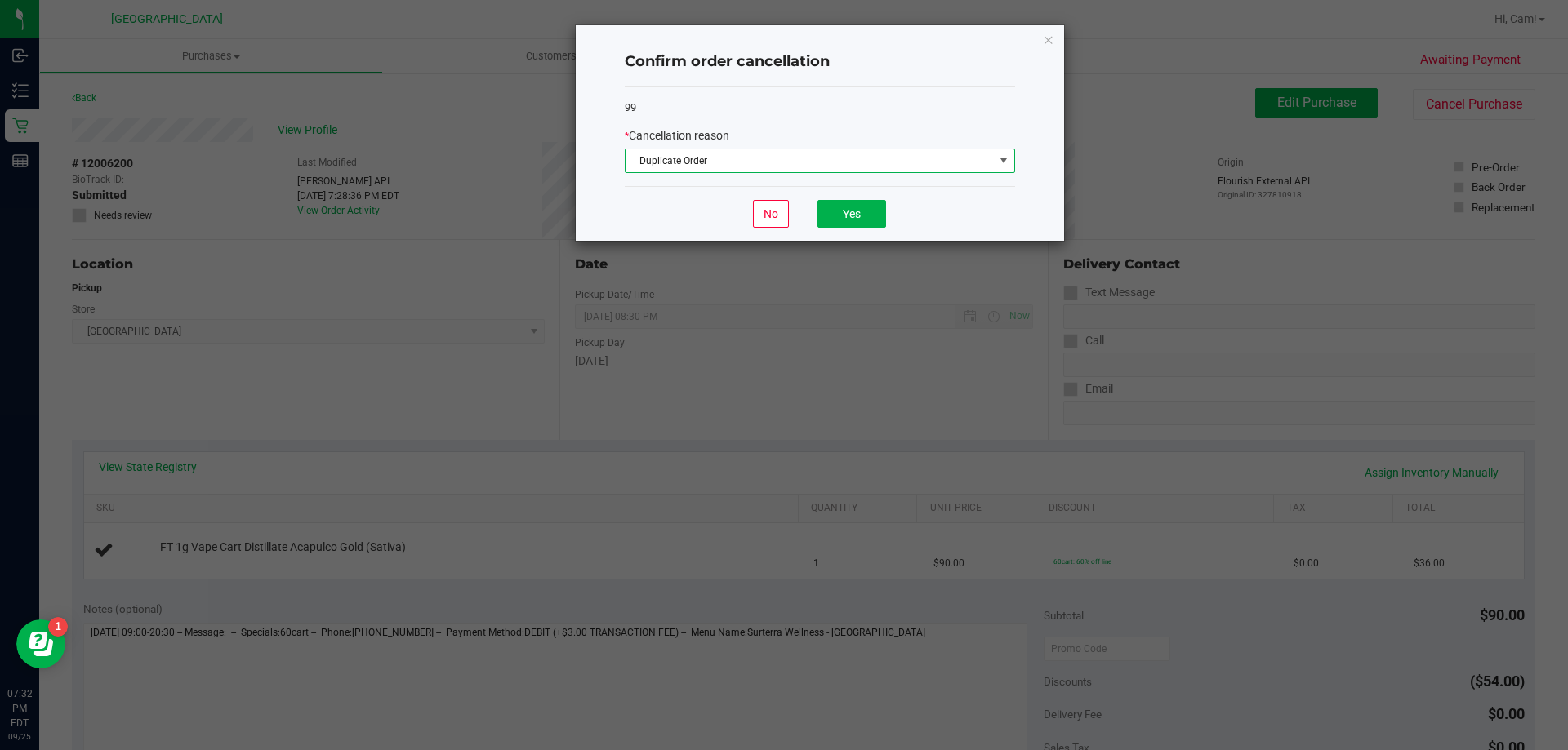
click at [862, 158] on span "Duplicate Order" at bounding box center [809, 160] width 368 height 23
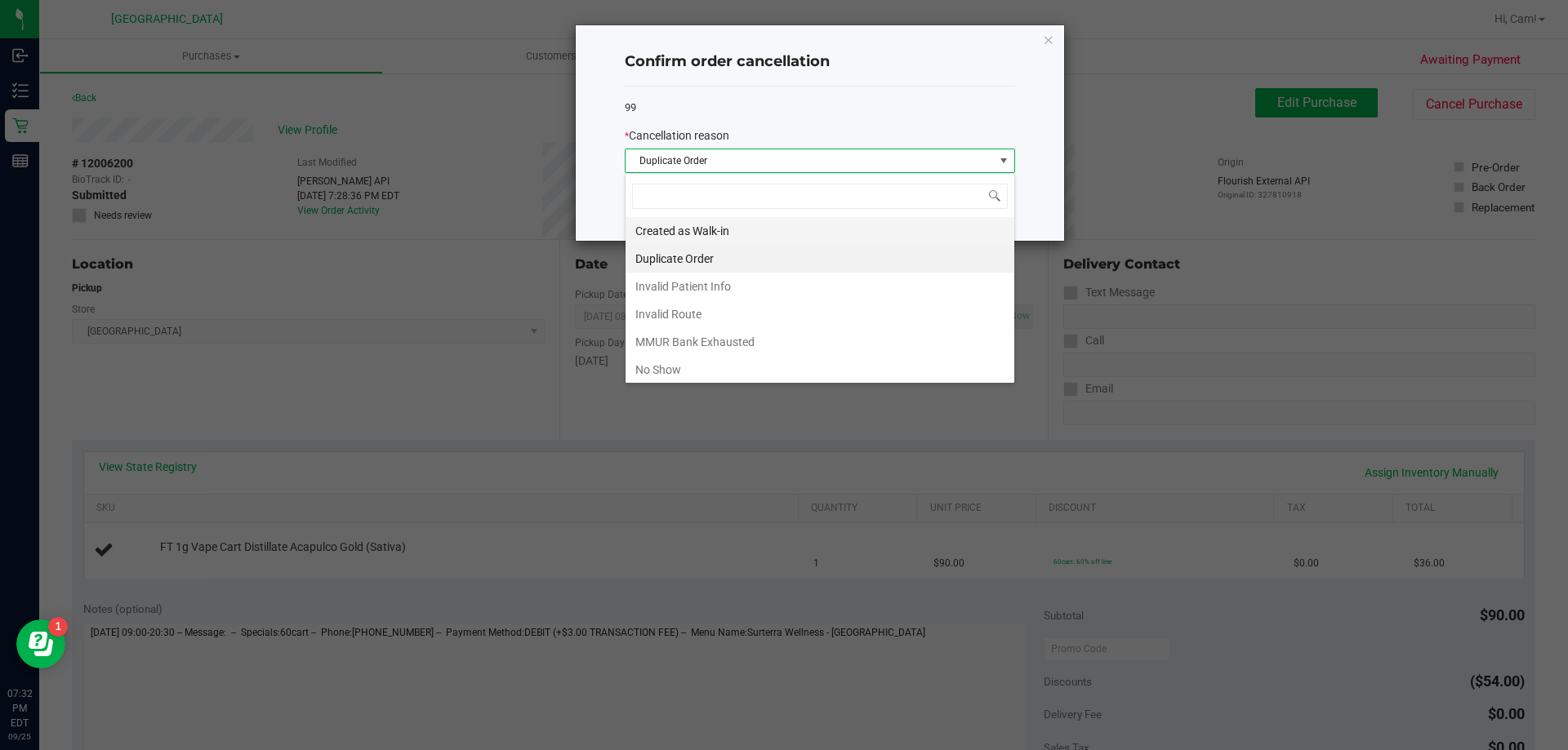
click at [686, 228] on li "Created as Walk-in" at bounding box center [819, 231] width 389 height 28
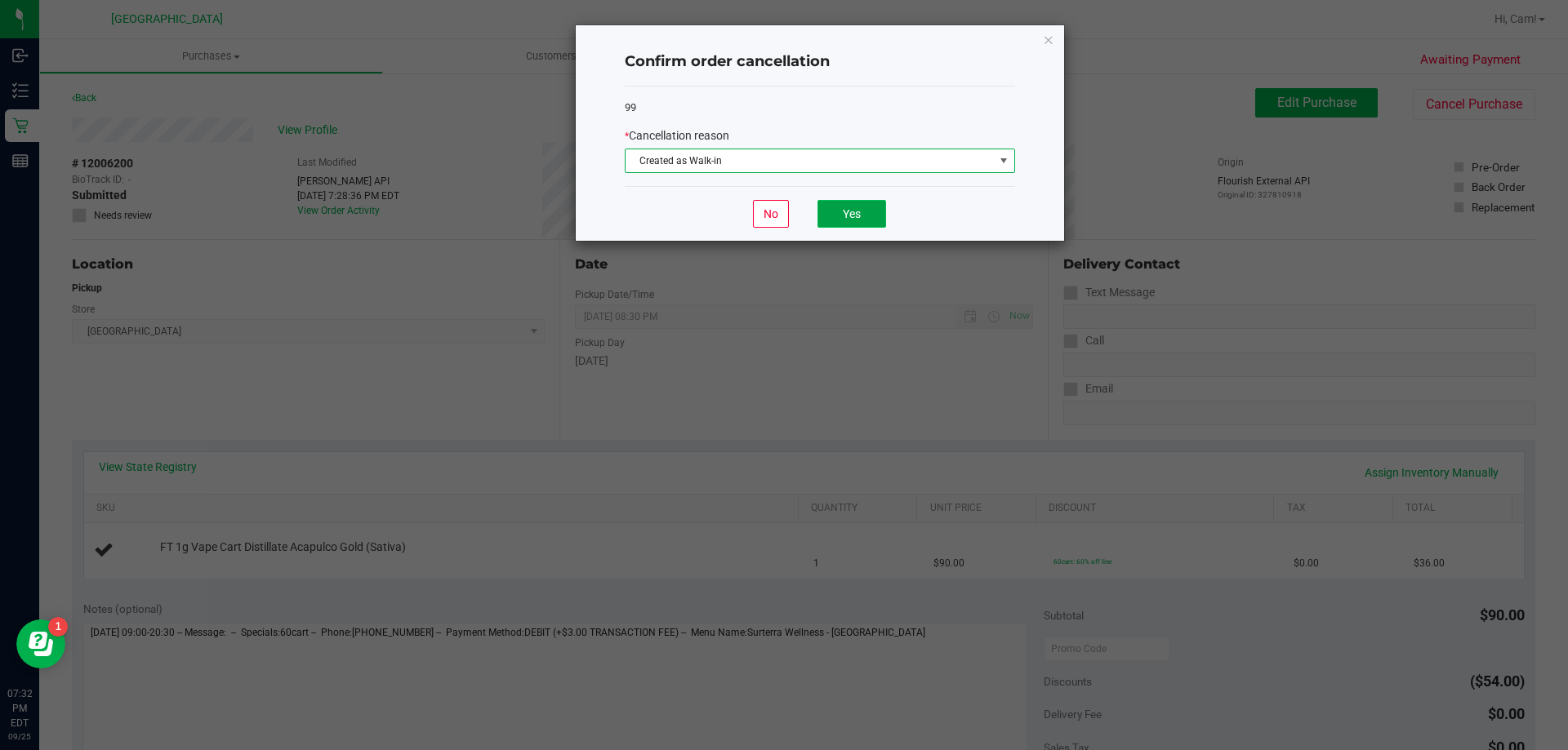
click at [855, 210] on button "Yes" at bounding box center [852, 214] width 69 height 28
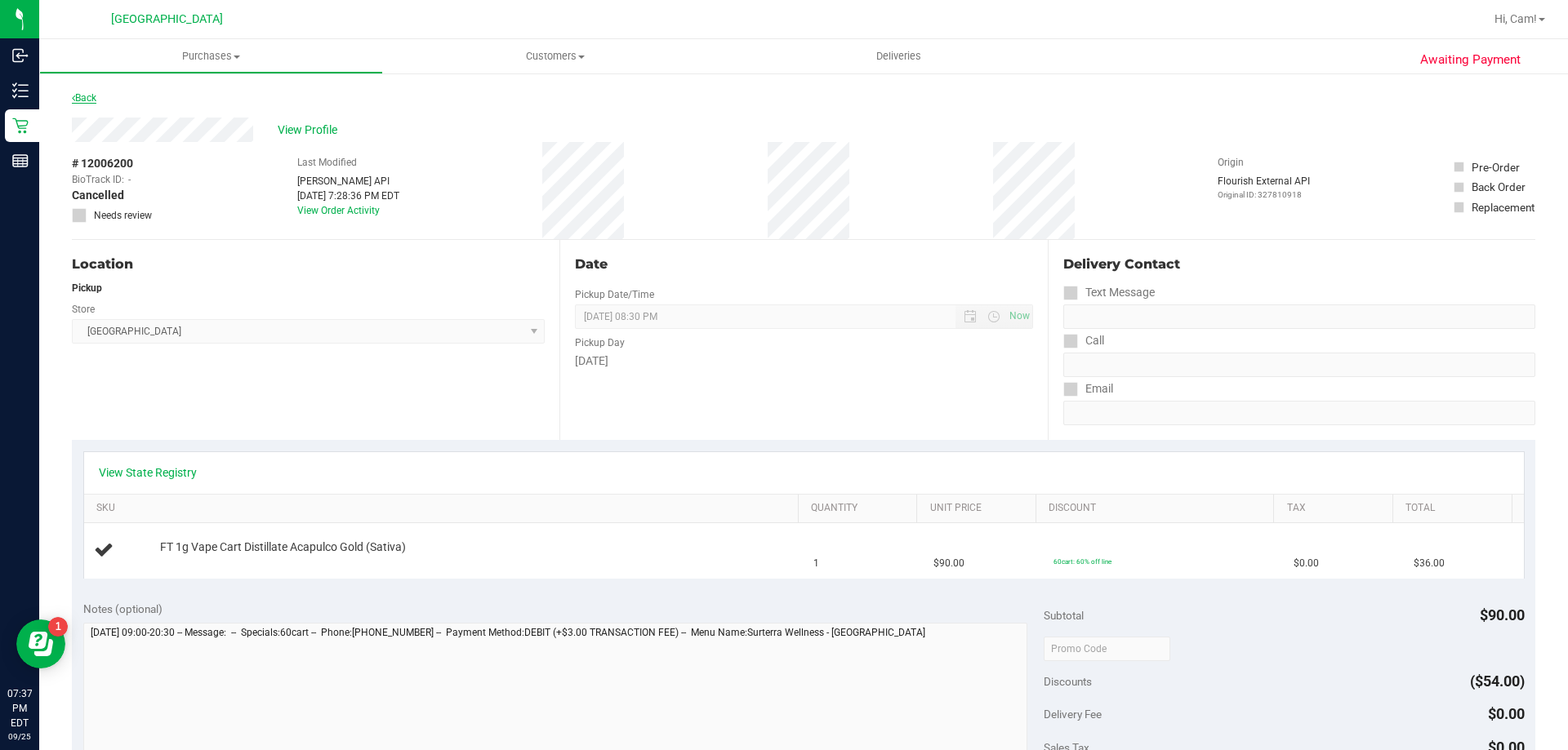
click at [85, 99] on link "Back" at bounding box center [83, 98] width 24 height 12
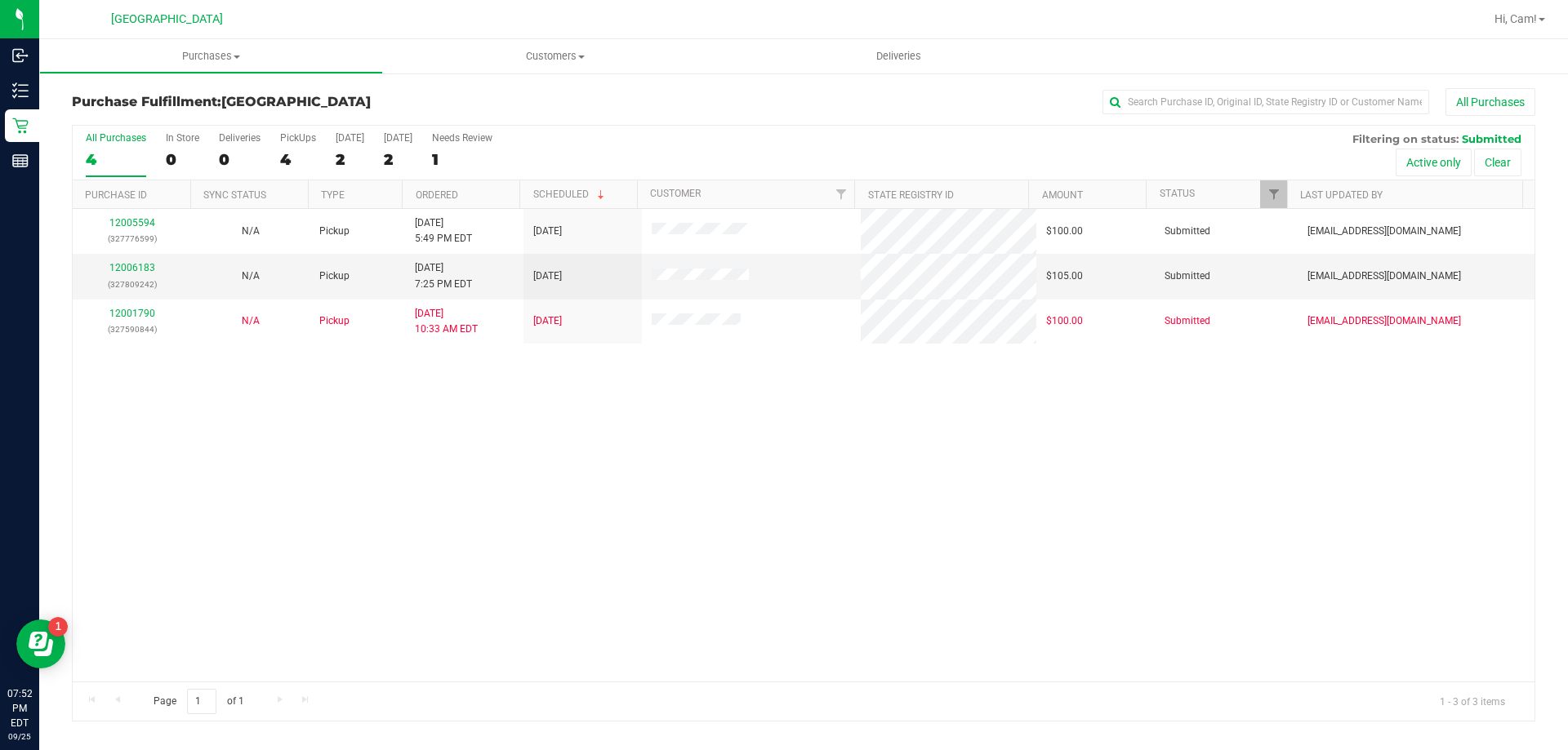
click at [488, 498] on div "12005594 (327776599) N/A Pickup [DATE] 5:49 PM EDT 9/26/2025 $100.00 Submitted …" at bounding box center [803, 446] width 1462 height 473
click at [750, 531] on div "12005594 (327776599) N/A Pickup [DATE] 5:49 PM EDT 9/26/2025 $100.00 Submitted …" at bounding box center [803, 446] width 1462 height 473
click at [146, 266] on link "12006183" at bounding box center [132, 267] width 45 height 12
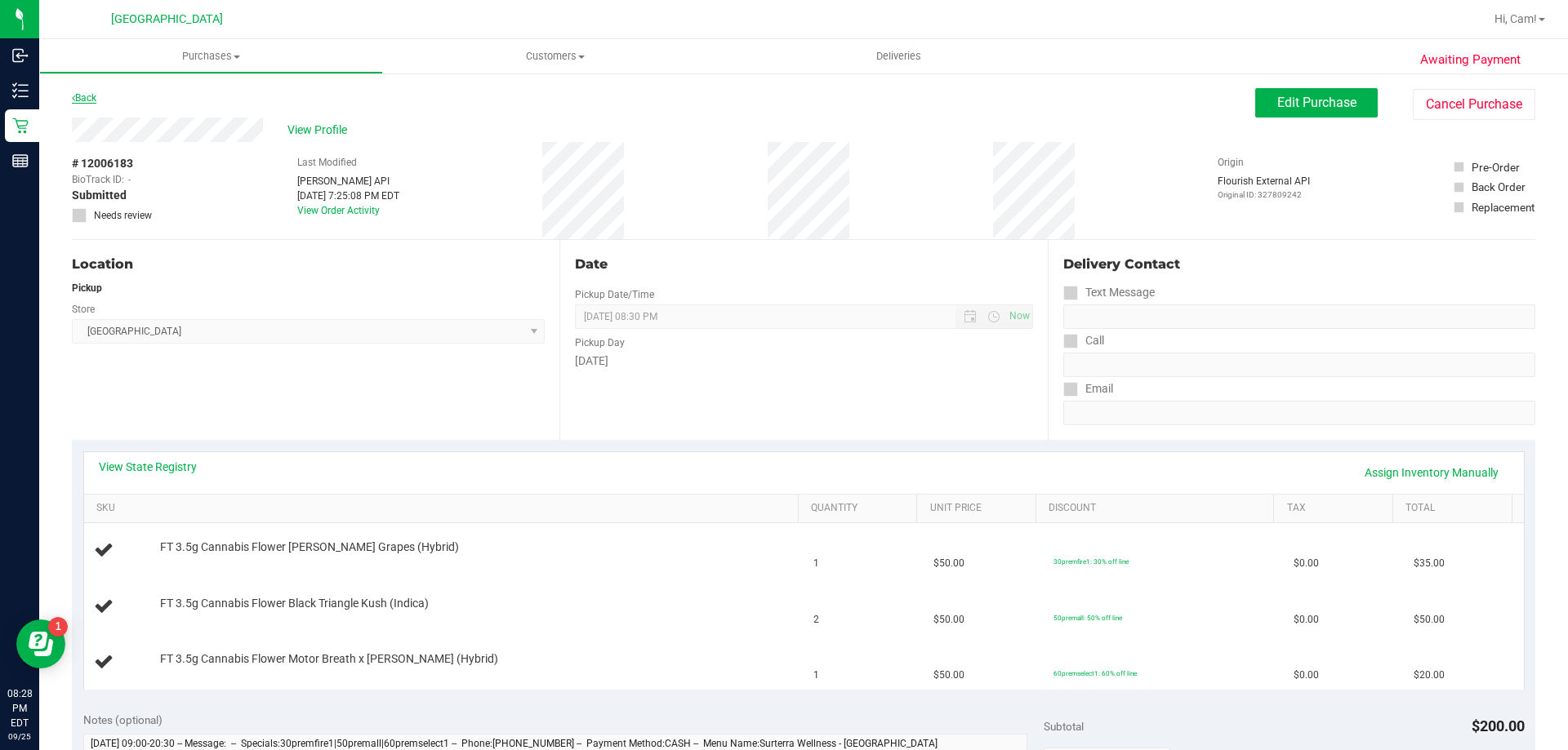
click at [90, 99] on link "Back" at bounding box center [83, 98] width 24 height 12
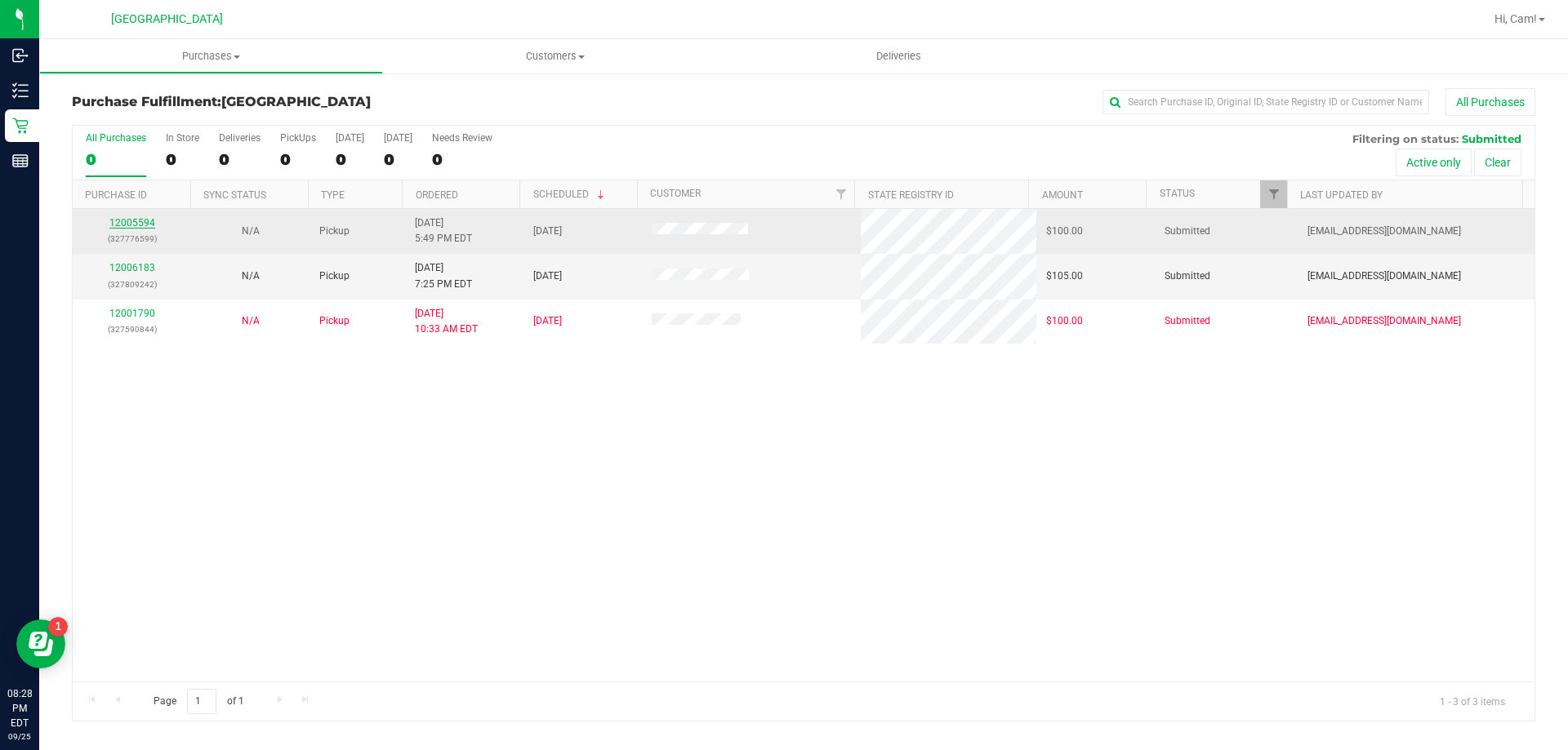
click at [149, 224] on link "12005594" at bounding box center [132, 223] width 45 height 12
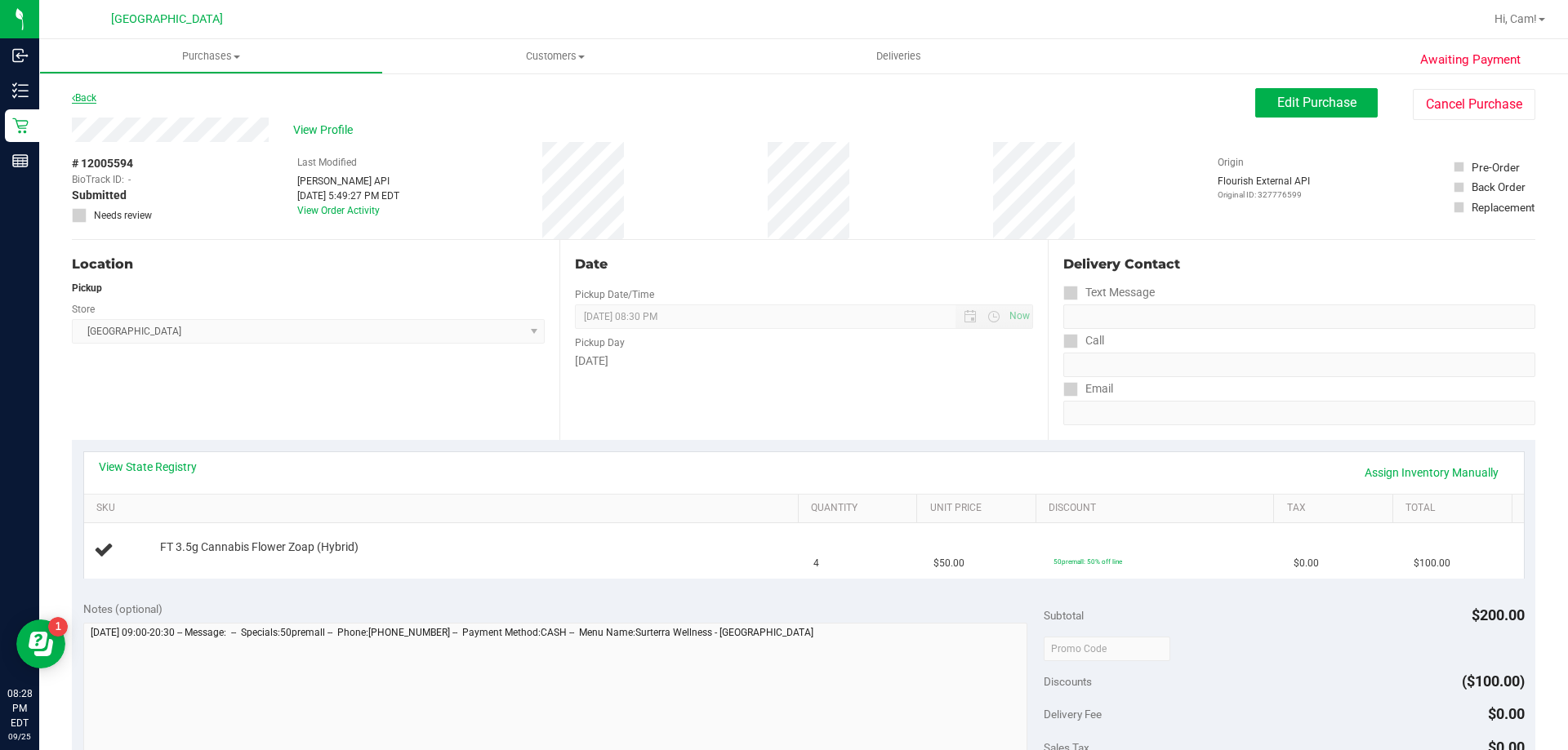
click at [87, 103] on link "Back" at bounding box center [83, 98] width 24 height 12
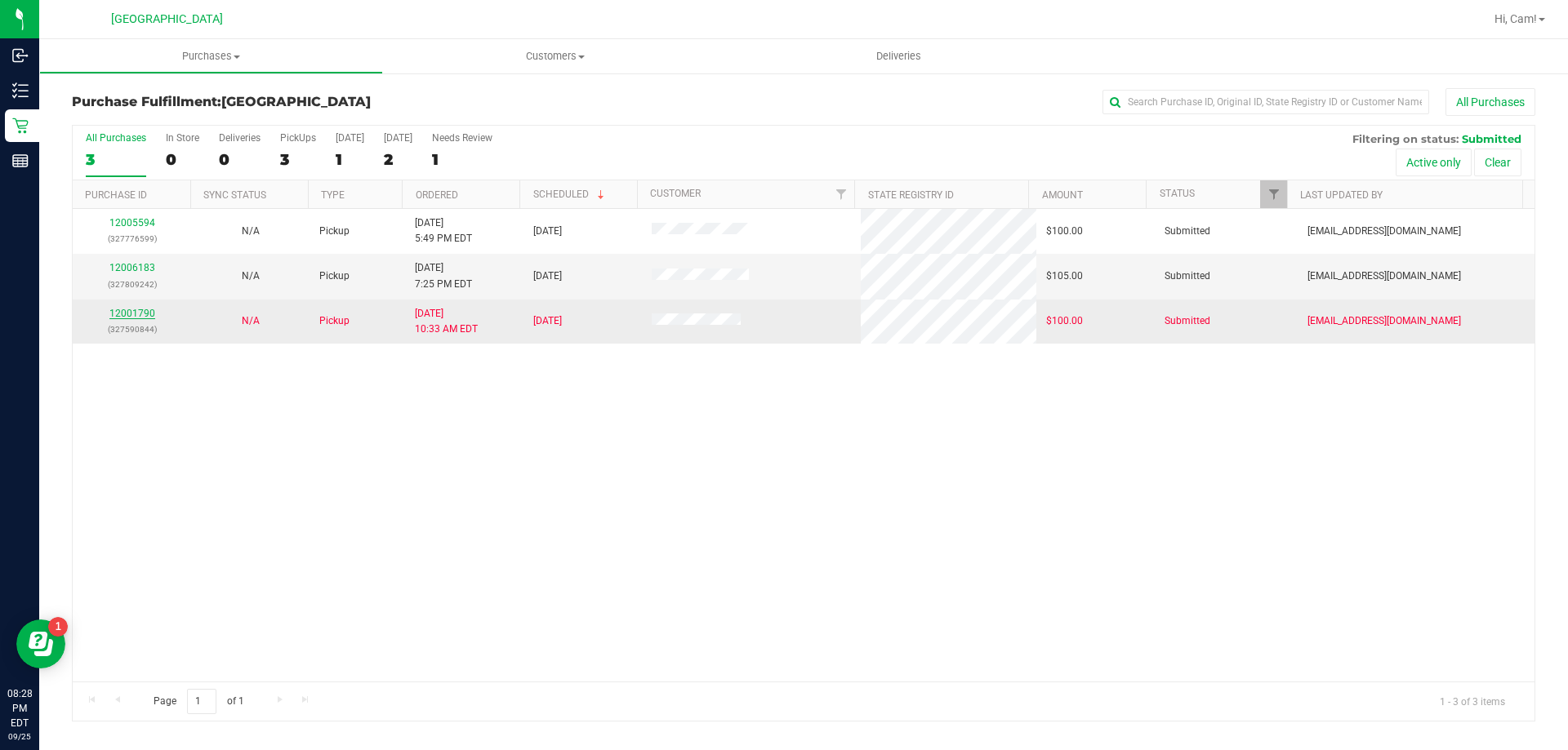
click at [141, 312] on link "12001790" at bounding box center [132, 313] width 45 height 12
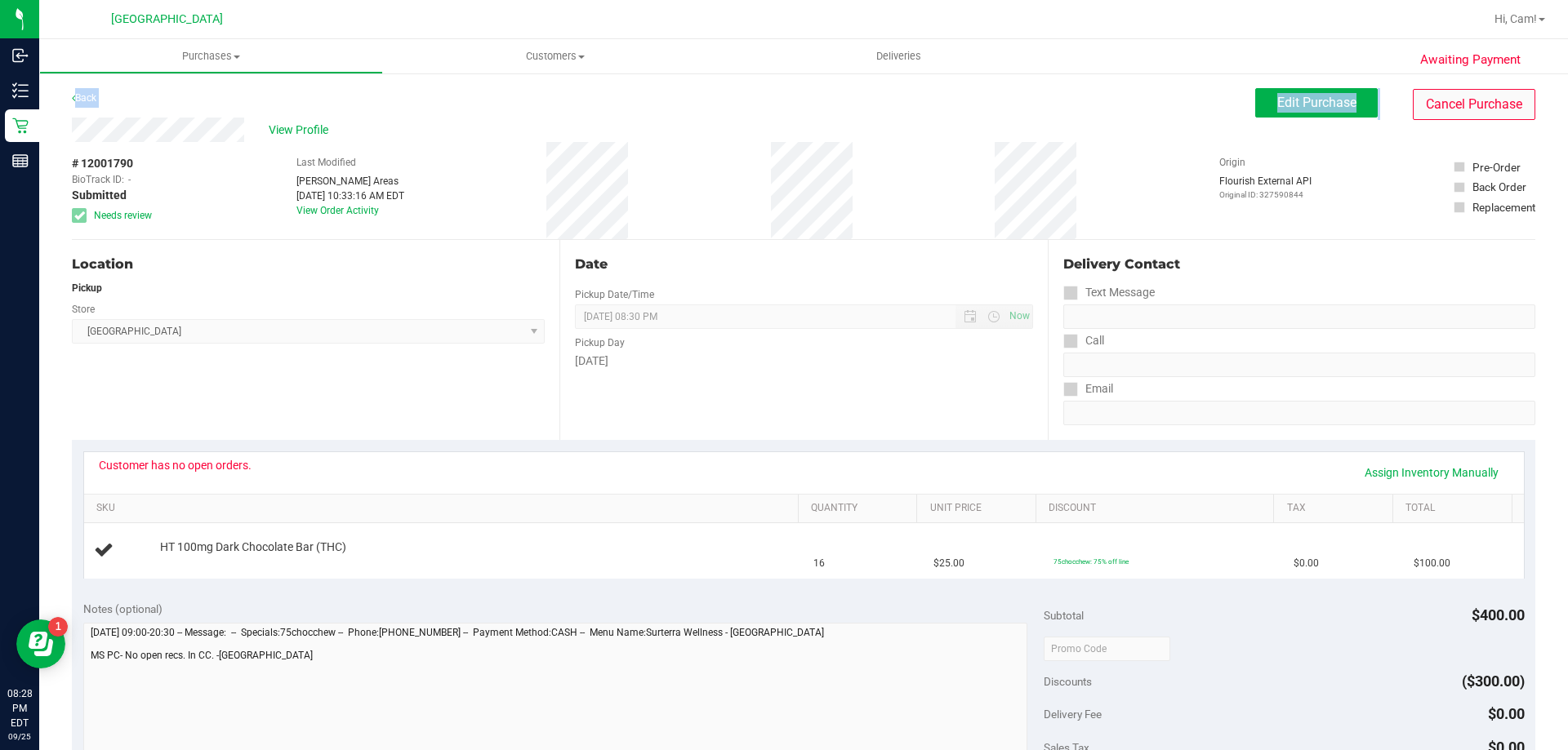
click at [1483, 89] on div "Awaiting Payment Back Edit Purchase Cancel Purchase View Profile # 12001790 Bio…" at bounding box center [803, 683] width 1528 height 1224
click at [1483, 91] on button "Cancel Purchase" at bounding box center [1474, 104] width 122 height 31
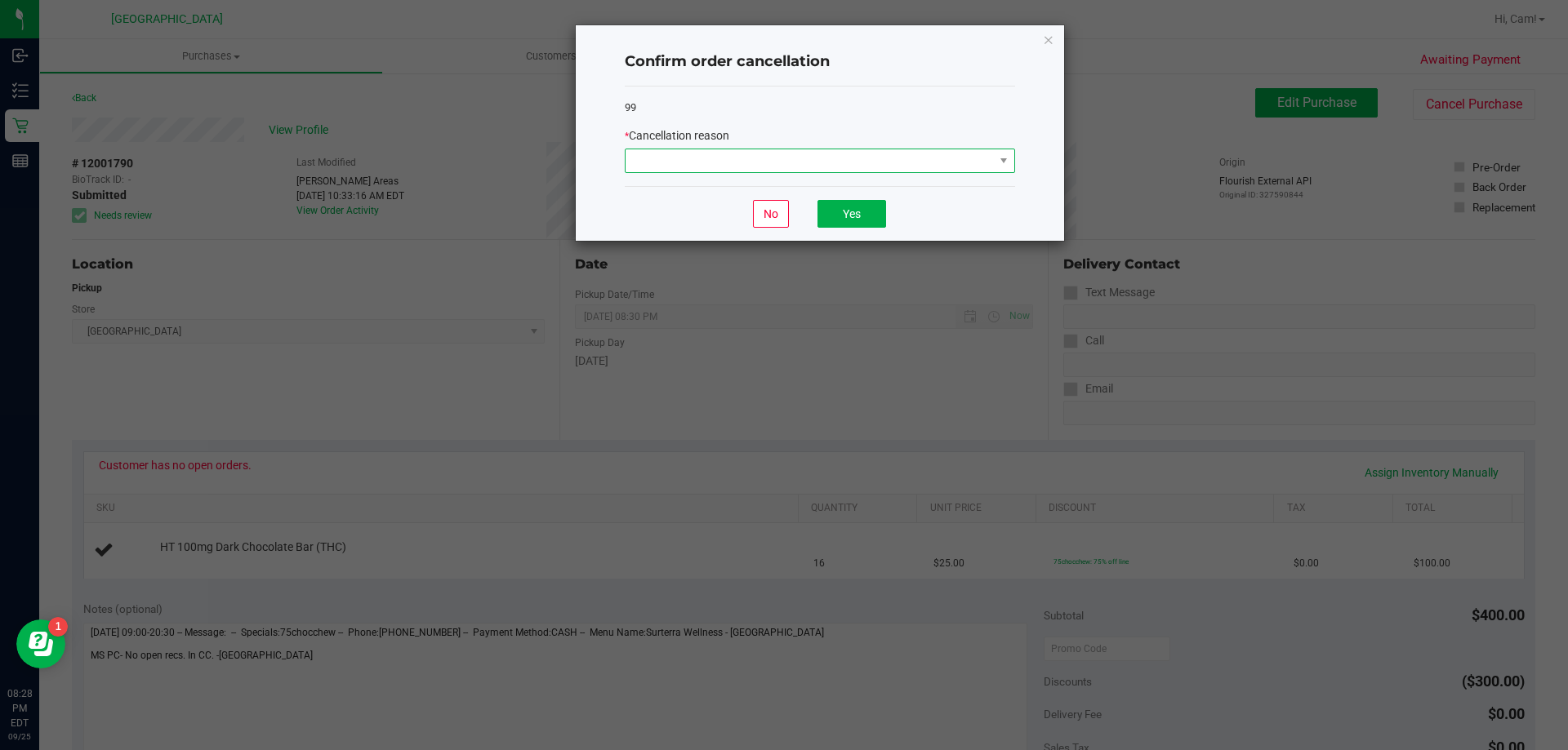
click at [797, 161] on span at bounding box center [809, 160] width 368 height 23
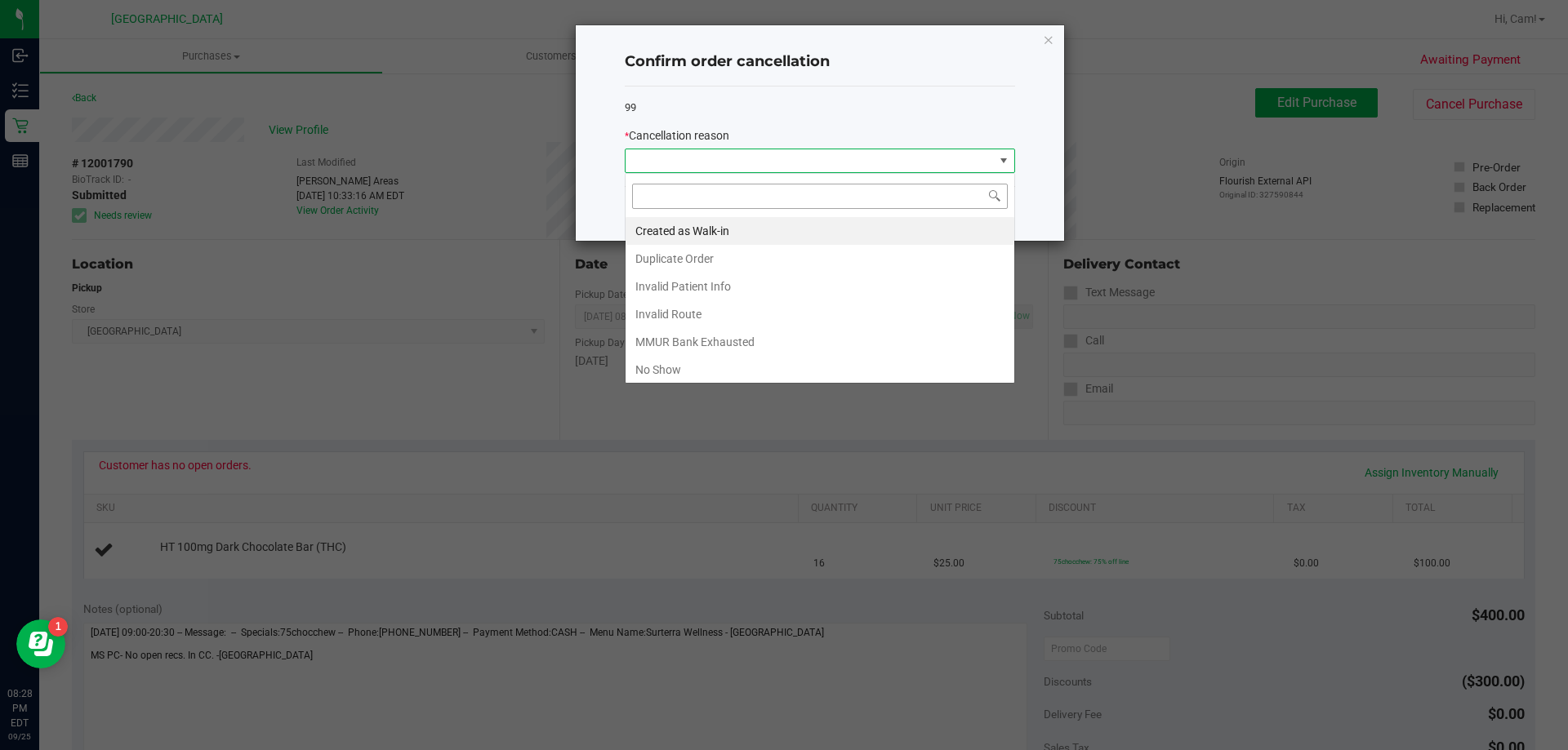
scroll to position [24, 391]
click at [795, 233] on li "Created as Walk-in" at bounding box center [819, 231] width 389 height 28
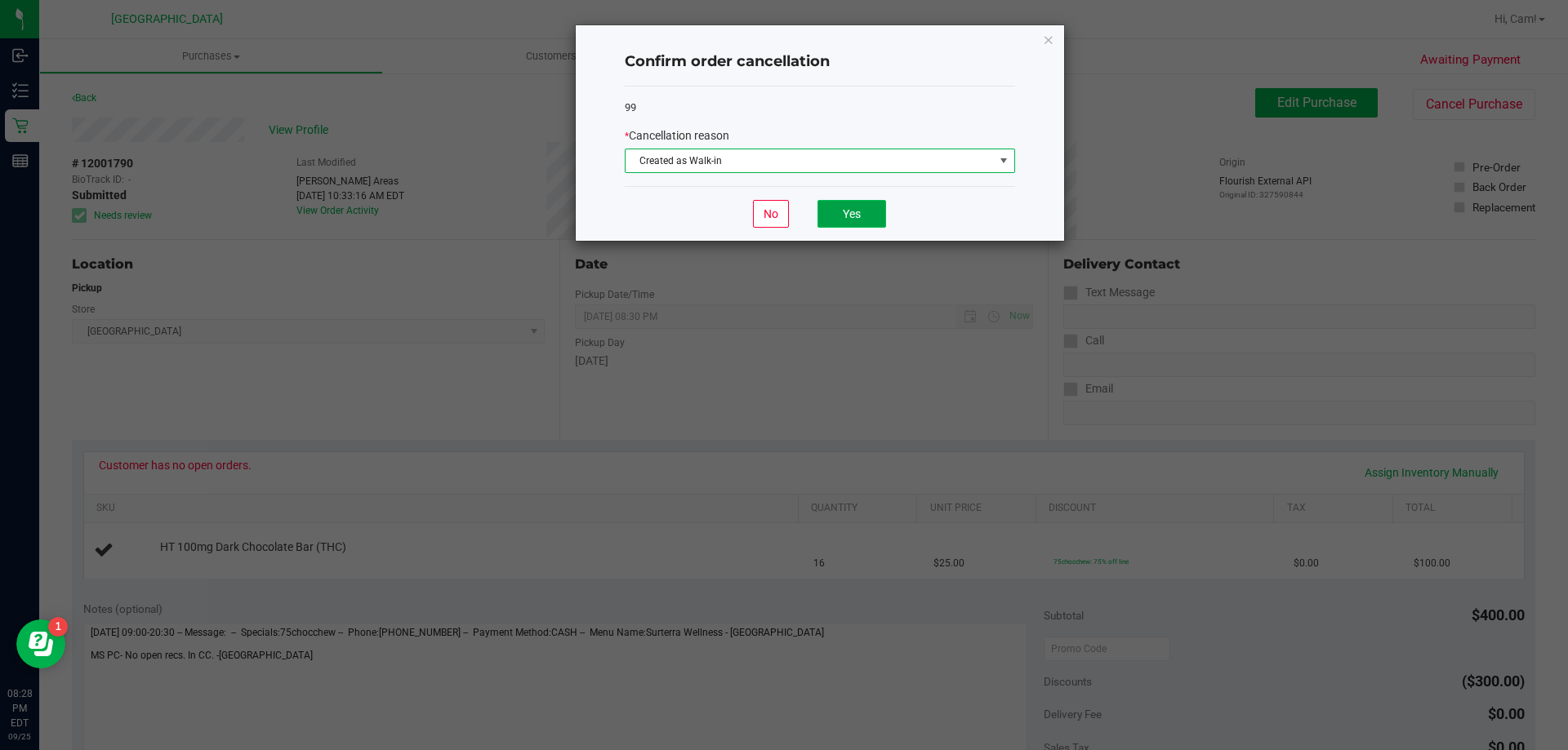
click at [845, 217] on button "Yes" at bounding box center [852, 214] width 69 height 28
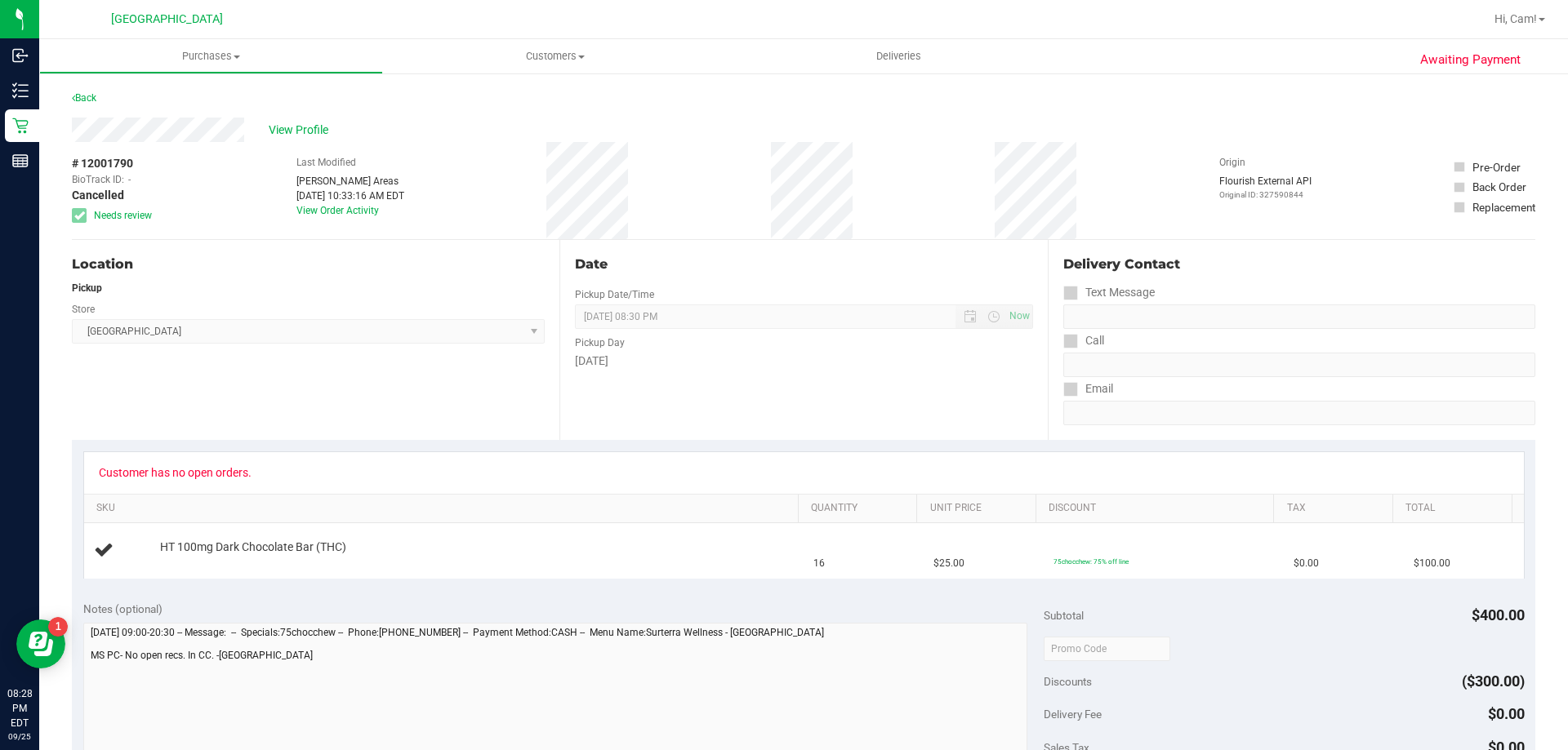
click at [102, 96] on div "Back" at bounding box center [803, 102] width 1463 height 29
click at [101, 96] on div "Back" at bounding box center [803, 102] width 1463 height 29
click at [96, 95] on link "Back" at bounding box center [83, 98] width 24 height 12
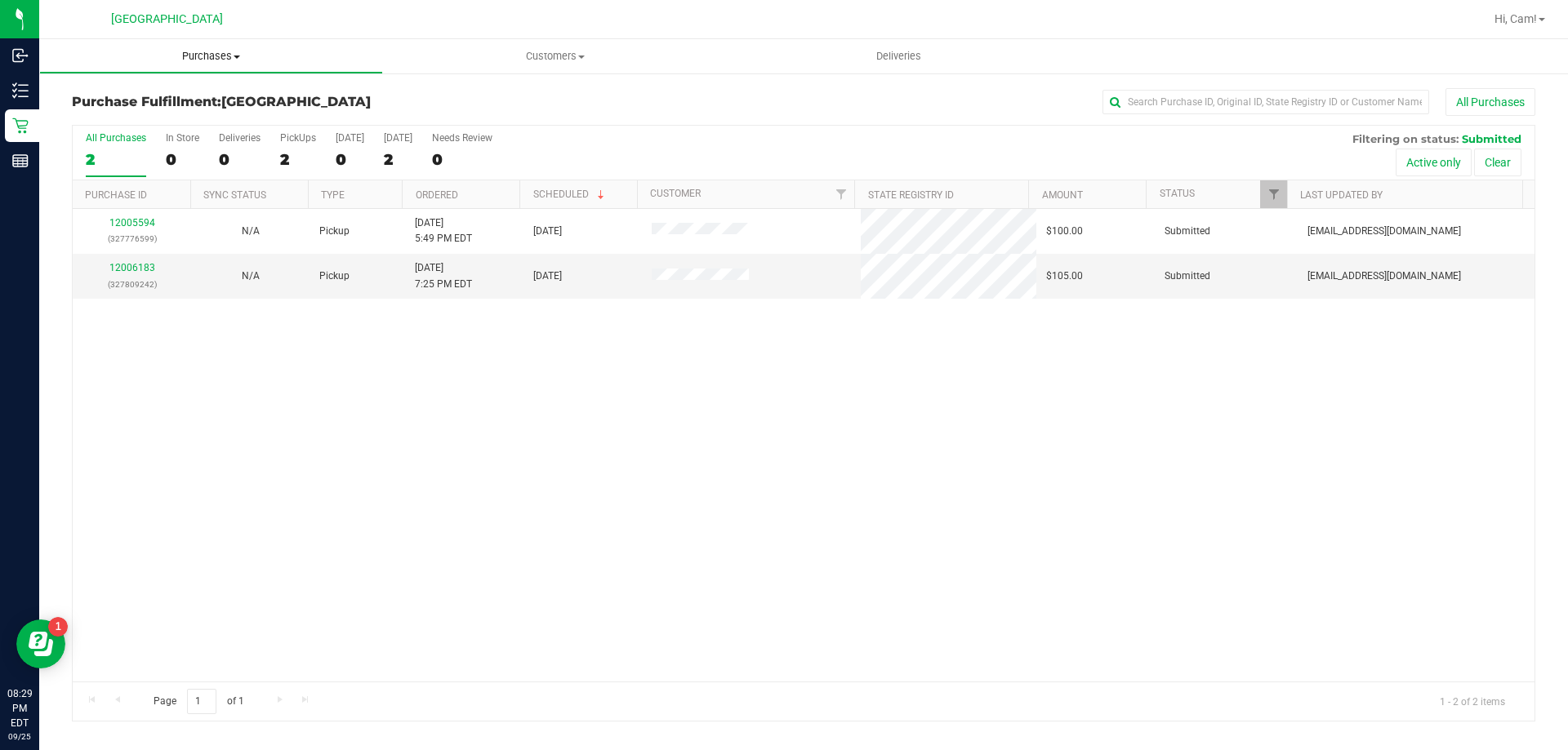
click at [237, 61] on span "Purchases" at bounding box center [210, 56] width 342 height 14
click at [200, 130] on li "All purchases" at bounding box center [210, 138] width 344 height 20
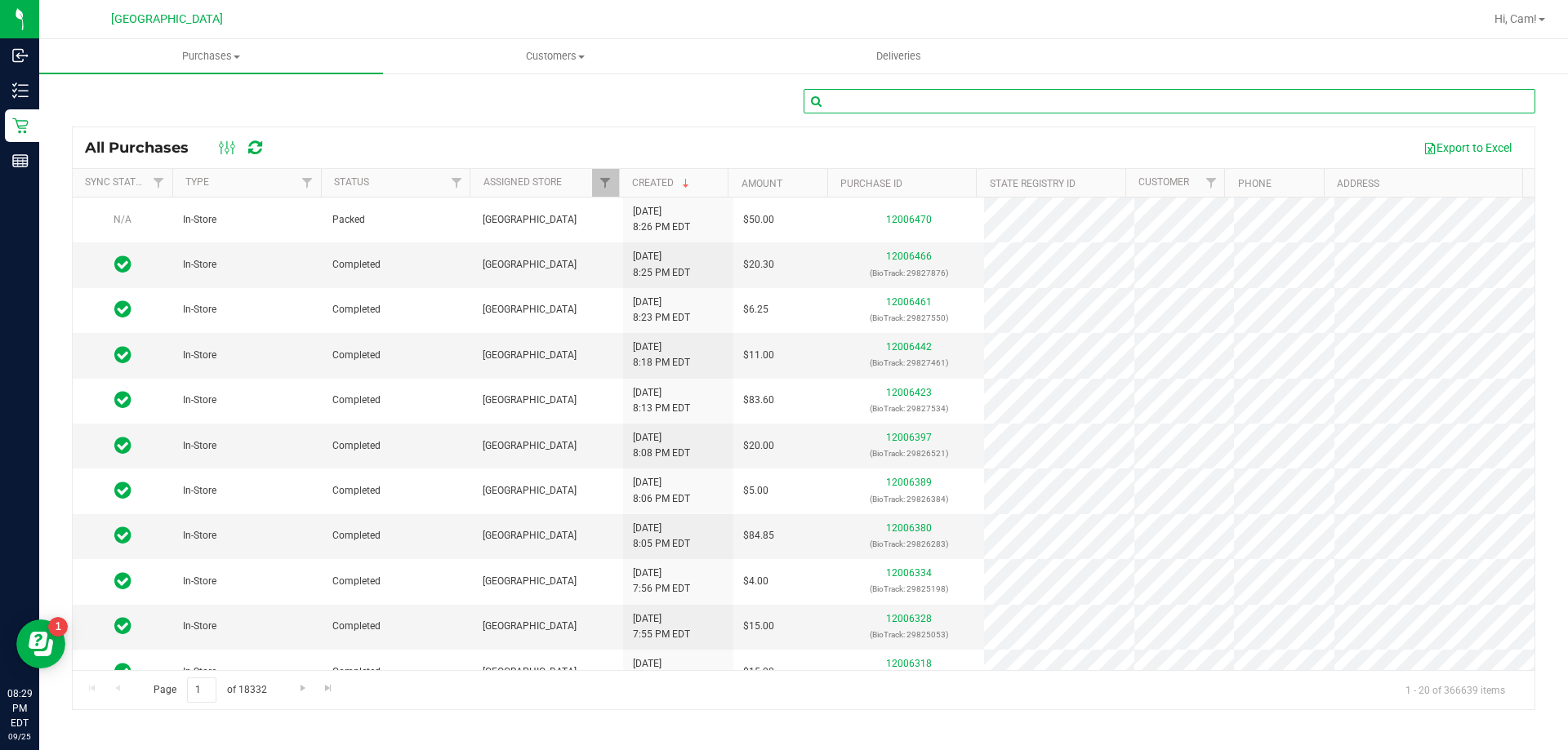
click at [956, 95] on input "text" at bounding box center [1168, 101] width 731 height 24
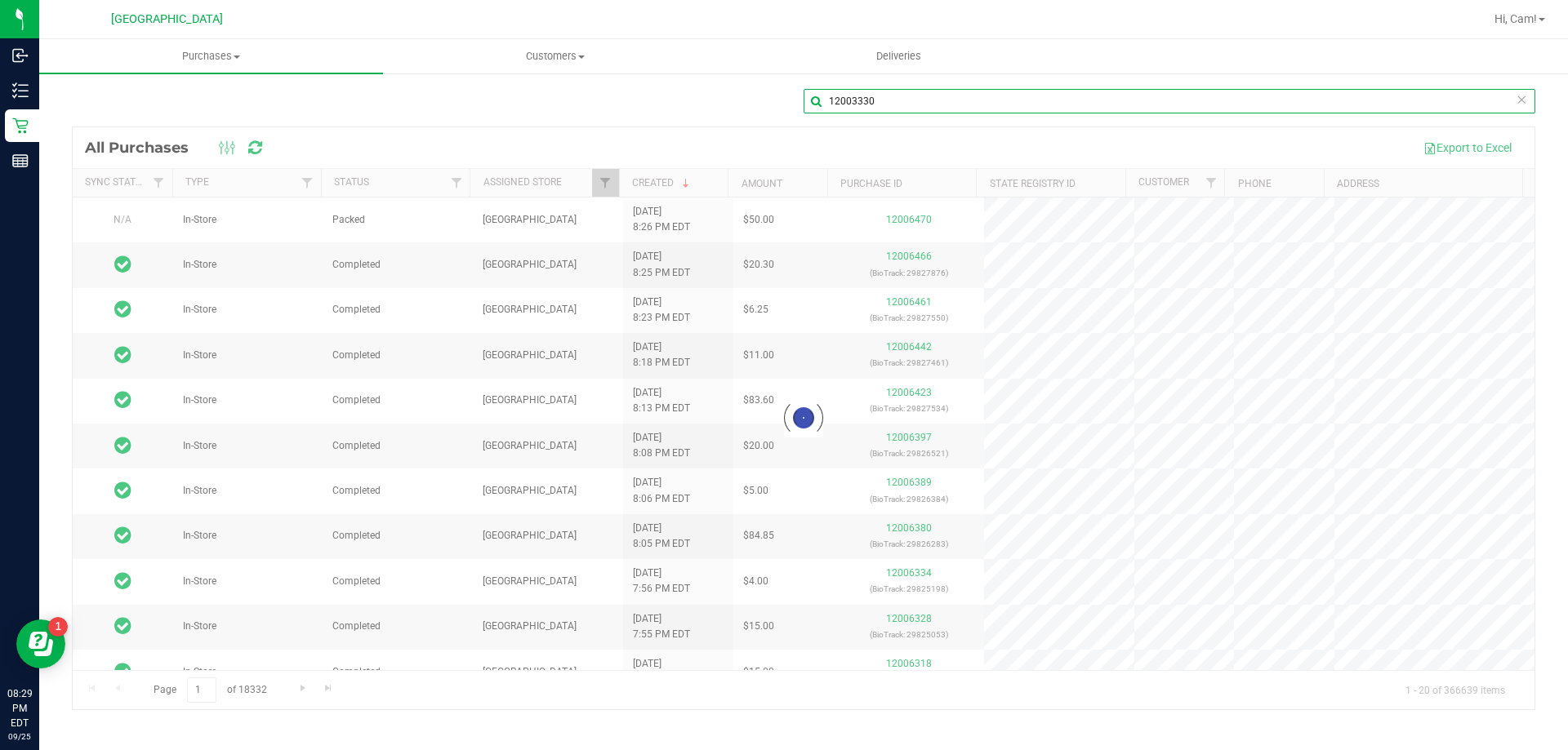
type input "12003330"
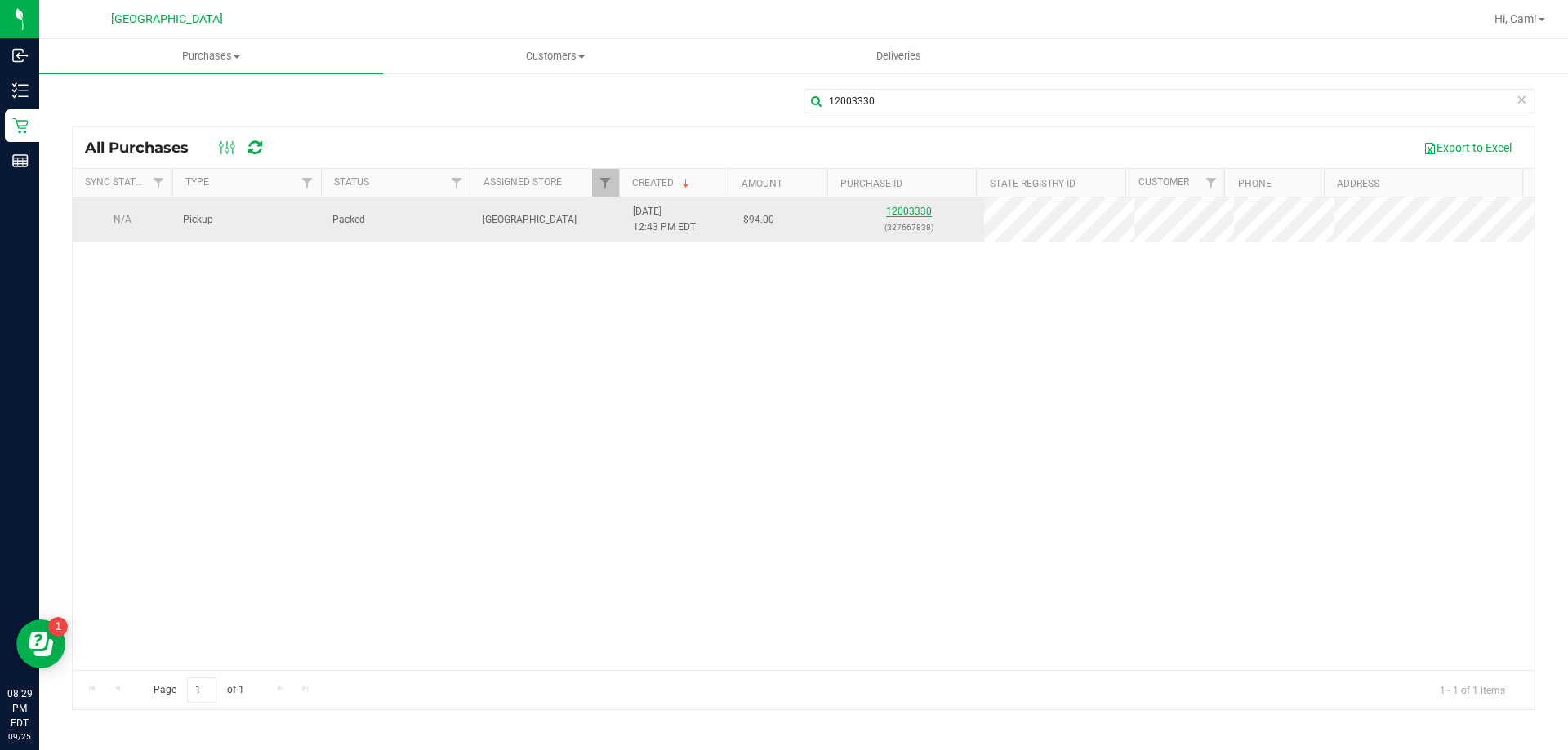
click at [890, 216] on link "12003330" at bounding box center [908, 211] width 45 height 12
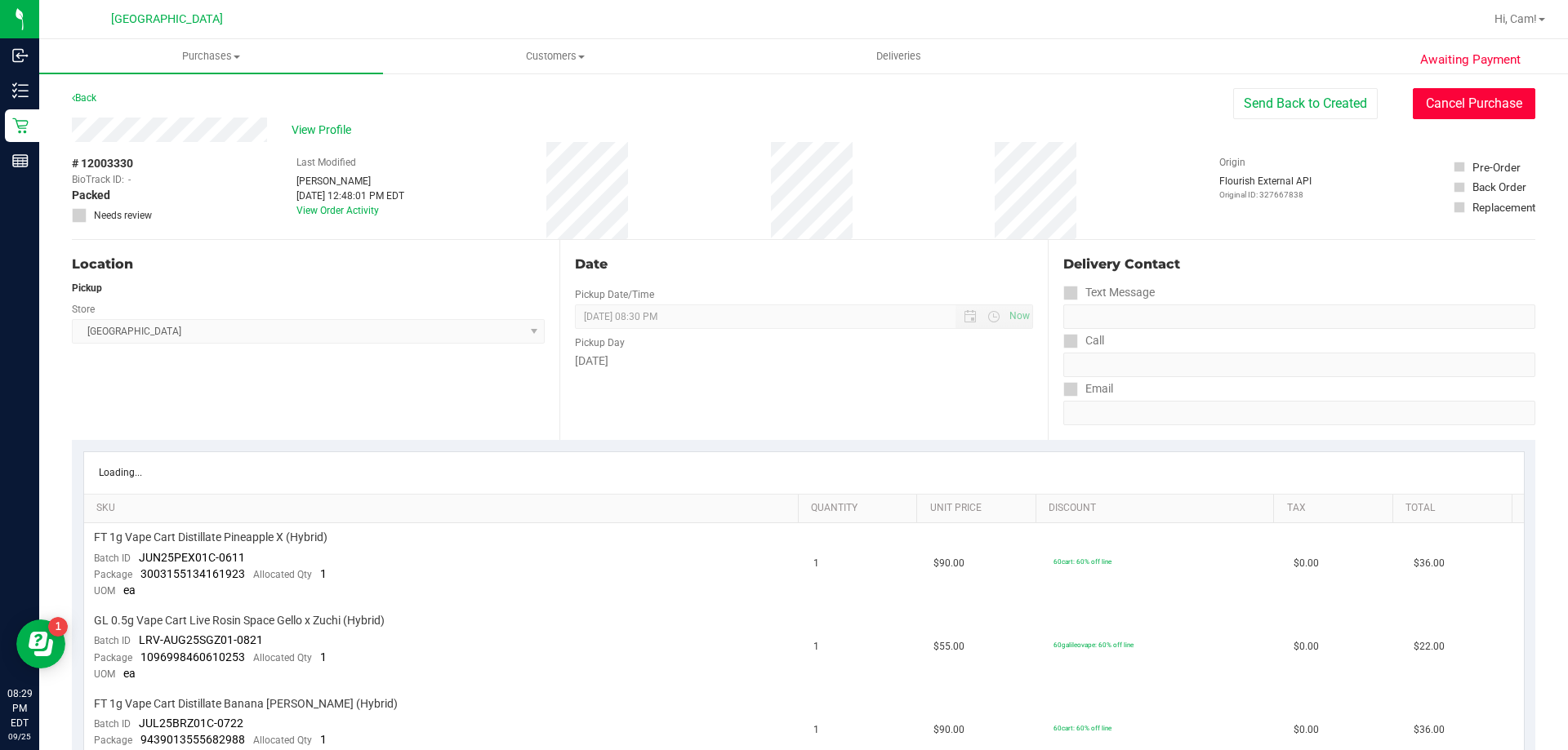
click at [1451, 106] on button "Cancel Purchase" at bounding box center [1474, 103] width 122 height 31
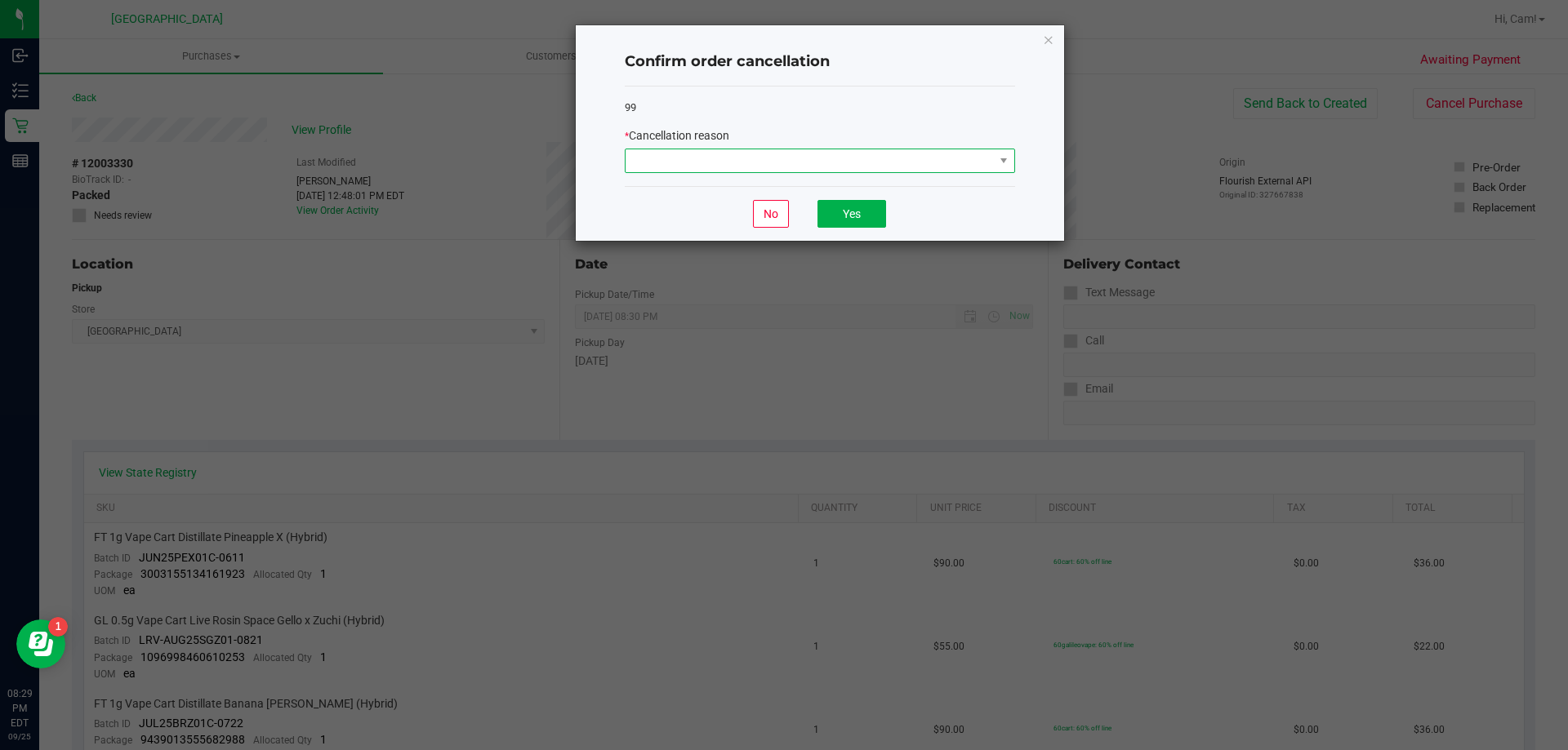
click at [680, 153] on span at bounding box center [809, 160] width 368 height 23
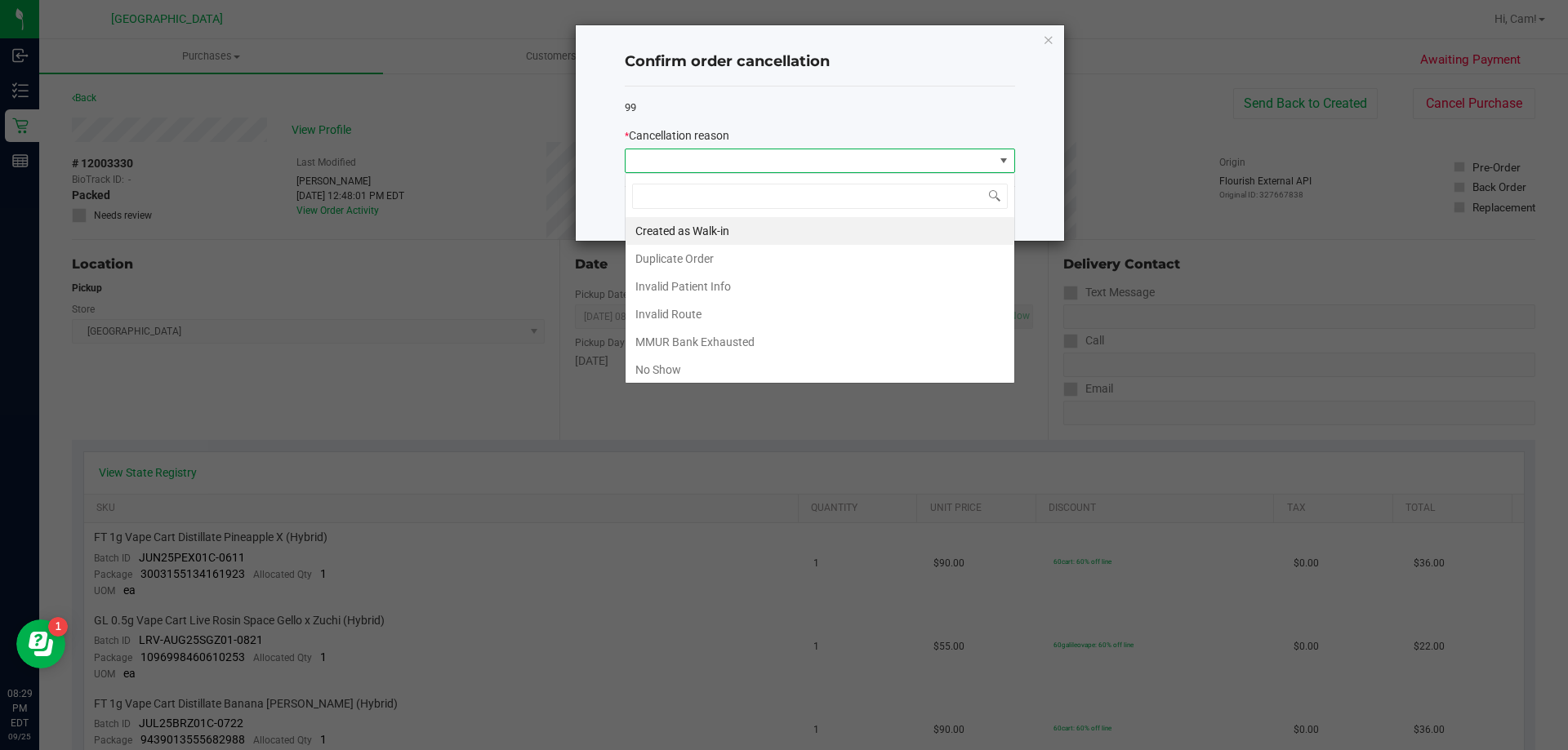
scroll to position [24, 391]
click at [713, 371] on li "No Show" at bounding box center [819, 370] width 389 height 28
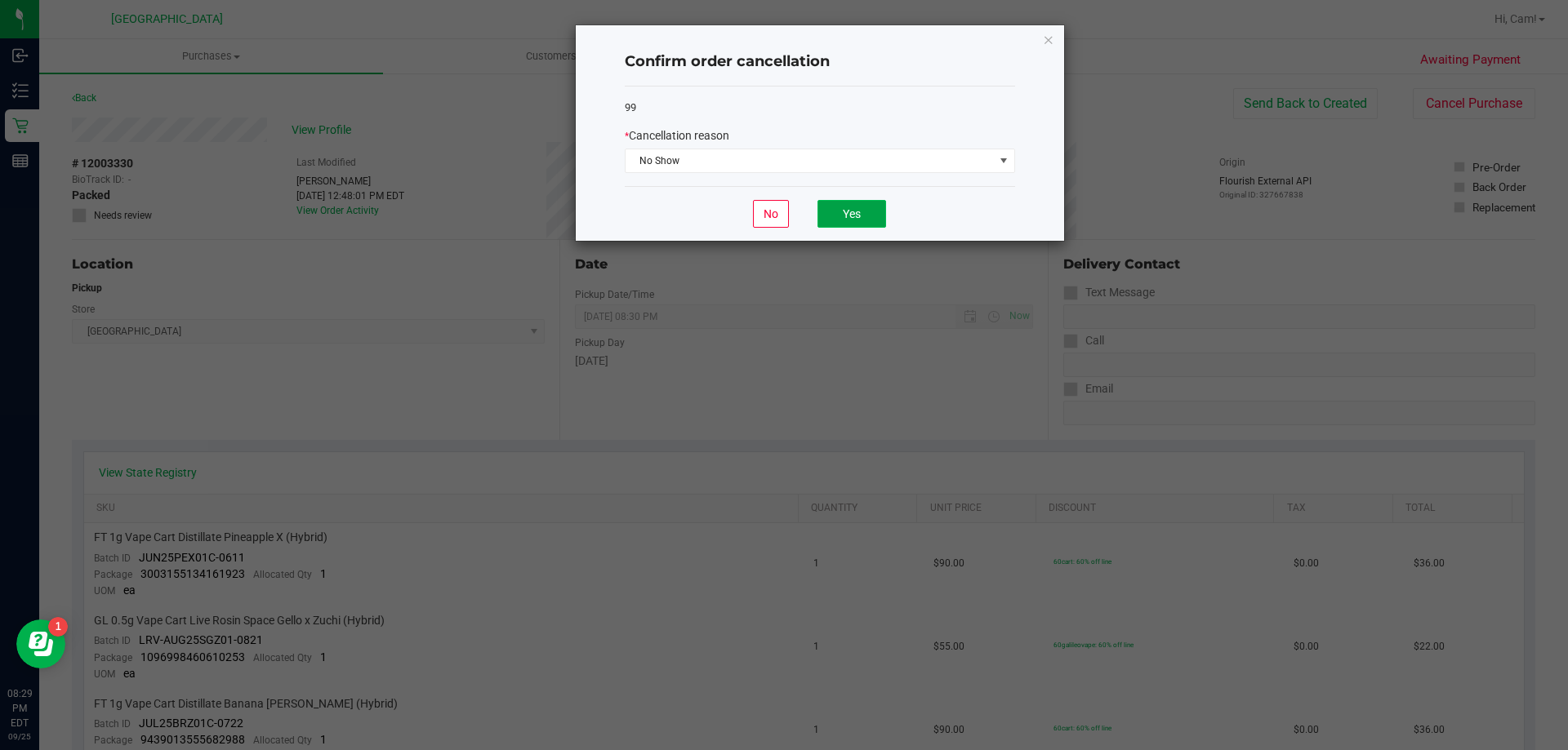
click at [871, 213] on button "Yes" at bounding box center [852, 214] width 69 height 28
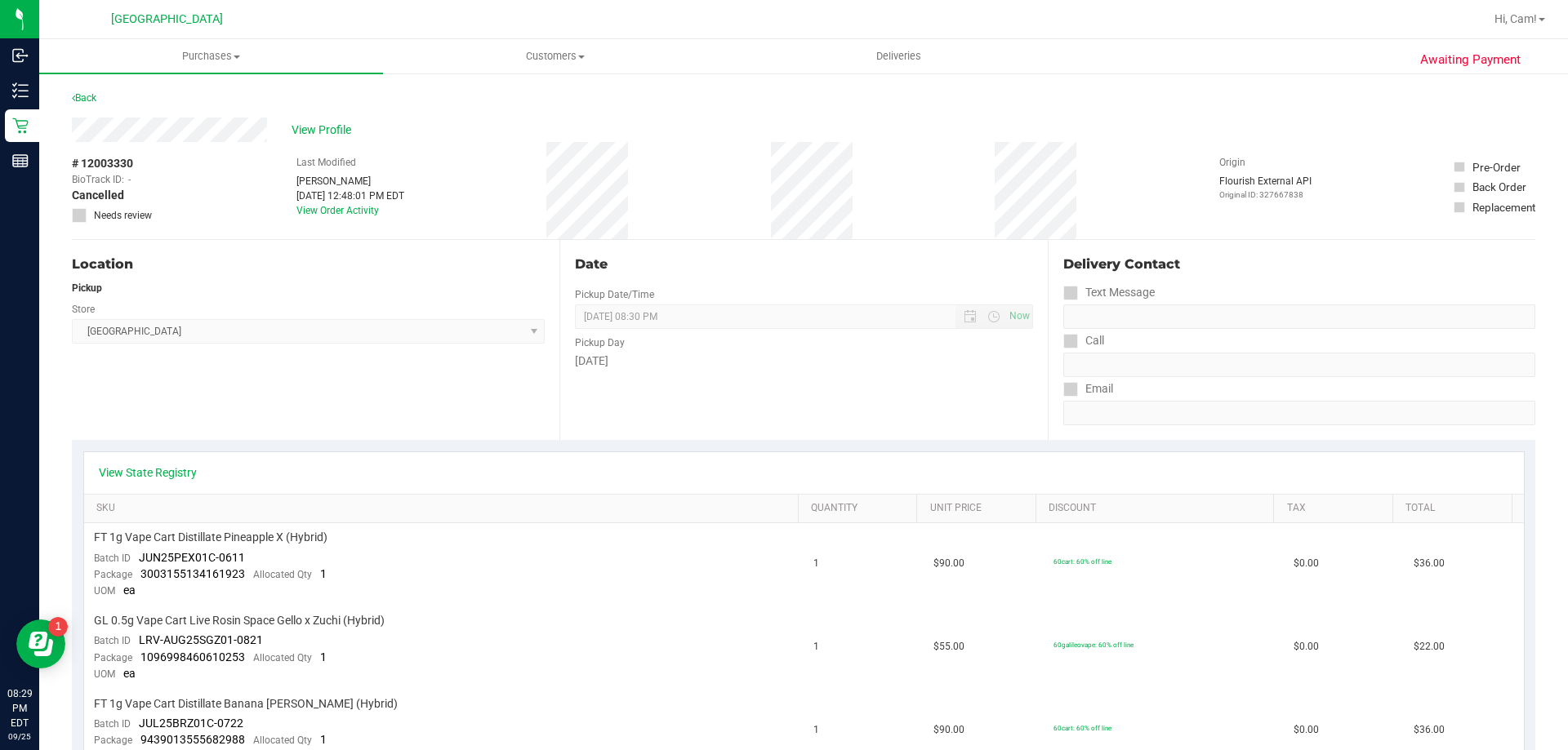
click at [84, 98] on link "Back" at bounding box center [83, 98] width 24 height 12
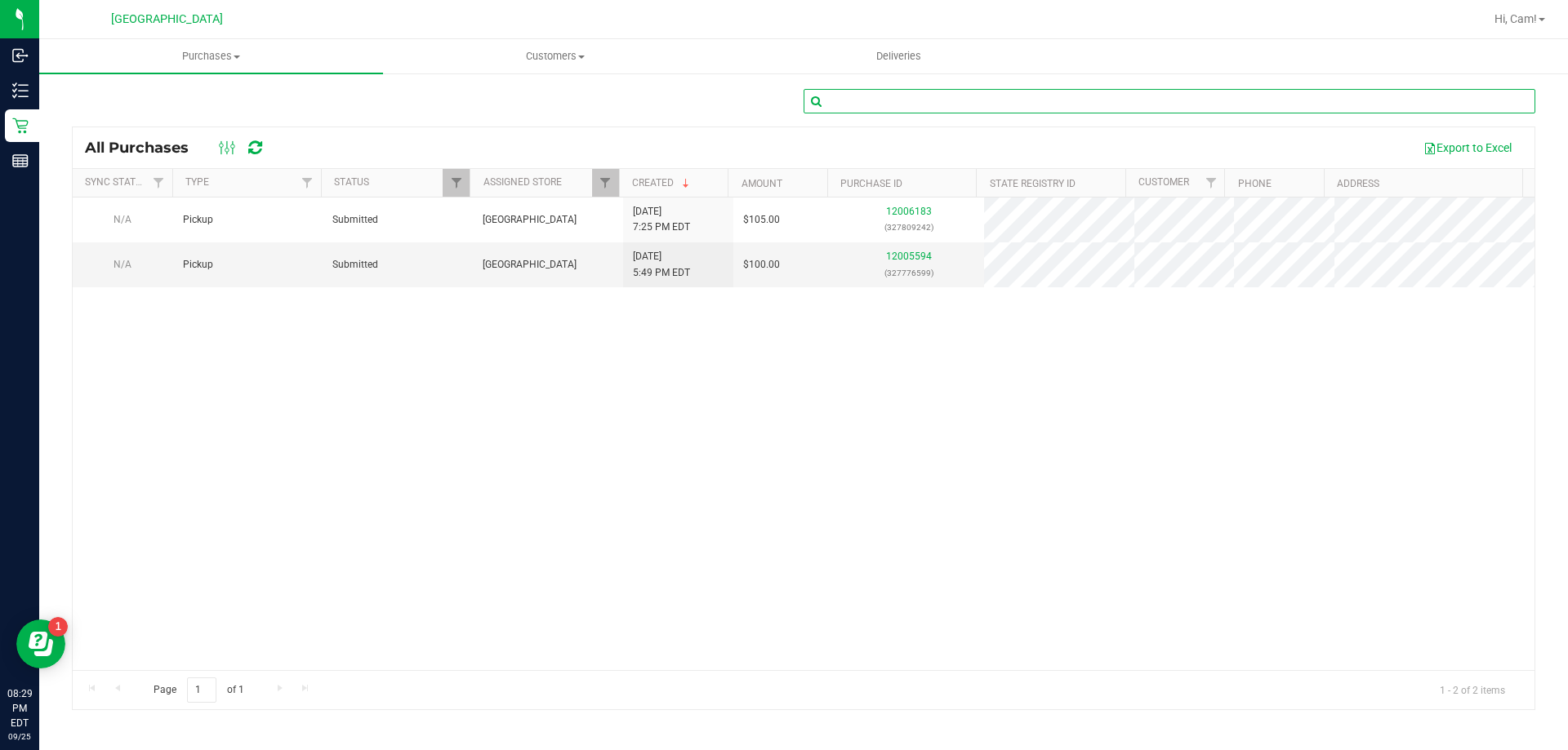
click at [992, 102] on input "text" at bounding box center [1168, 101] width 731 height 24
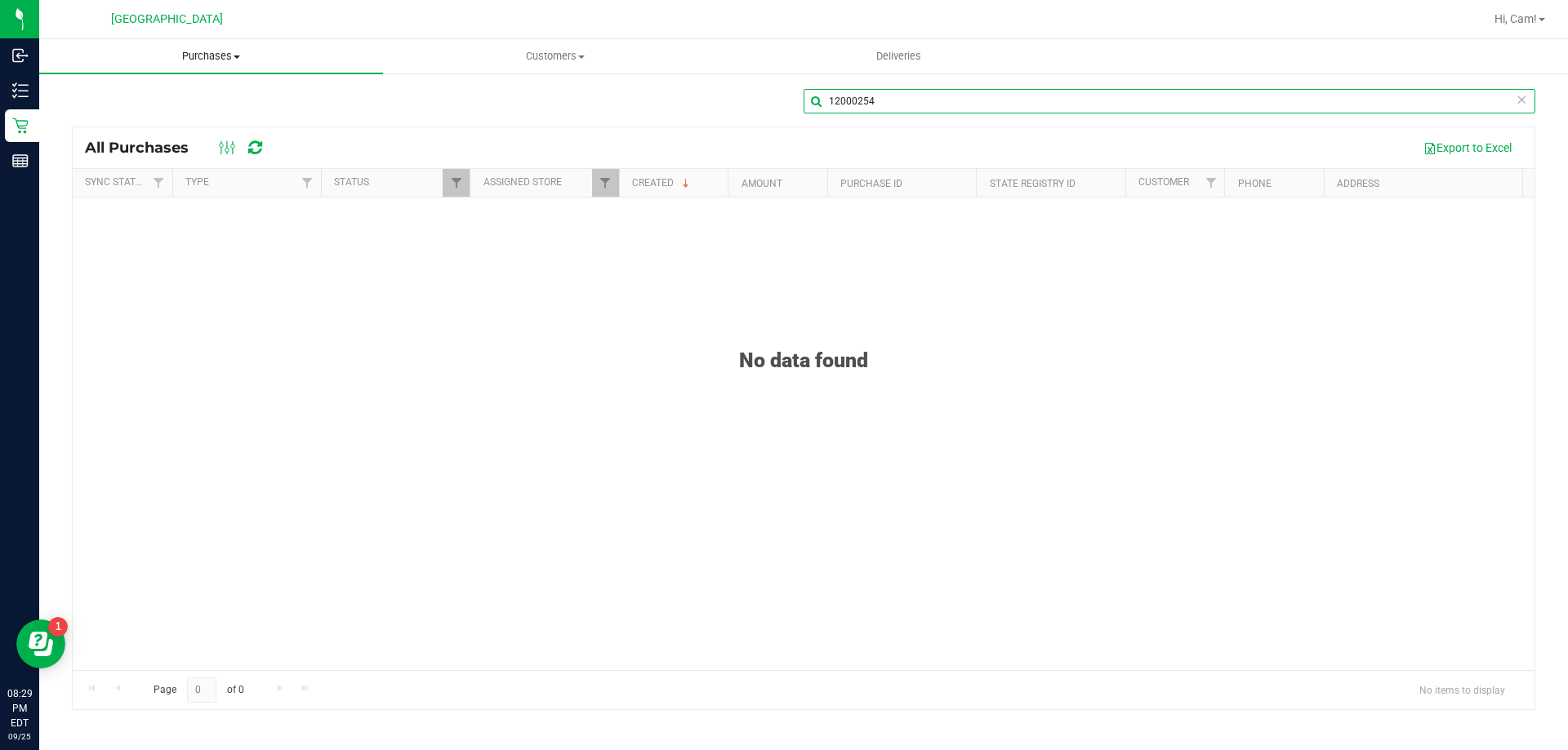
type input "12000254"
click at [214, 70] on uib-tab-heading "Purchases Summary of purchases Fulfillment All purchases" at bounding box center [210, 56] width 344 height 34
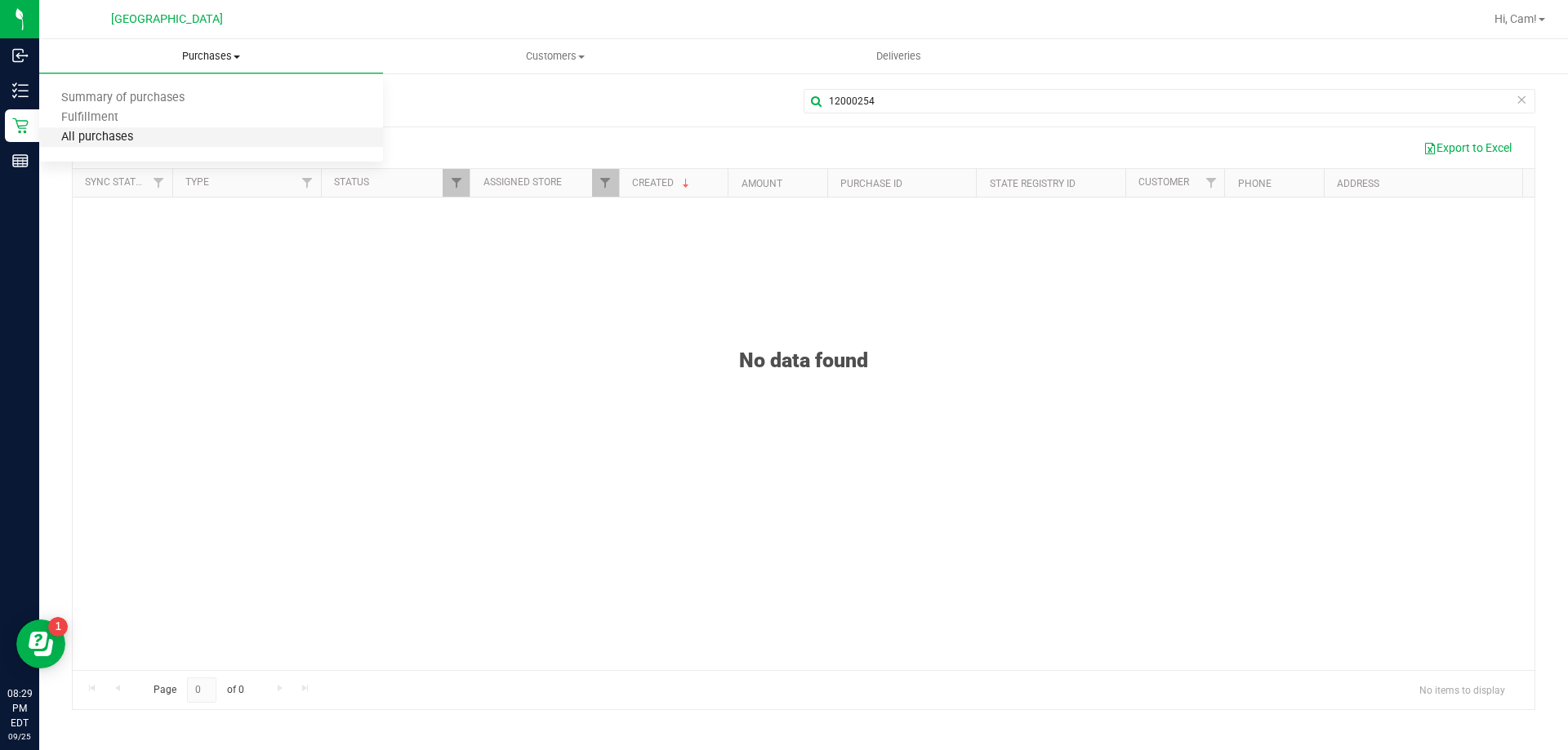
click at [128, 134] on span "All purchases" at bounding box center [97, 137] width 116 height 14
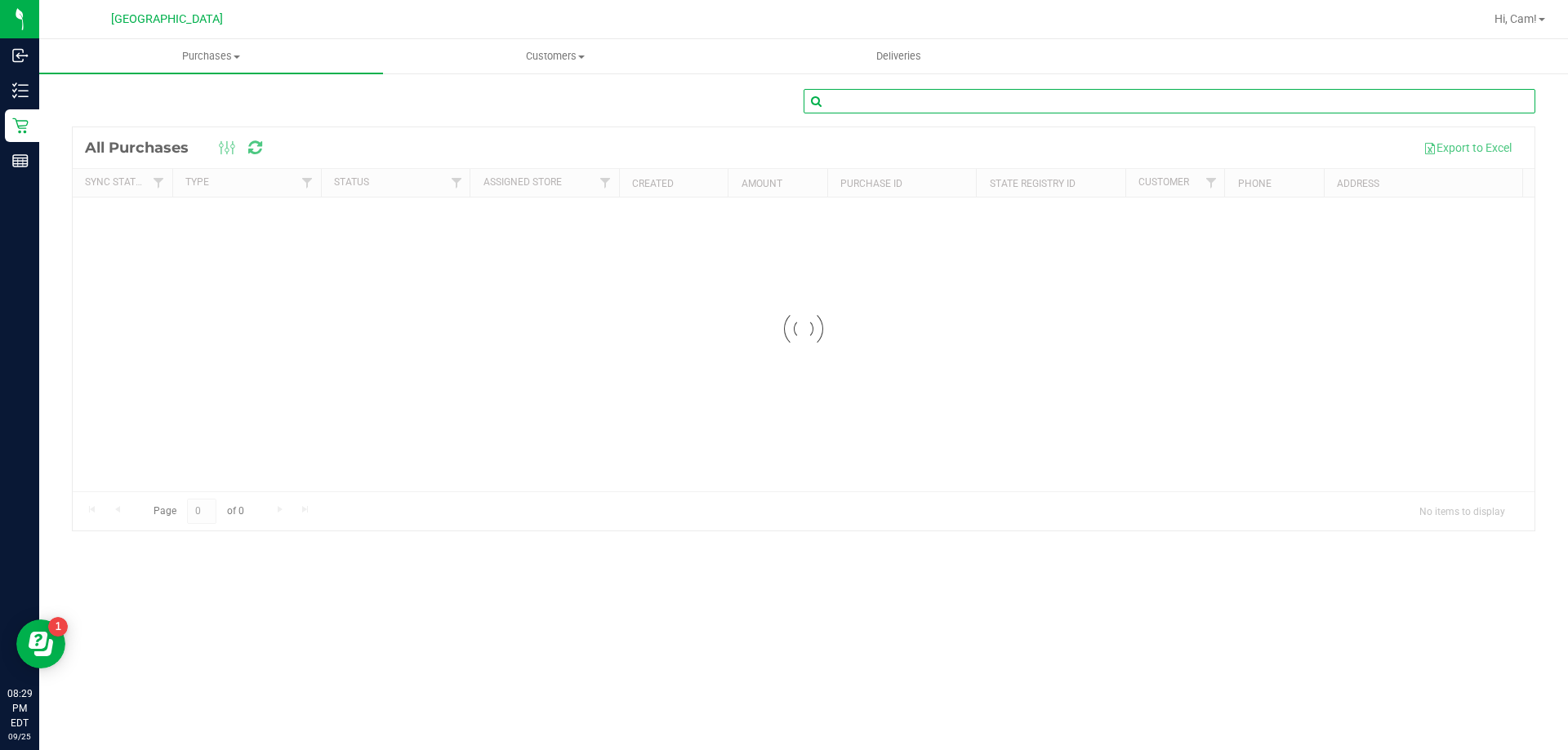
click at [960, 99] on input "text" at bounding box center [1168, 101] width 731 height 24
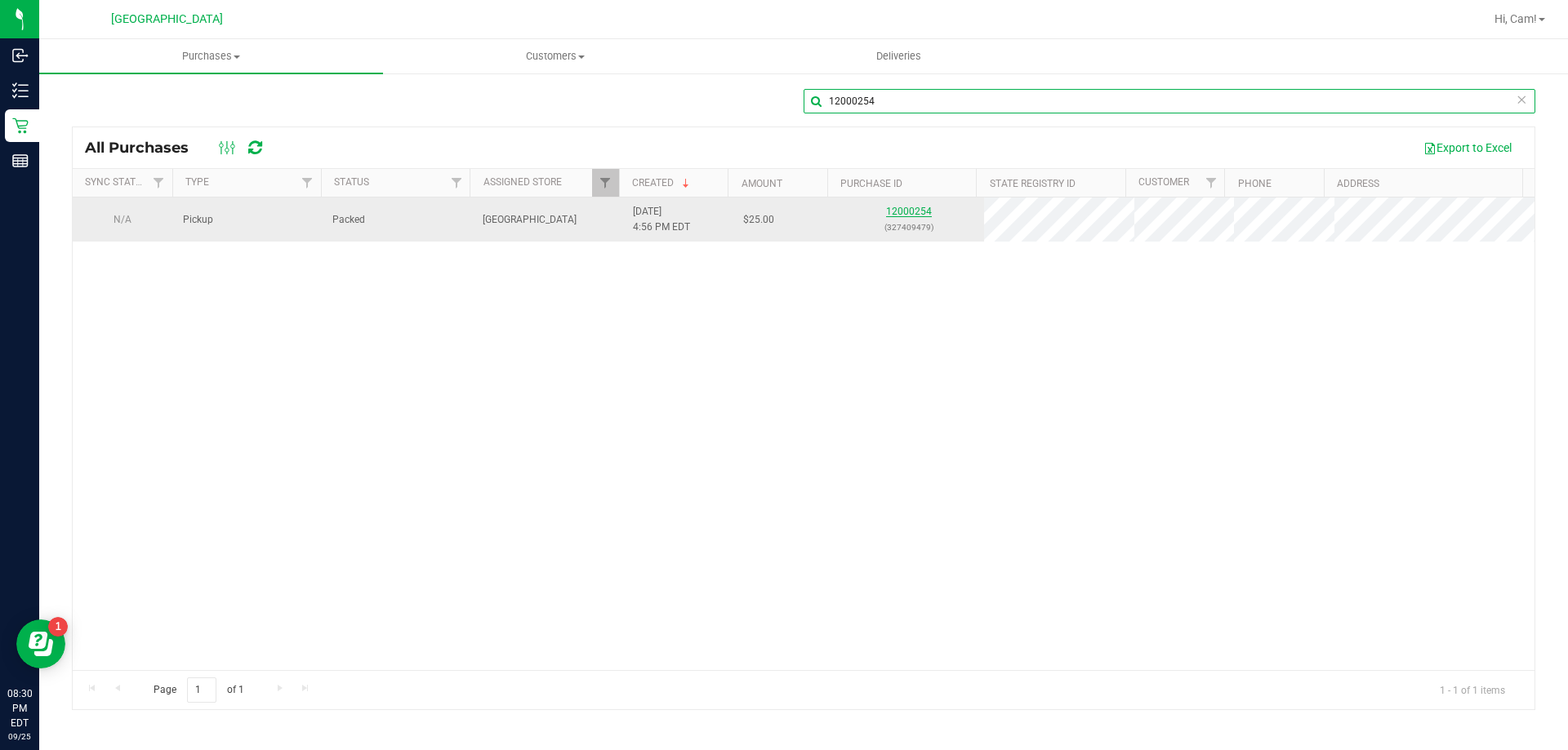
type input "12000254"
click at [908, 213] on link "12000254" at bounding box center [908, 211] width 45 height 12
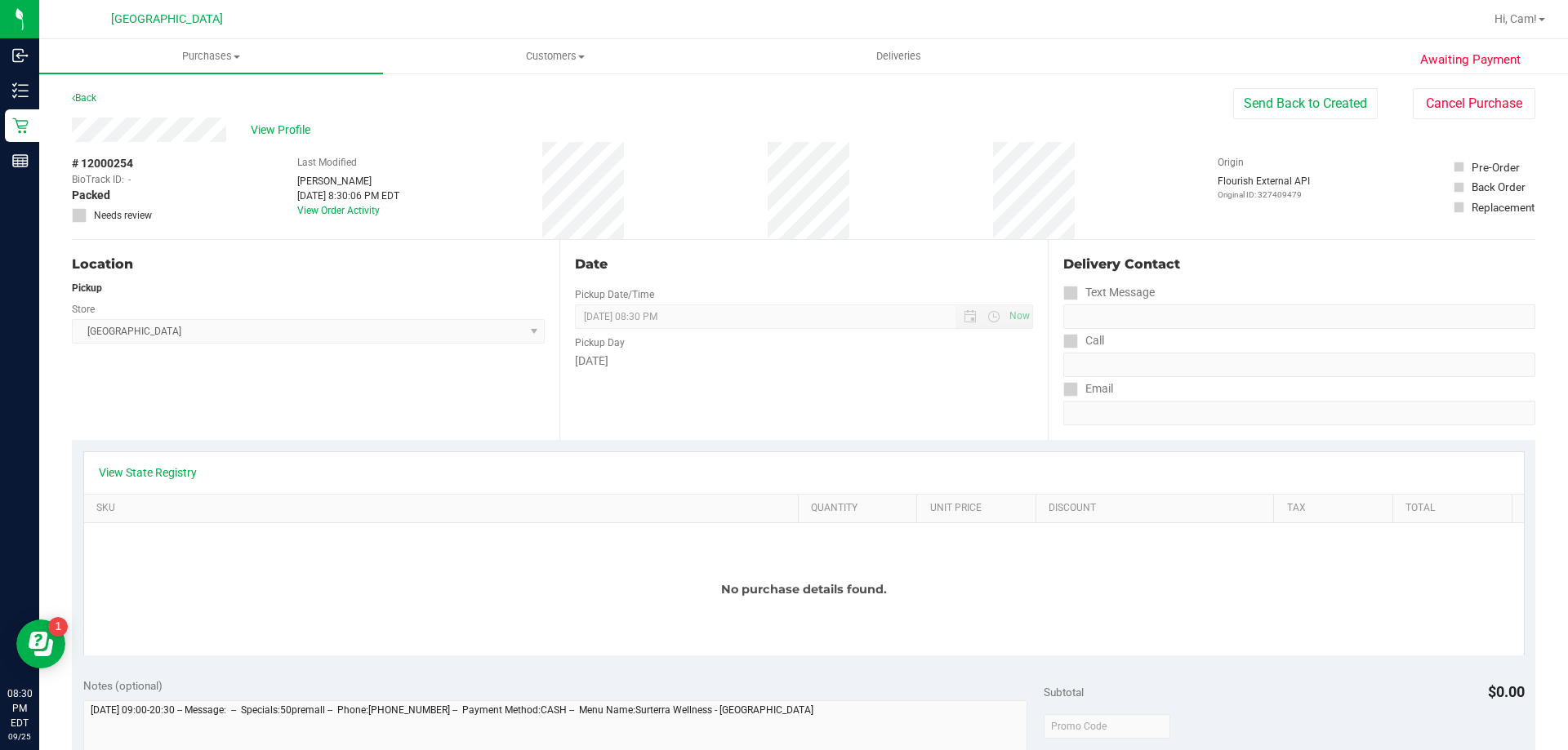
click at [1427, 120] on div "View Profile # 12000254 BioTrack ID: - Packed Needs review Last Modified [PERSO…" at bounding box center [803, 178] width 1463 height 122
click at [1441, 114] on button "Cancel Purchase" at bounding box center [1474, 103] width 122 height 31
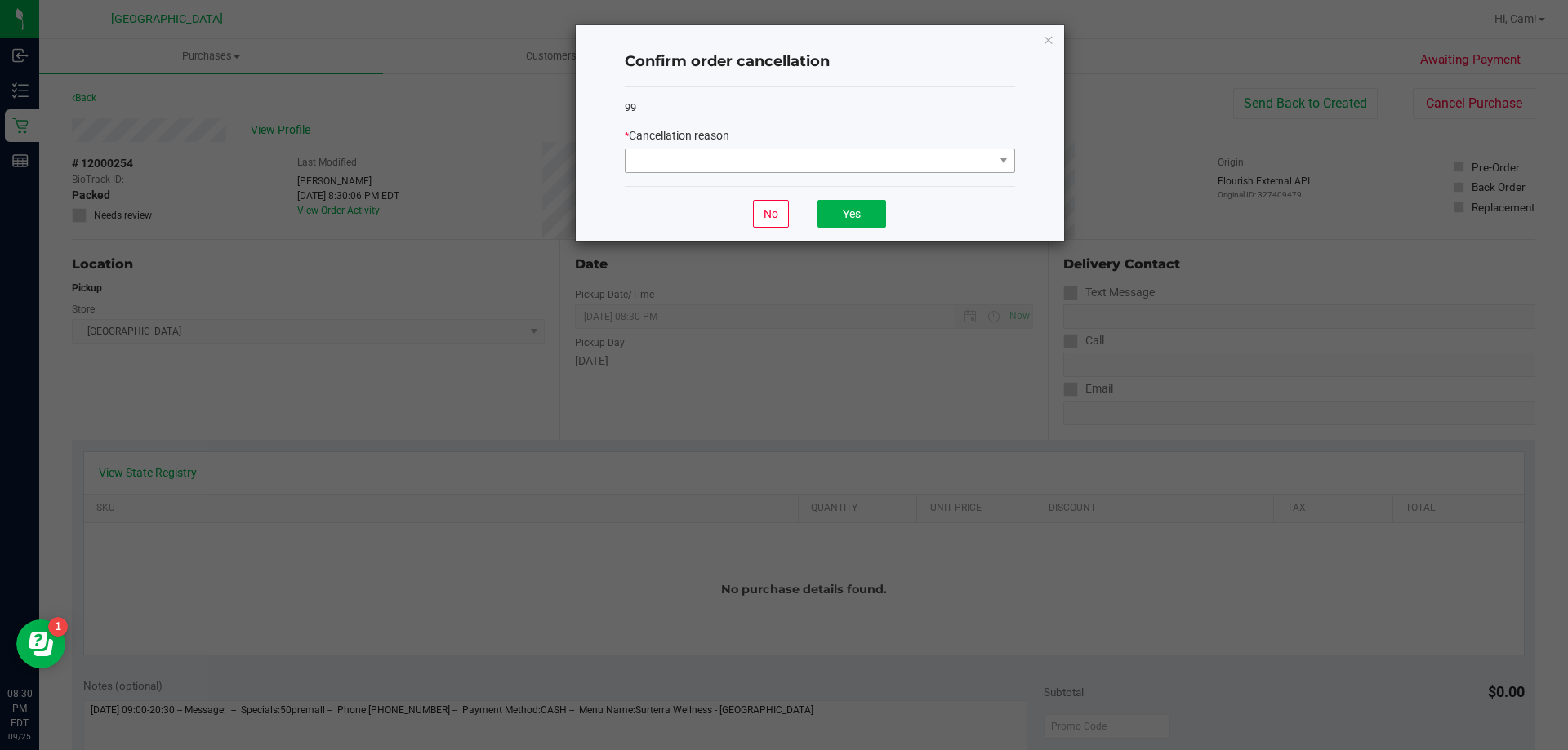
drag, startPoint x: 746, startPoint y: 148, endPoint x: 746, endPoint y: 162, distance: 14.0
click at [746, 149] on div "* Cancellation reason" at bounding box center [819, 150] width 391 height 45
click at [746, 162] on span at bounding box center [809, 160] width 368 height 23
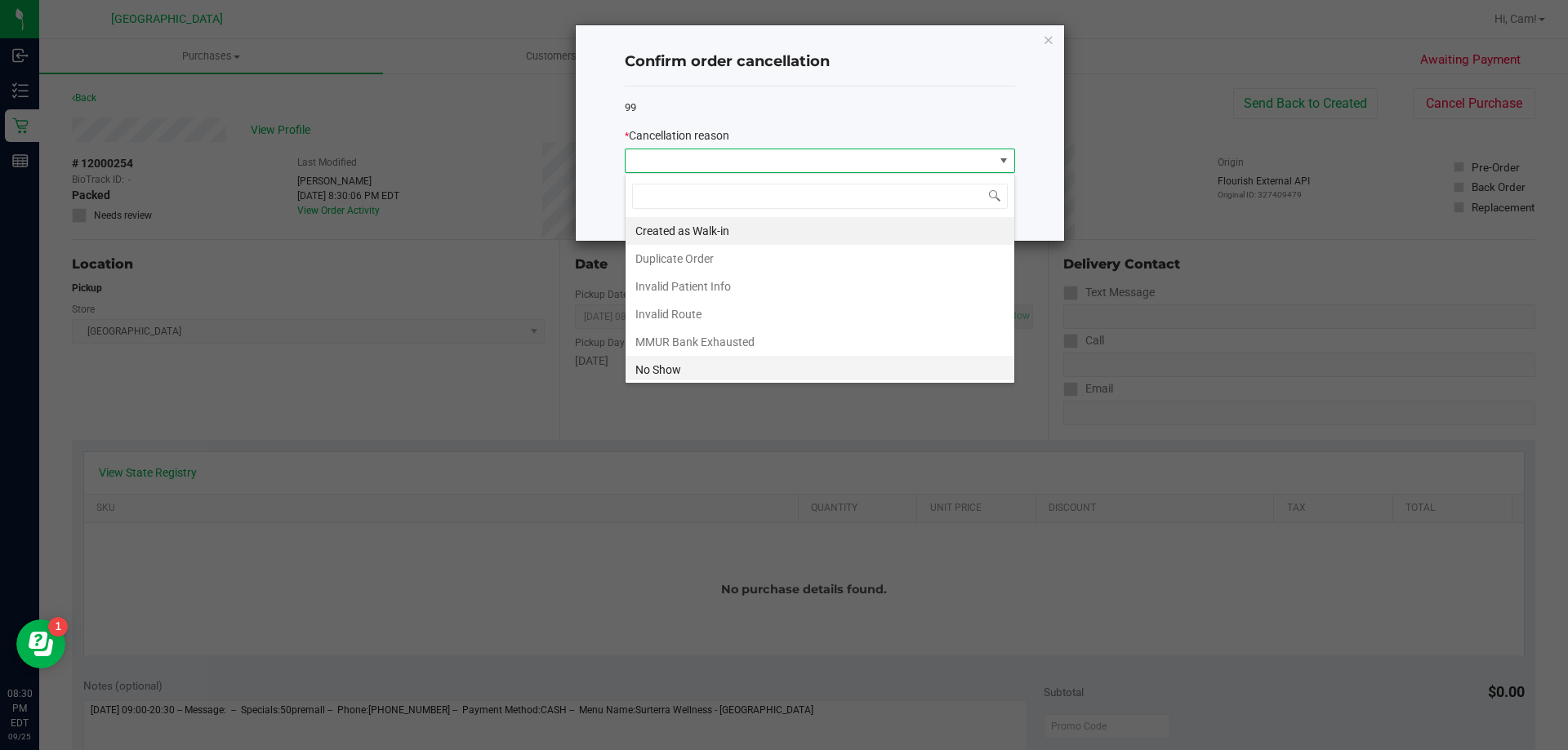
scroll to position [24, 391]
click at [708, 359] on li "No Show" at bounding box center [819, 370] width 389 height 28
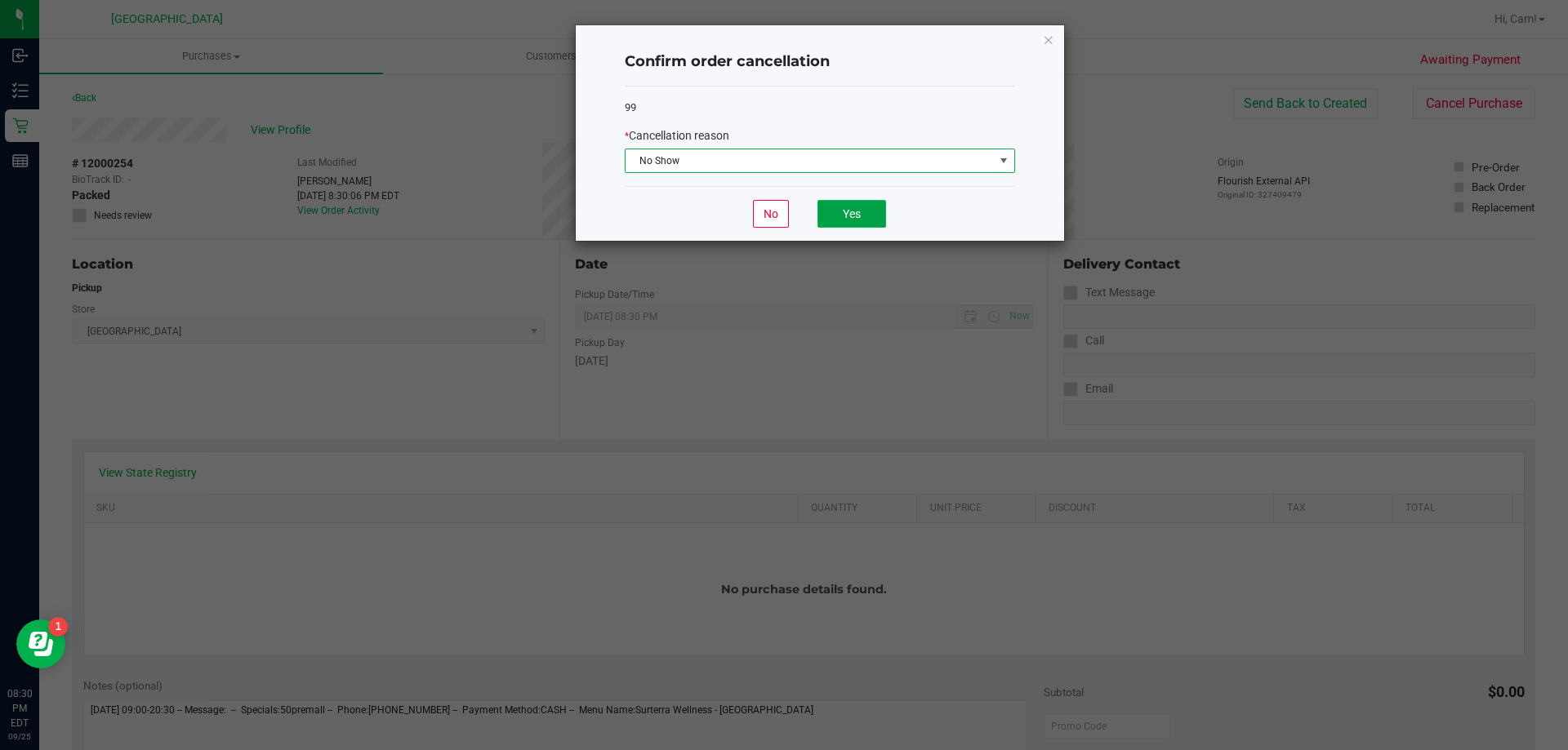
click at [859, 213] on button "Yes" at bounding box center [852, 214] width 69 height 28
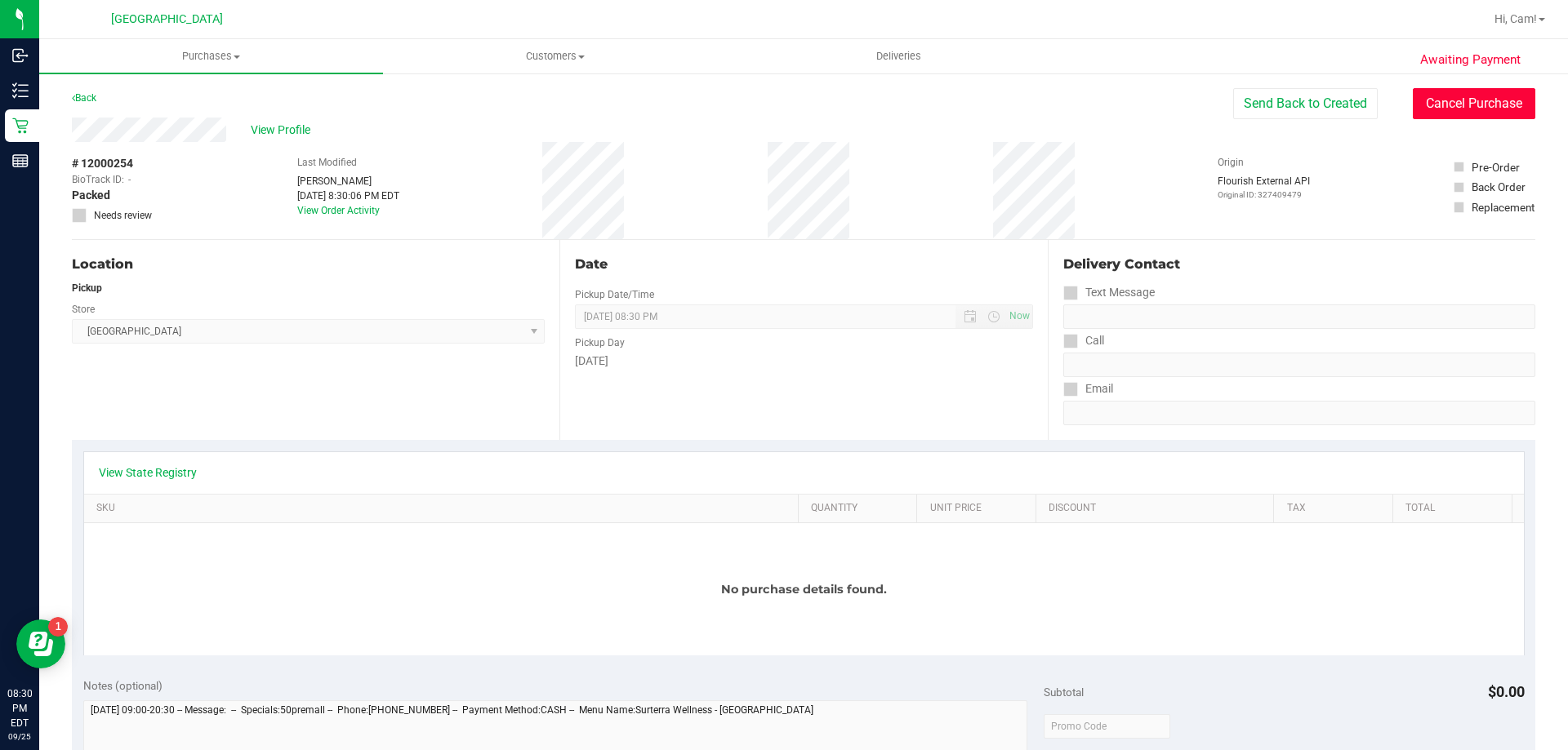
click at [1416, 101] on button "Cancel Purchase" at bounding box center [1474, 103] width 122 height 31
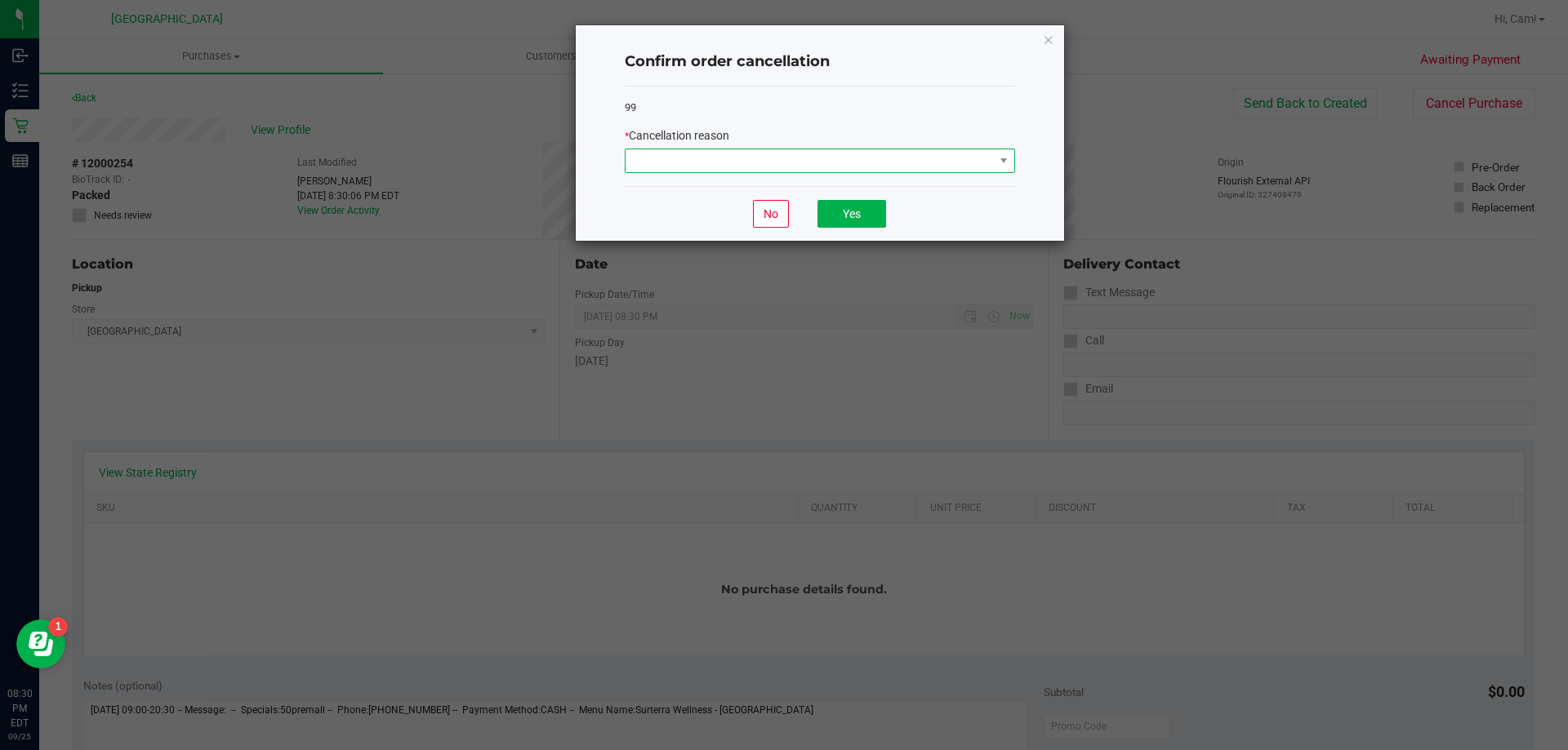
click at [886, 158] on span at bounding box center [809, 160] width 368 height 23
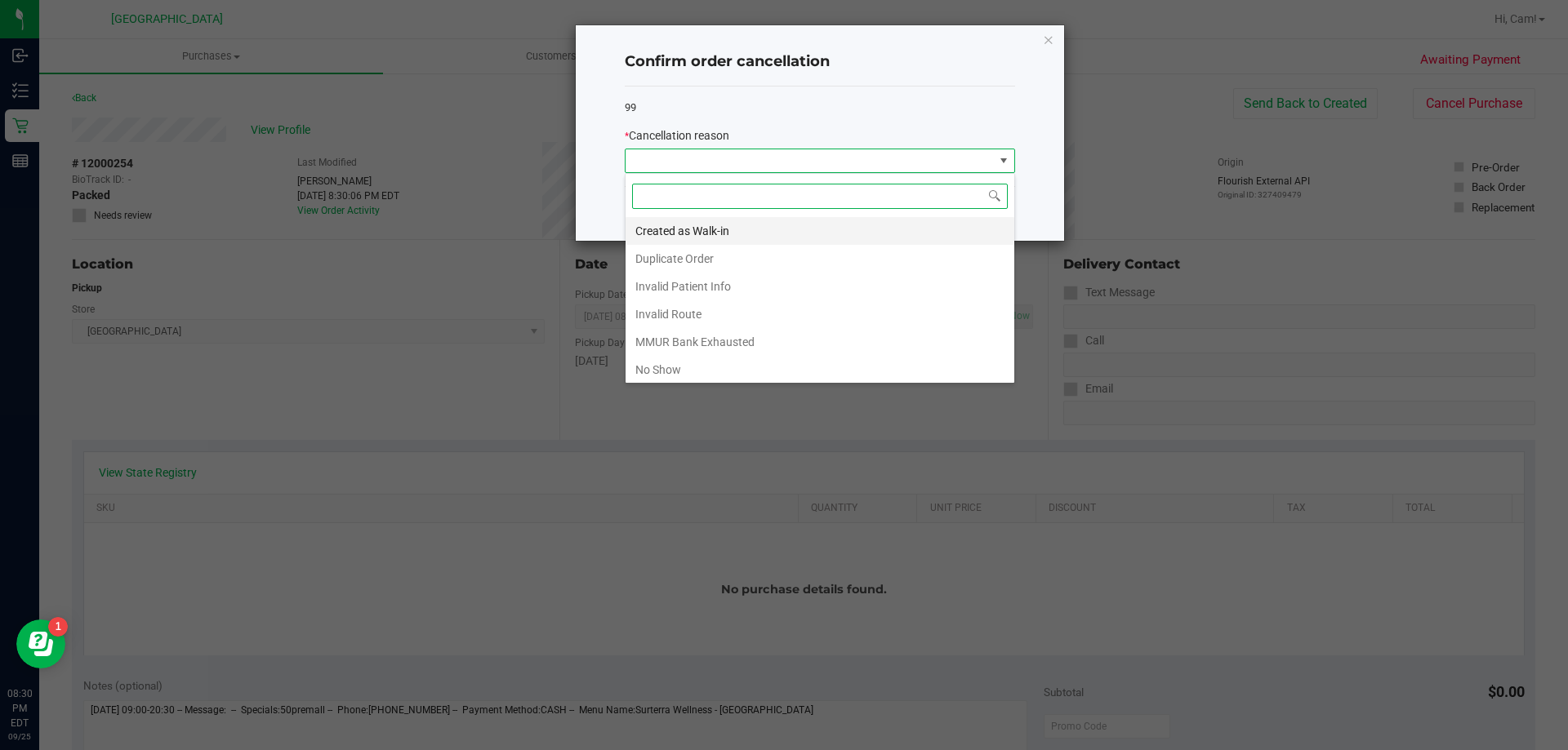
click at [771, 219] on li "Created as Walk-in" at bounding box center [819, 231] width 389 height 28
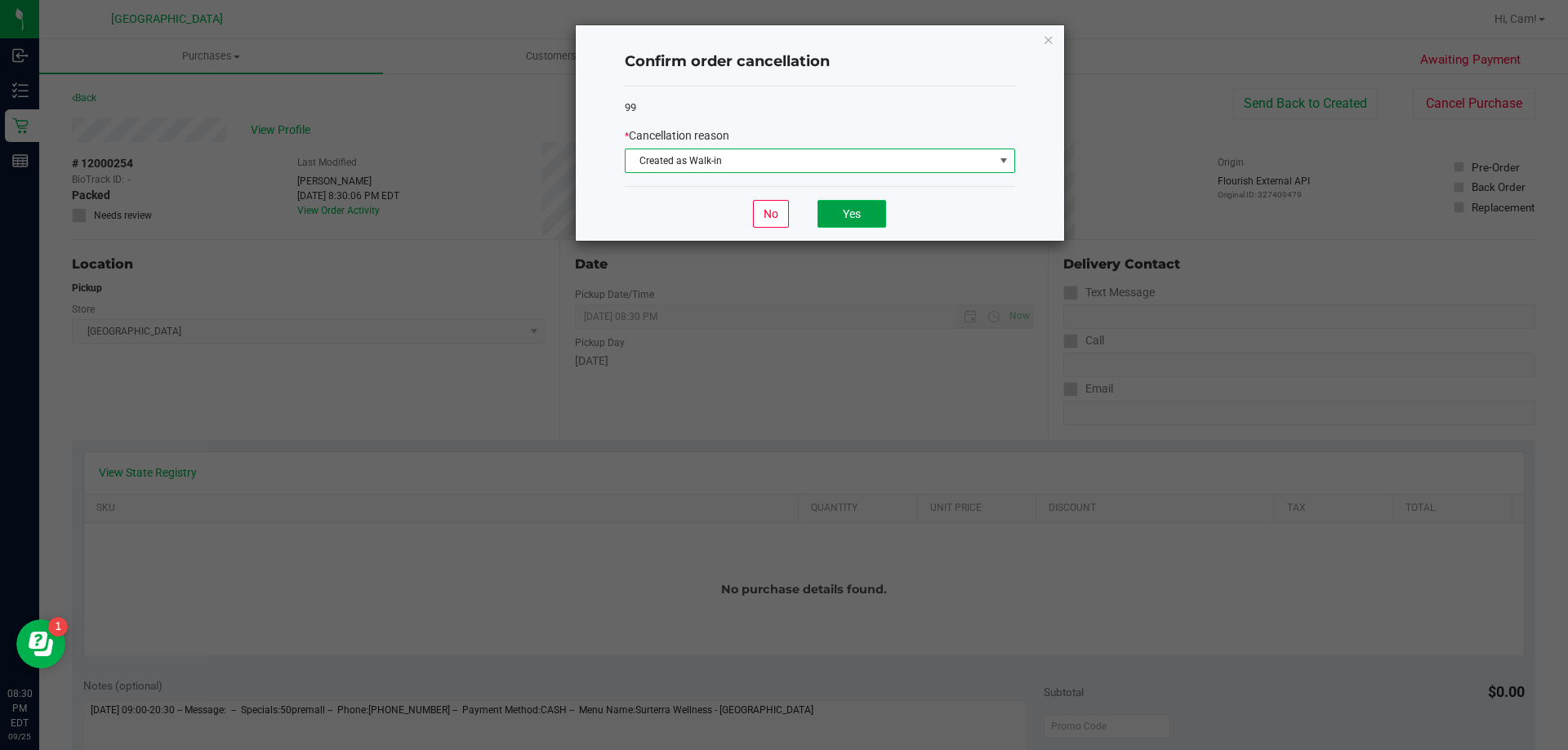
click at [857, 201] on button "Yes" at bounding box center [852, 214] width 69 height 28
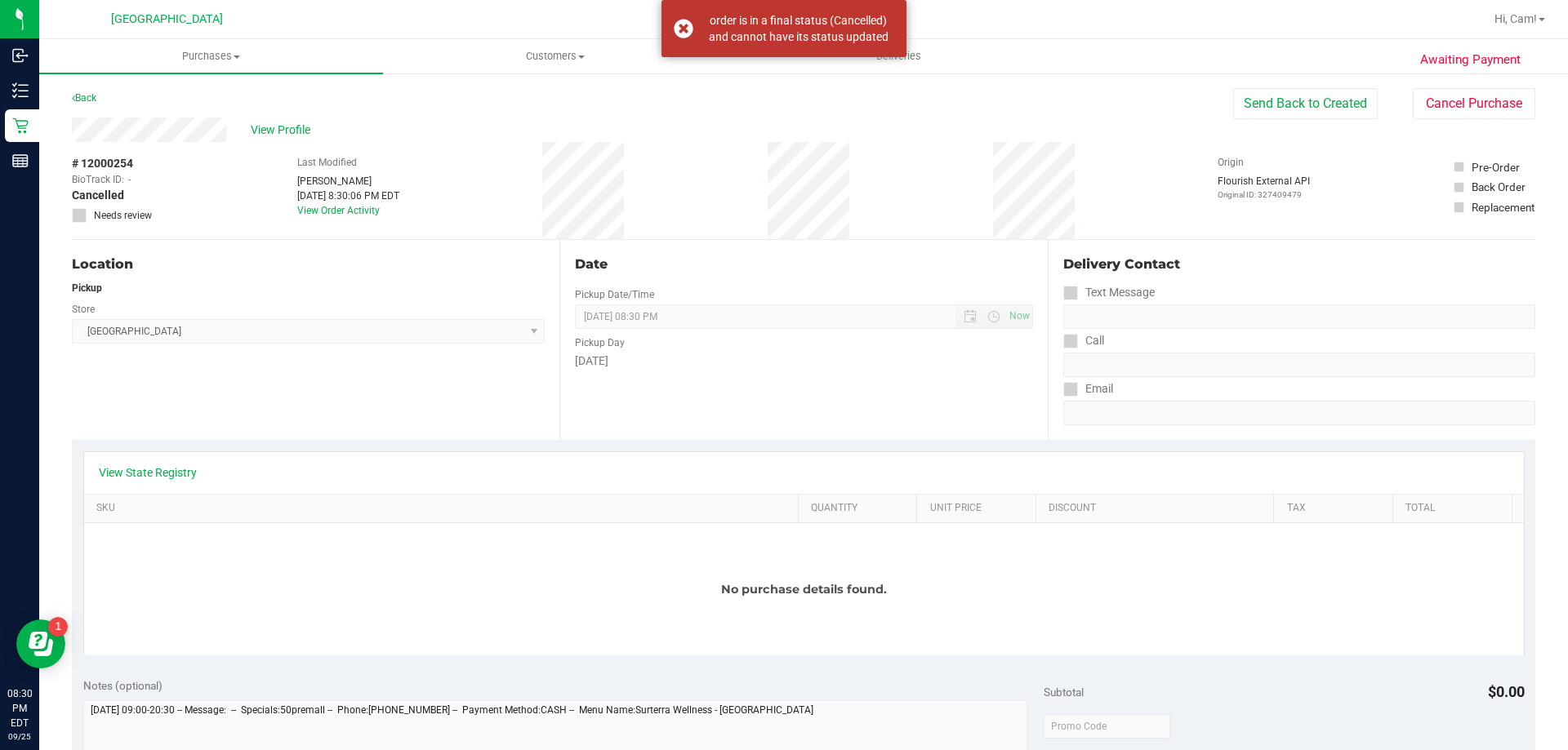
click at [82, 89] on div "Back" at bounding box center [83, 98] width 24 height 20
